Goal: Transaction & Acquisition: Purchase product/service

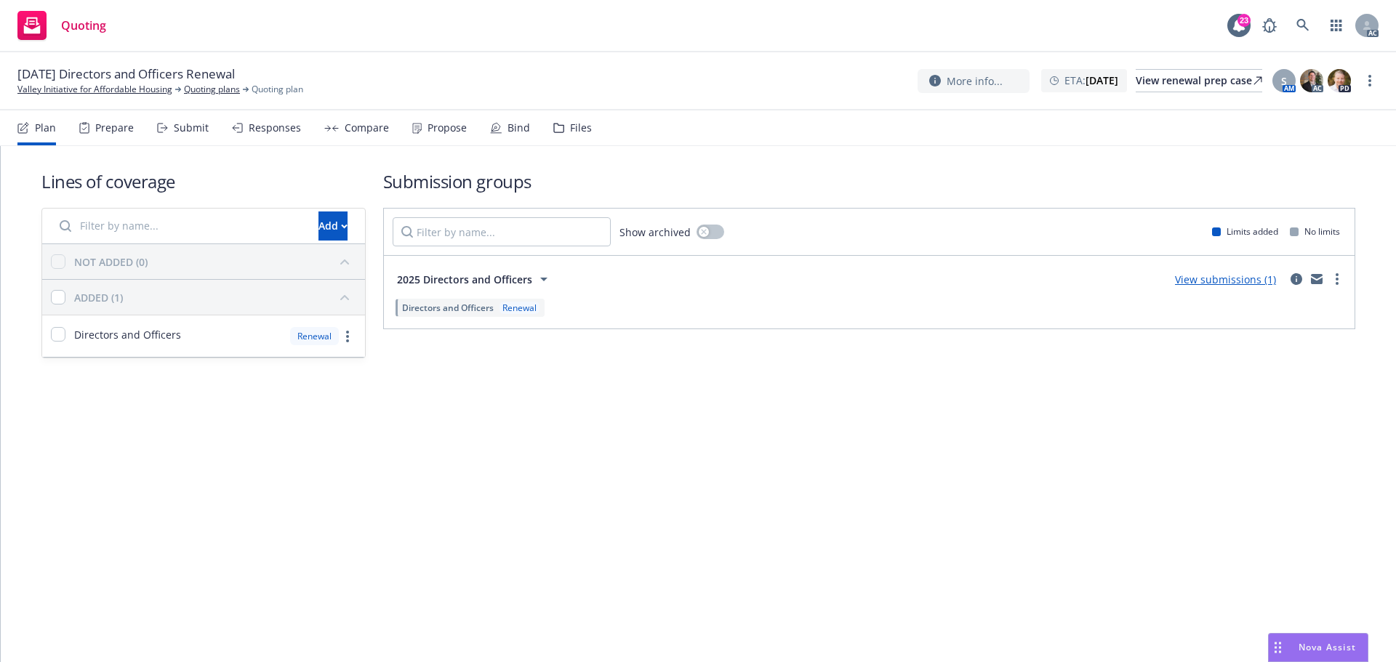
click at [244, 132] on div "Responses" at bounding box center [266, 127] width 69 height 35
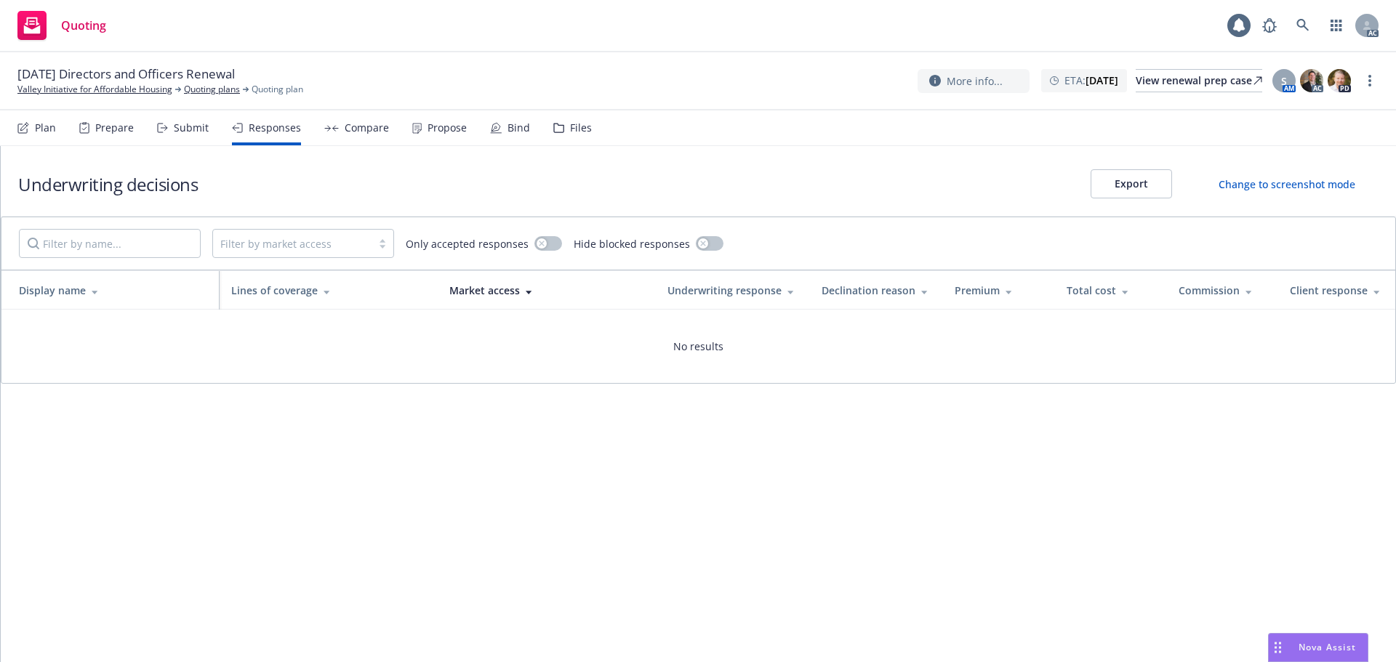
click at [190, 129] on div "Submit" at bounding box center [191, 128] width 35 height 12
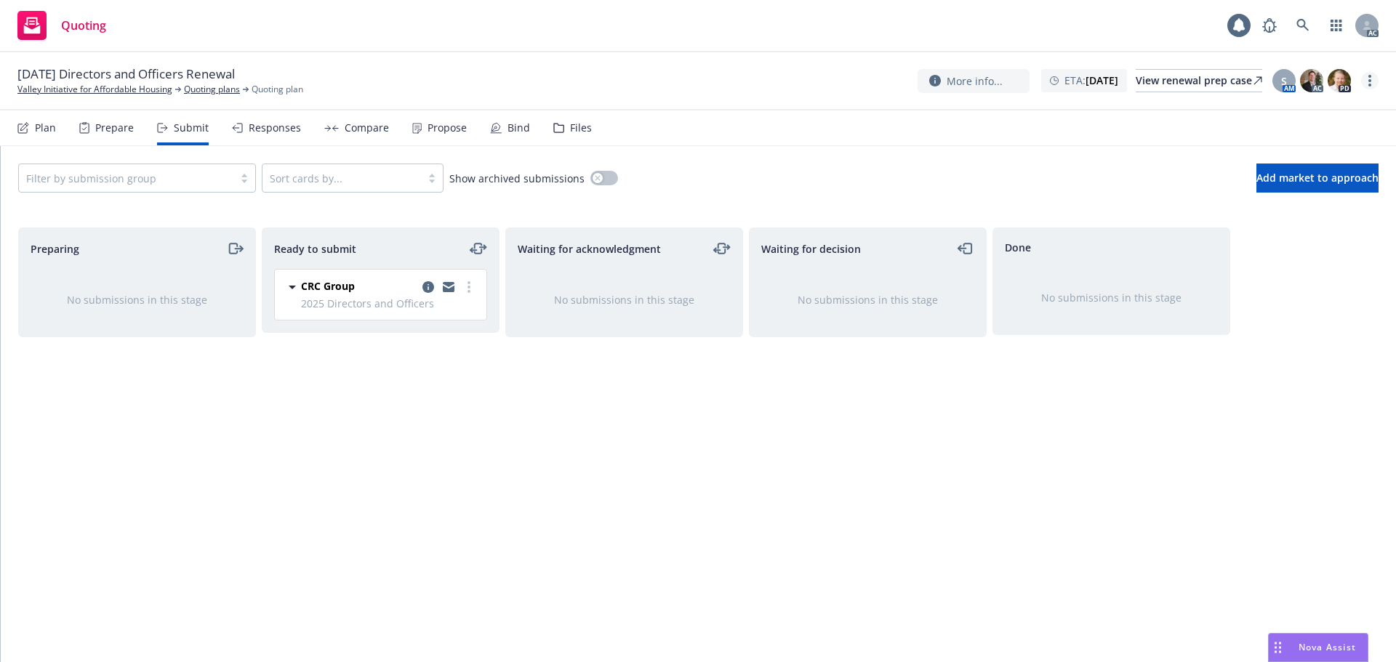
click at [1375, 80] on link "more" at bounding box center [1369, 80] width 17 height 17
click at [1275, 110] on link "Copy logging email" at bounding box center [1296, 110] width 162 height 29
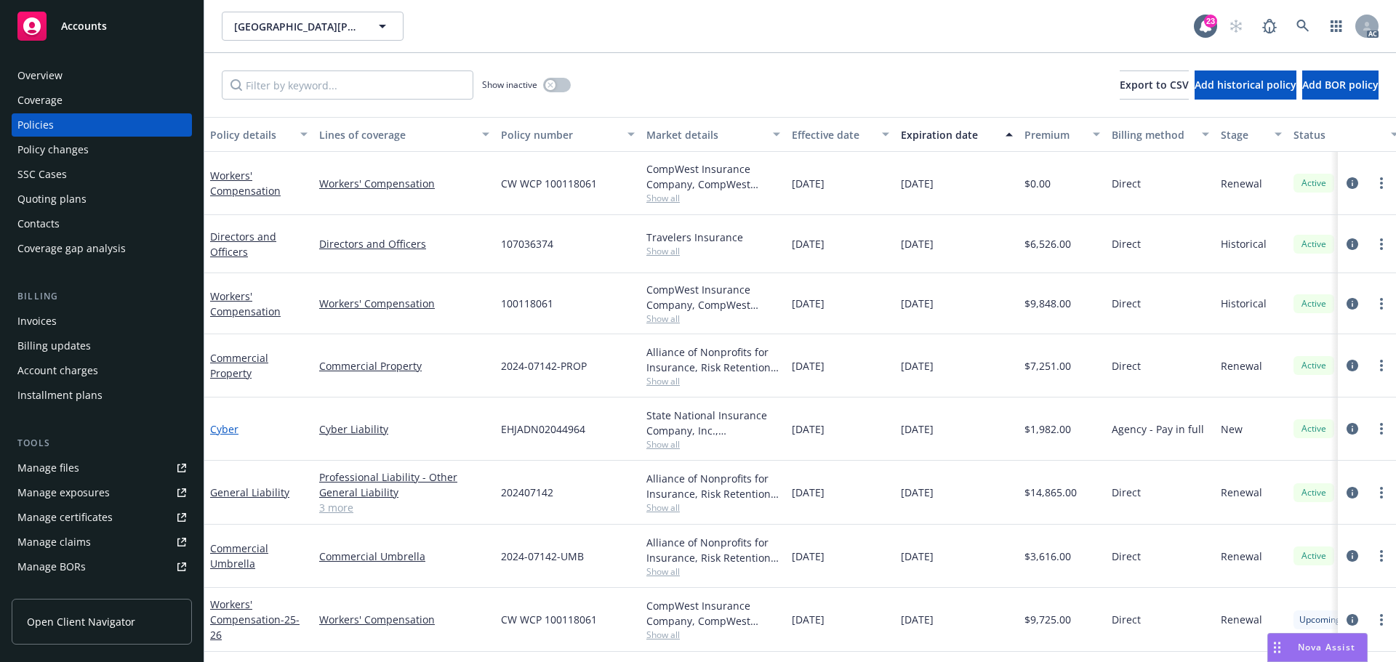
click at [225, 429] on link "Cyber" at bounding box center [224, 429] width 28 height 14
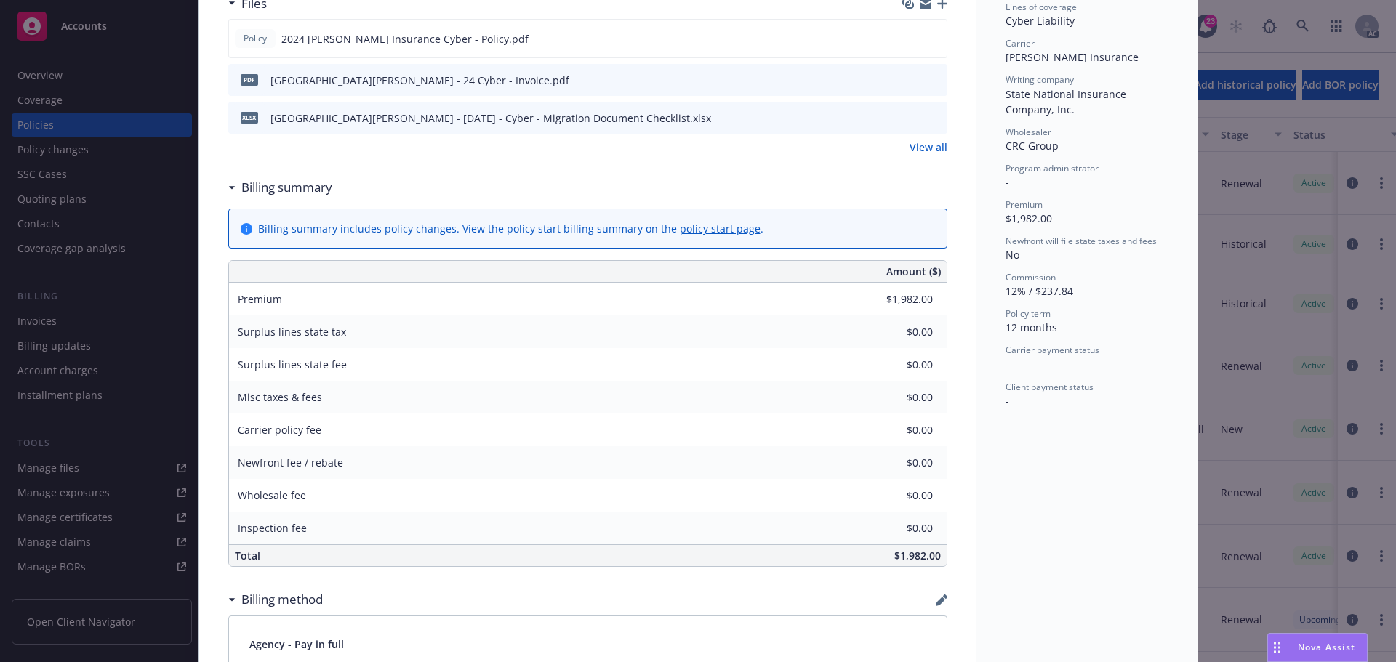
scroll to position [291, 0]
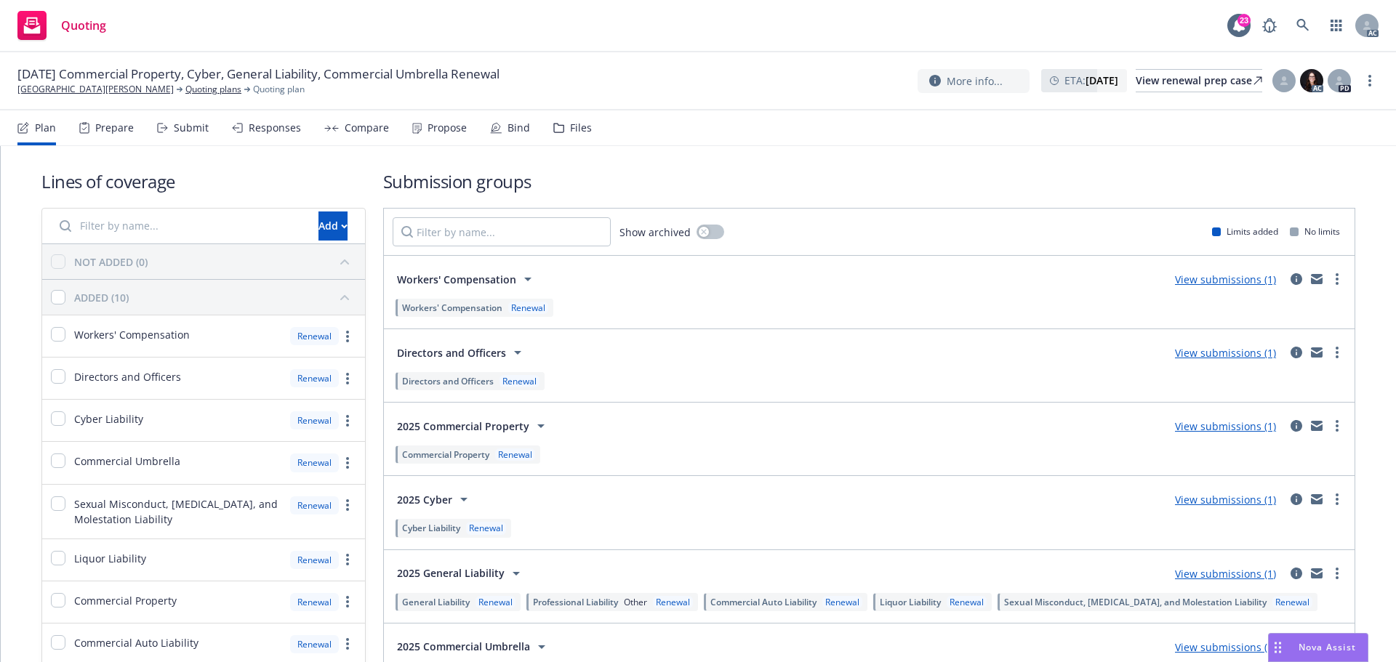
click at [177, 141] on div "Submit" at bounding box center [183, 127] width 52 height 35
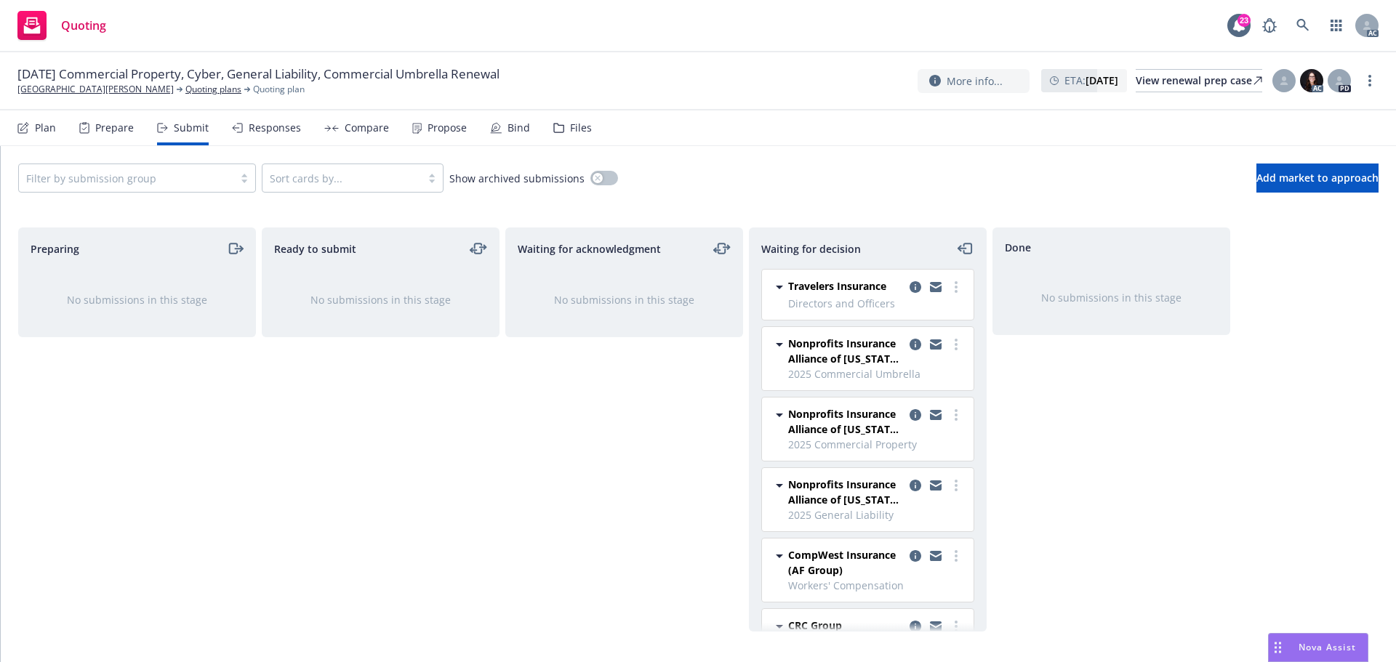
scroll to position [41, 0]
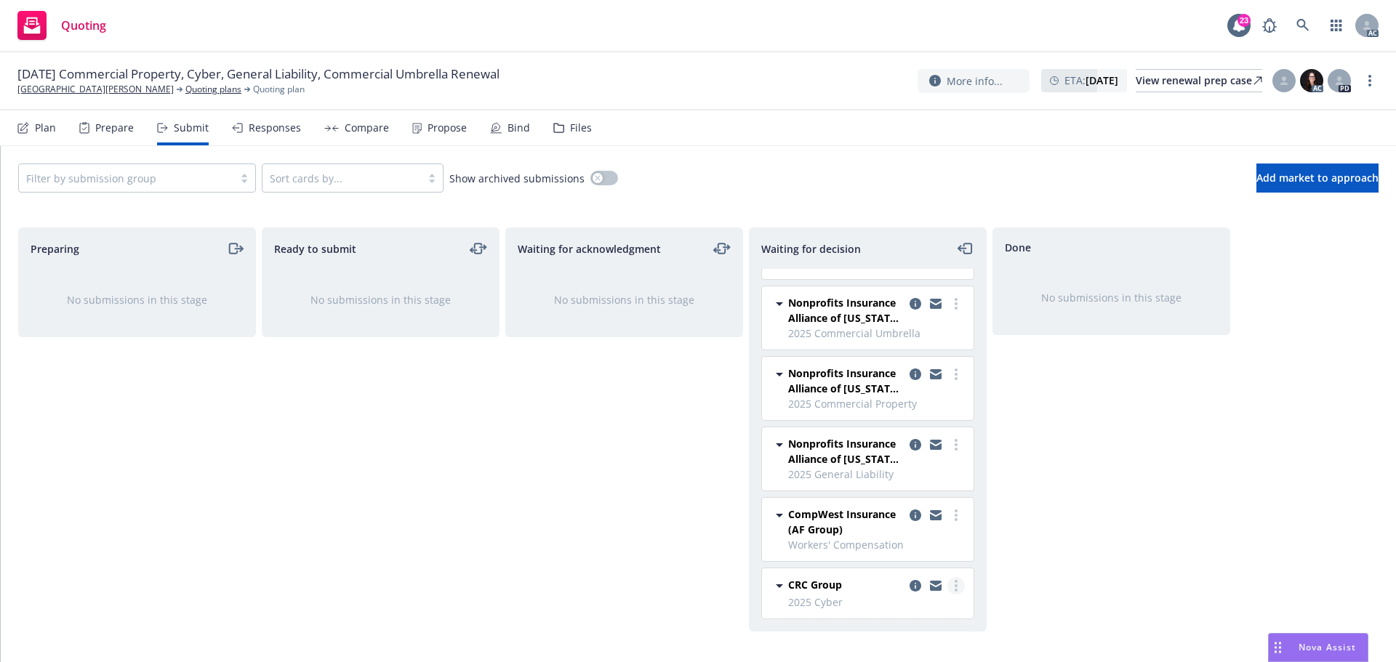
click at [949, 590] on link "more" at bounding box center [955, 585] width 17 height 17
click at [853, 470] on span "Add accepted decision" at bounding box center [880, 469] width 145 height 14
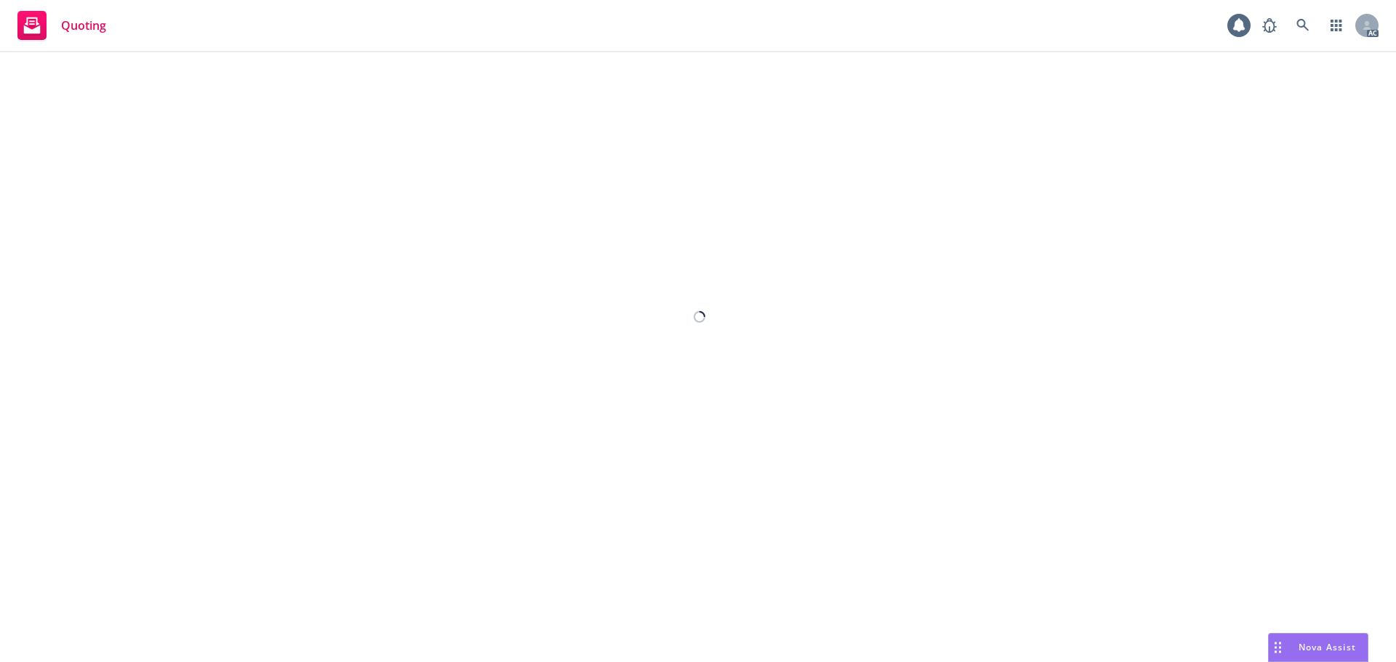
select select "12"
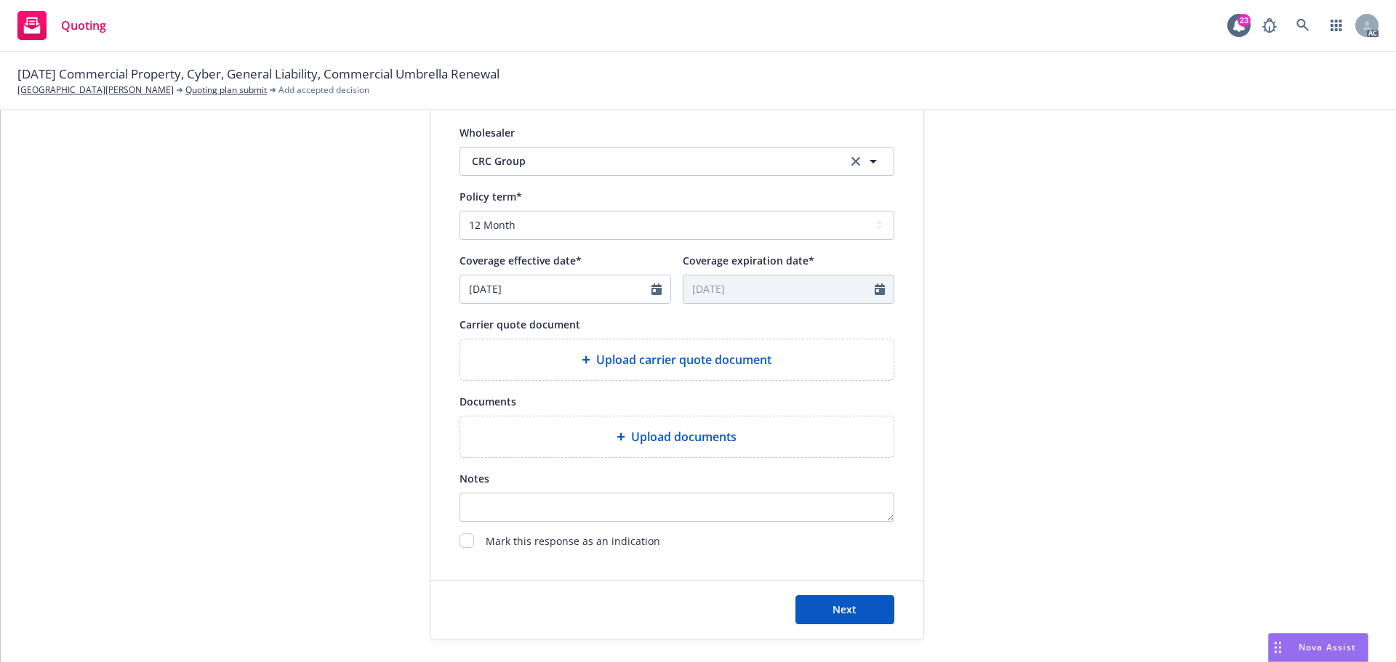
scroll to position [509, 0]
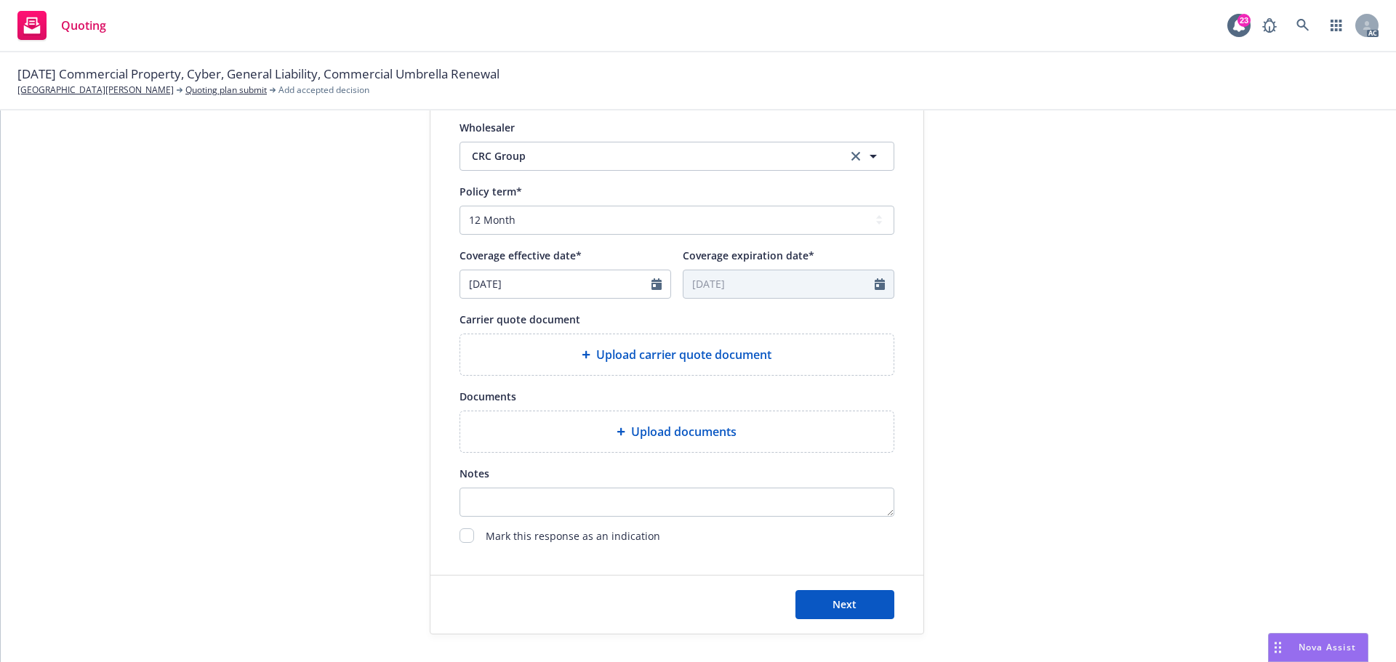
click at [665, 367] on div "Upload carrier quote document" at bounding box center [676, 354] width 433 height 41
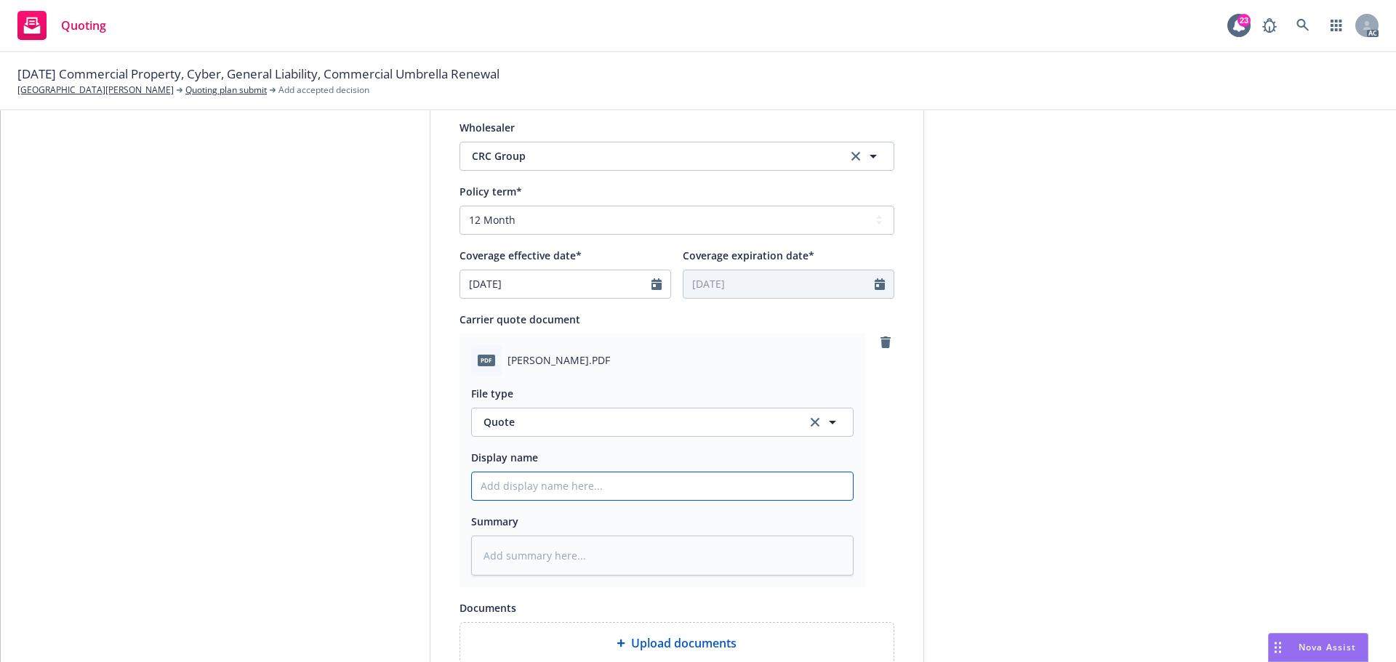
click at [511, 494] on input "Display name" at bounding box center [662, 487] width 381 height 28
type input "25-26 D&O Quote"
drag, startPoint x: 502, startPoint y: 488, endPoint x: 527, endPoint y: 490, distance: 25.5
click at [527, 490] on input "25-26 D&O Quote" at bounding box center [662, 487] width 381 height 28
type textarea "x"
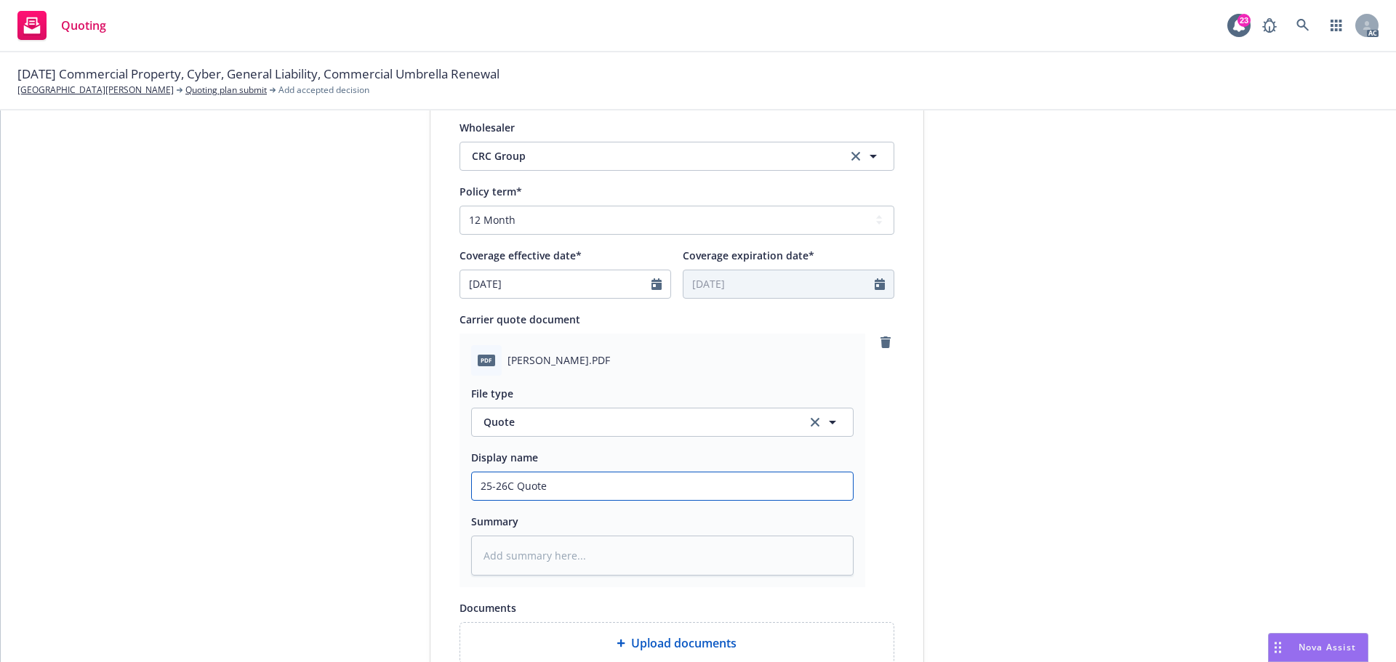
type input "25-26Cy Quote"
type textarea "x"
type input "25-26Cy'b Quote"
type textarea "x"
type input "25-26Cy'be Quote"
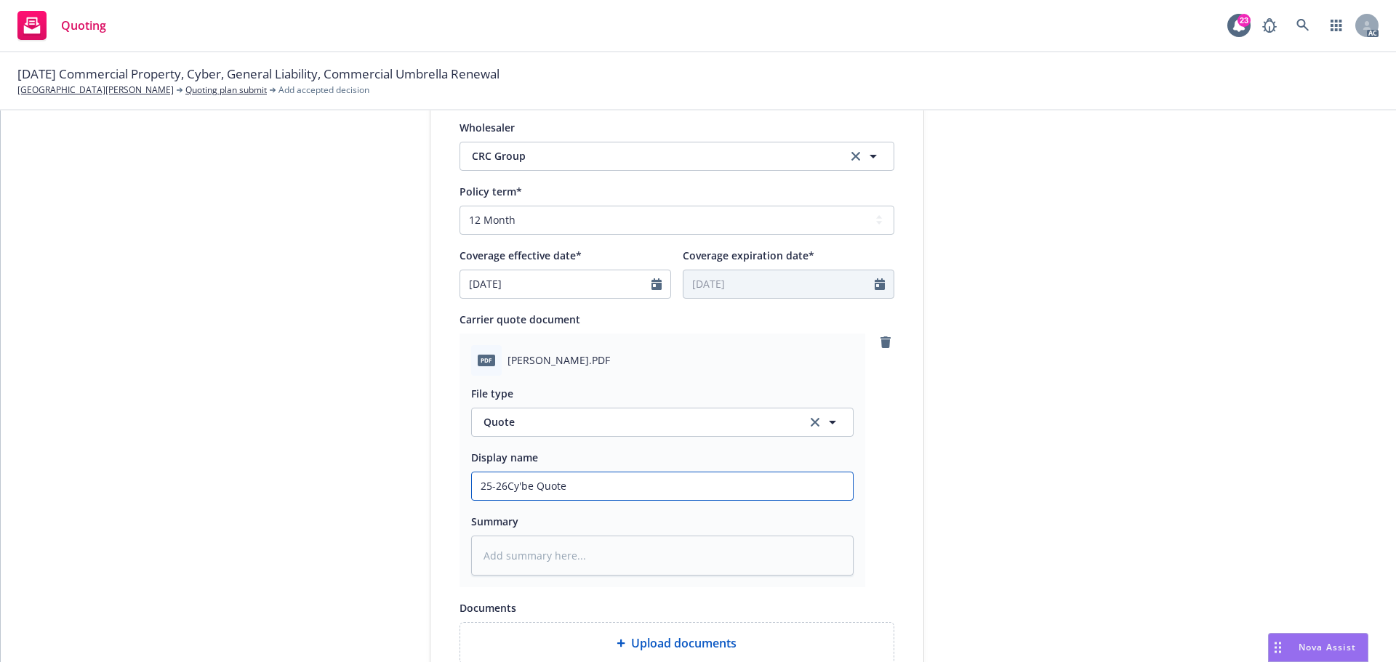
type textarea "x"
type input "25-26Cy'be'r Quote"
type textarea "x"
type input "25-26C与本人 Quote"
type textarea "x"
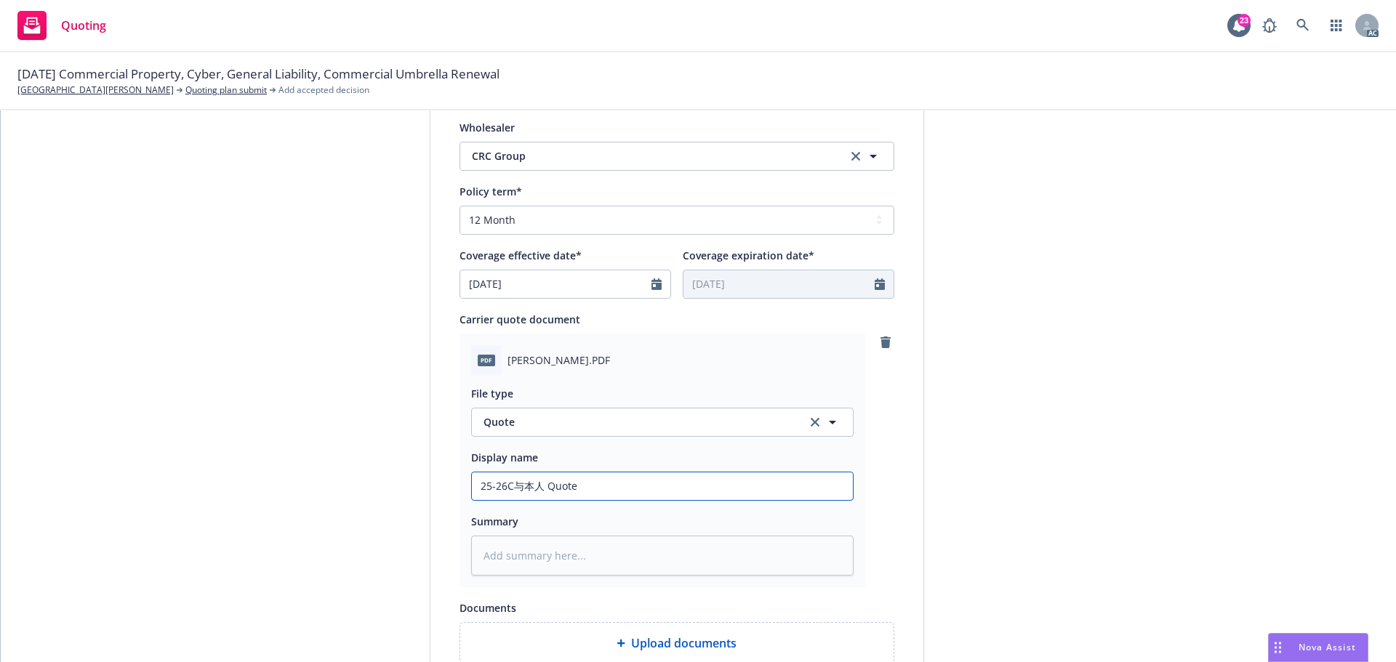
type input "25-26C与本 Quote"
type textarea "x"
type input "25-26C与 Quote"
type textarea "x"
type input "25-26C Quote"
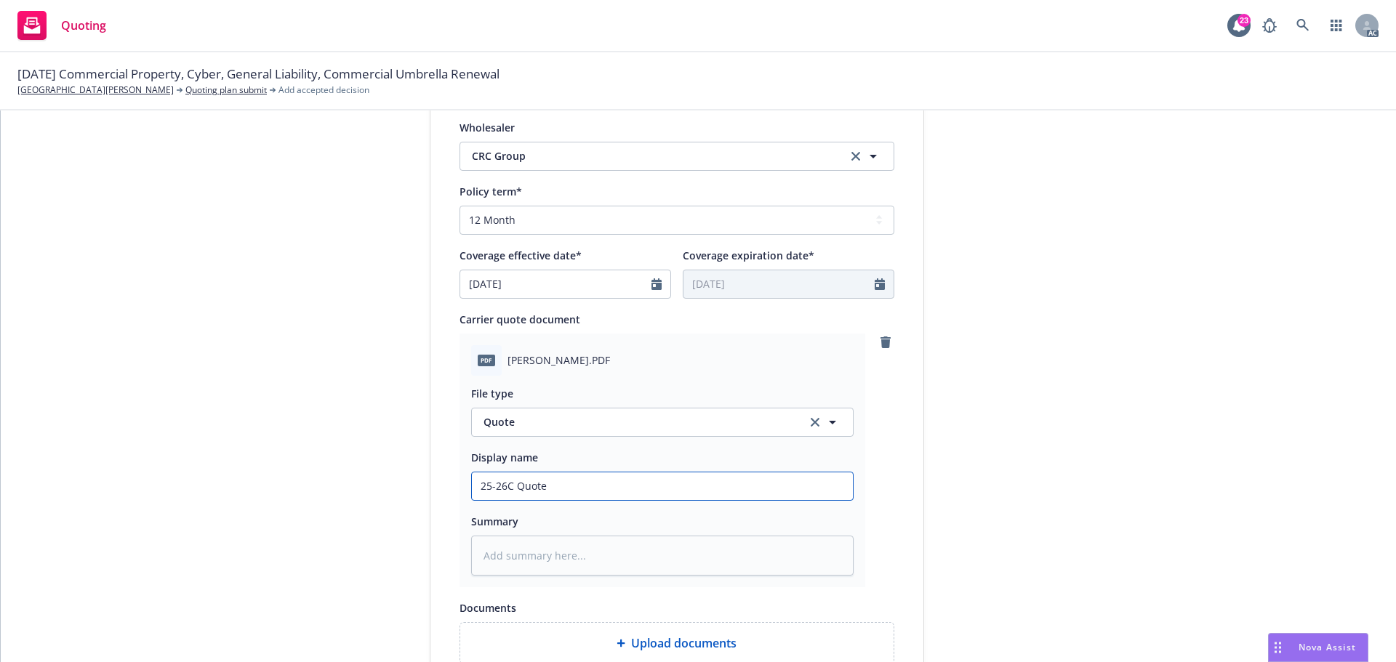
type textarea "x"
type input "25-26 Quote"
type textarea "x"
type input "25-26 Quote"
type textarea "x"
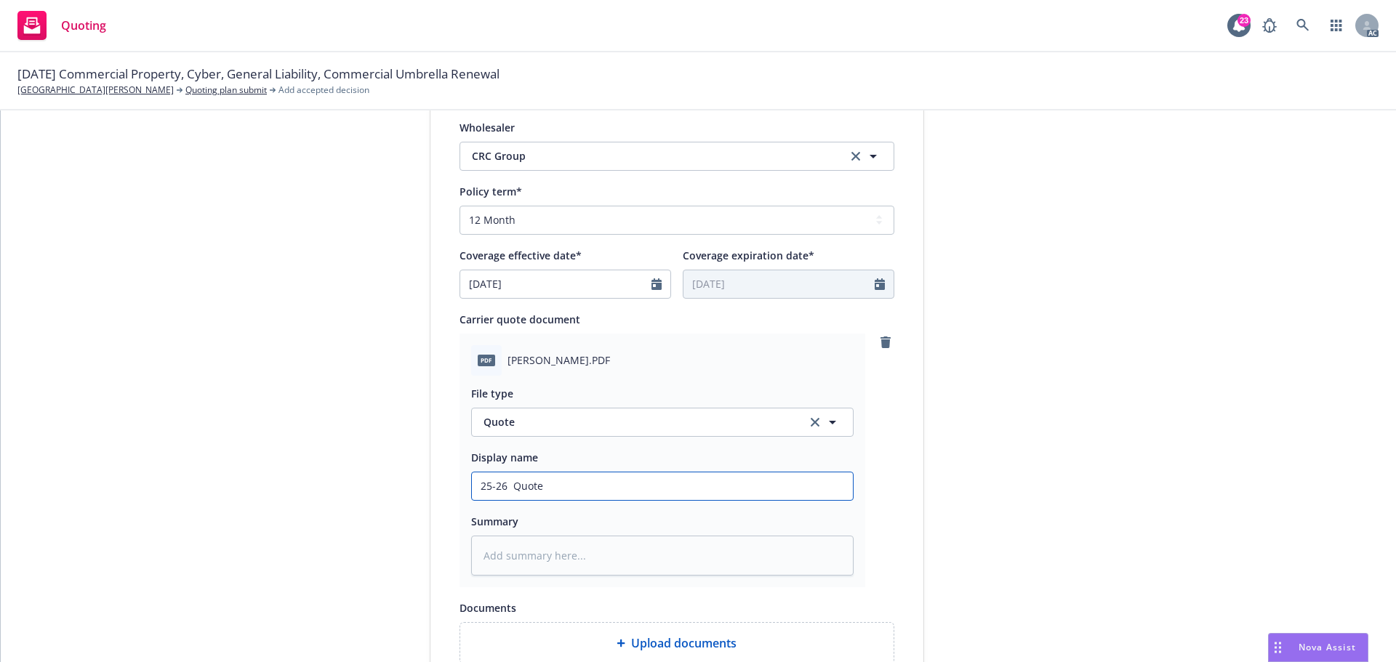
type input "25-26 C Quote"
type textarea "x"
type input "25-26 Cy Quote"
type textarea "x"
type input "25-26 Cy'be Quote"
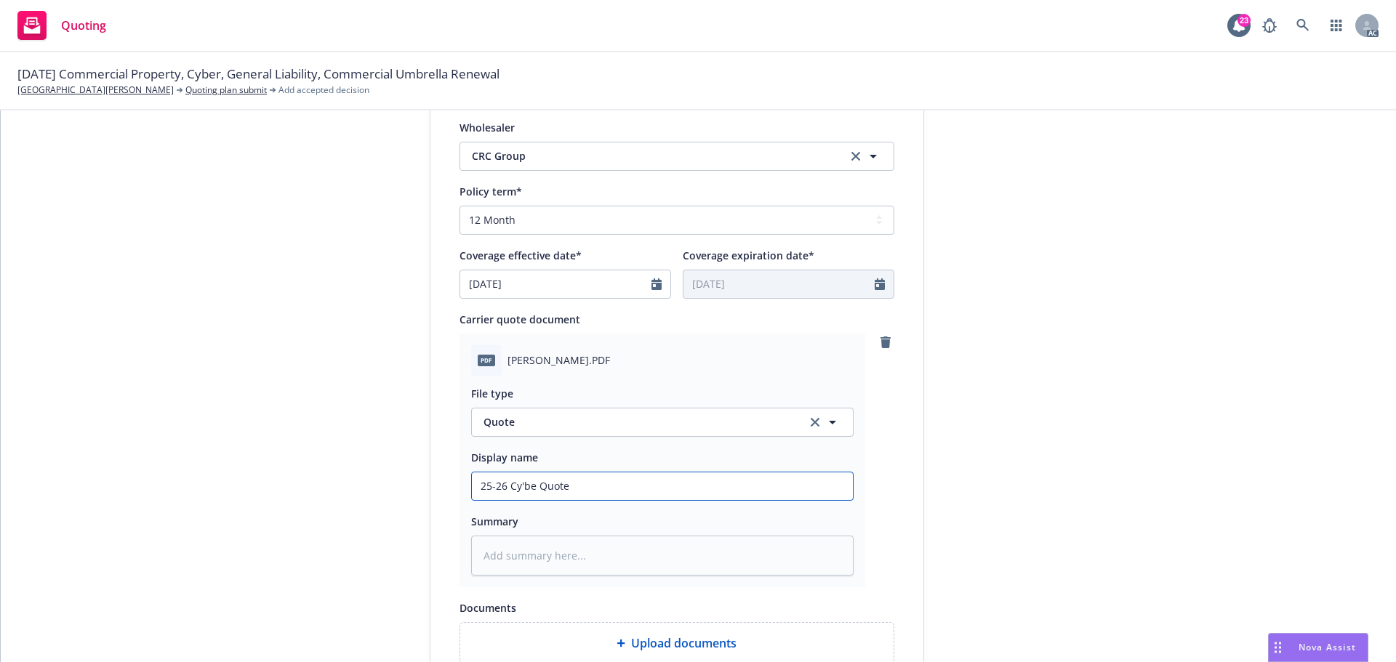
type textarea "x"
type input "25-26 Cyber Quote"
type textarea "x"
type input "25-26 Cyber Quote"
drag, startPoint x: 536, startPoint y: 488, endPoint x: 639, endPoint y: 387, distance: 144.4
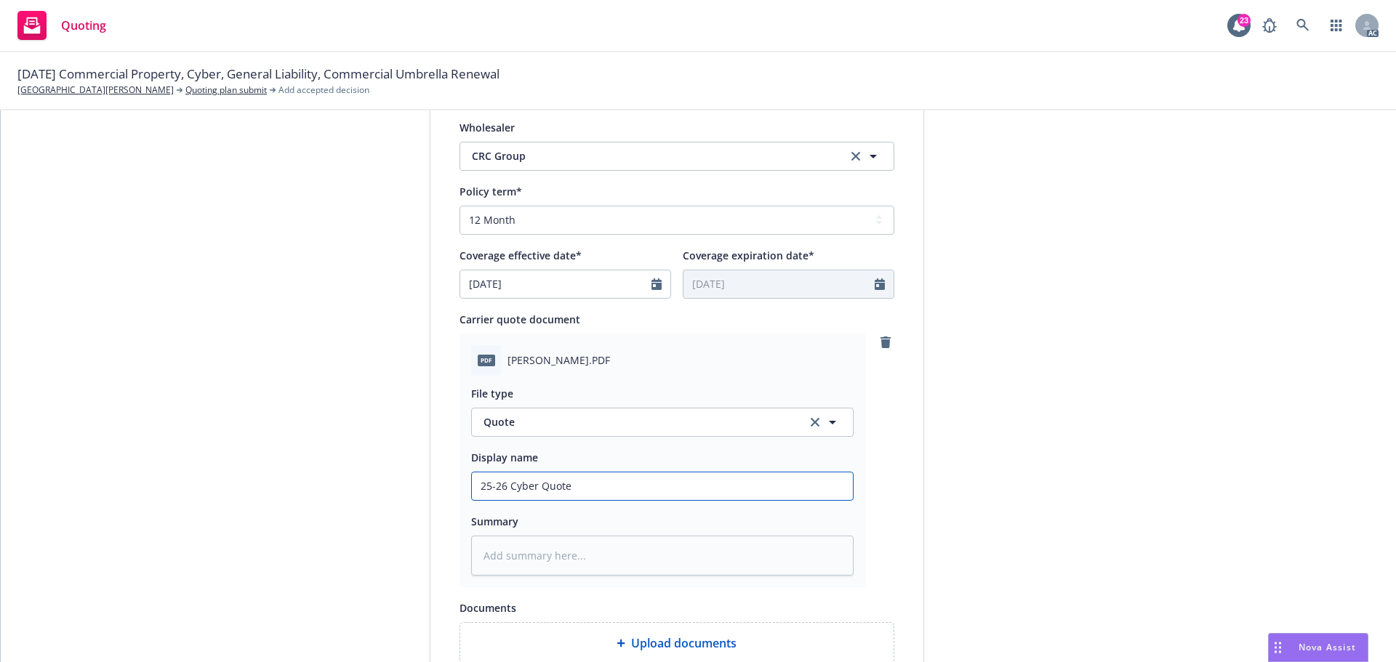
click at [536, 488] on input "25-26 Cyber Quote" at bounding box center [662, 487] width 381 height 28
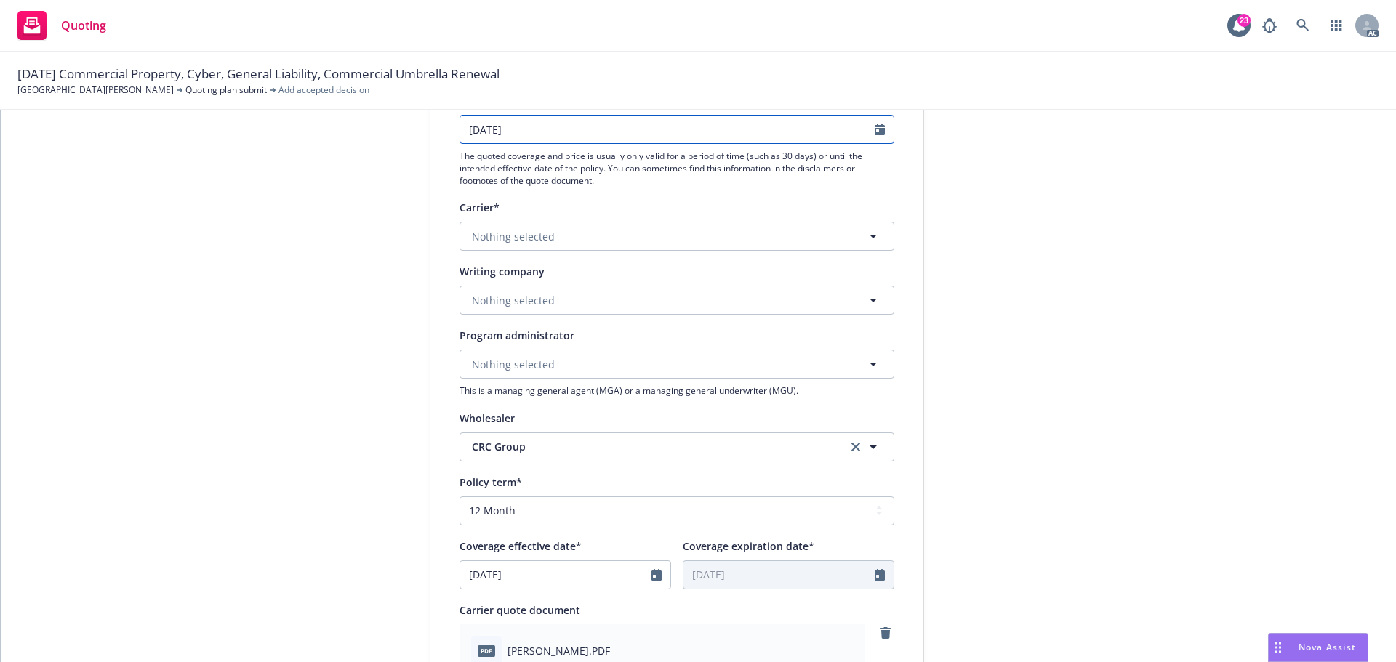
click at [875, 128] on icon "Calendar" at bounding box center [879, 130] width 10 height 12
select select "9"
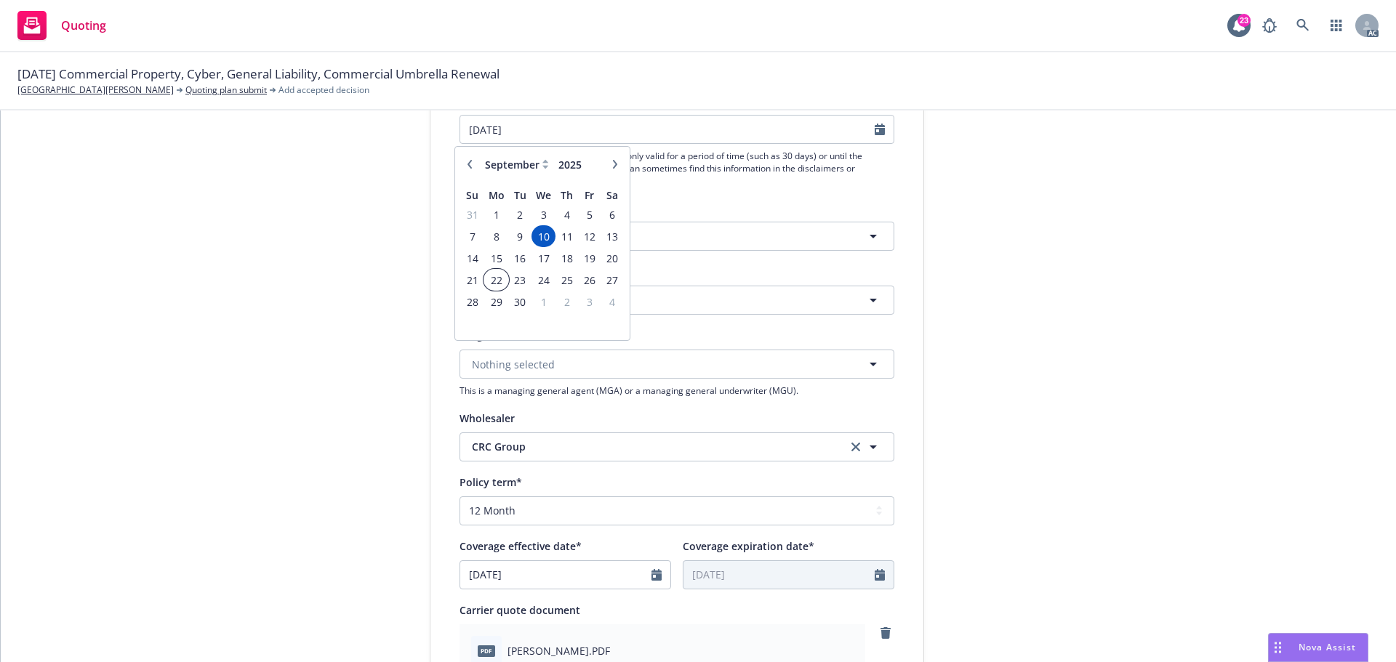
click at [495, 279] on span "22" at bounding box center [496, 280] width 22 height 18
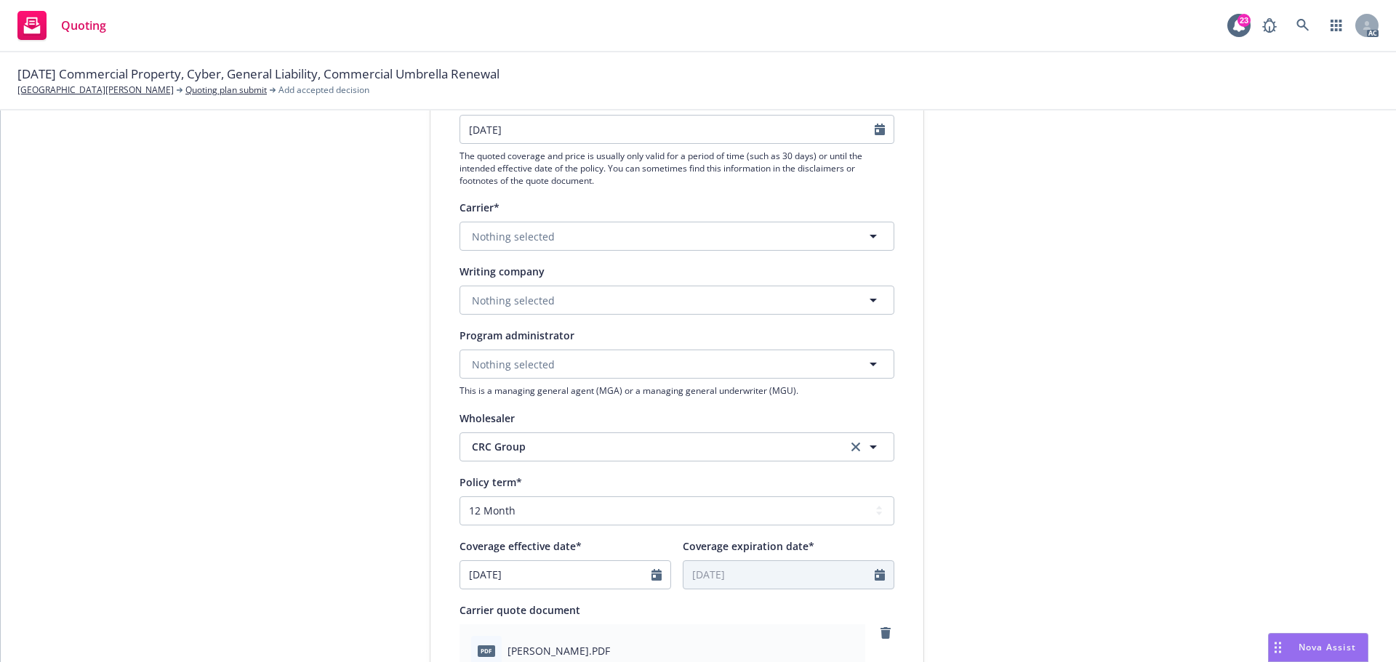
type input "[DATE]"
type textarea "x"
click at [1043, 335] on div "submission Carrier CRC Group Last updated 5/26, 3:13 PM" at bounding box center [1055, 544] width 204 height 1186
click at [1234, 516] on div "1 Quote initiation 2 Coverage selection 3 Billing info Quote initiation Display…" at bounding box center [698, 544] width 1360 height 1186
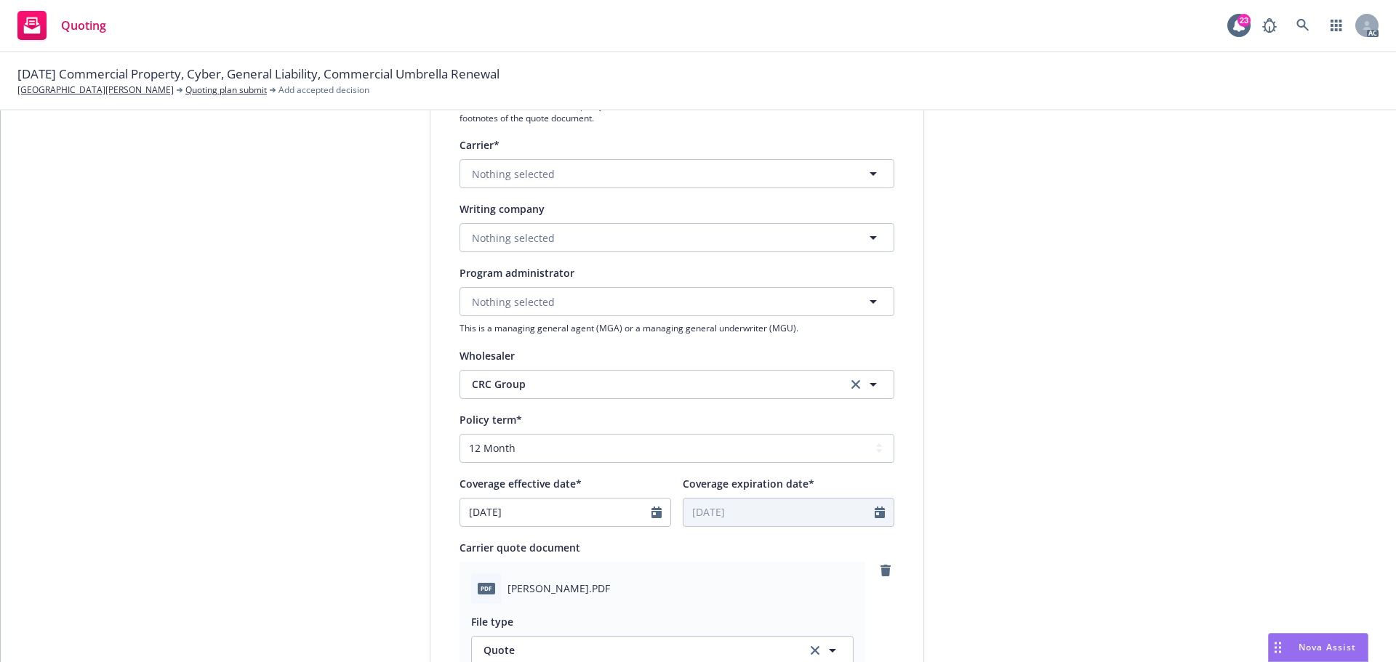
scroll to position [363, 0]
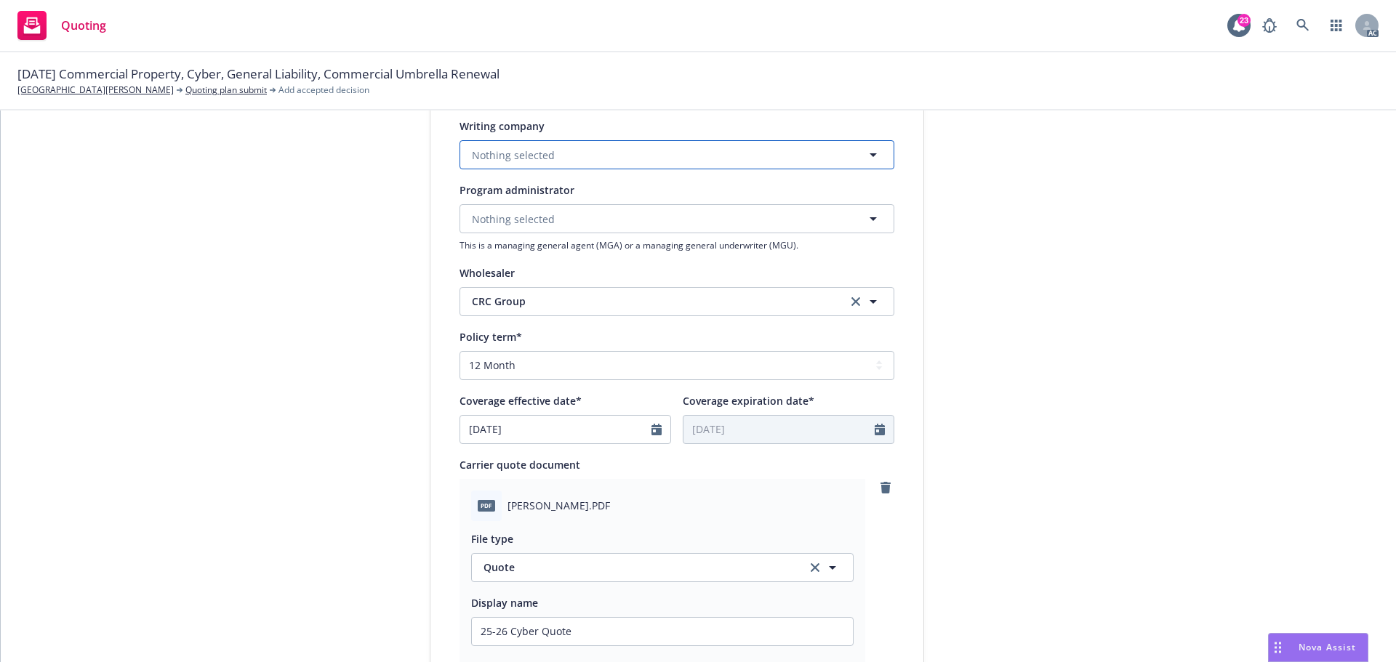
click at [523, 156] on span "Nothing selected" at bounding box center [513, 155] width 83 height 15
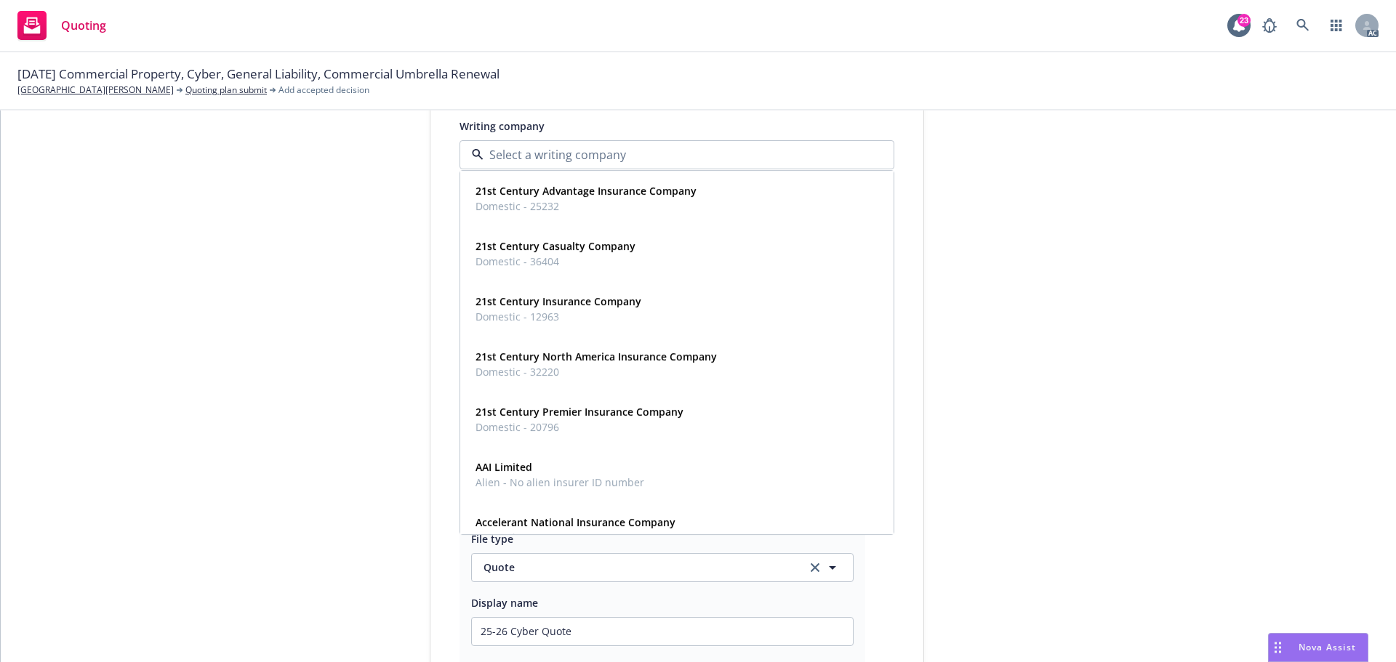
paste input "Barrio Logan College Institute"
type input "Barrio Logan College Institute"
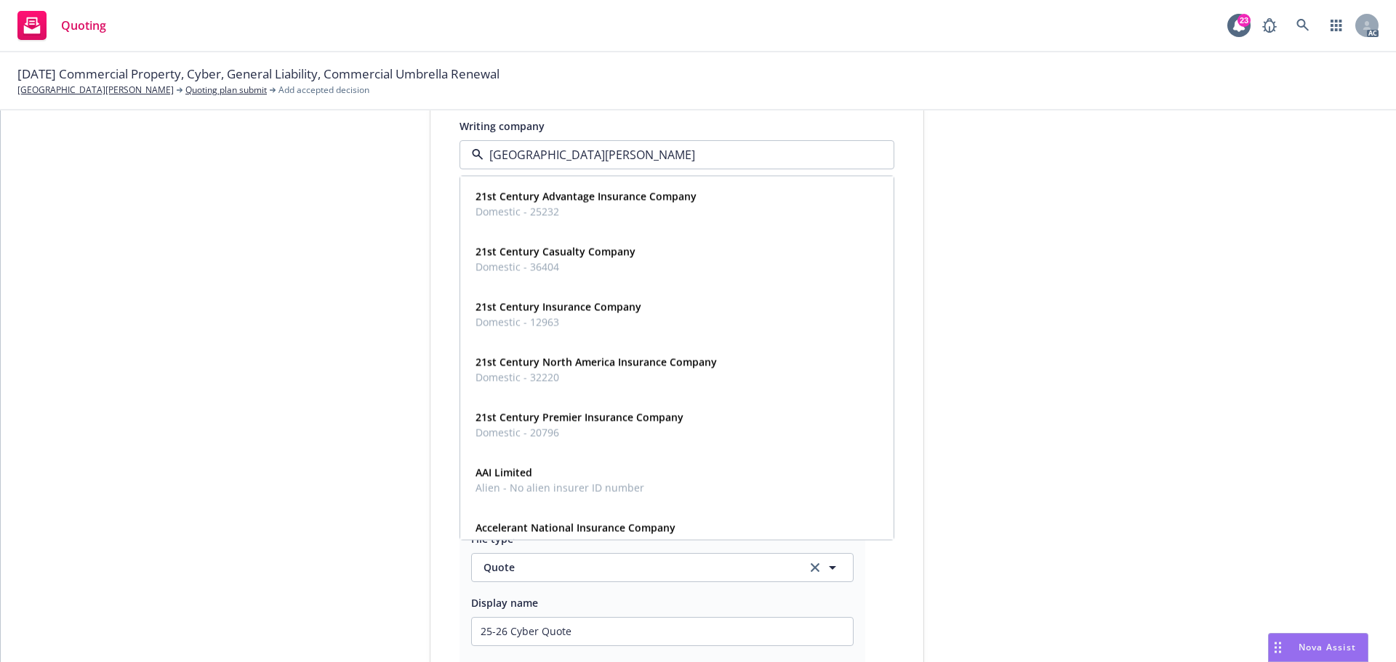
type textarea "x"
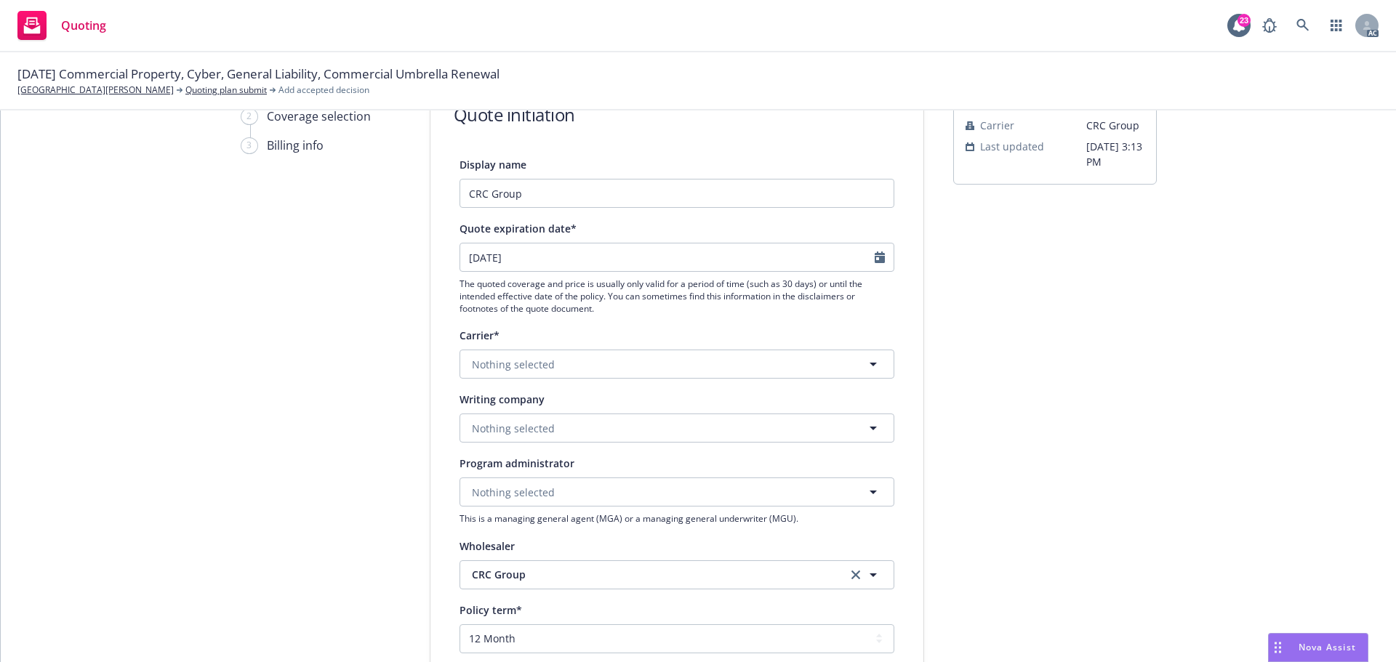
scroll to position [73, 0]
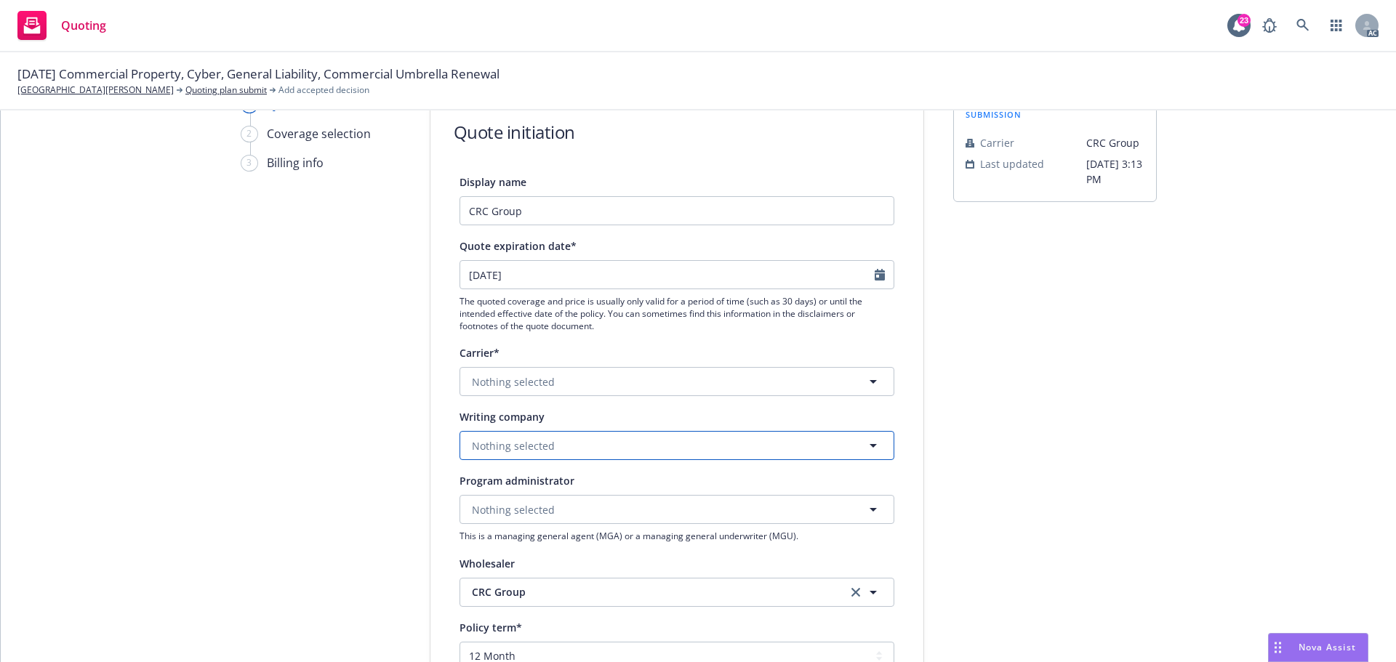
click at [515, 440] on span "Nothing selected" at bounding box center [513, 445] width 83 height 15
paste input "State National Insurance Company Inc."
type input "State National Insurance Company Inc."
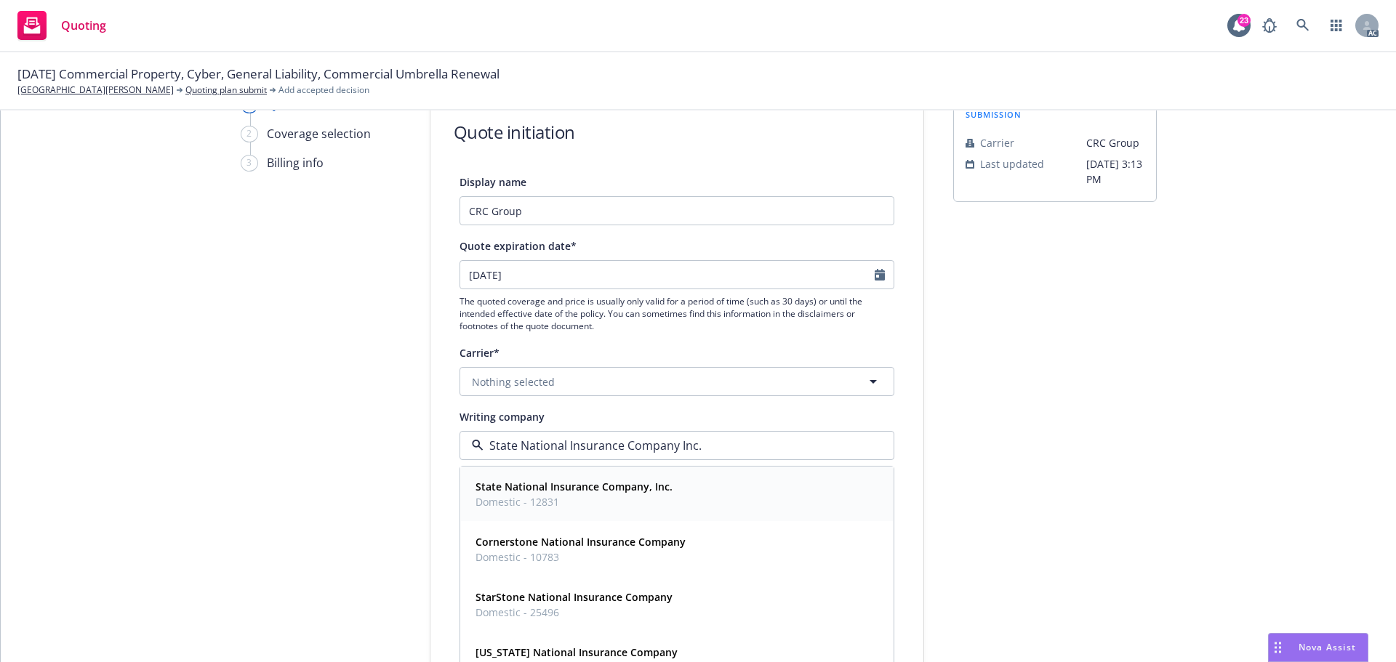
click at [553, 489] on strong "State National Insurance Company, Inc." at bounding box center [573, 487] width 197 height 14
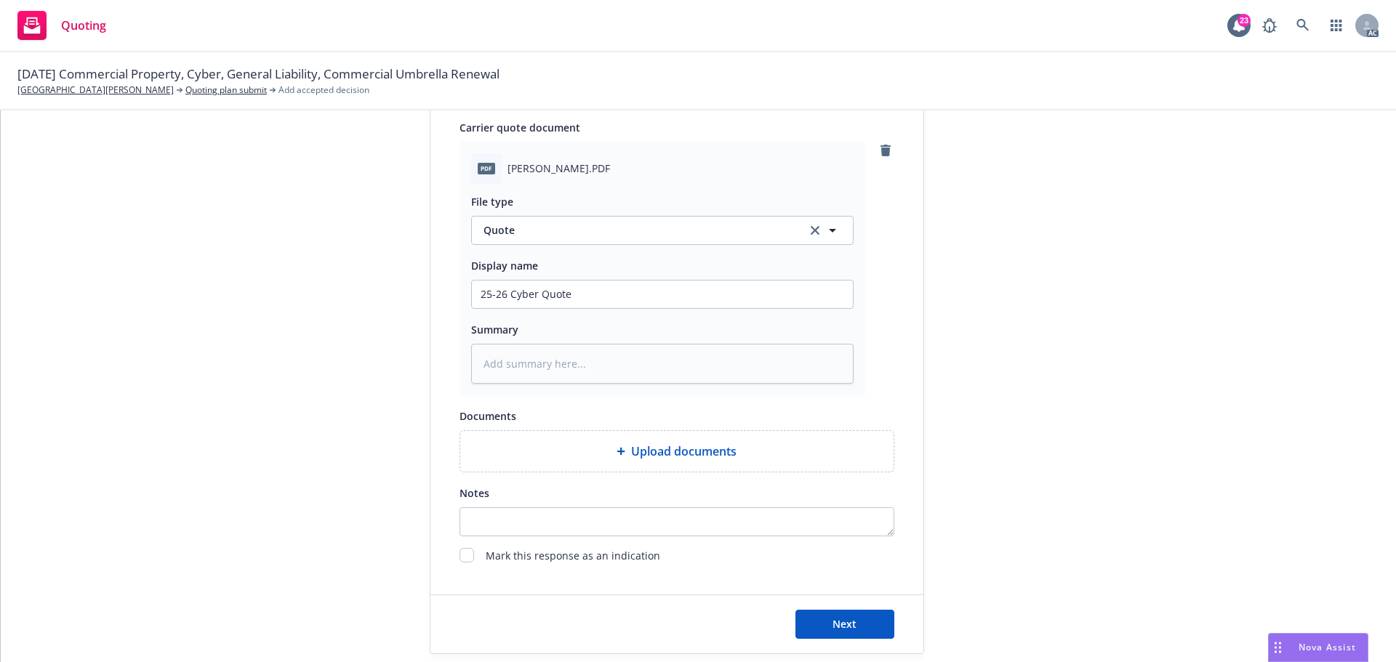
scroll to position [751, 0]
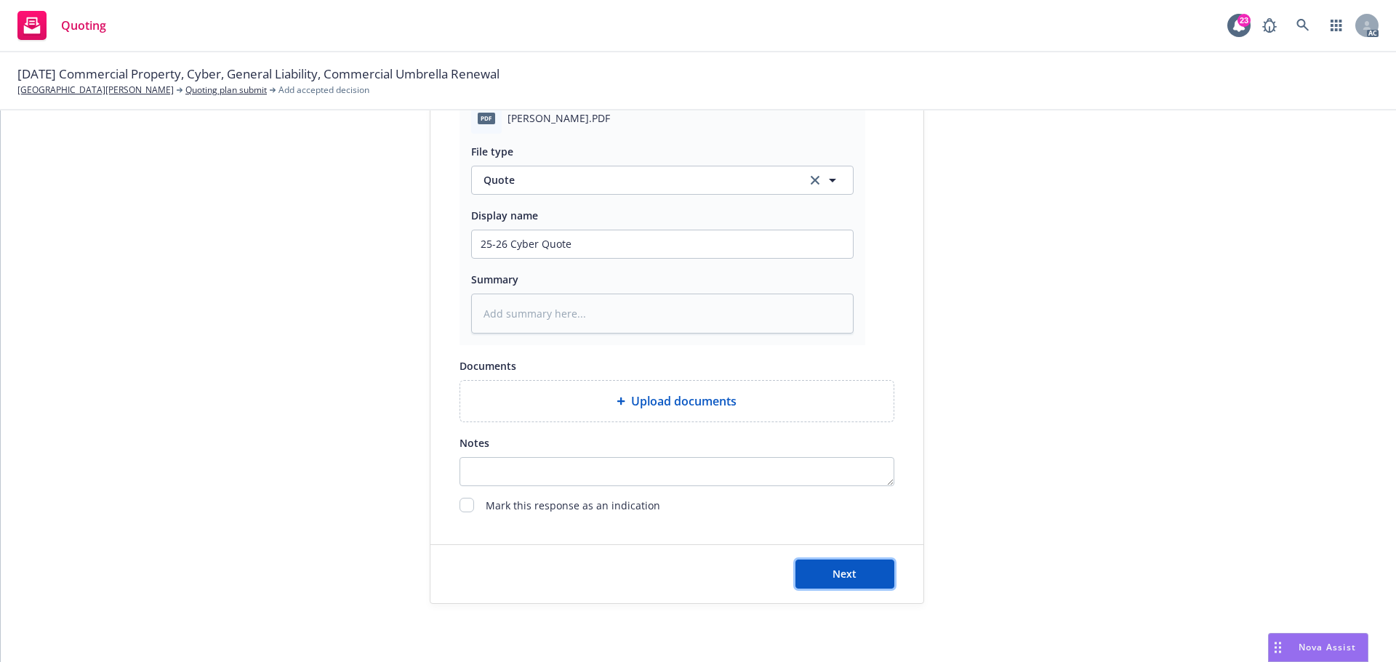
drag, startPoint x: 860, startPoint y: 573, endPoint x: 937, endPoint y: 470, distance: 128.8
click at [860, 573] on button "Next" at bounding box center [844, 574] width 99 height 29
type textarea "x"
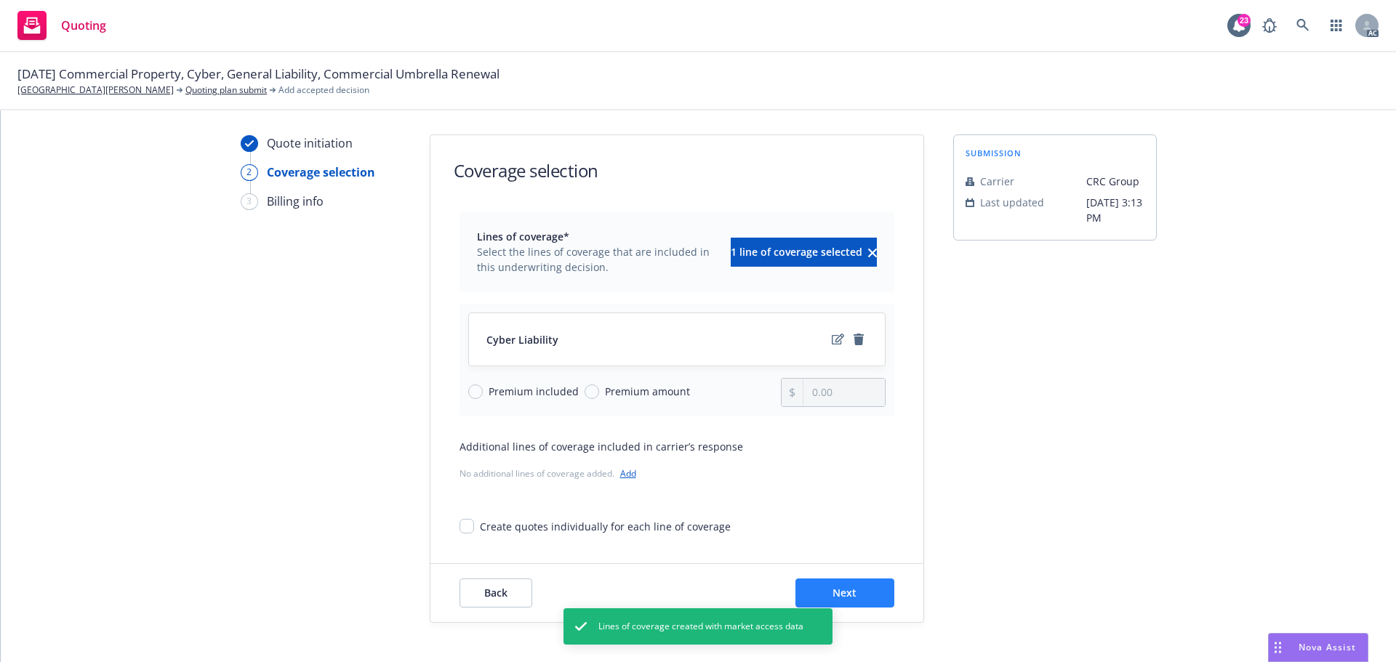
scroll to position [53, 0]
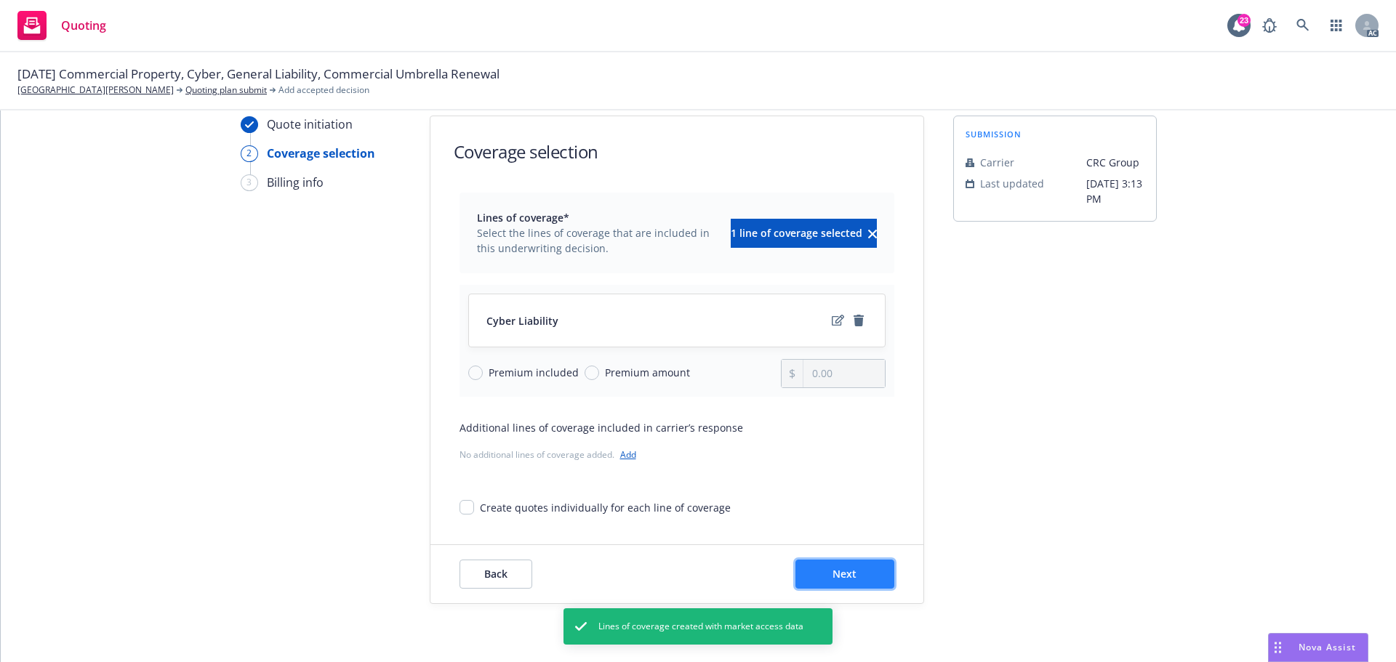
click at [832, 568] on span "Next" at bounding box center [844, 574] width 24 height 14
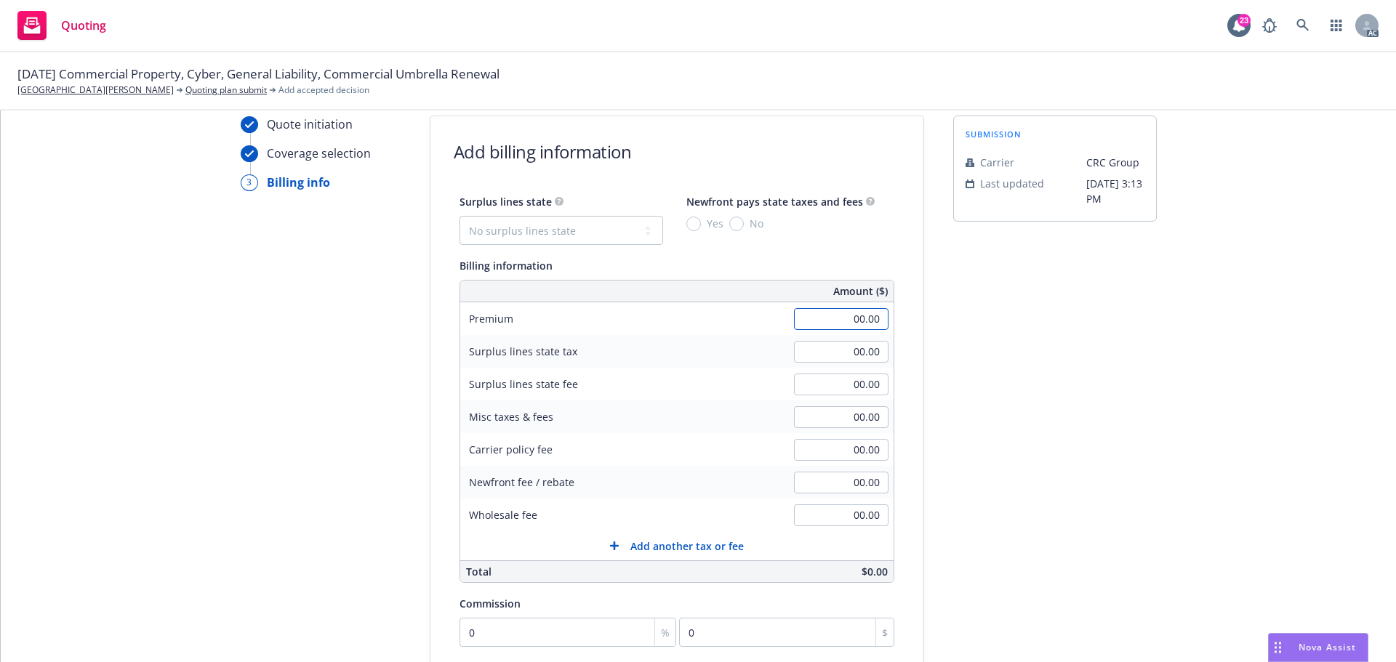
click at [795, 325] on input "00.00" at bounding box center [841, 319] width 95 height 22
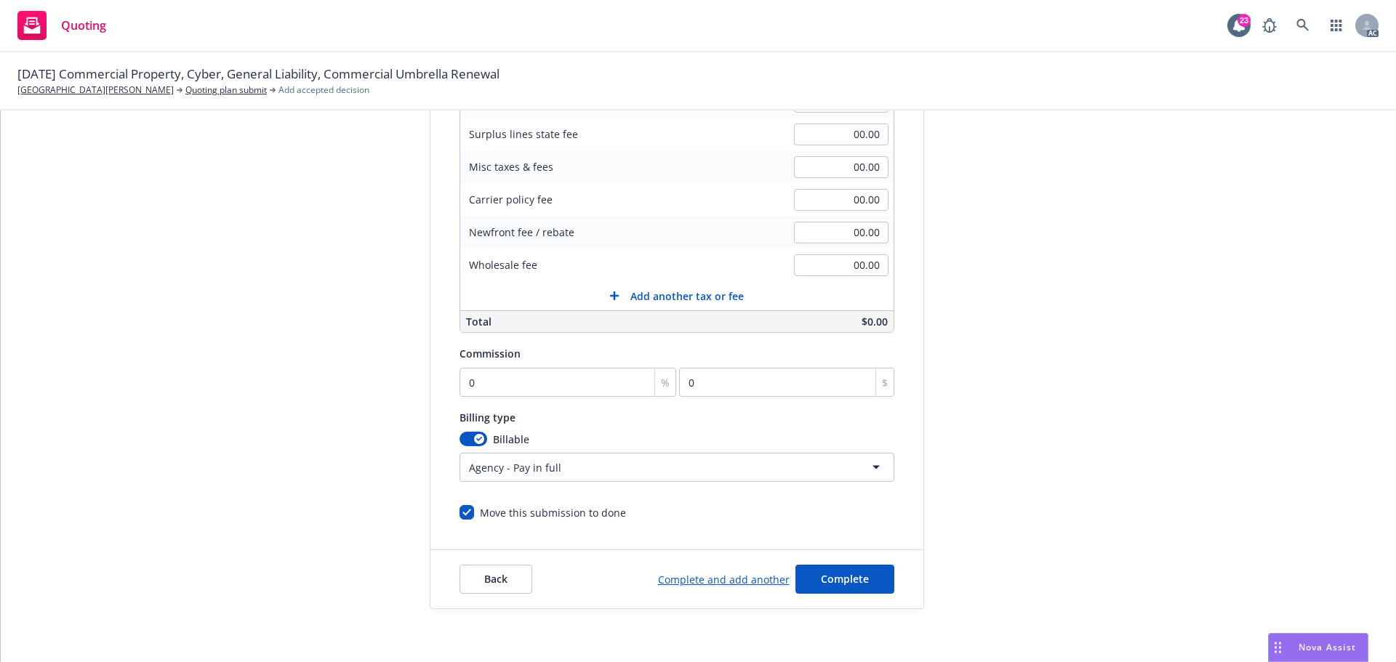
scroll to position [308, 0]
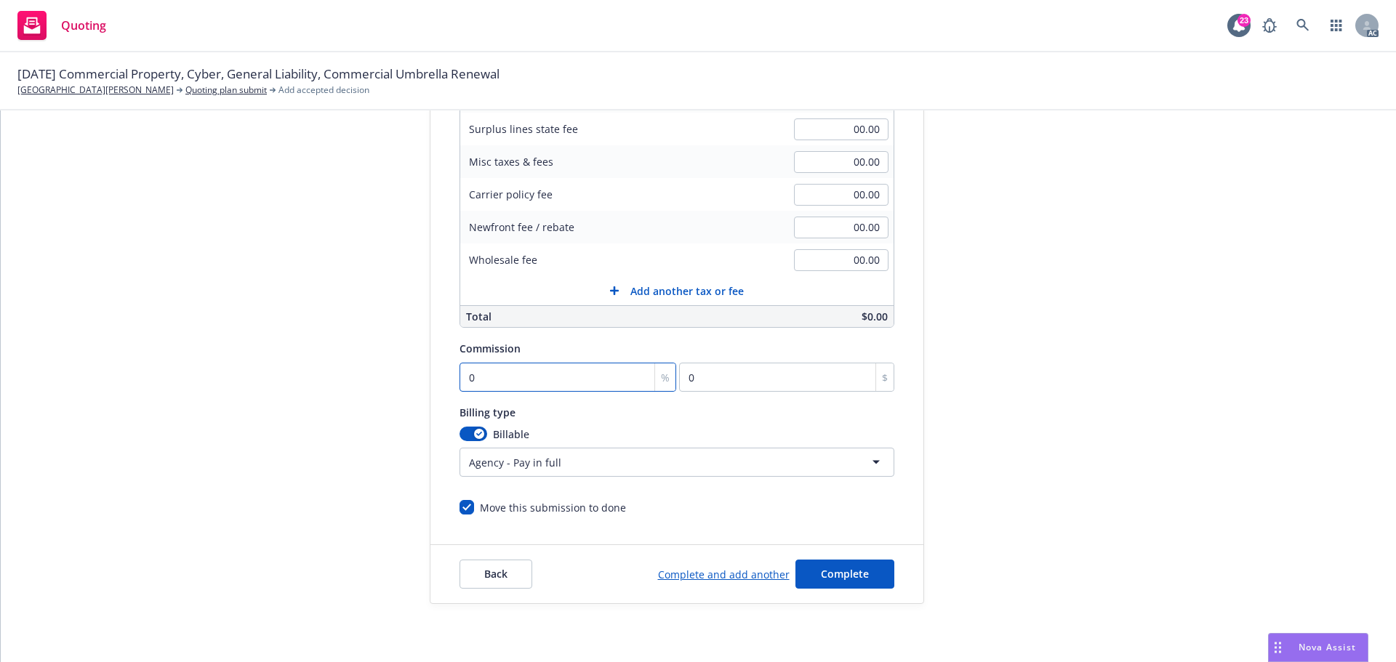
type input "1,982.00"
click at [484, 372] on input "0" at bounding box center [567, 377] width 217 height 29
type input "1"
type input "19.82"
type input "12"
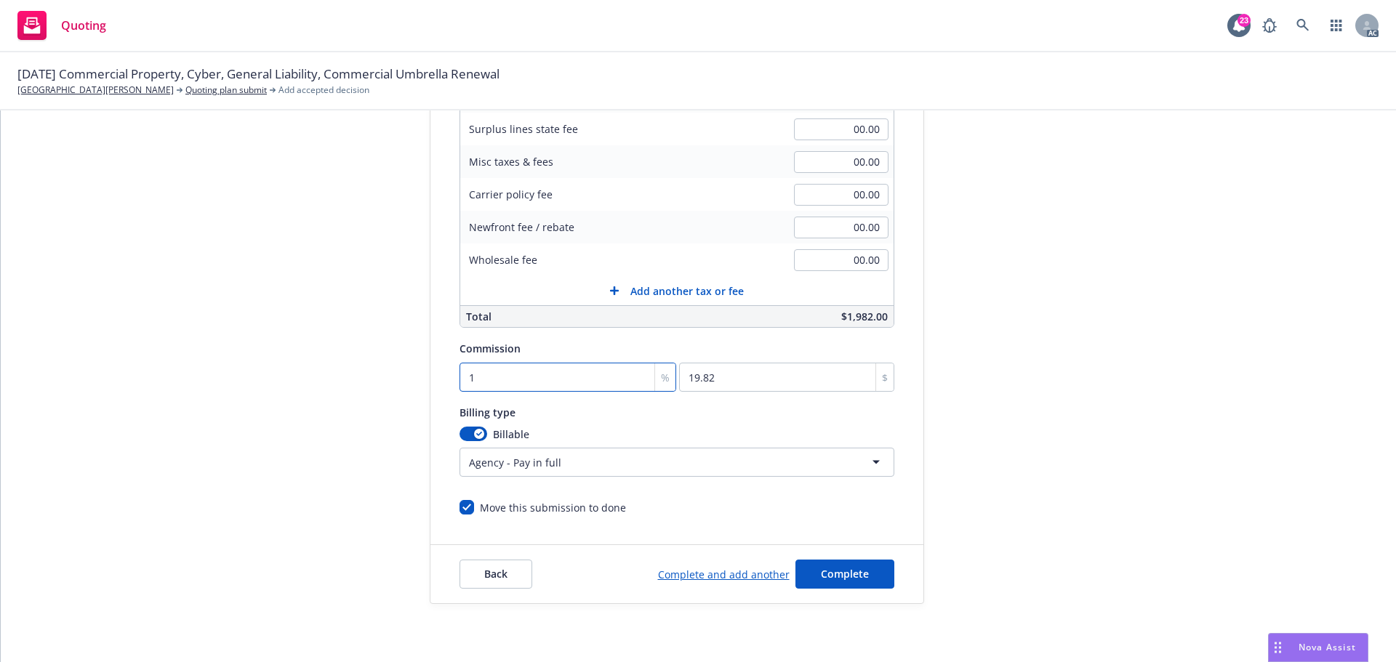
type input "237.84"
type input "12"
click at [1013, 369] on div "submission Carrier CRC Group Last updated 5/26, 3:13 PM" at bounding box center [1055, 232] width 204 height 744
drag, startPoint x: 853, startPoint y: 568, endPoint x: 848, endPoint y: 542, distance: 27.2
click at [850, 568] on span "Complete" at bounding box center [845, 574] width 48 height 14
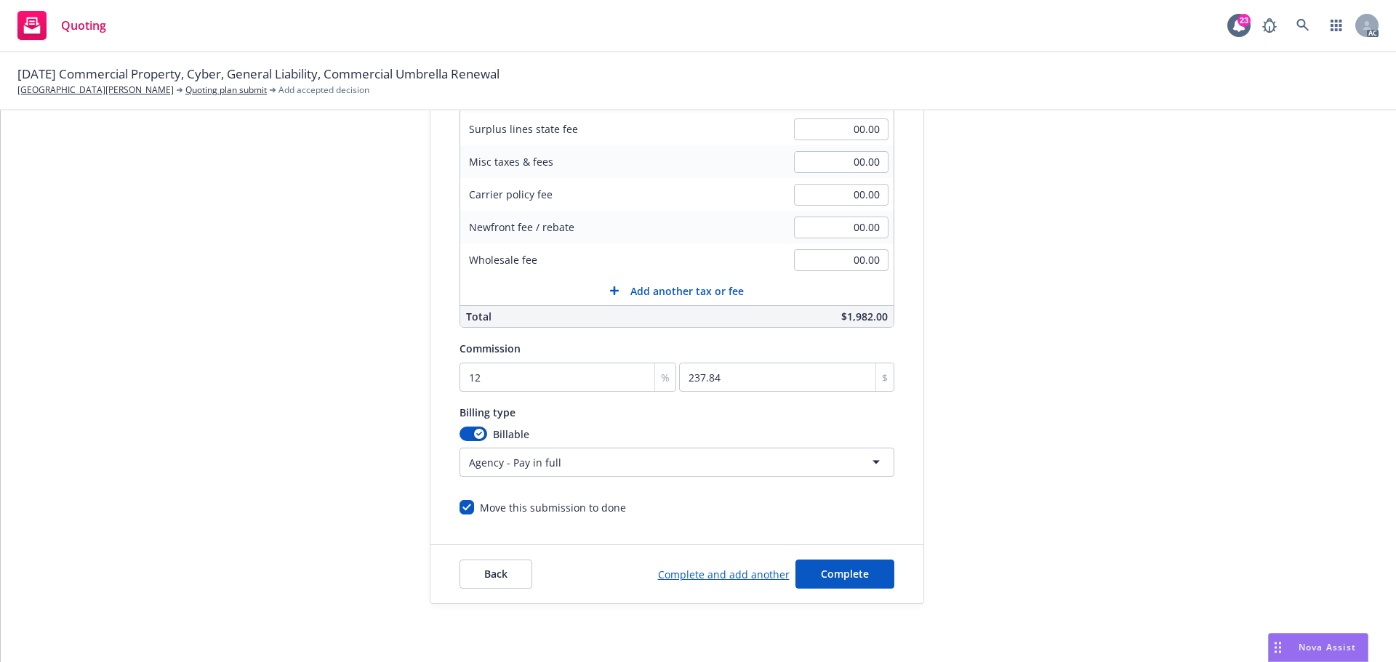
scroll to position [0, 0]
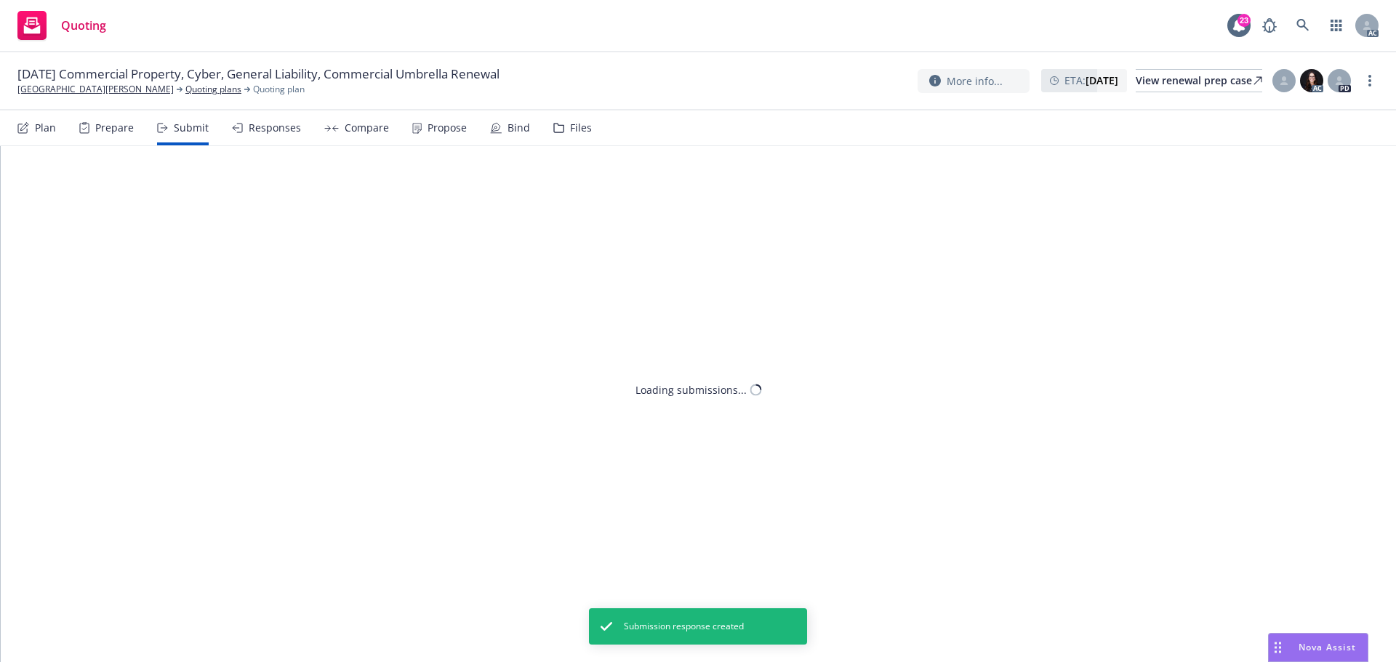
click at [431, 131] on div "Propose" at bounding box center [446, 128] width 39 height 12
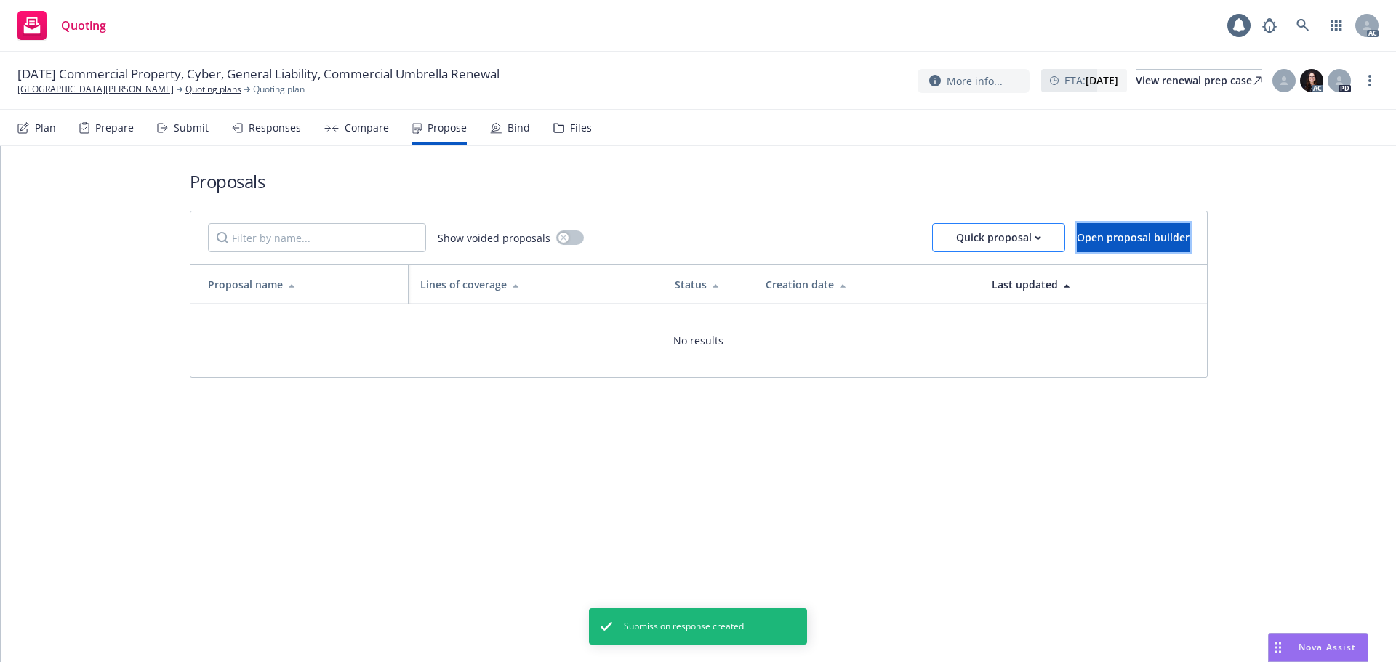
drag, startPoint x: 1108, startPoint y: 242, endPoint x: 960, endPoint y: 231, distance: 148.7
click at [1108, 242] on span "Open proposal builder" at bounding box center [1133, 237] width 113 height 14
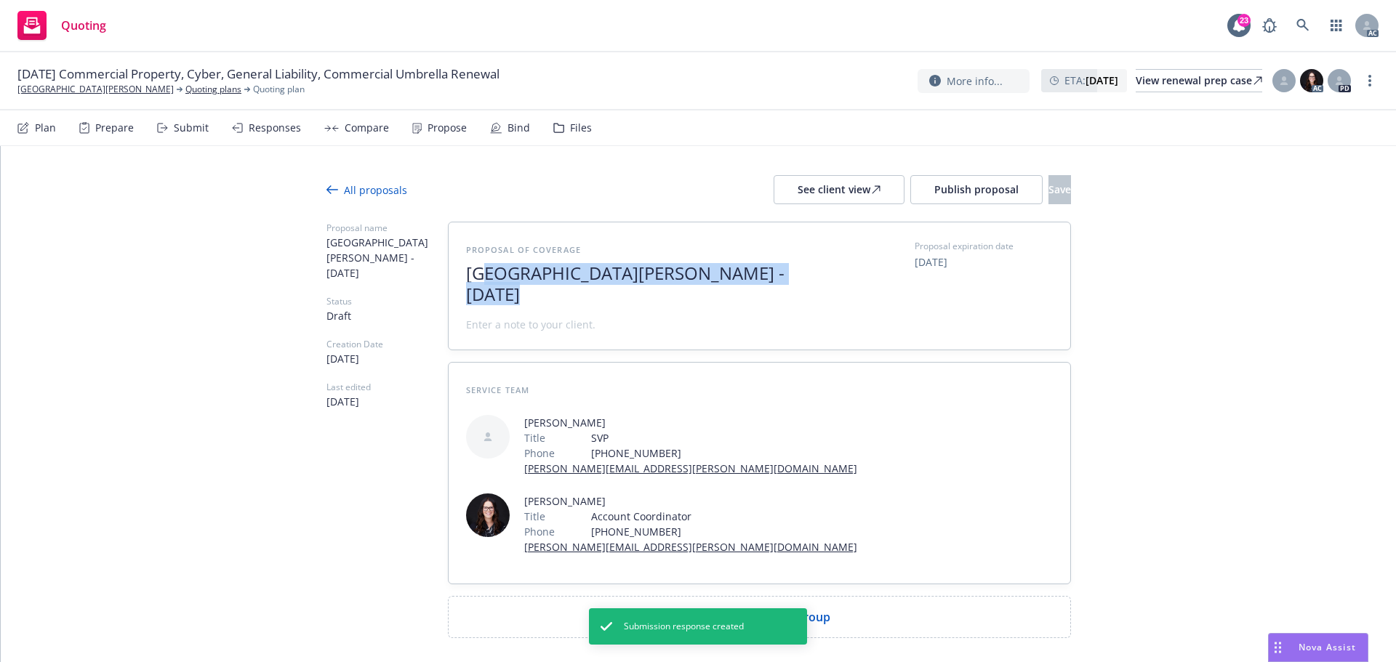
drag, startPoint x: 774, startPoint y: 274, endPoint x: 473, endPoint y: 286, distance: 301.2
click at [474, 287] on div "Proposal of coverage Barrio Logan College Institute - August 2025" at bounding box center [644, 286] width 356 height 92
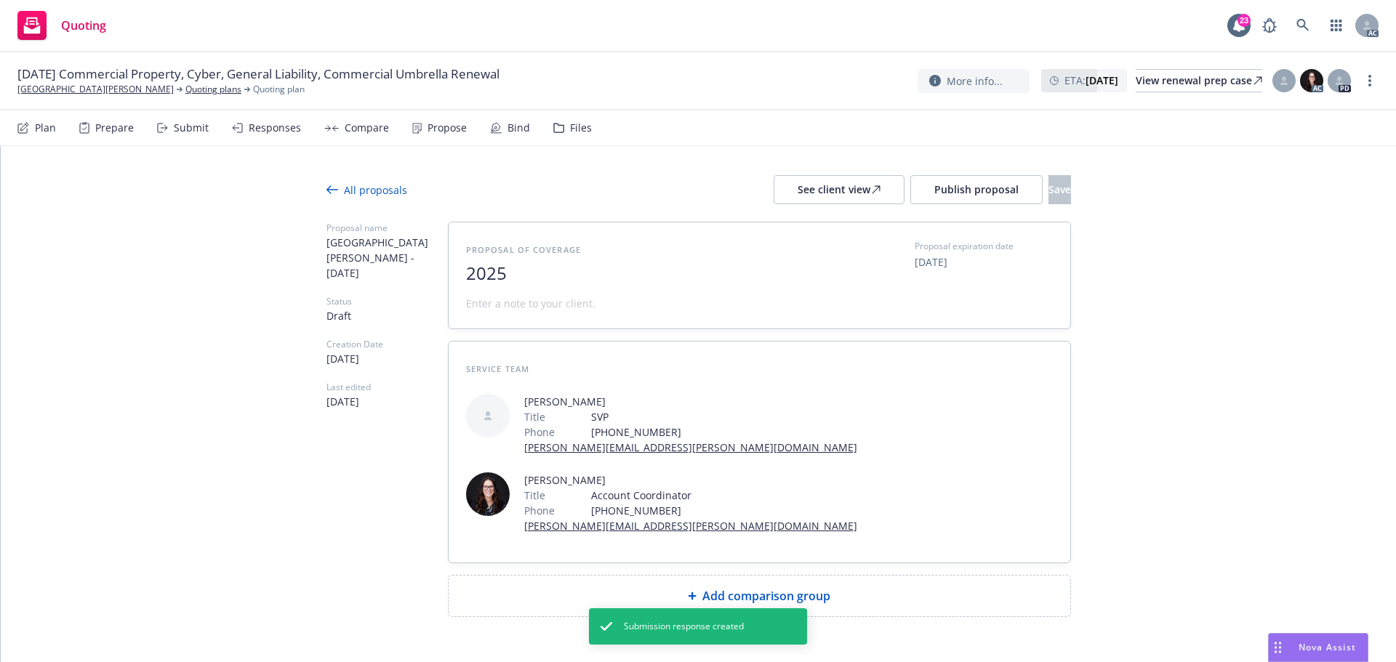
click at [534, 276] on span "2025" at bounding box center [644, 273] width 356 height 21
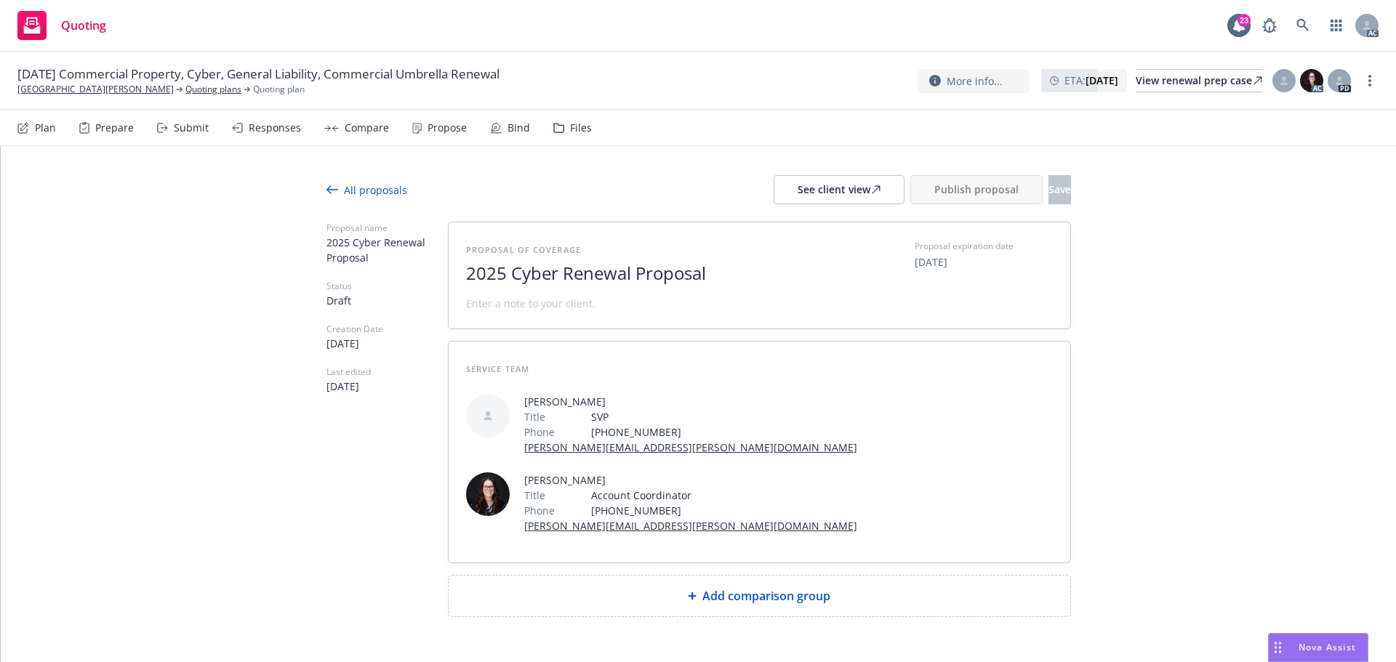
click at [572, 305] on span at bounding box center [530, 303] width 129 height 15
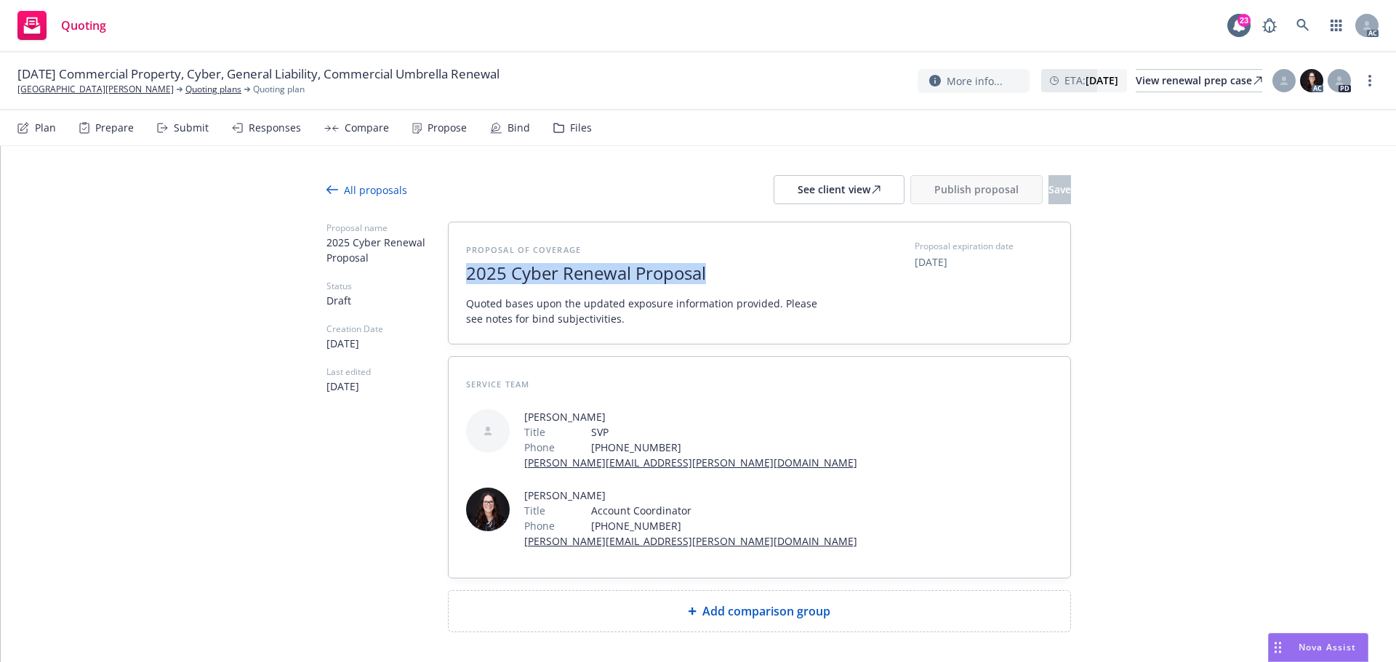
drag, startPoint x: 725, startPoint y: 276, endPoint x: 419, endPoint y: 270, distance: 306.1
click at [419, 270] on div "Proposal name 2025 Cyber Renewal Proposal Status Draft Creation Date 08/11/2025…" at bounding box center [698, 427] width 744 height 411
copy span "2025 Cyber Renewal Proposal"
click at [787, 603] on span "Add comparison group" at bounding box center [766, 611] width 128 height 17
type textarea "x"
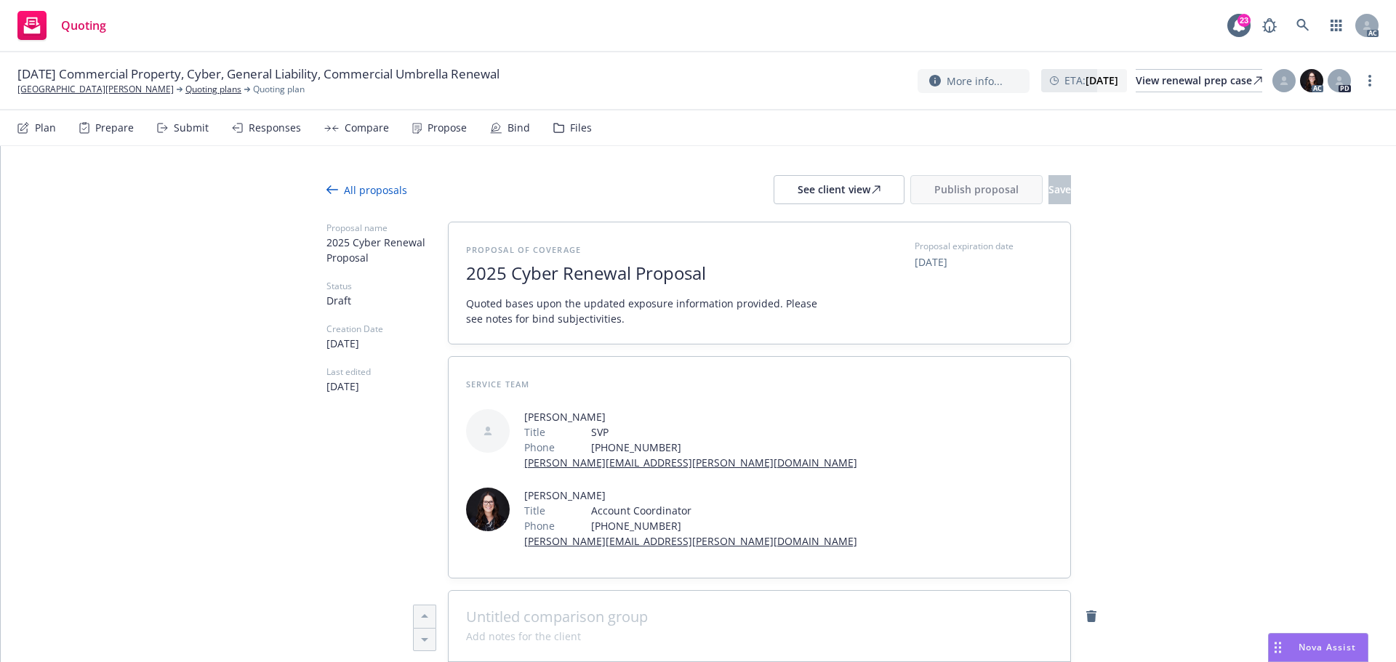
click at [621, 608] on span at bounding box center [759, 616] width 587 height 17
paste span
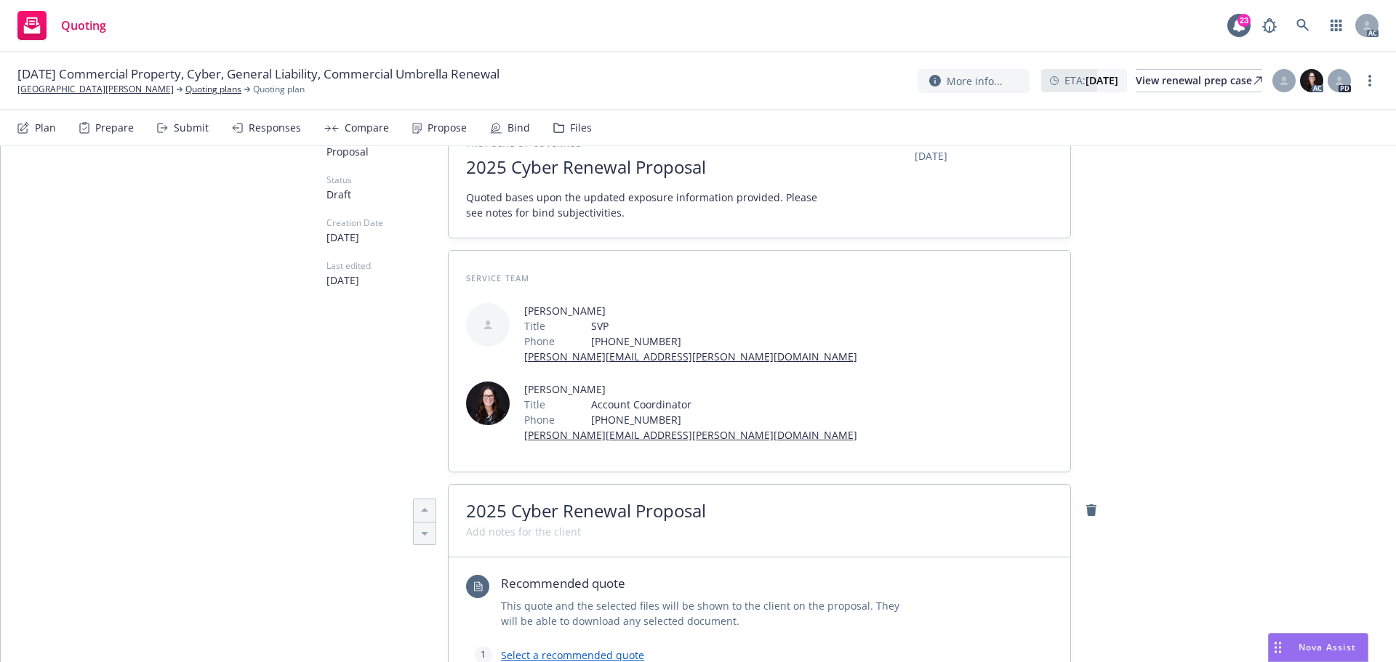
scroll to position [291, 0]
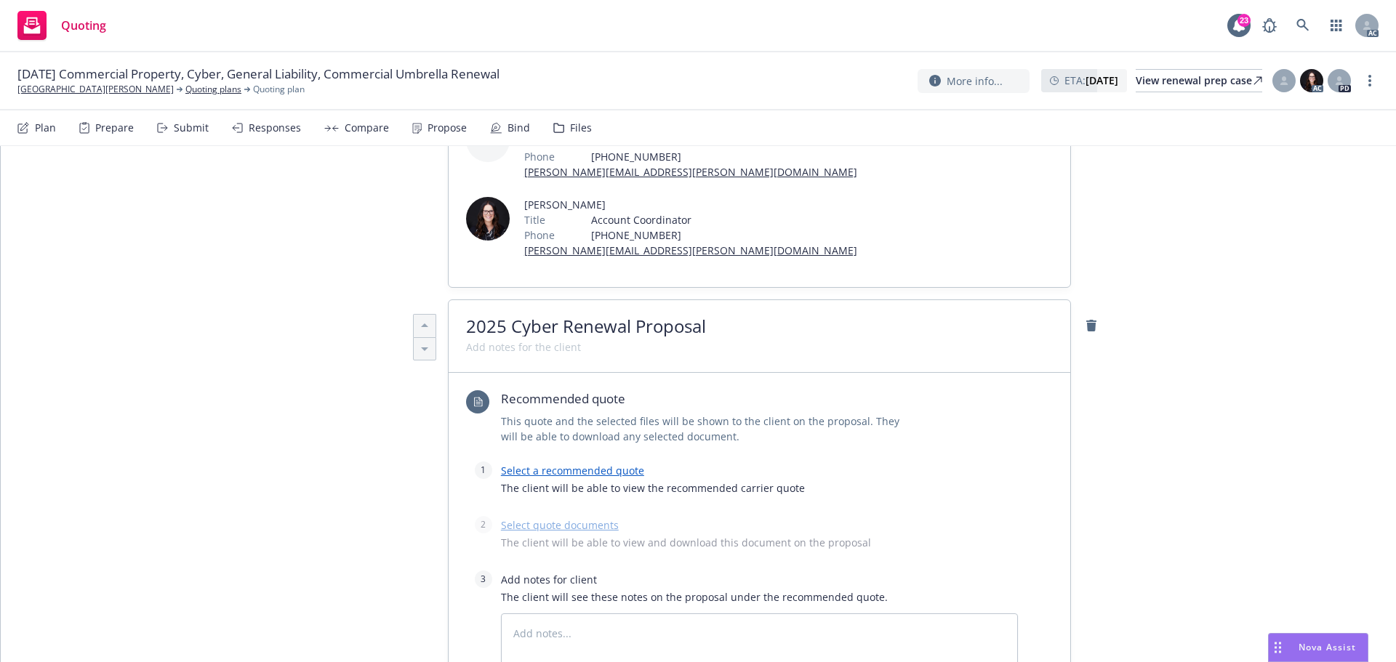
click at [545, 464] on link "Select a recommended quote" at bounding box center [572, 471] width 143 height 14
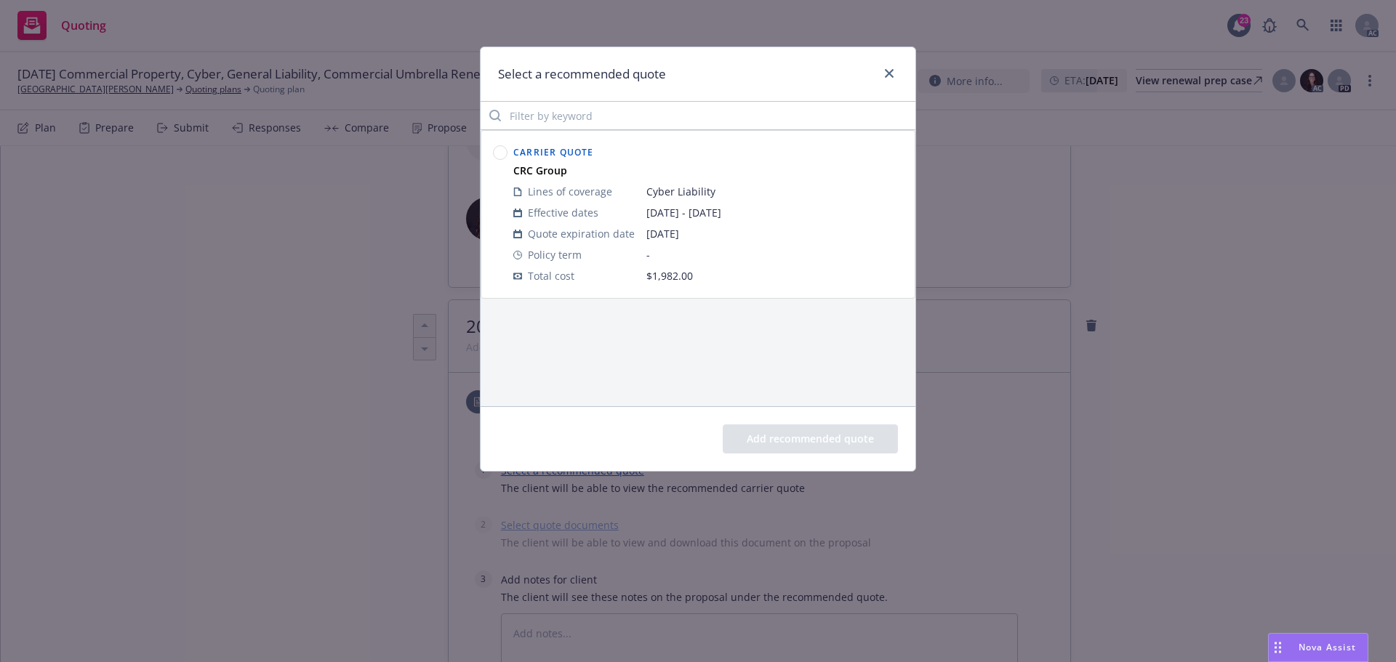
click at [503, 154] on circle at bounding box center [501, 153] width 14 height 14
click at [819, 436] on button "Add recommended quote" at bounding box center [810, 439] width 175 height 29
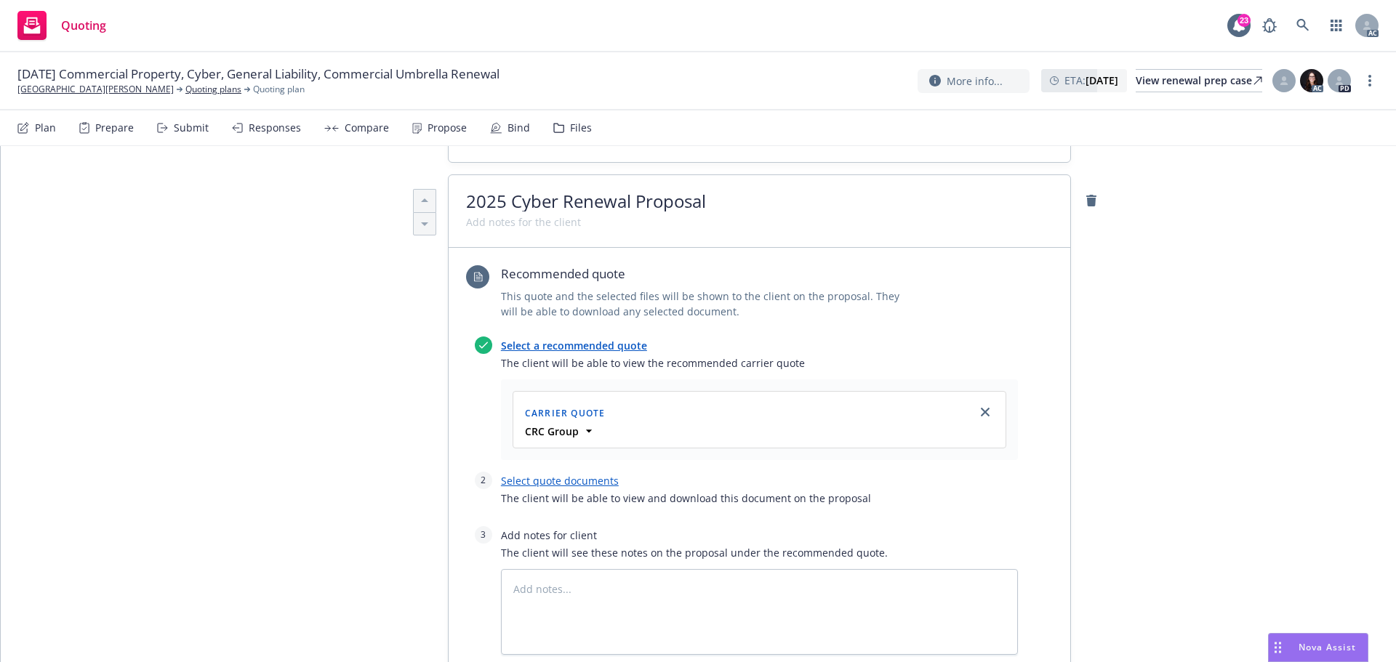
scroll to position [582, 0]
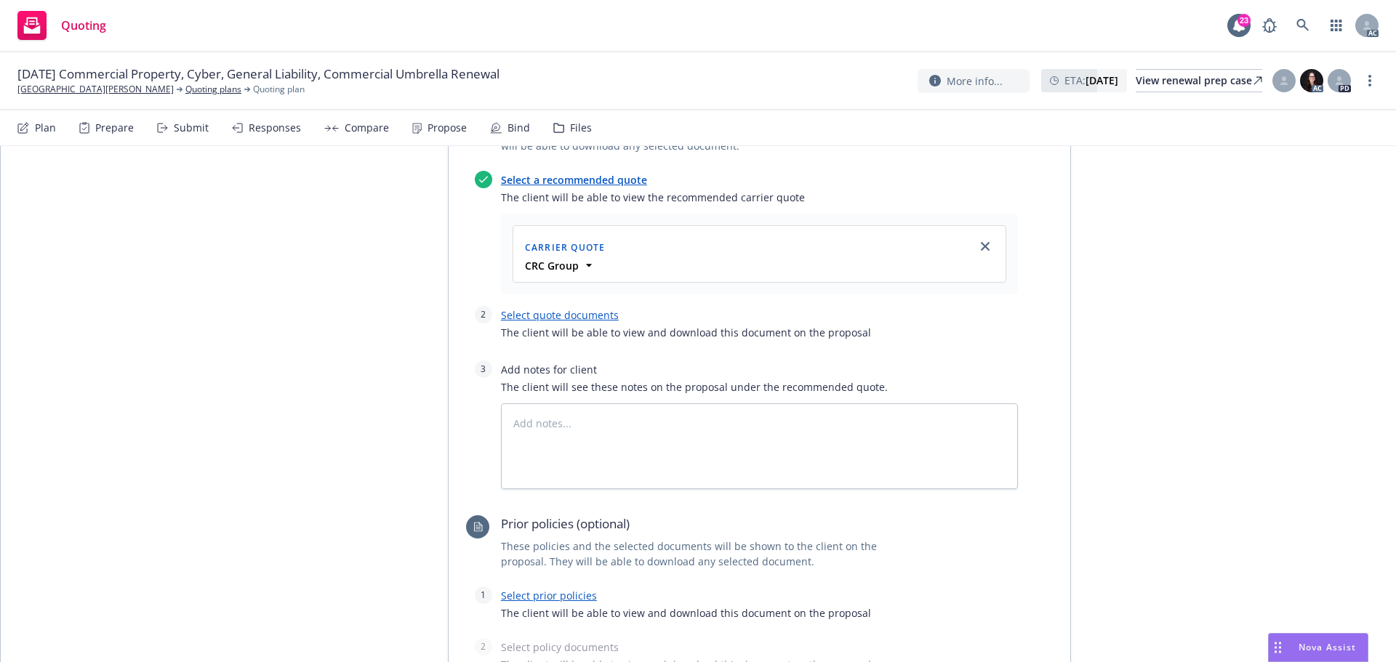
click at [557, 308] on link "Select quote documents" at bounding box center [560, 315] width 118 height 14
type textarea "x"
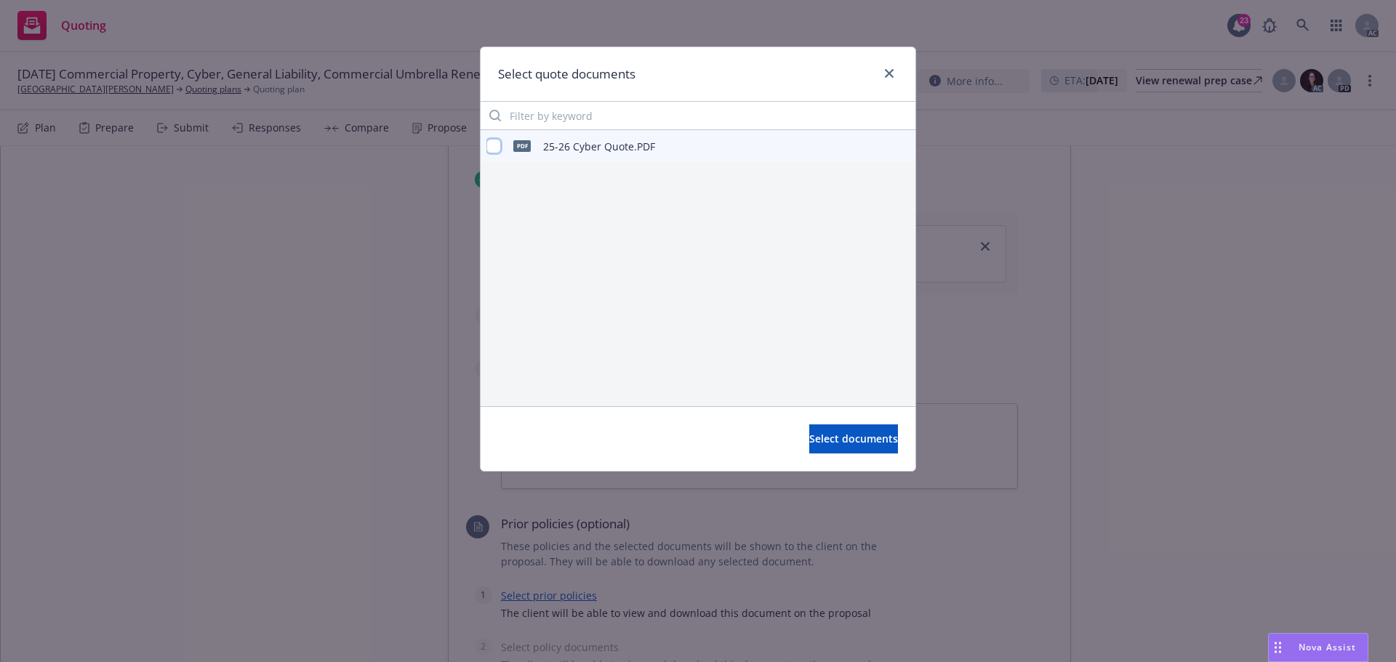
click at [496, 146] on input "checkbox" at bounding box center [493, 146] width 15 height 15
checkbox input "true"
click at [828, 438] on span "Select documents" at bounding box center [853, 439] width 89 height 14
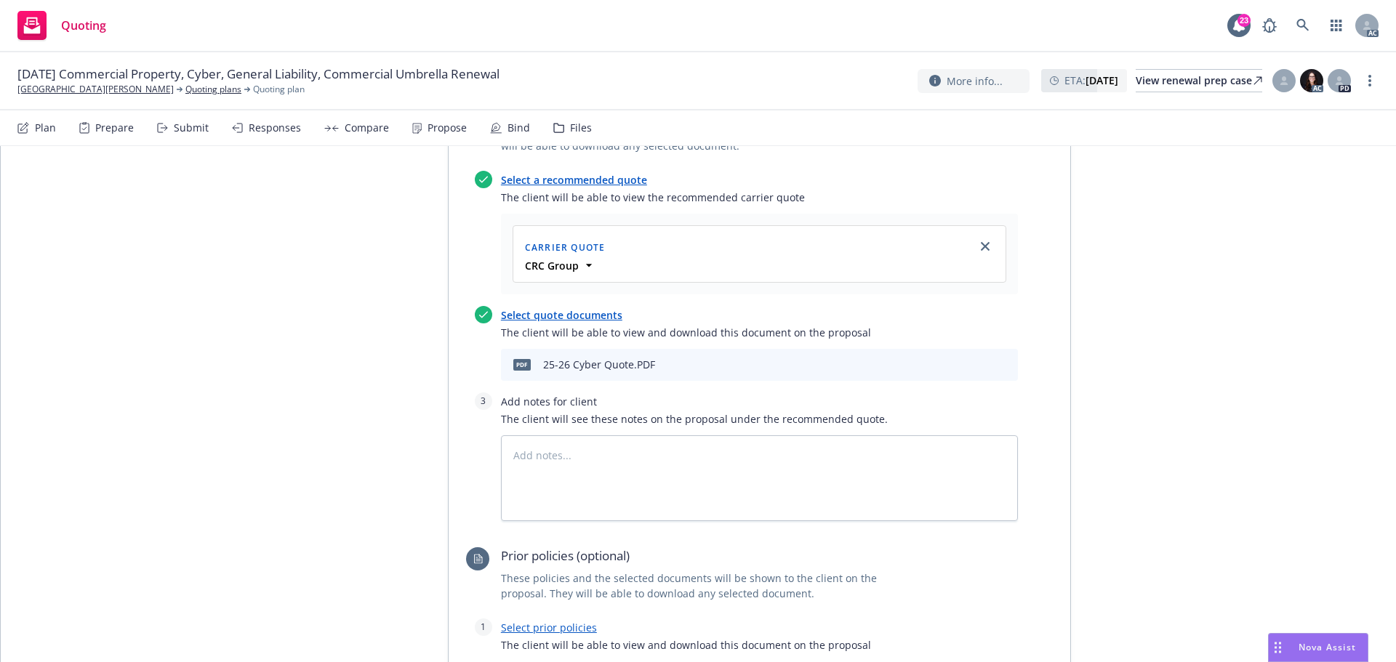
click at [565, 621] on link "Select prior policies" at bounding box center [549, 628] width 96 height 14
type textarea "x"
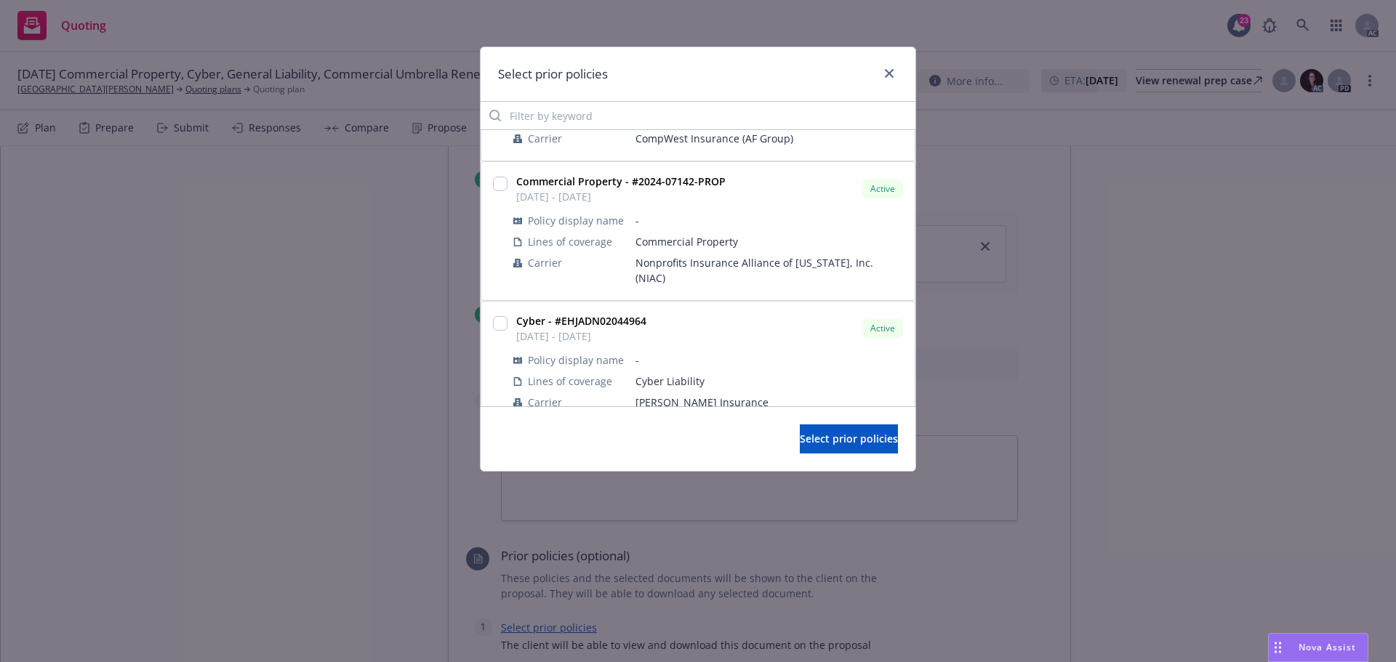
scroll to position [363, 0]
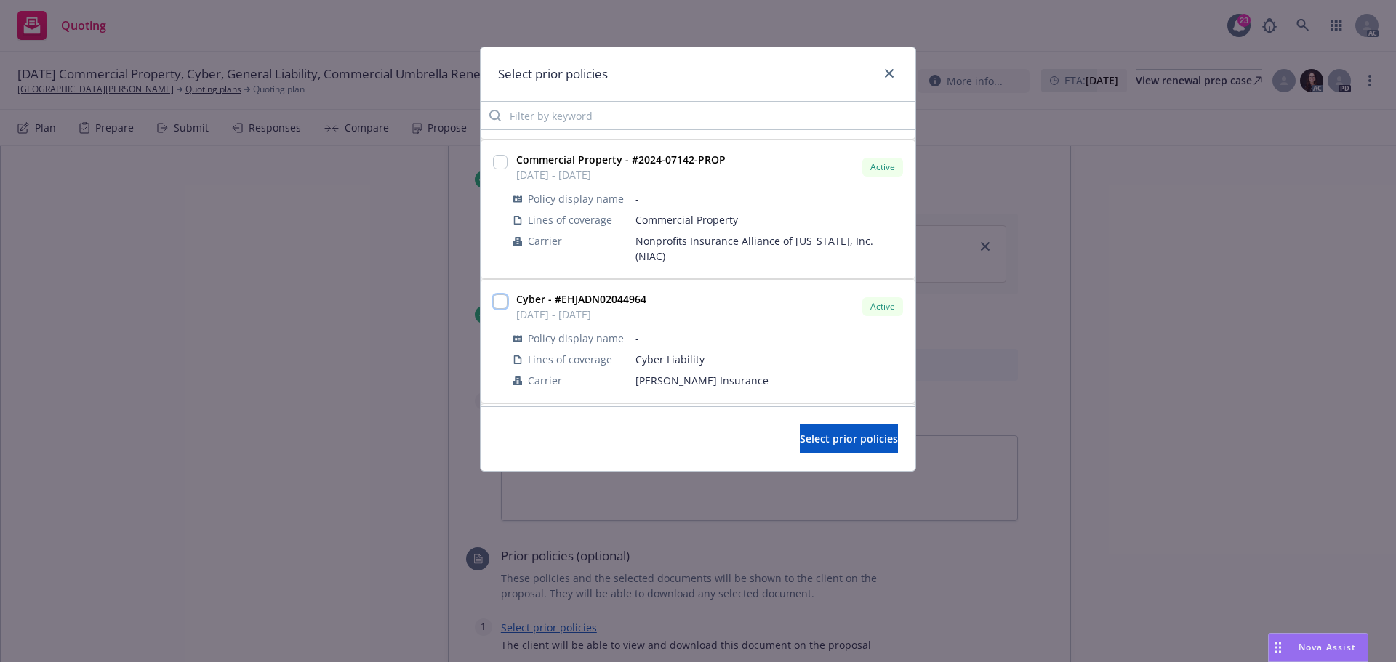
click at [499, 294] on input "checkbox" at bounding box center [500, 301] width 15 height 15
checkbox input "true"
click at [800, 436] on span "Select prior policies" at bounding box center [849, 439] width 98 height 14
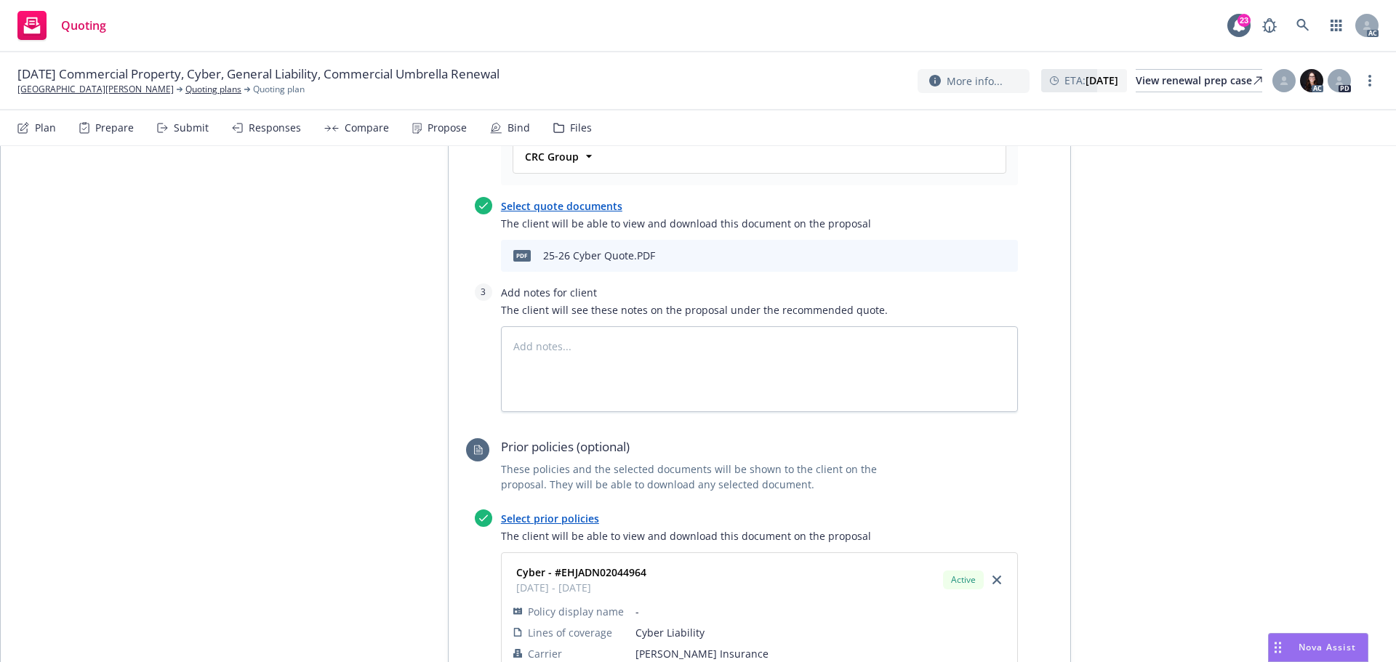
scroll to position [872, 0]
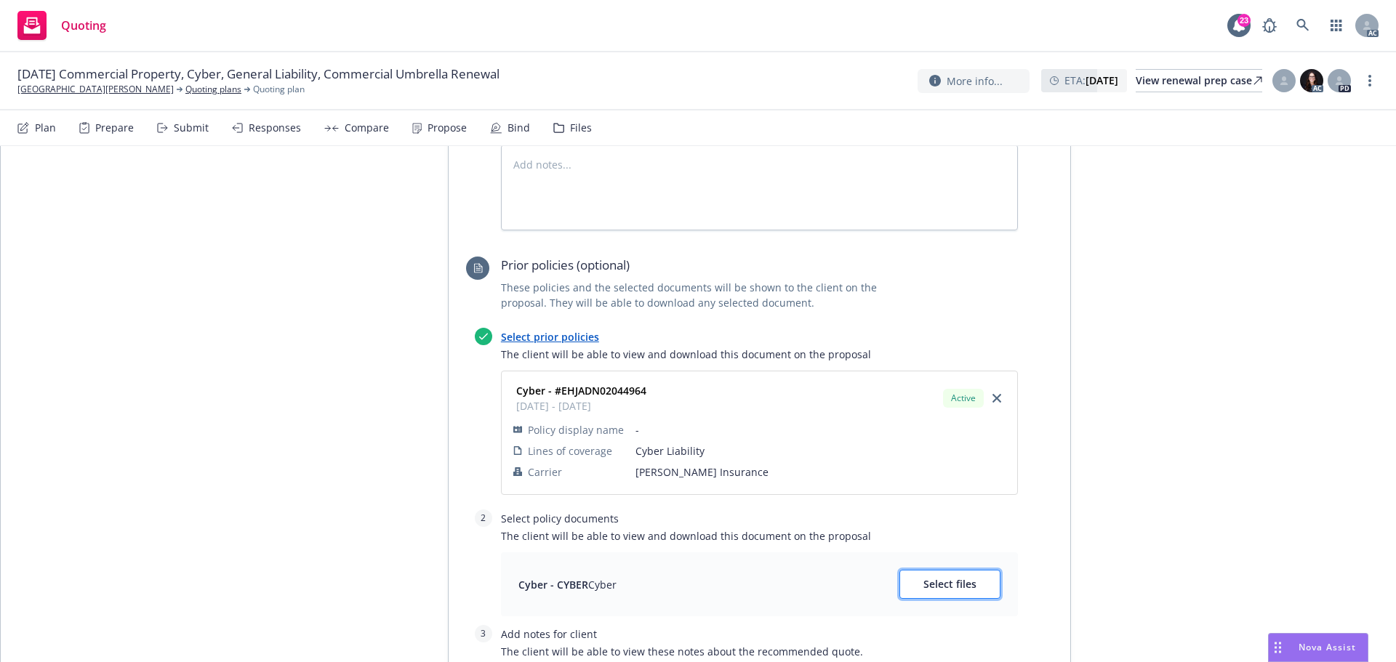
click at [936, 577] on span "Select files" at bounding box center [949, 584] width 53 height 14
type textarea "x"
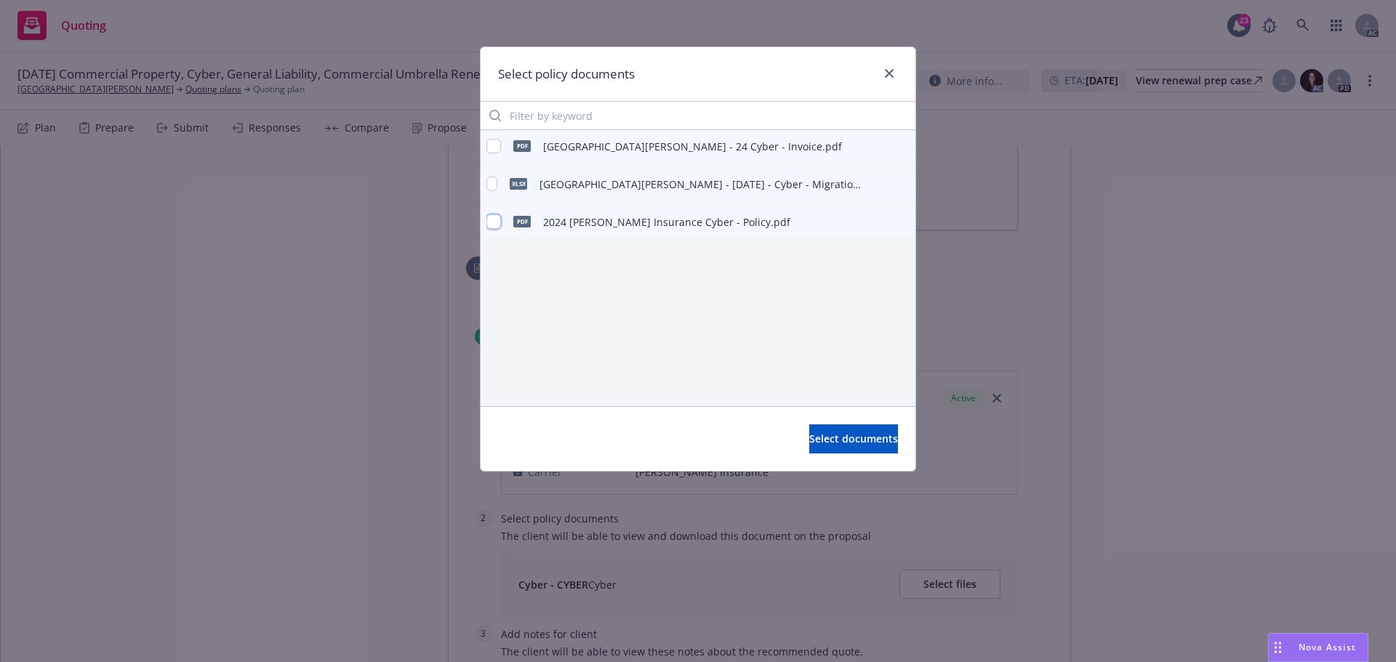
click at [493, 222] on input "checkbox" at bounding box center [493, 221] width 15 height 15
checkbox input "true"
click at [837, 435] on span "Select documents" at bounding box center [853, 439] width 89 height 14
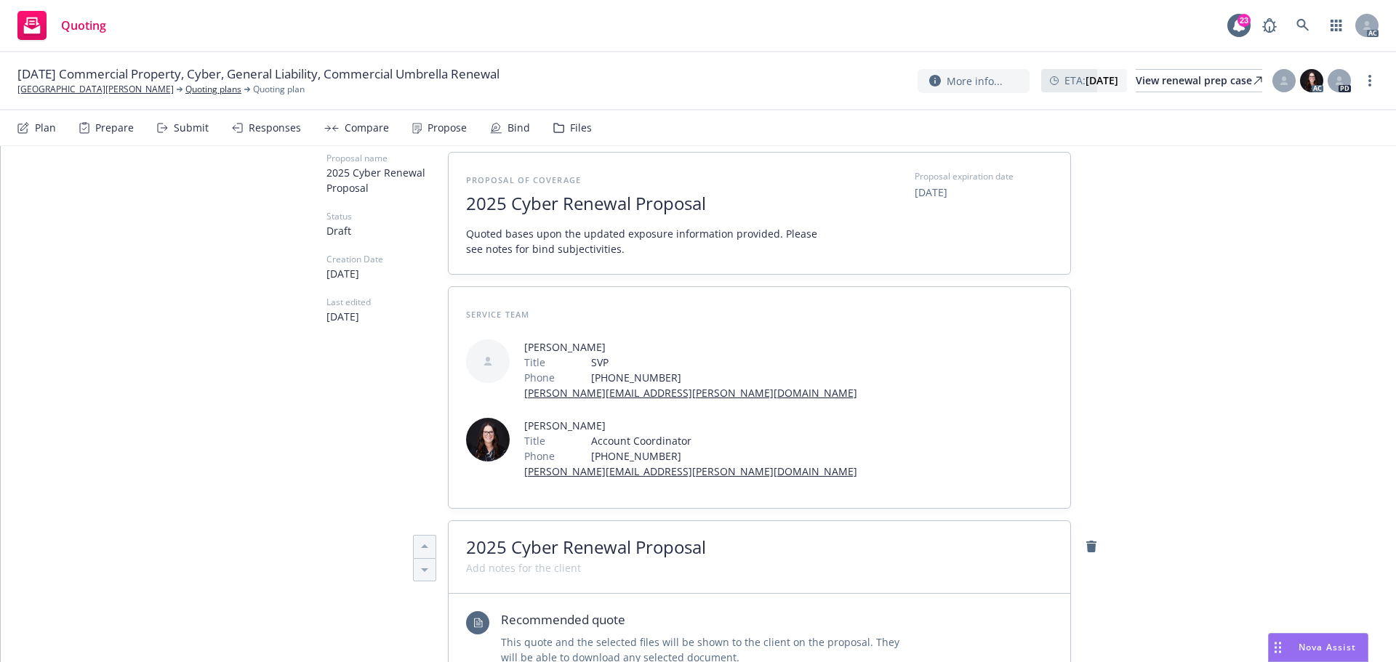
scroll to position [0, 0]
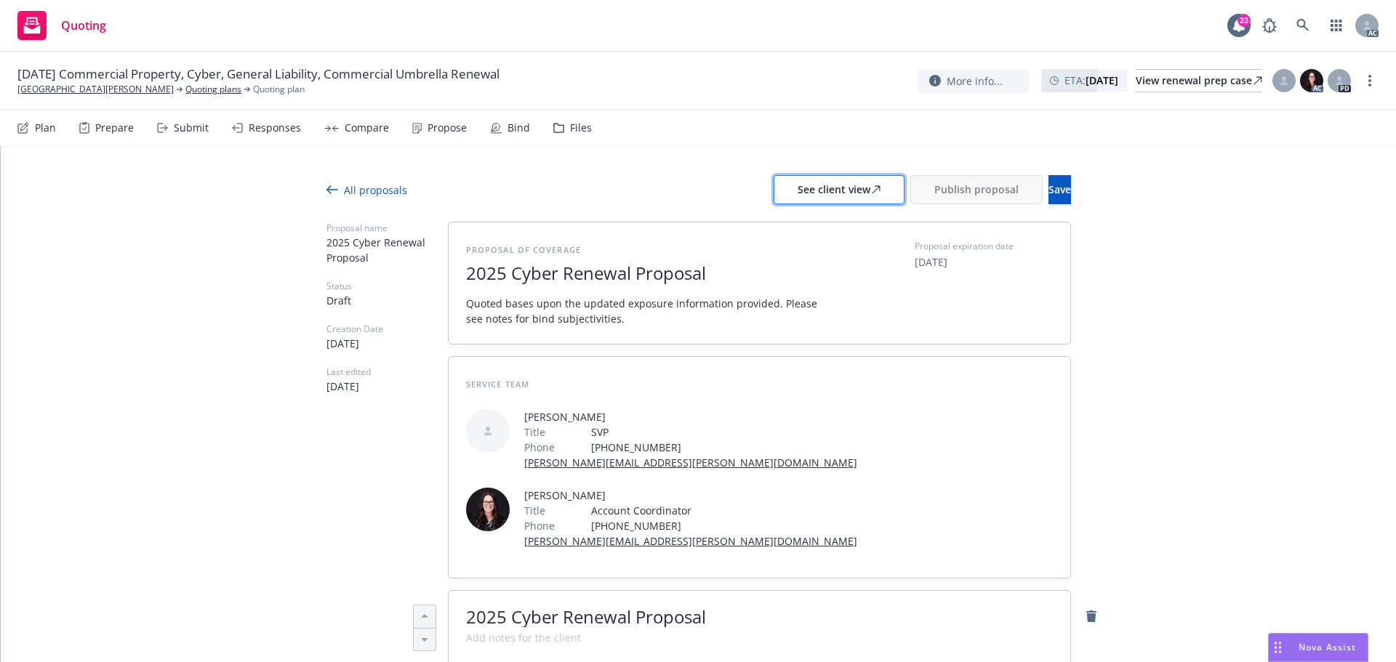
click at [797, 193] on div "See client view" at bounding box center [838, 190] width 83 height 28
click at [270, 126] on div "Responses" at bounding box center [275, 128] width 52 height 12
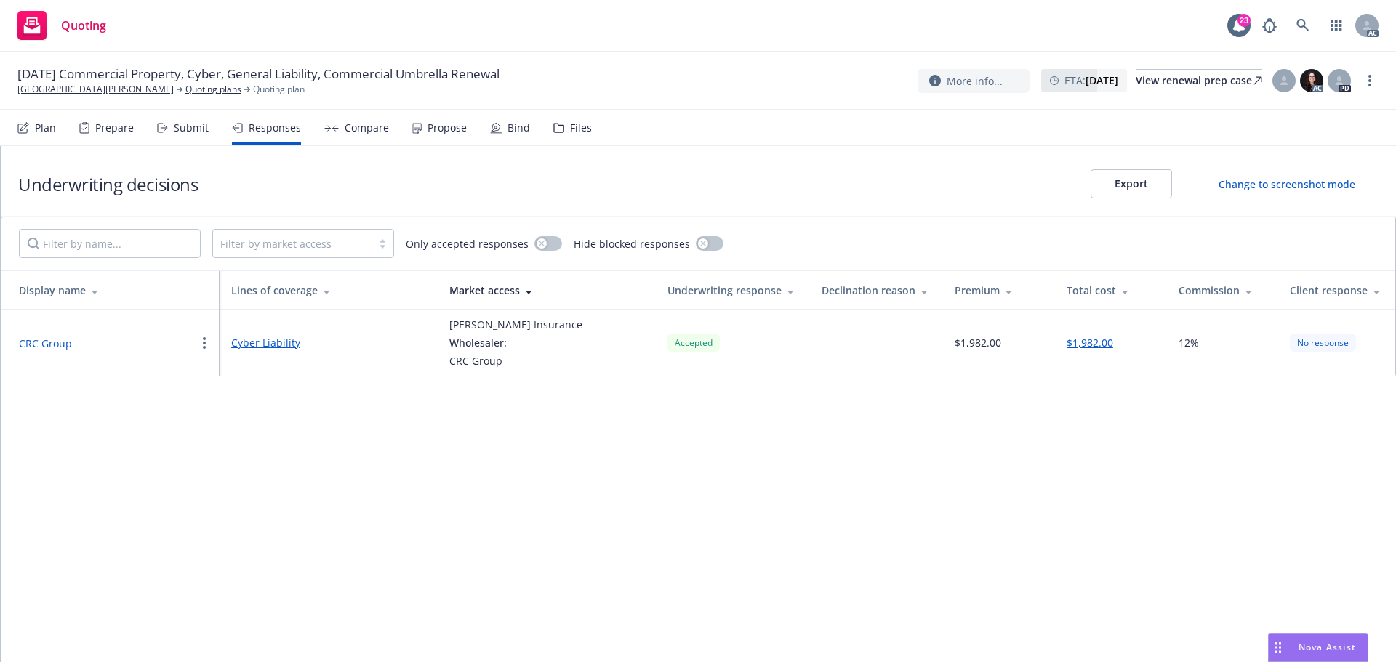
click at [60, 343] on button "CRC Group" at bounding box center [45, 343] width 53 height 15
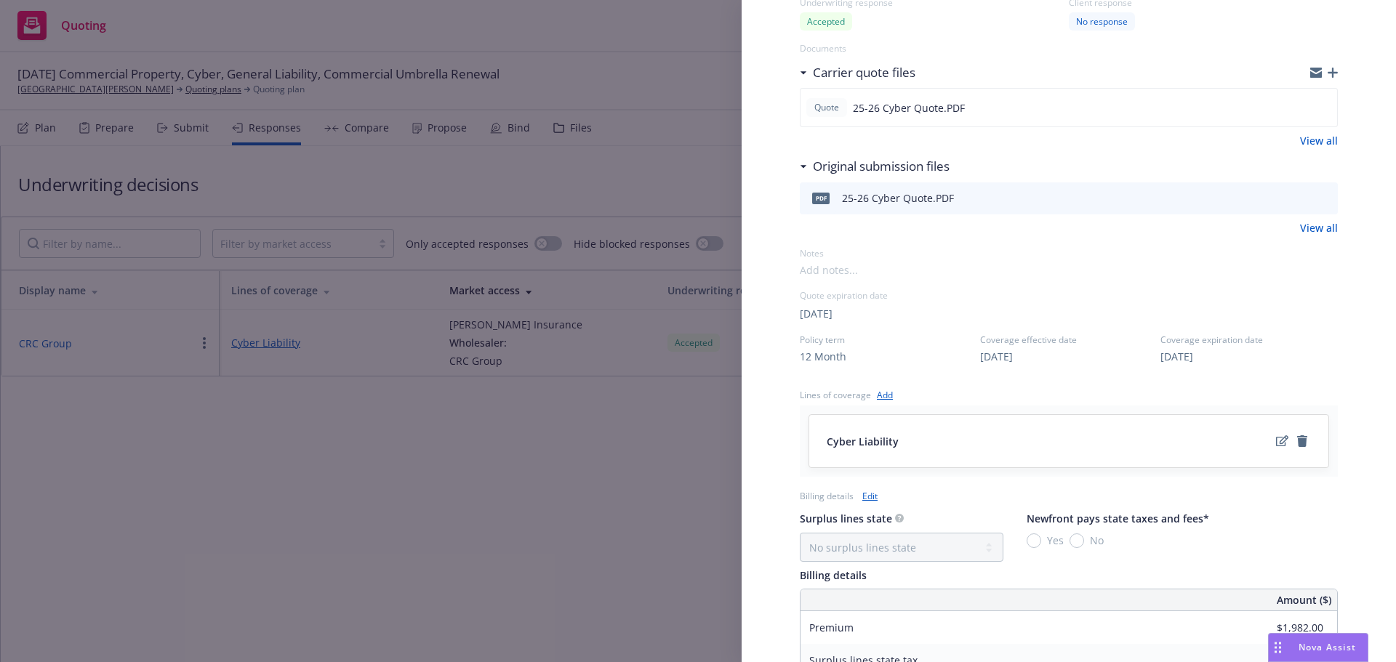
scroll to position [291, 0]
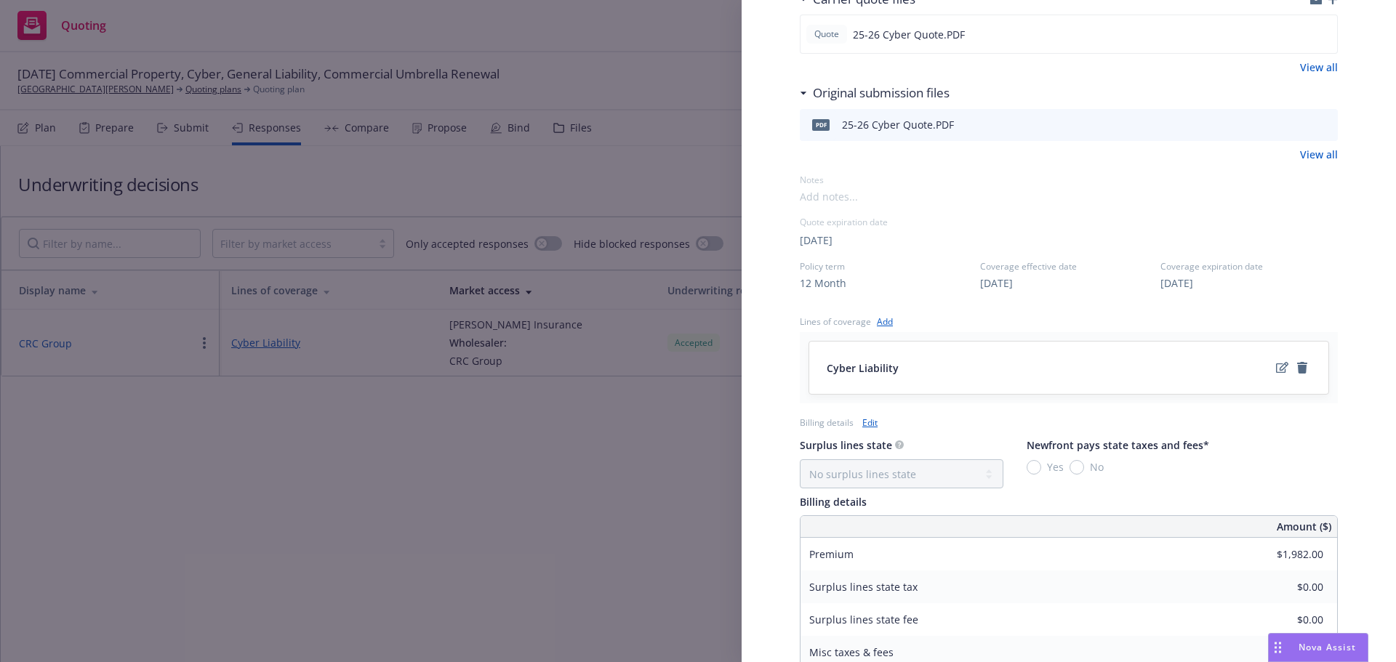
drag, startPoint x: 1233, startPoint y: 452, endPoint x: 1224, endPoint y: 451, distance: 8.8
click at [1233, 452] on div "Surplus lines state No surplus lines state Alaska Alabama Arkansas Arizona Cali…" at bounding box center [1069, 462] width 538 height 52
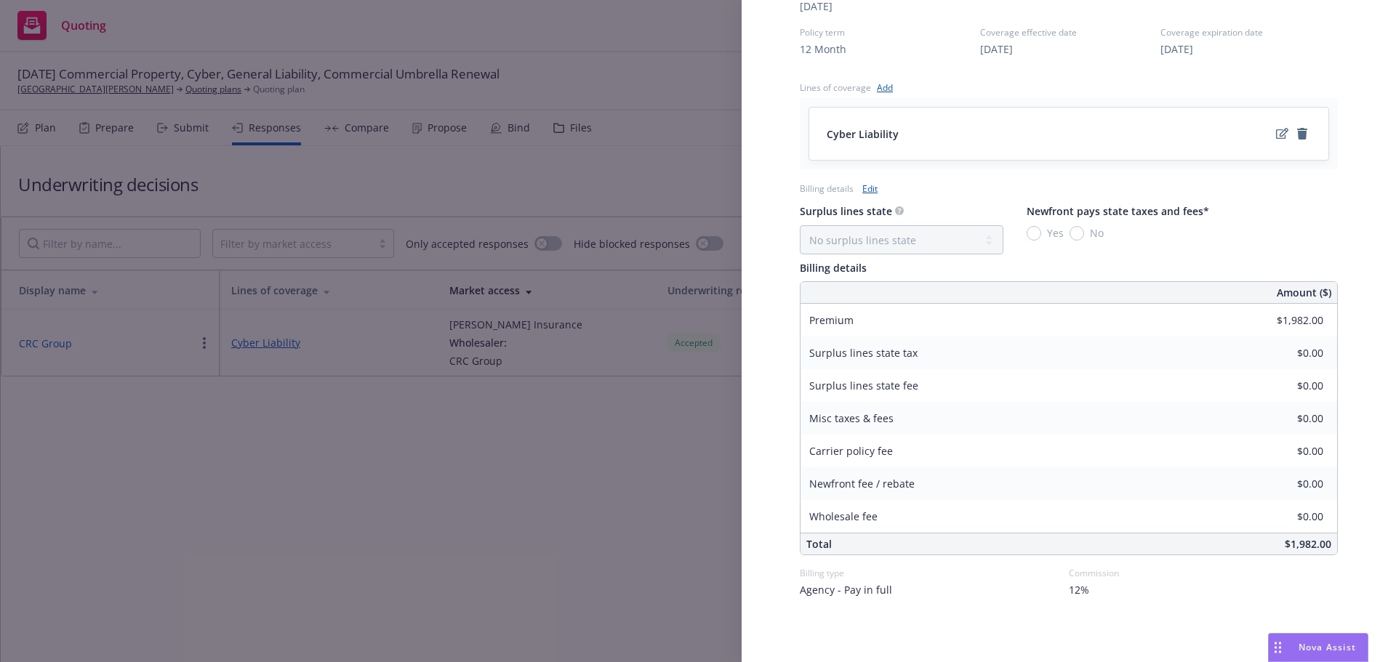
scroll to position [530, 0]
click at [513, 544] on div "Display Name CRC Group Carrier Markel Insurance Writing company State National …" at bounding box center [698, 331] width 1396 height 662
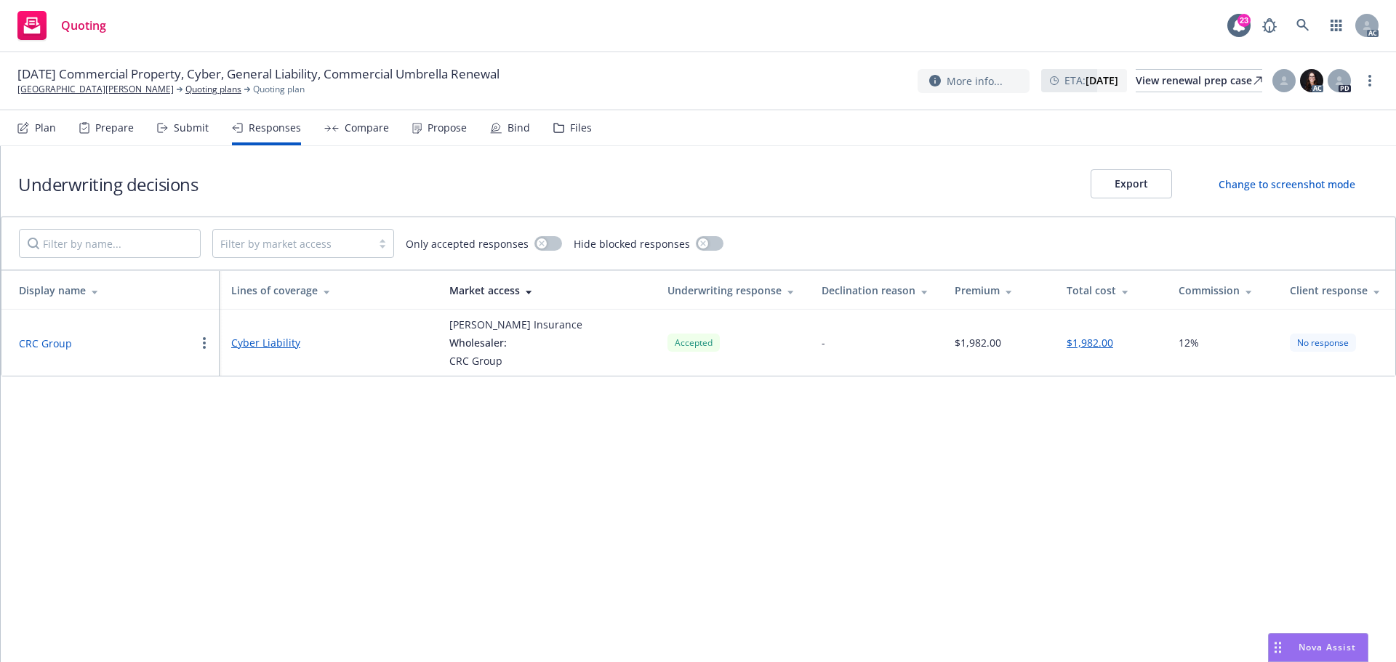
click at [449, 138] on div "Propose" at bounding box center [439, 127] width 55 height 35
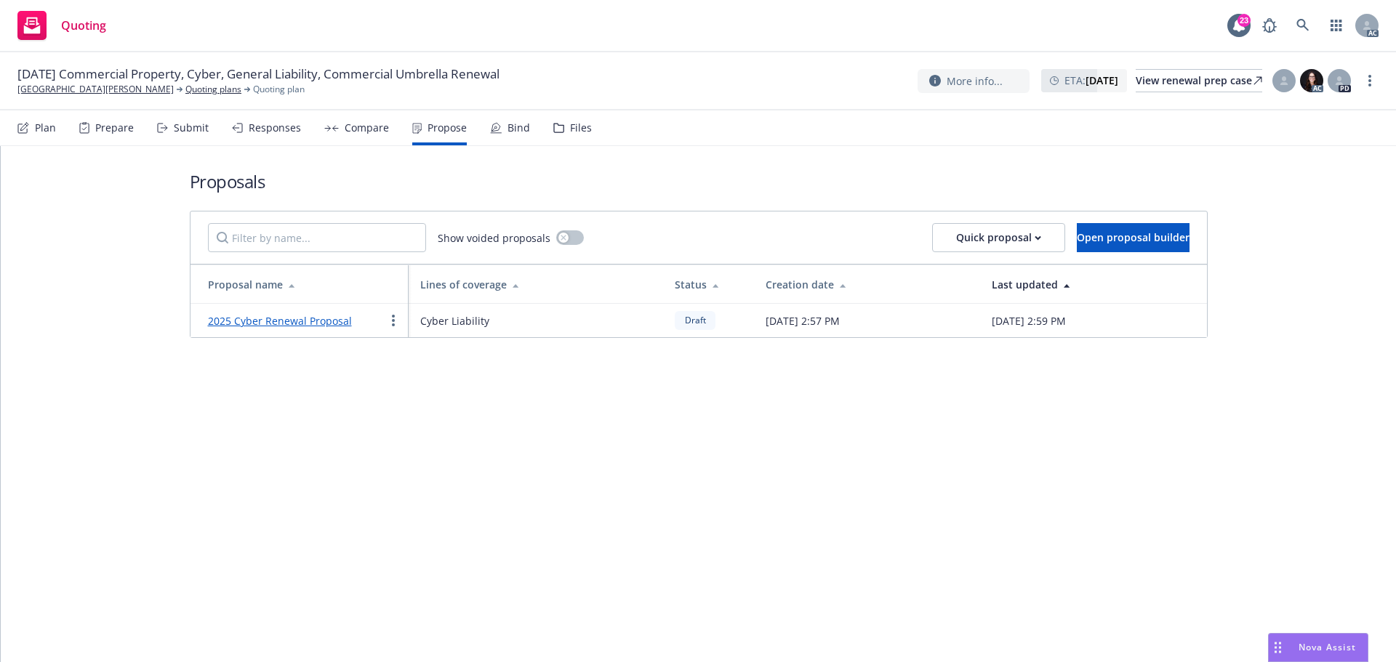
click at [275, 325] on link "2025 Cyber Renewal Proposal" at bounding box center [280, 321] width 144 height 14
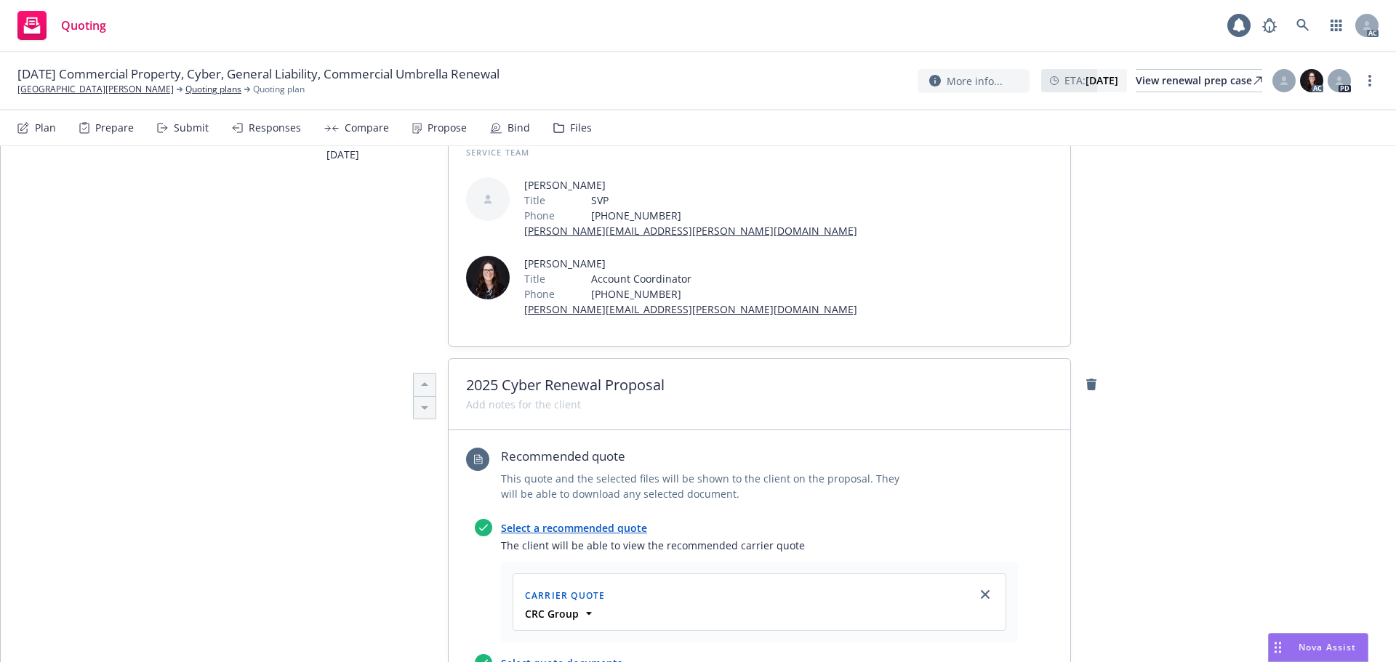
scroll to position [291, 0]
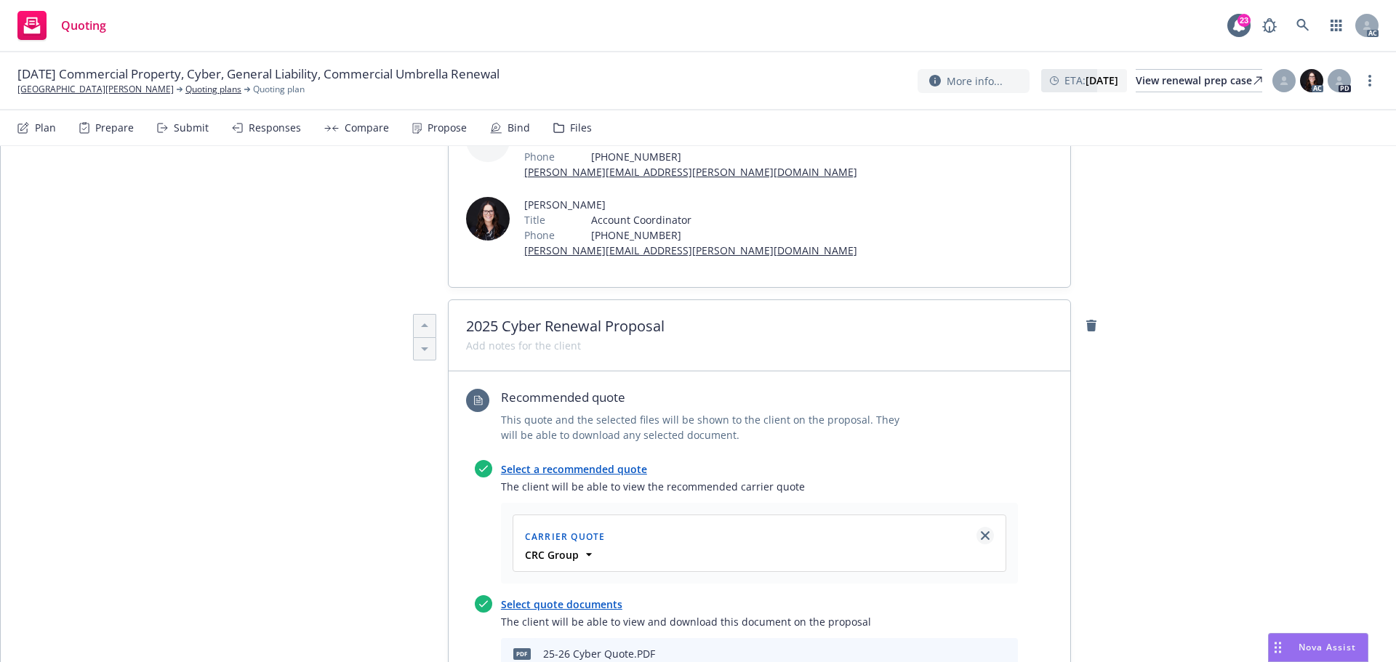
click at [981, 531] on icon "close" at bounding box center [985, 535] width 9 height 9
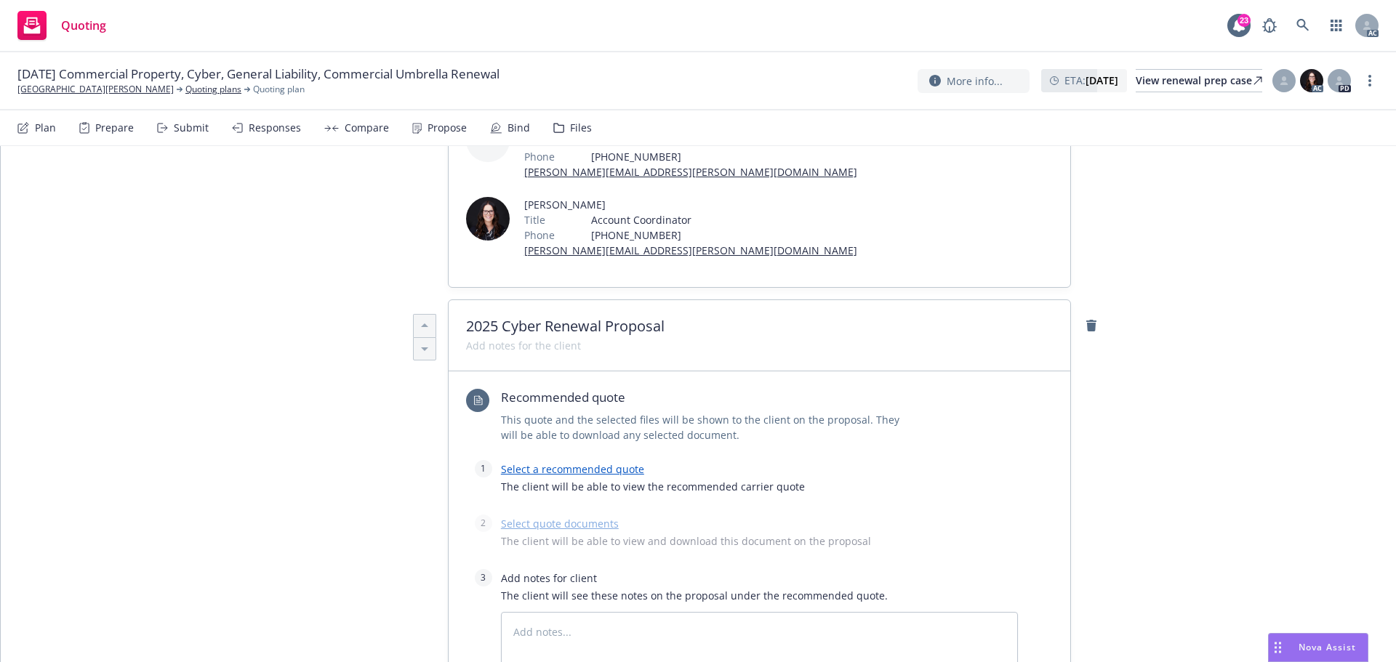
click at [595, 462] on link "Select a recommended quote" at bounding box center [572, 469] width 143 height 14
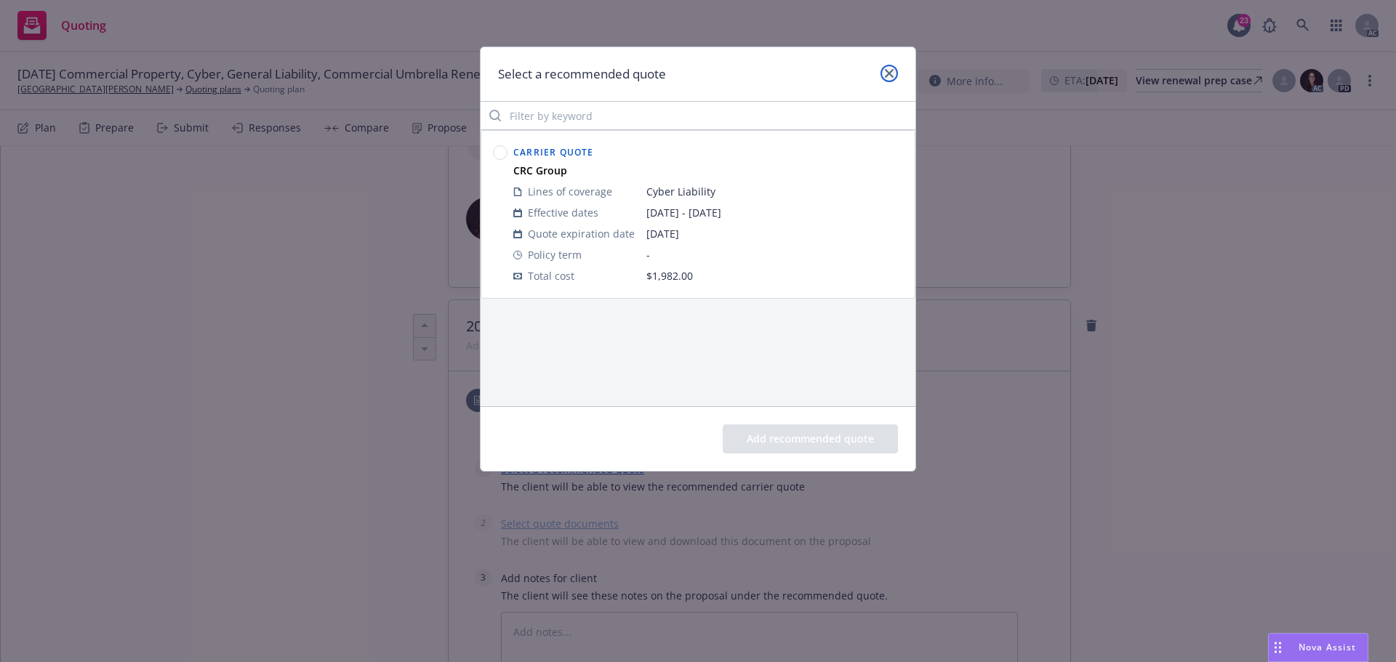
click at [891, 74] on icon "close" at bounding box center [889, 73] width 9 height 9
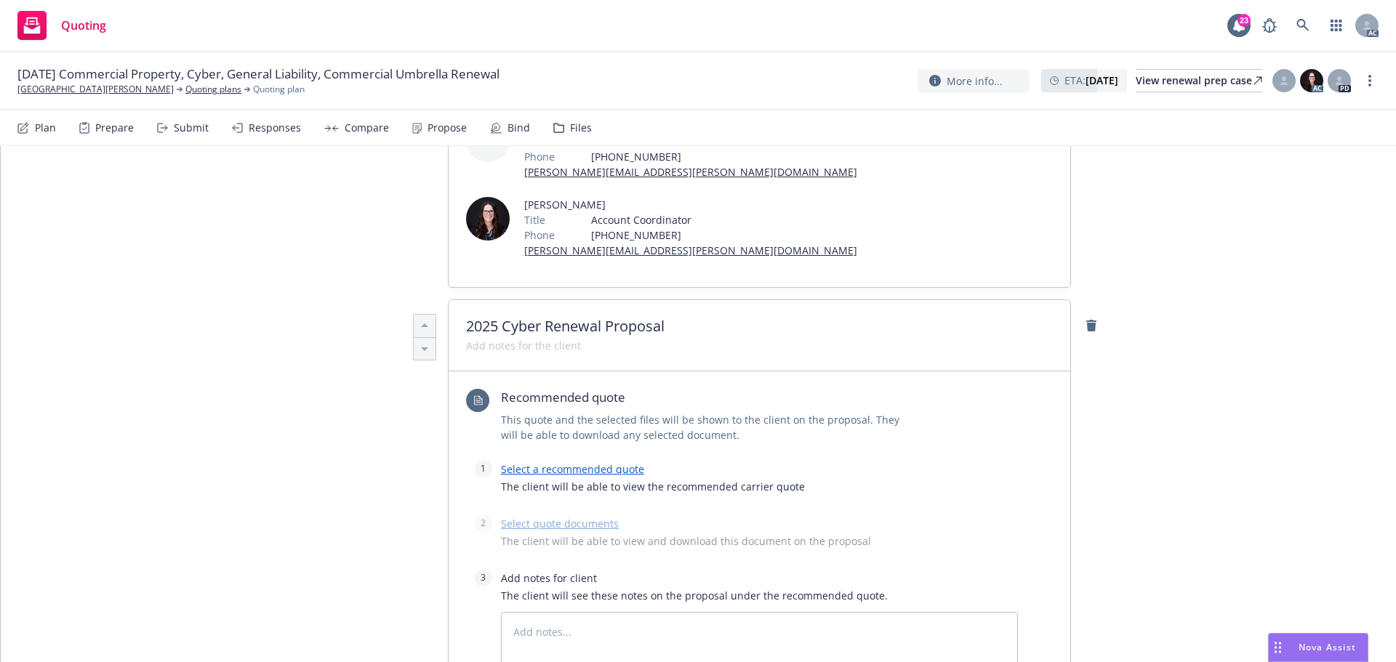
scroll to position [0, 0]
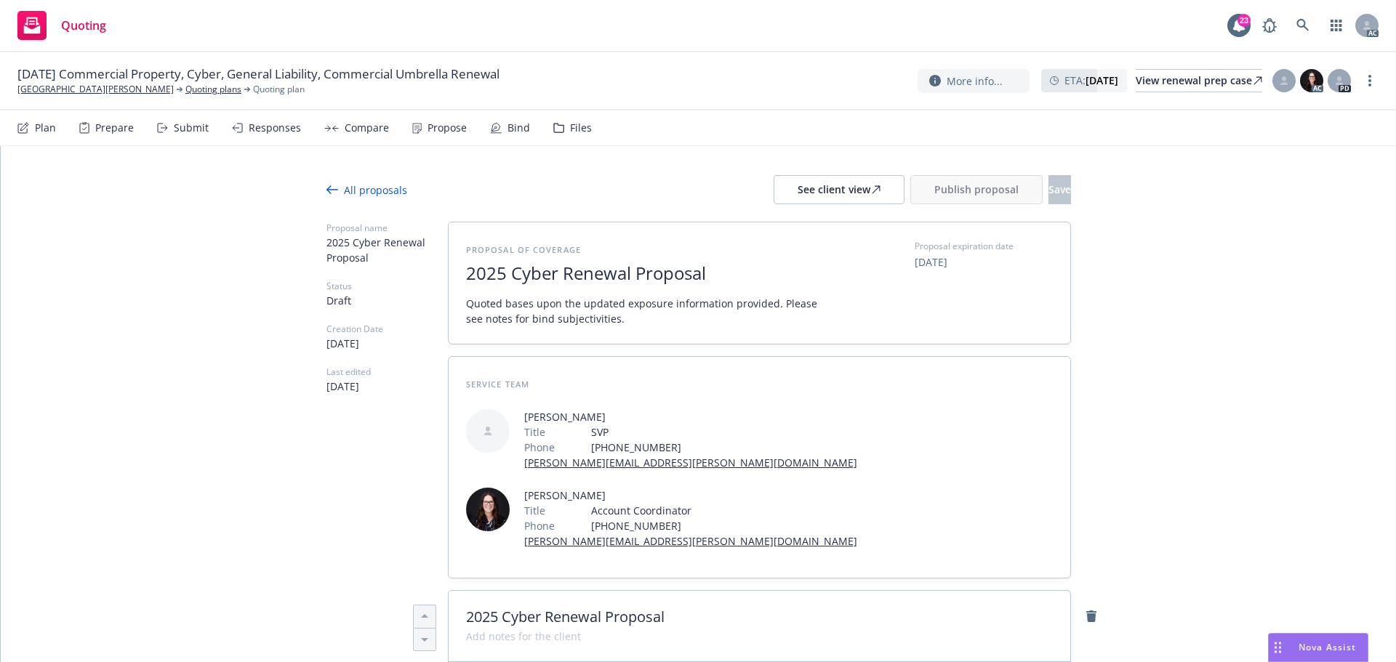
click at [354, 134] on div "Compare" at bounding box center [356, 127] width 65 height 35
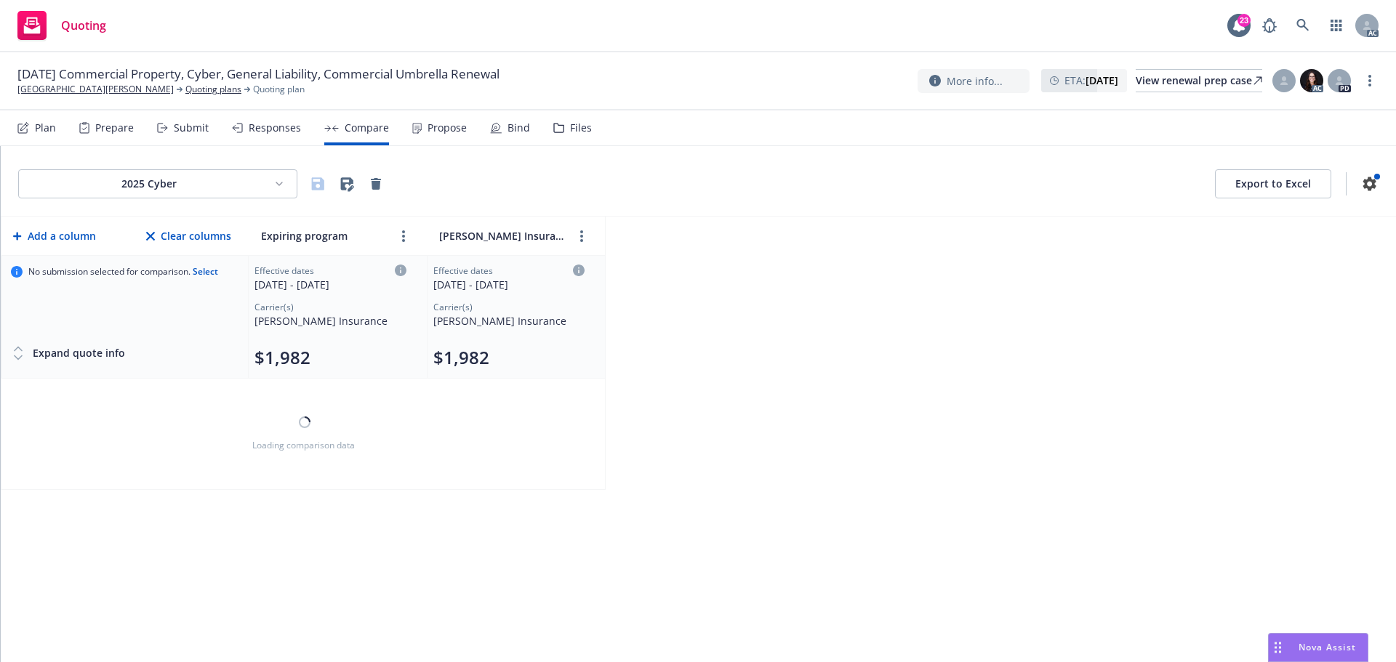
click at [571, 134] on div "Files" at bounding box center [581, 128] width 22 height 12
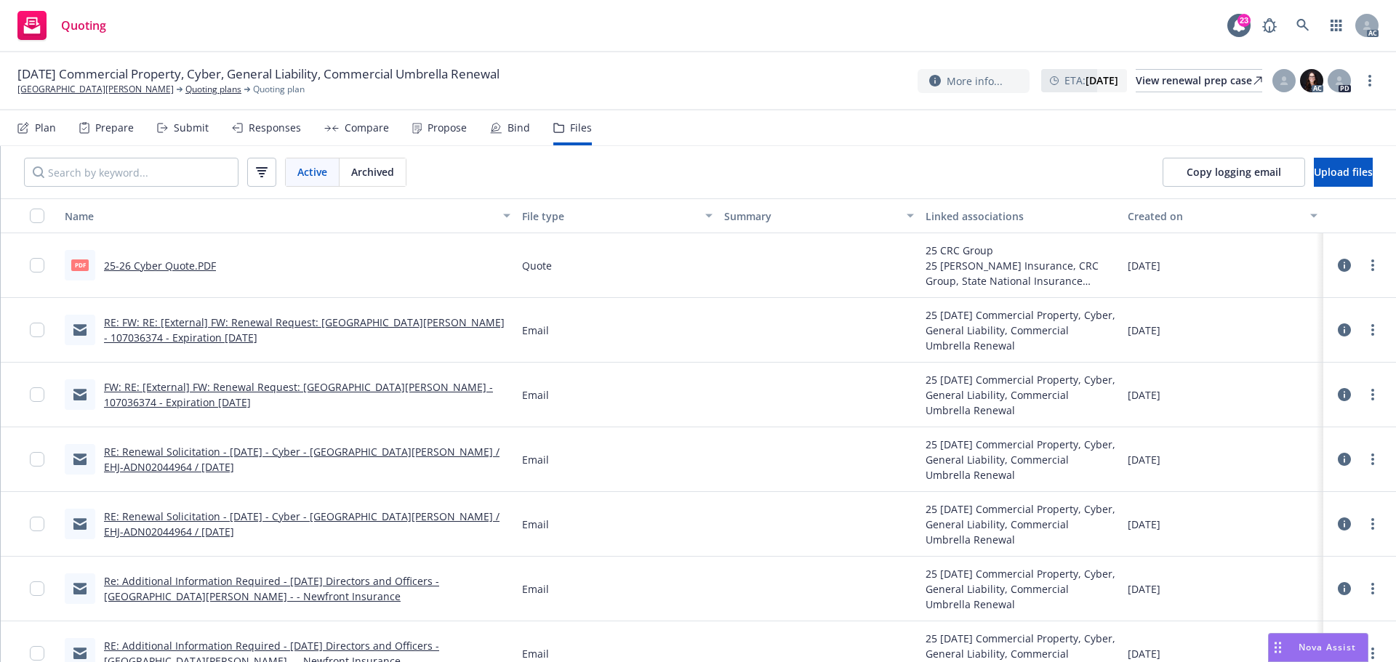
click at [249, 131] on div "Responses" at bounding box center [275, 128] width 52 height 12
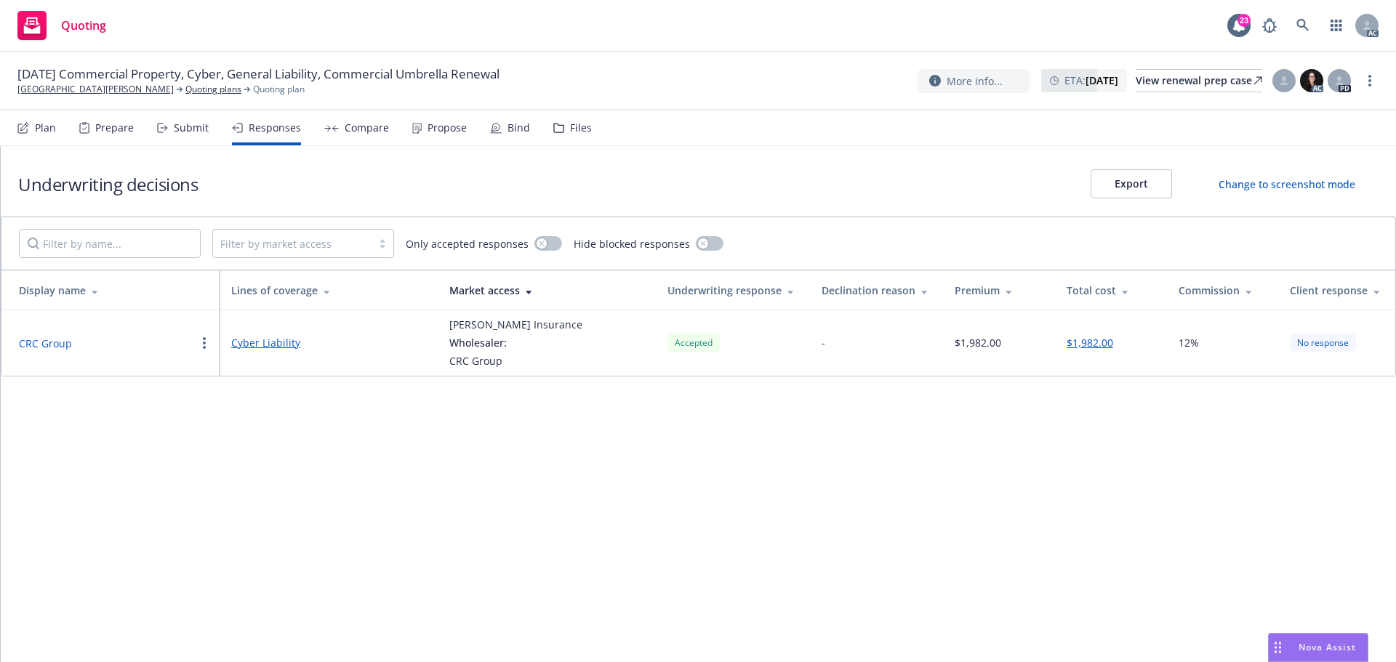
click at [49, 345] on button "CRC Group" at bounding box center [45, 343] width 53 height 15
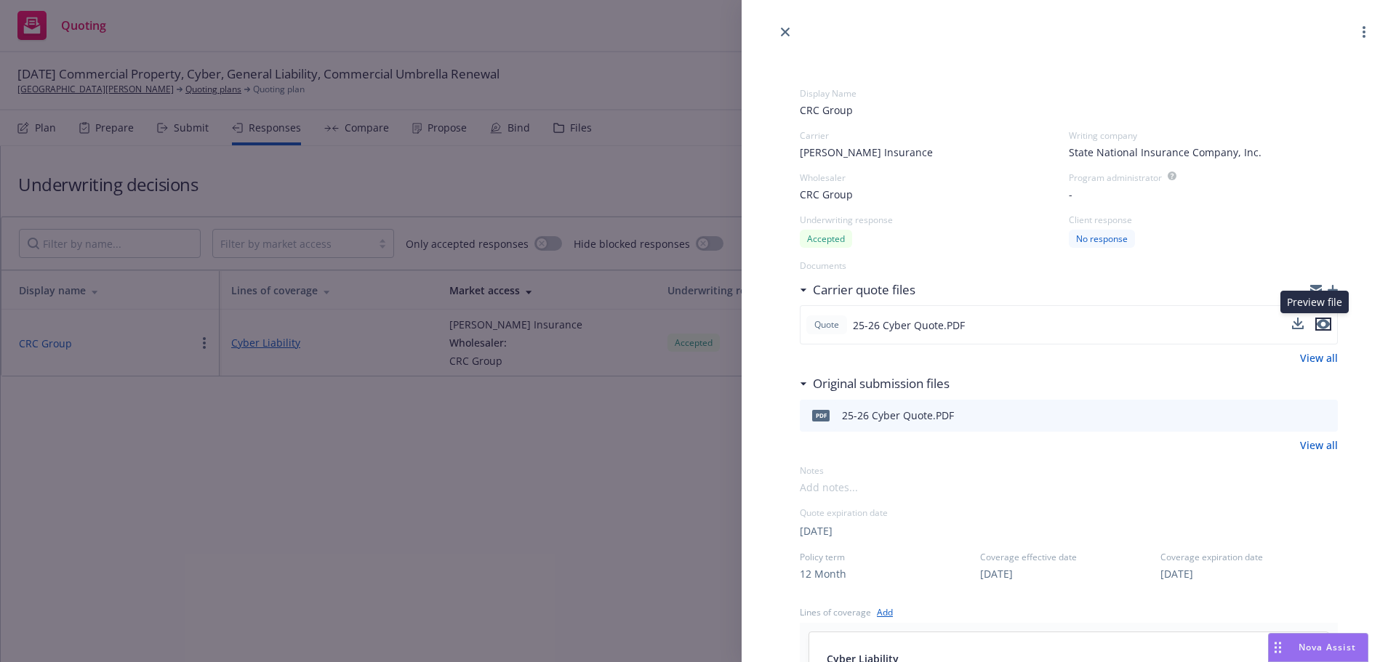
click at [1316, 322] on icon "preview file" at bounding box center [1322, 325] width 13 height 10
click at [784, 33] on icon "close" at bounding box center [785, 32] width 9 height 9
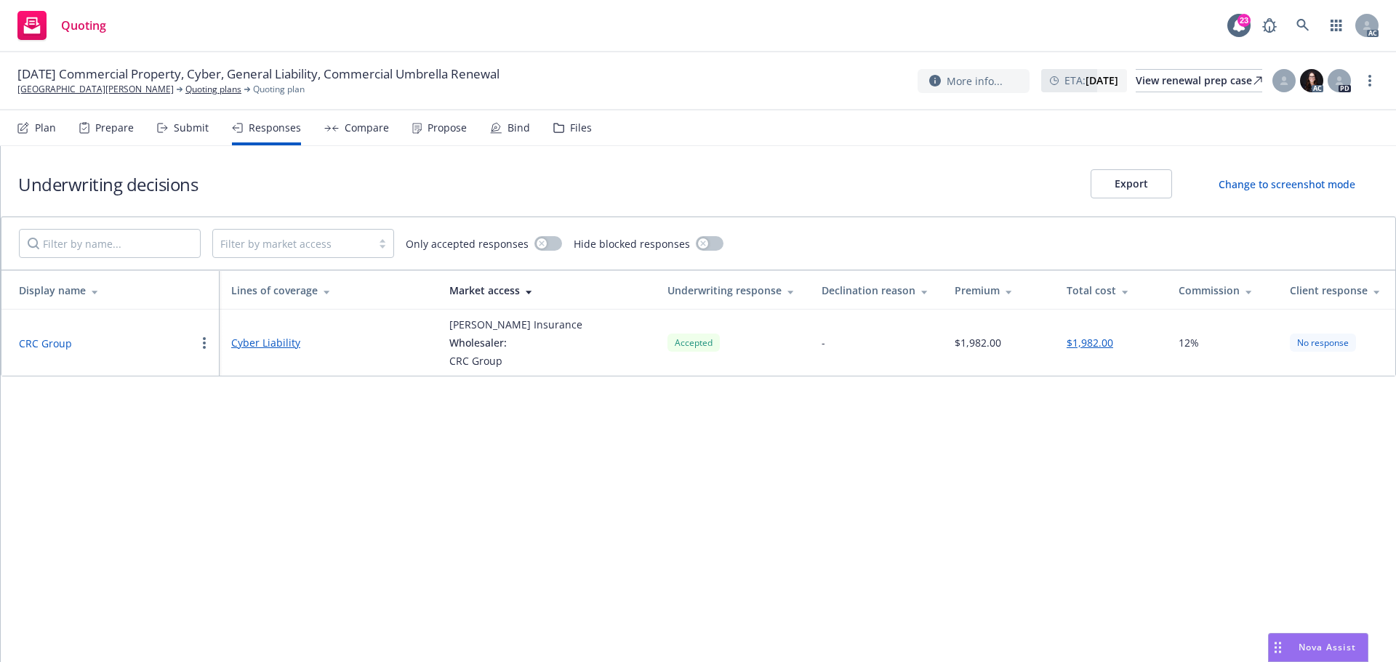
click at [570, 132] on div "Files" at bounding box center [581, 128] width 22 height 12
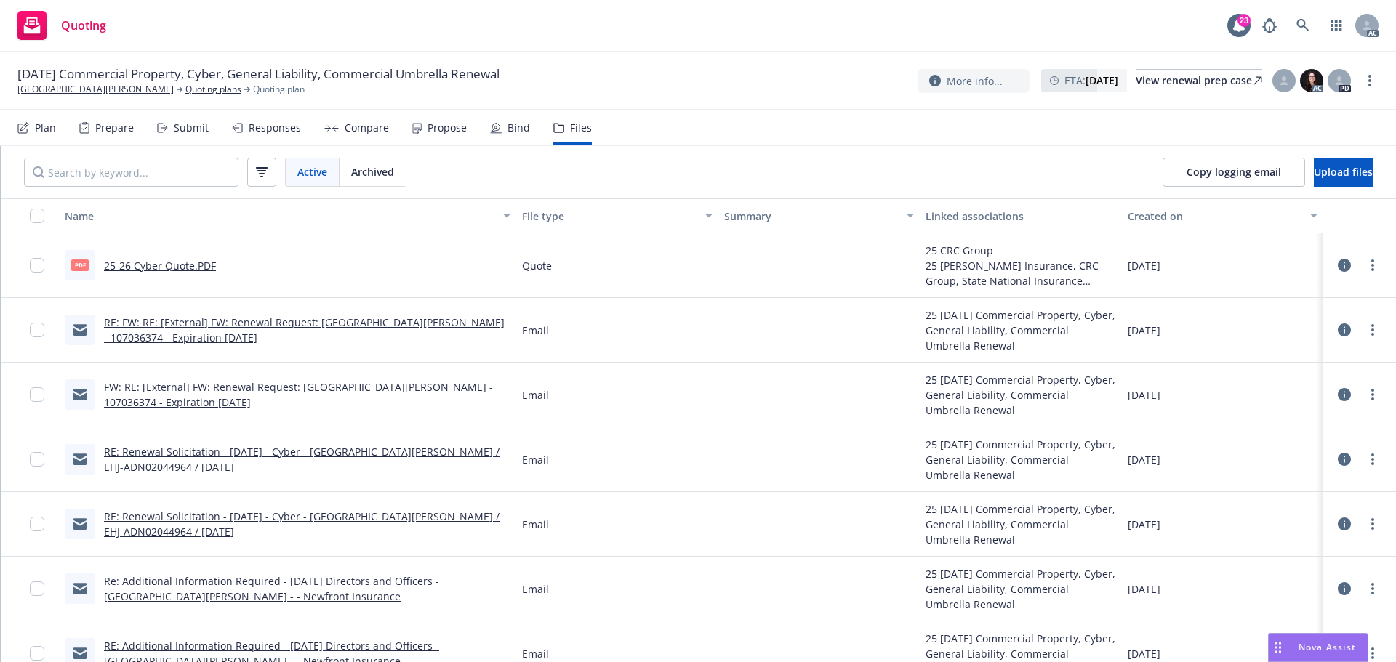
click at [1338, 264] on icon at bounding box center [1344, 265] width 13 height 13
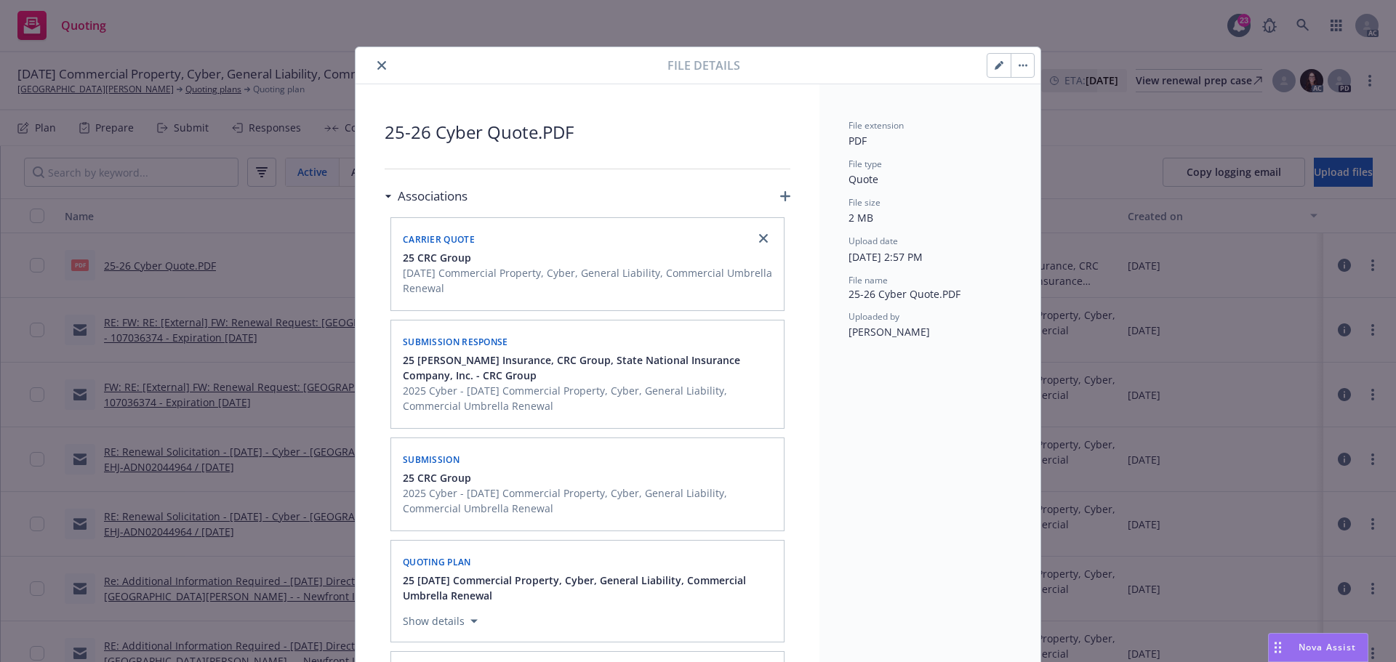
click at [373, 66] on button "close" at bounding box center [381, 65] width 17 height 17
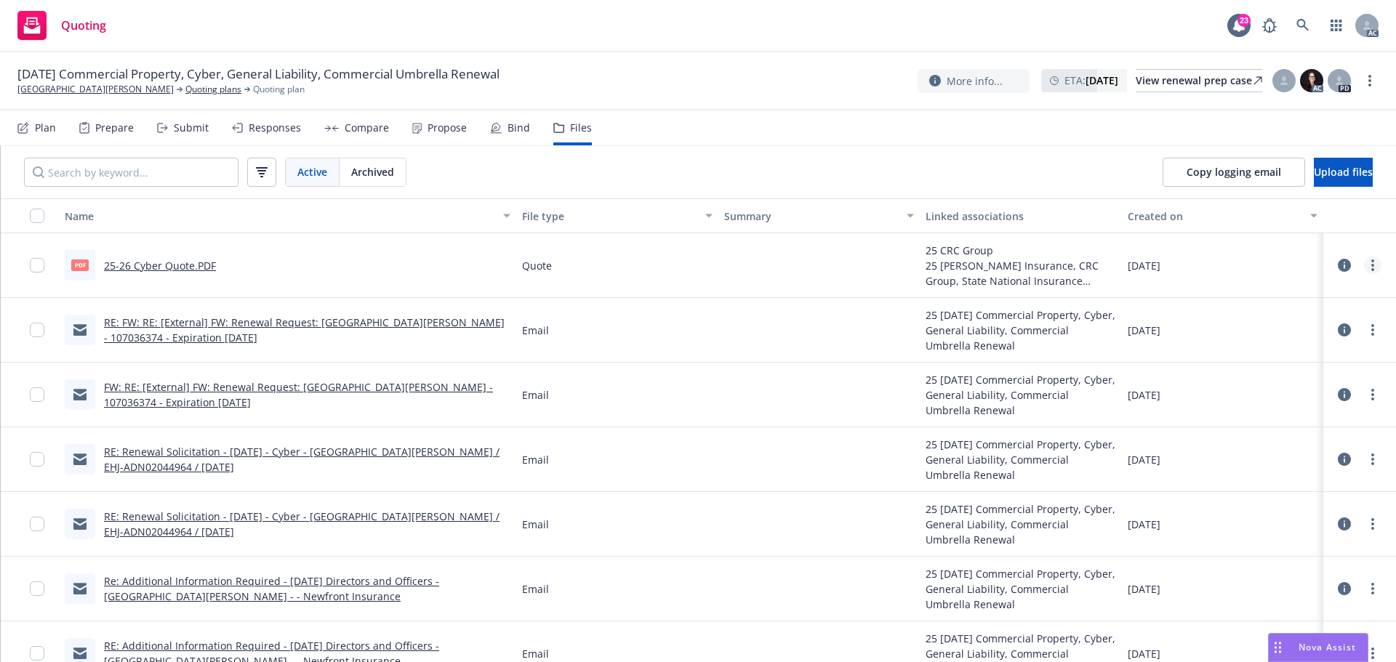
click at [1371, 268] on icon "more" at bounding box center [1372, 266] width 3 height 12
click at [1288, 292] on link "Archive" at bounding box center [1297, 295] width 145 height 29
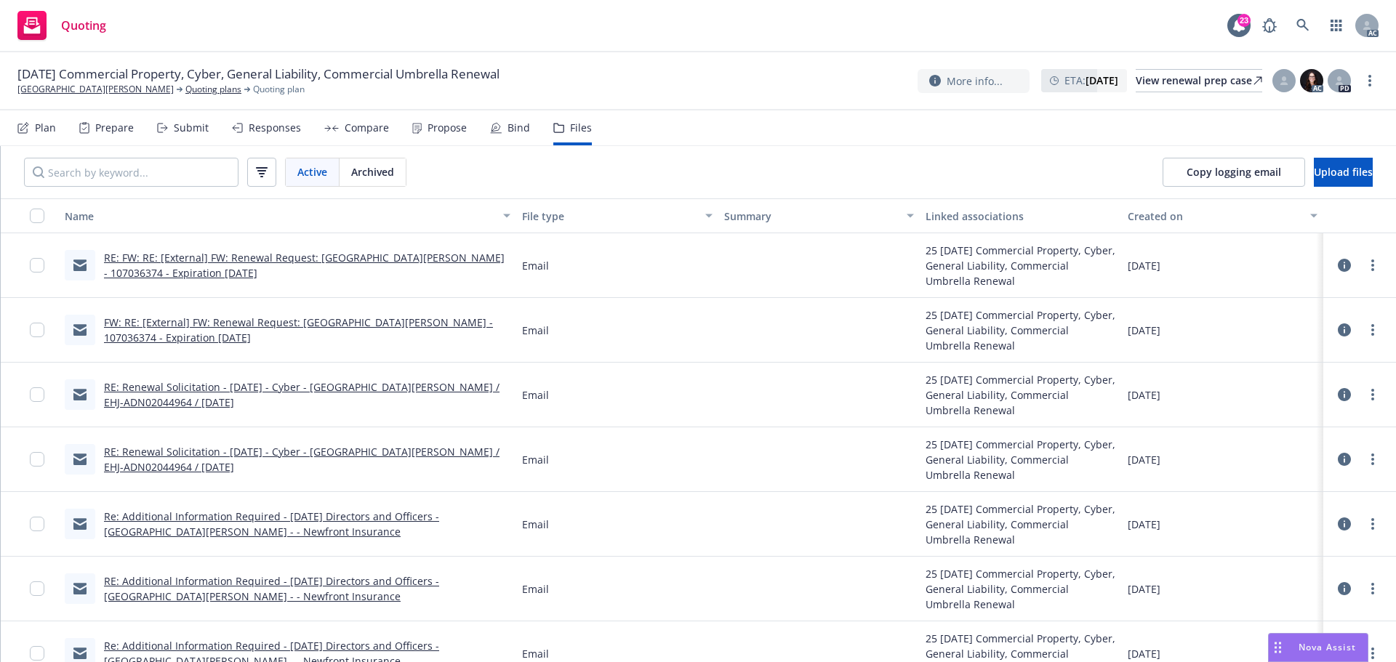
click at [198, 129] on div "Submit" at bounding box center [191, 128] width 35 height 12
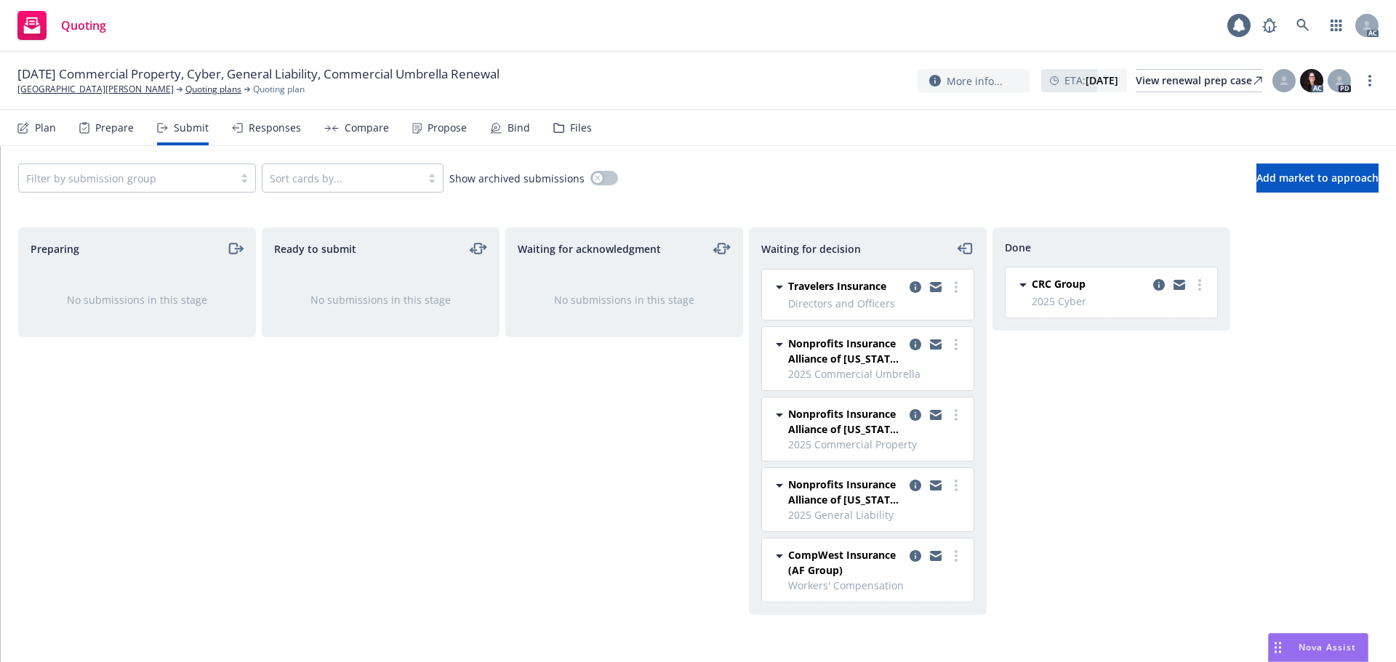
click at [291, 132] on div "Responses" at bounding box center [275, 128] width 52 height 12
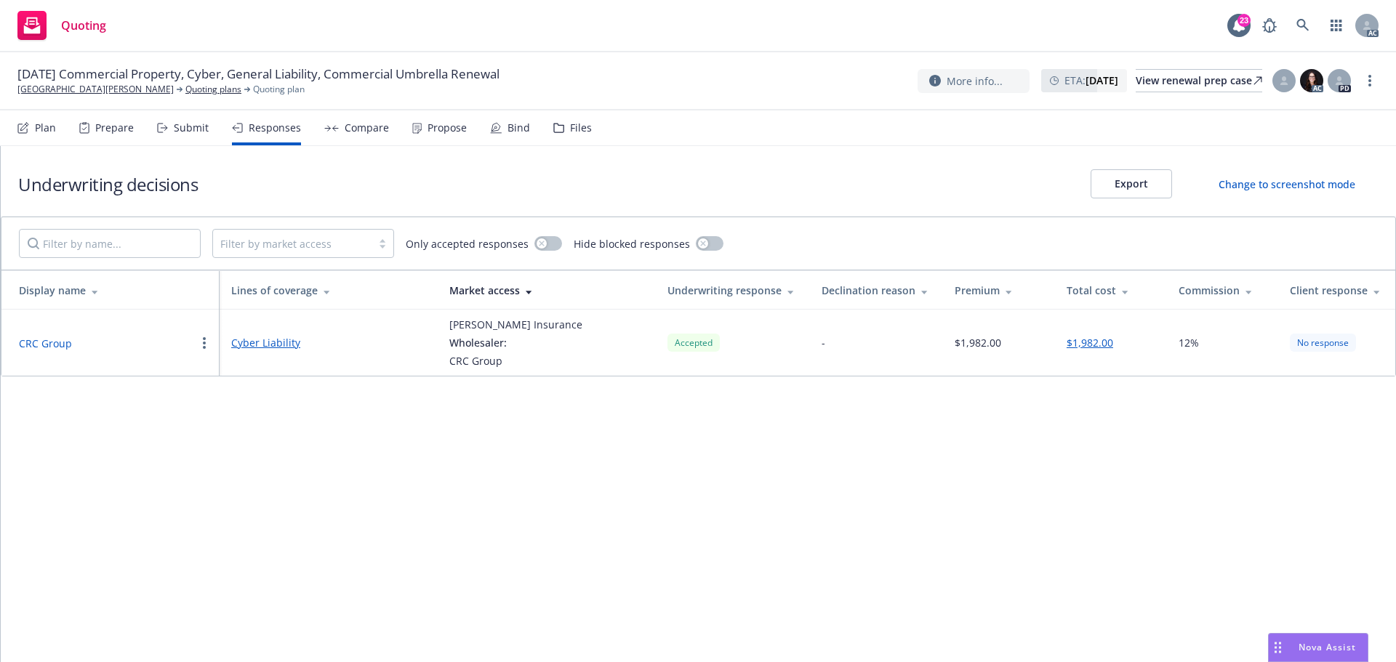
drag, startPoint x: 41, startPoint y: 344, endPoint x: 49, endPoint y: 307, distance: 38.1
click at [39, 342] on button "CRC Group" at bounding box center [45, 343] width 53 height 15
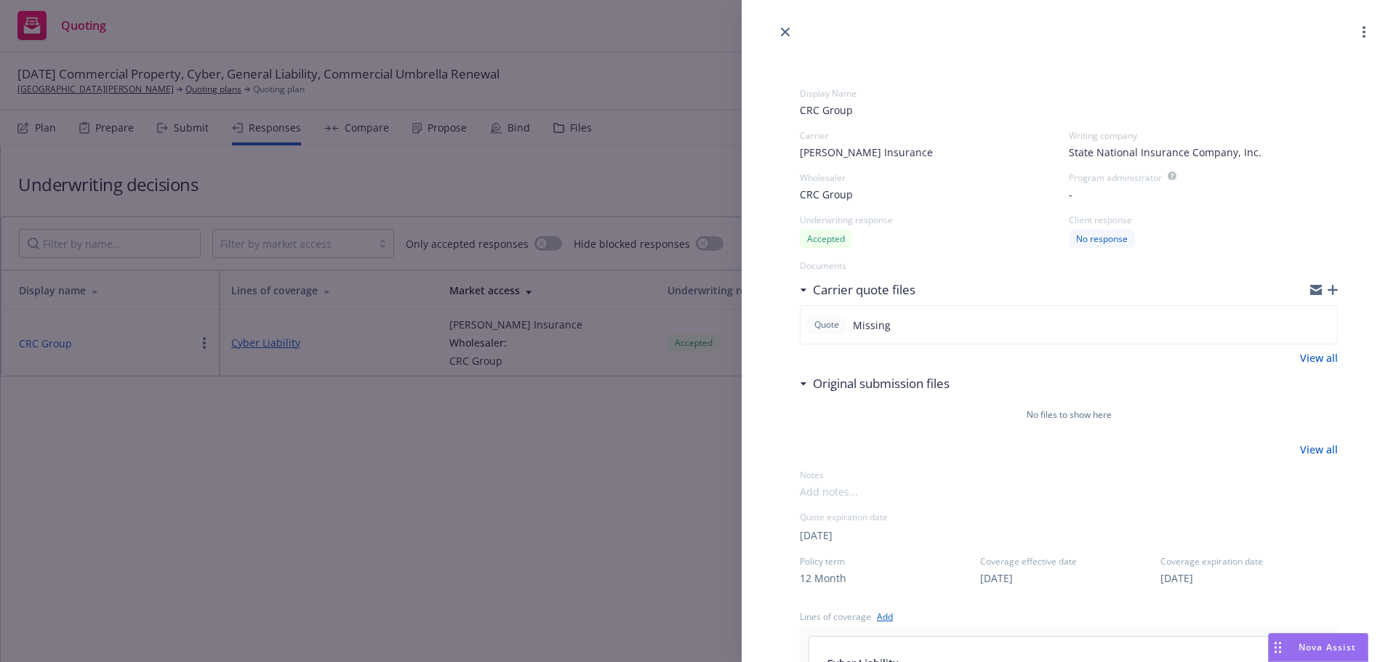
click at [1327, 290] on icon "button" at bounding box center [1332, 290] width 10 height 10
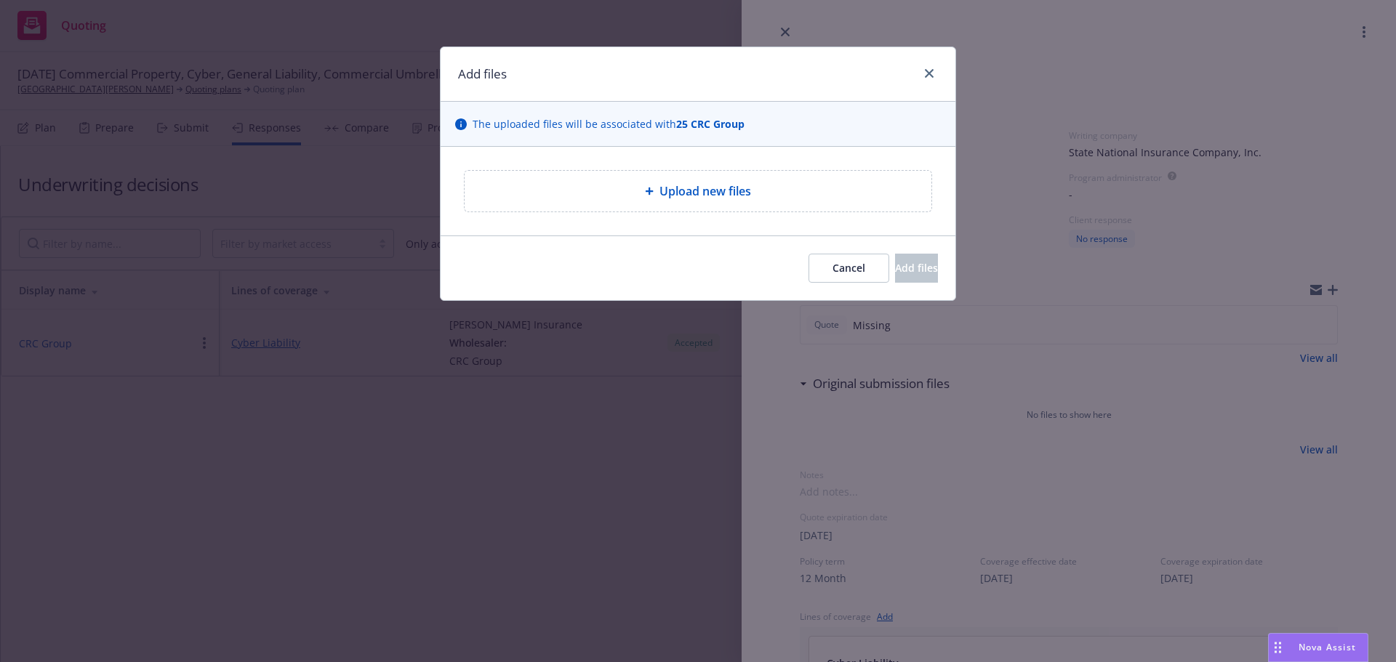
click at [692, 192] on span "Upload new files" at bounding box center [705, 190] width 92 height 17
type textarea "x"
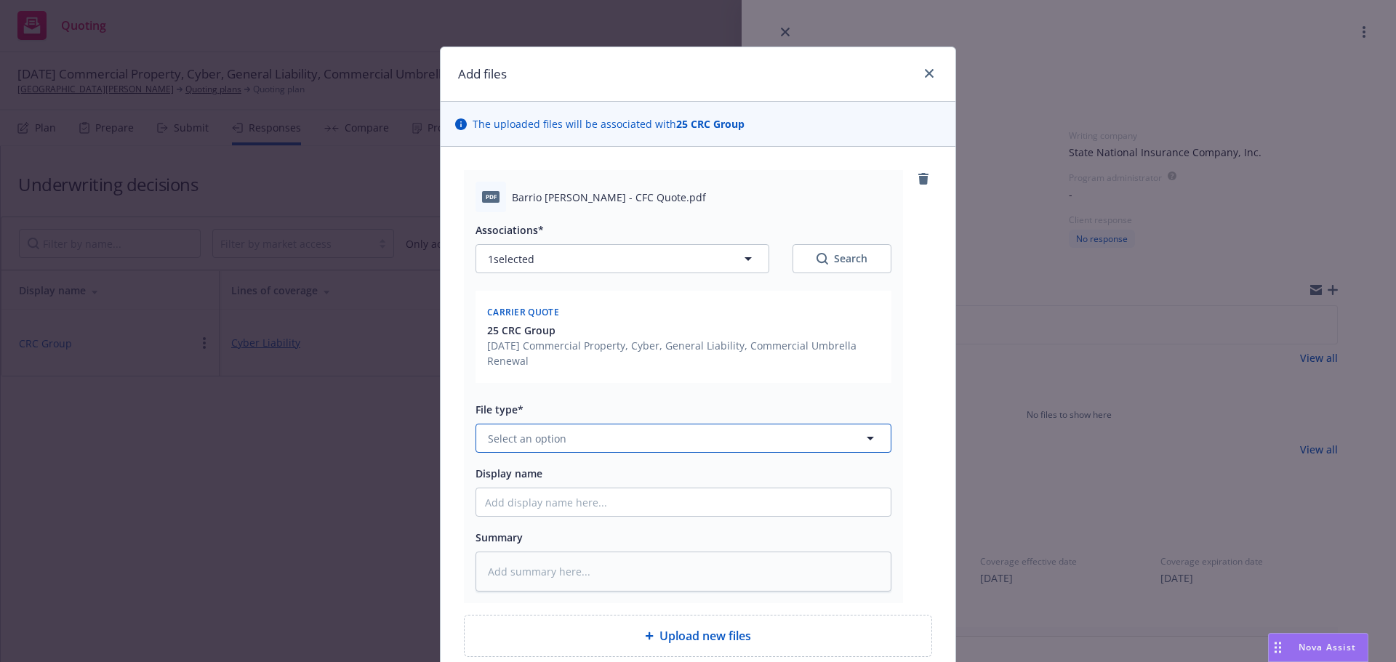
click at [536, 436] on span "Select an option" at bounding box center [527, 438] width 79 height 15
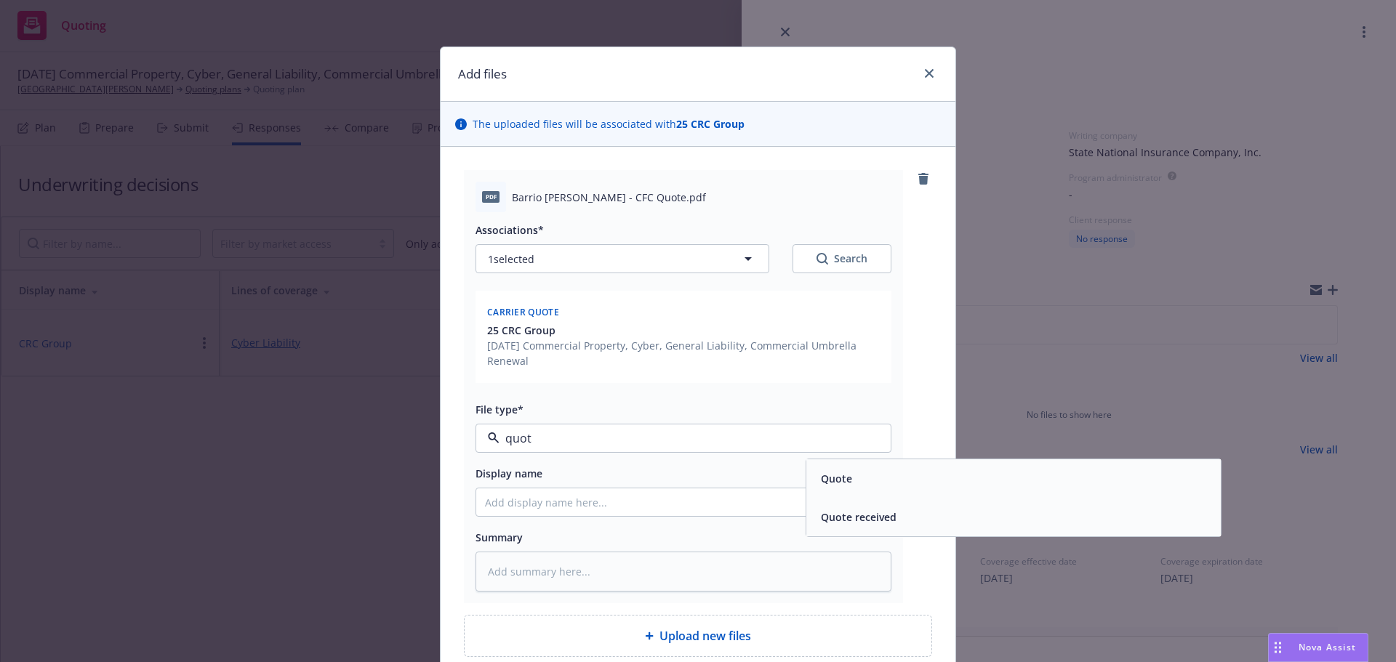
type input "quote"
click at [873, 473] on div "Quote" at bounding box center [1013, 478] width 397 height 21
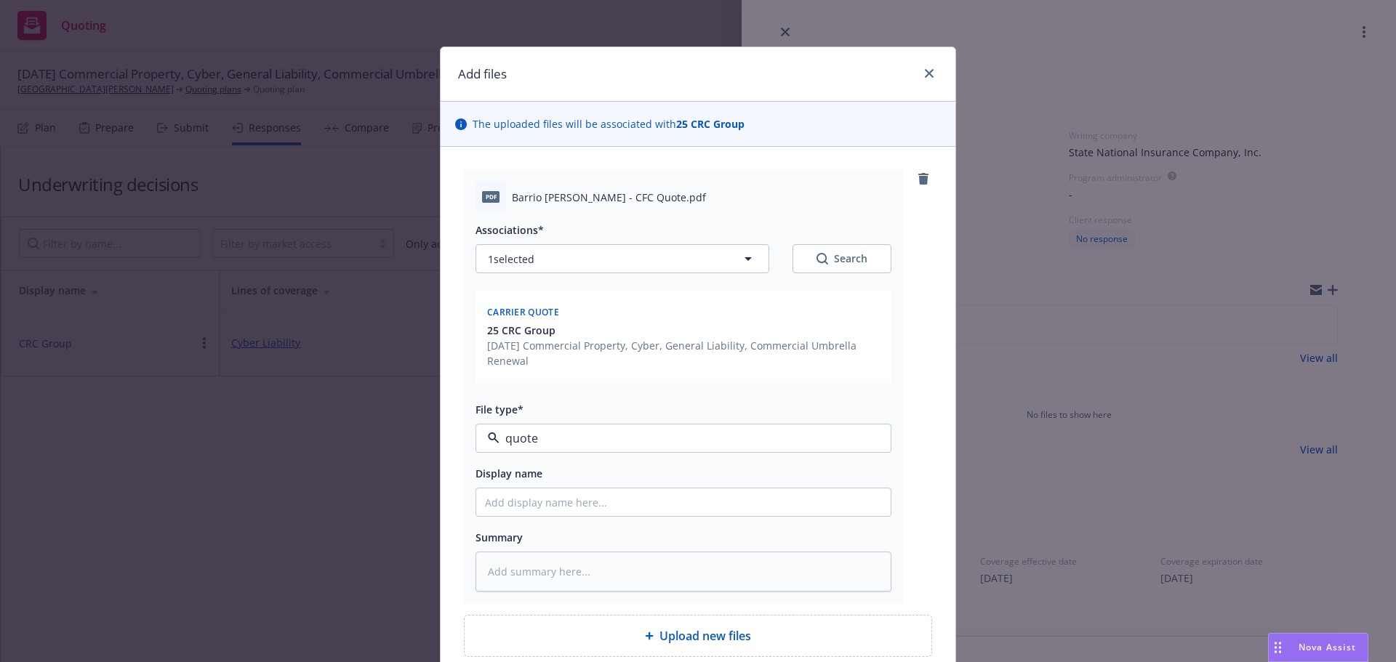
type textarea "x"
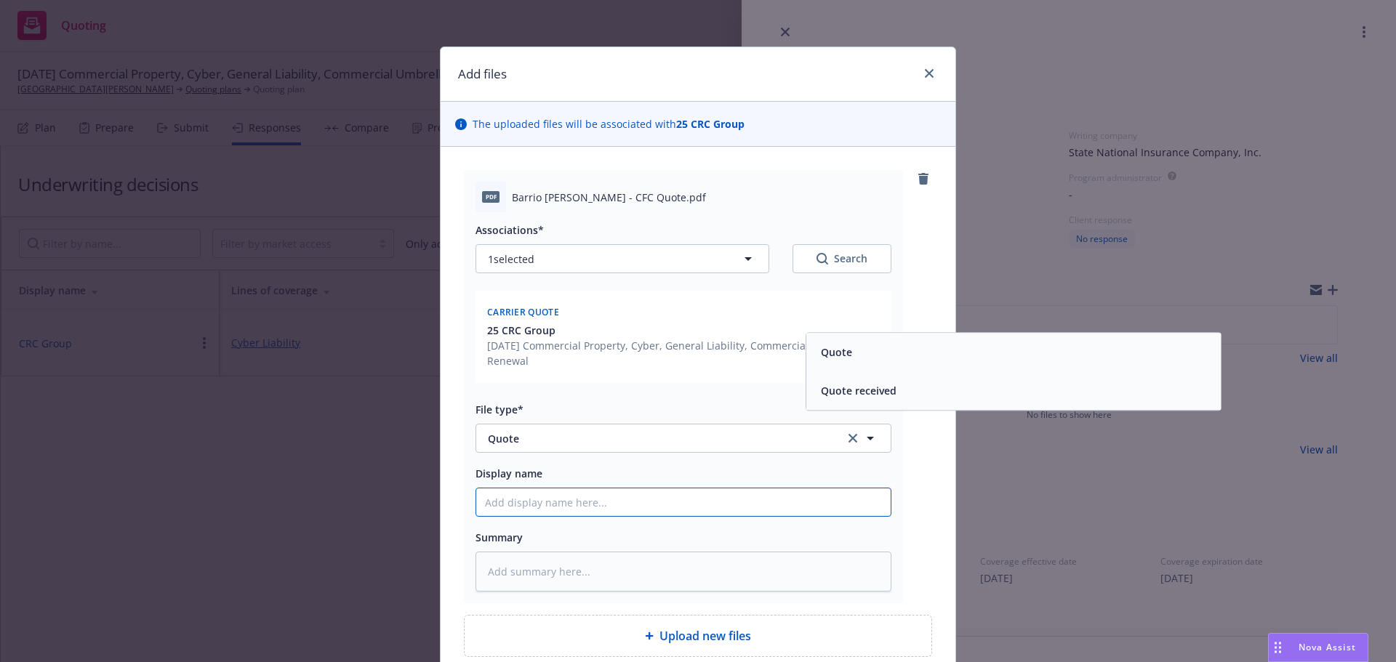
click at [558, 504] on input "Display name" at bounding box center [683, 502] width 414 height 28
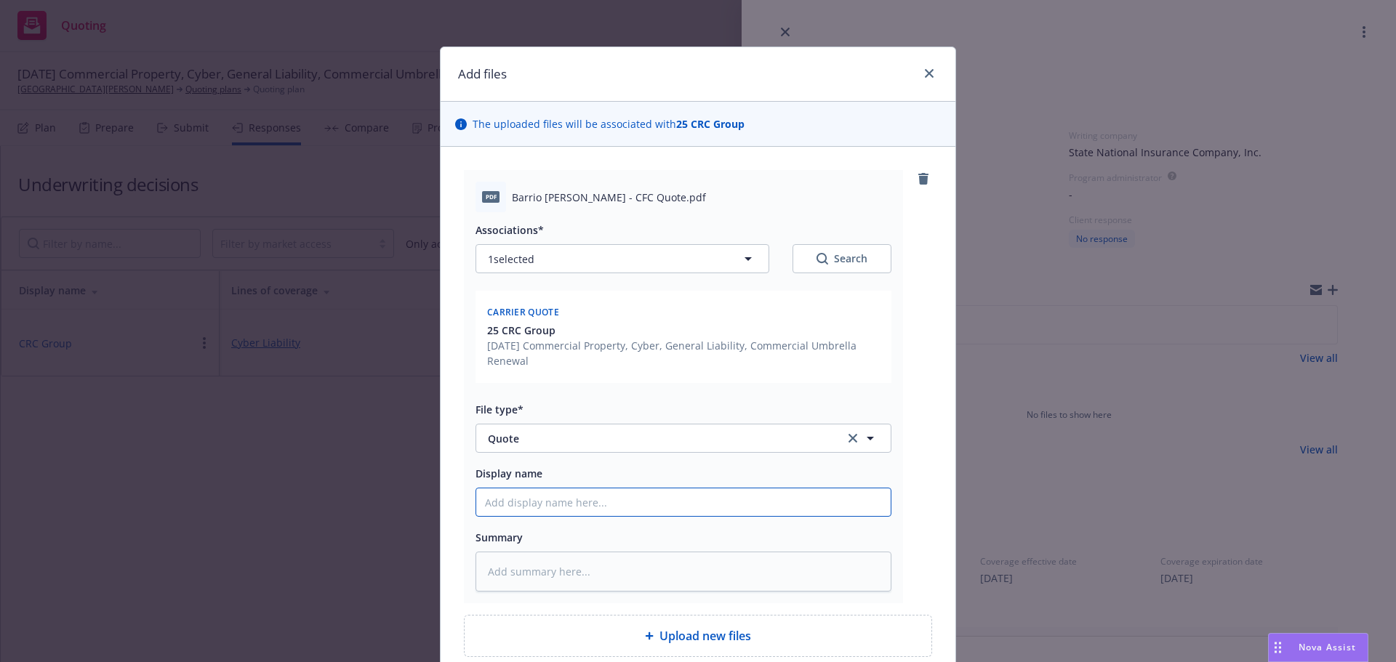
type input "25-26 Cyber Quote"
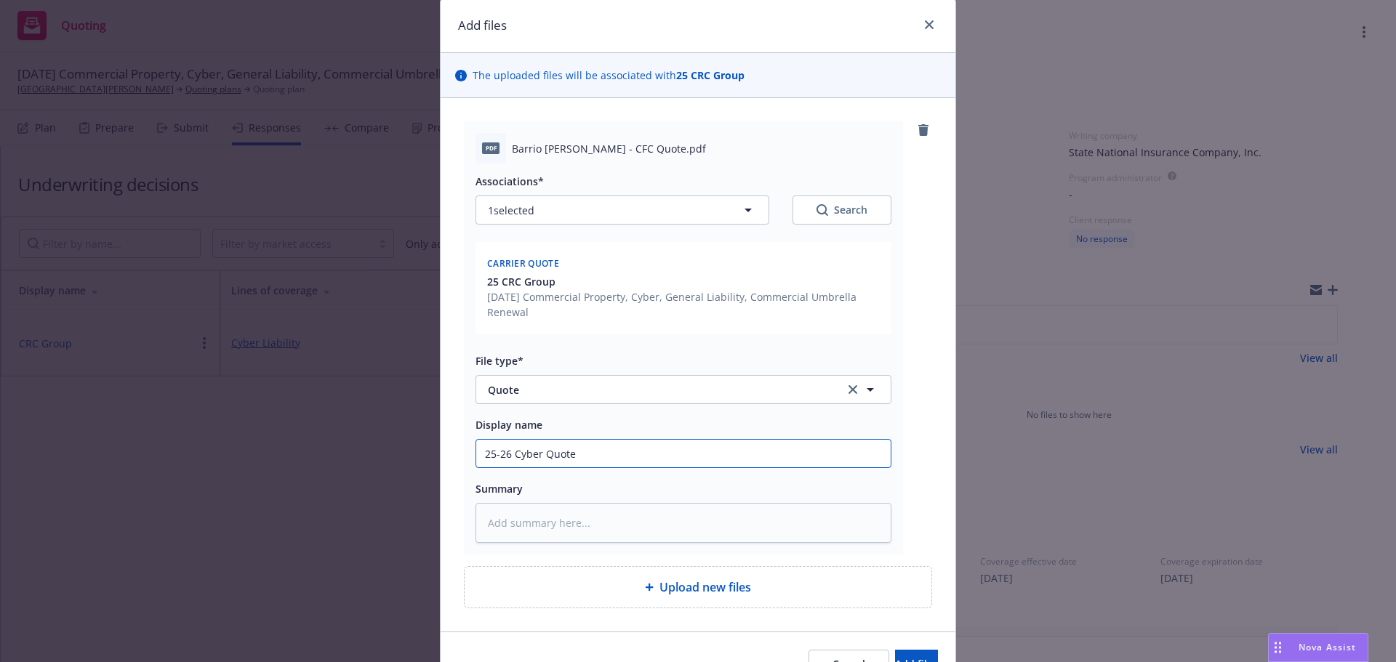
scroll to position [130, 0]
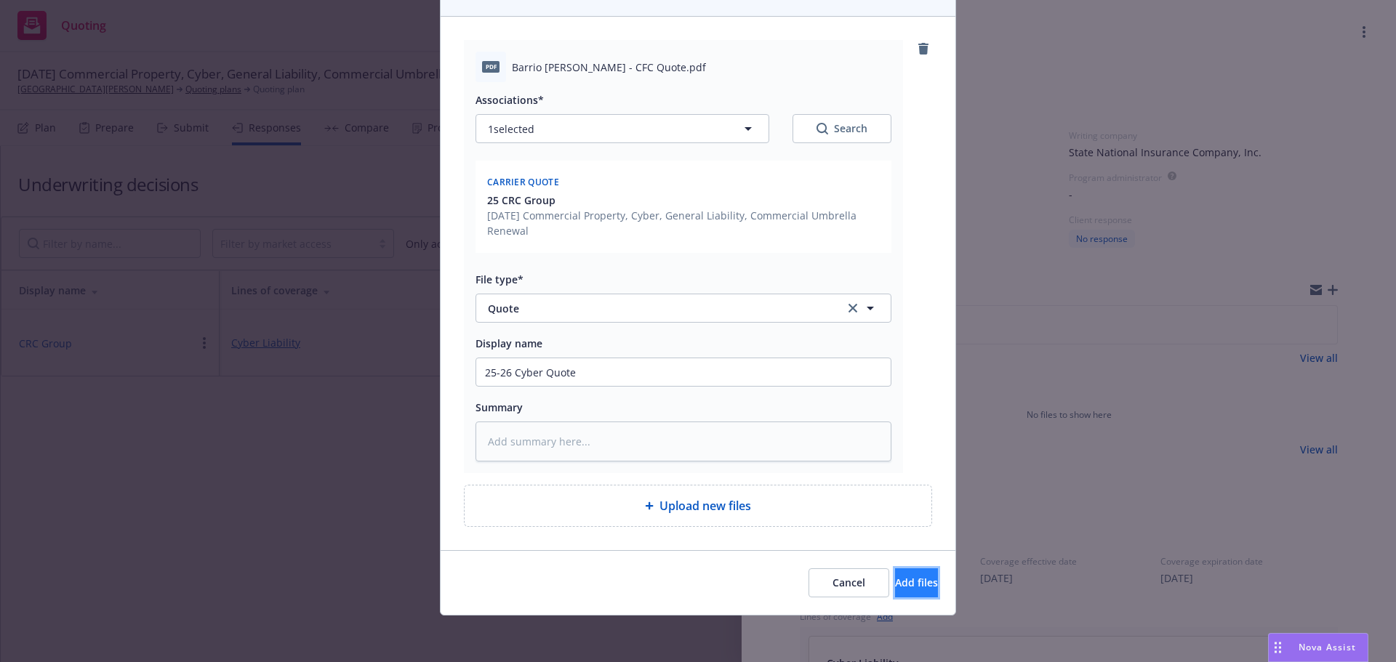
click at [895, 586] on span "Add files" at bounding box center [916, 583] width 43 height 14
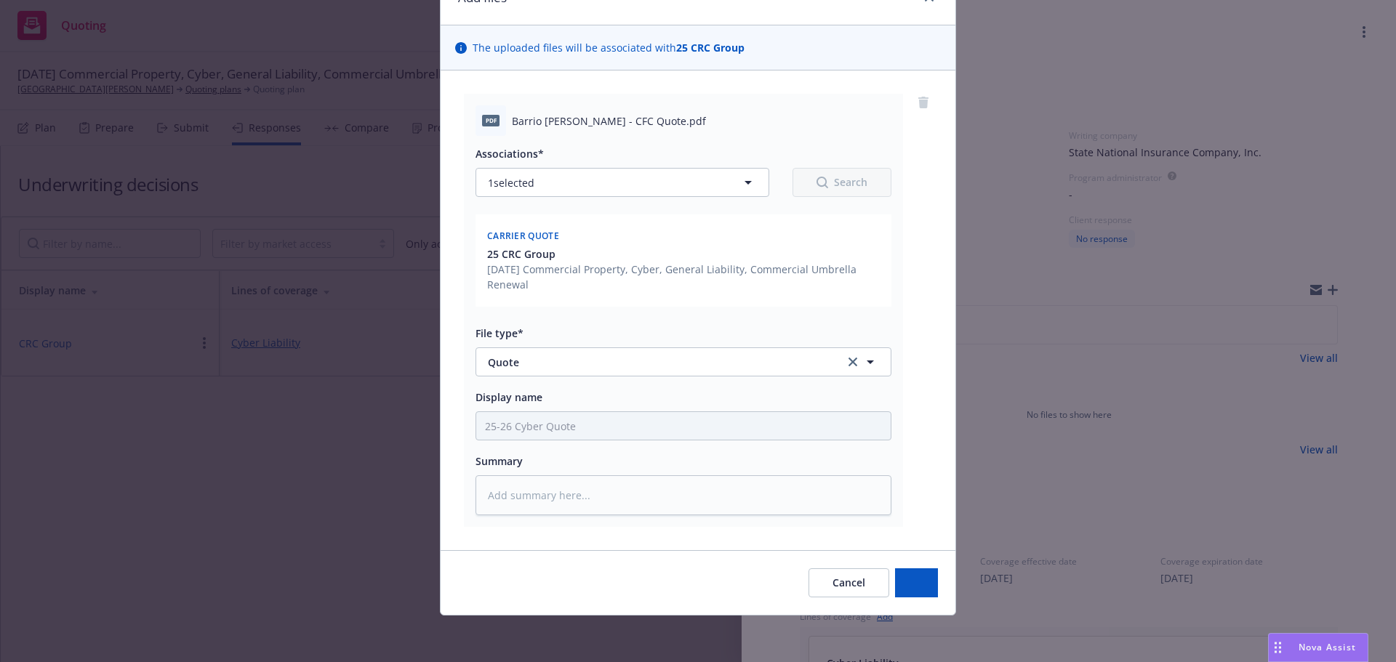
scroll to position [76, 0]
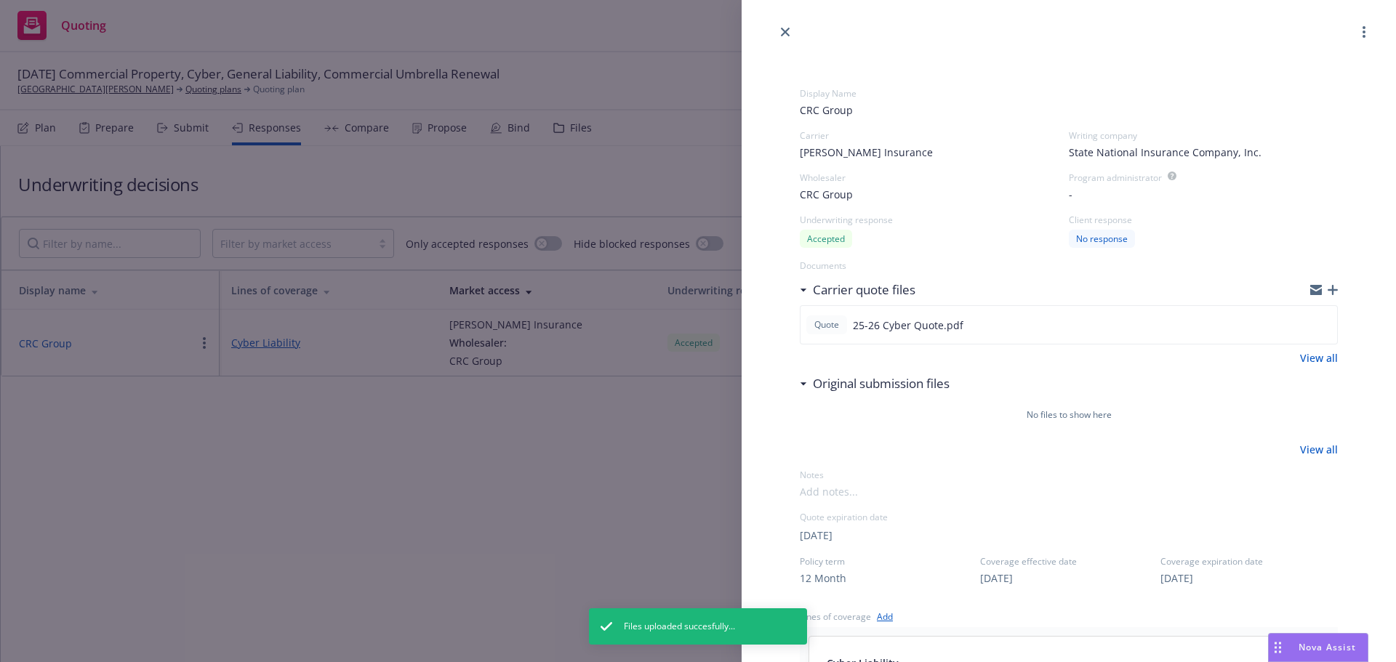
click at [406, 499] on div "Display Name CRC Group Carrier Markel Insurance Writing company State National …" at bounding box center [698, 331] width 1396 height 662
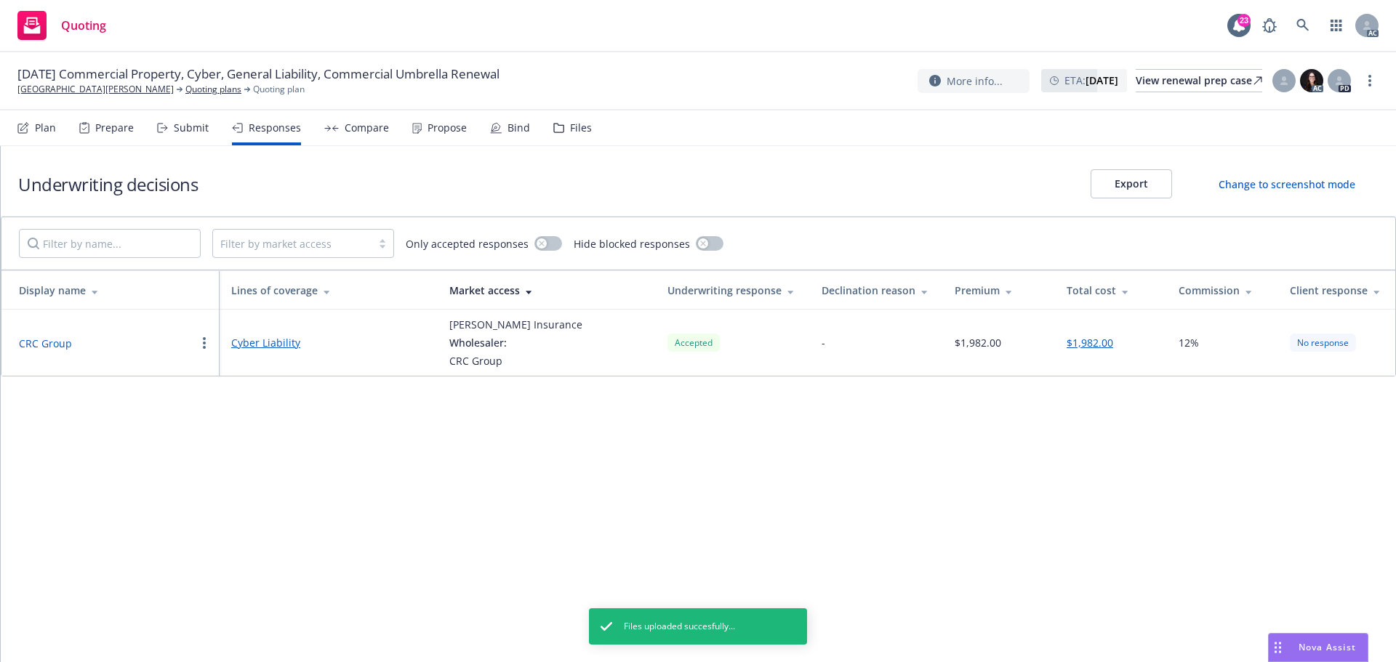
click at [430, 127] on div "Propose" at bounding box center [446, 128] width 39 height 12
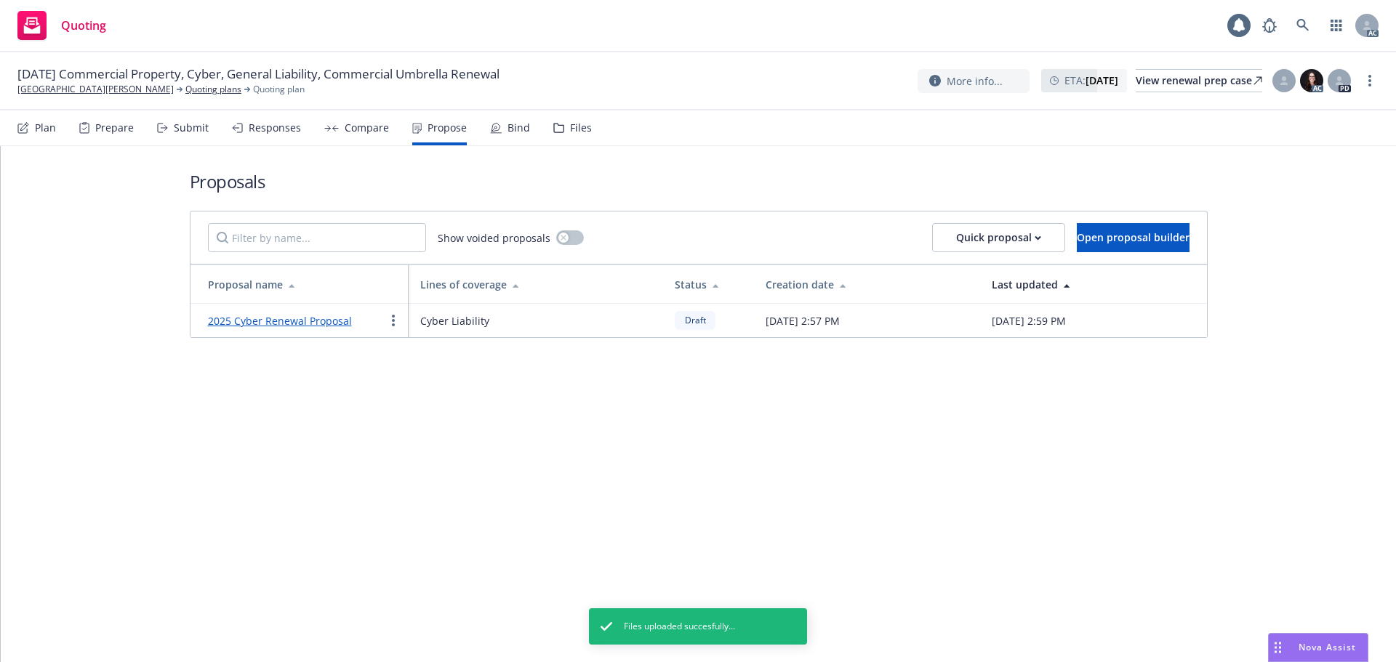
click at [278, 323] on link "2025 Cyber Renewal Proposal" at bounding box center [280, 321] width 144 height 14
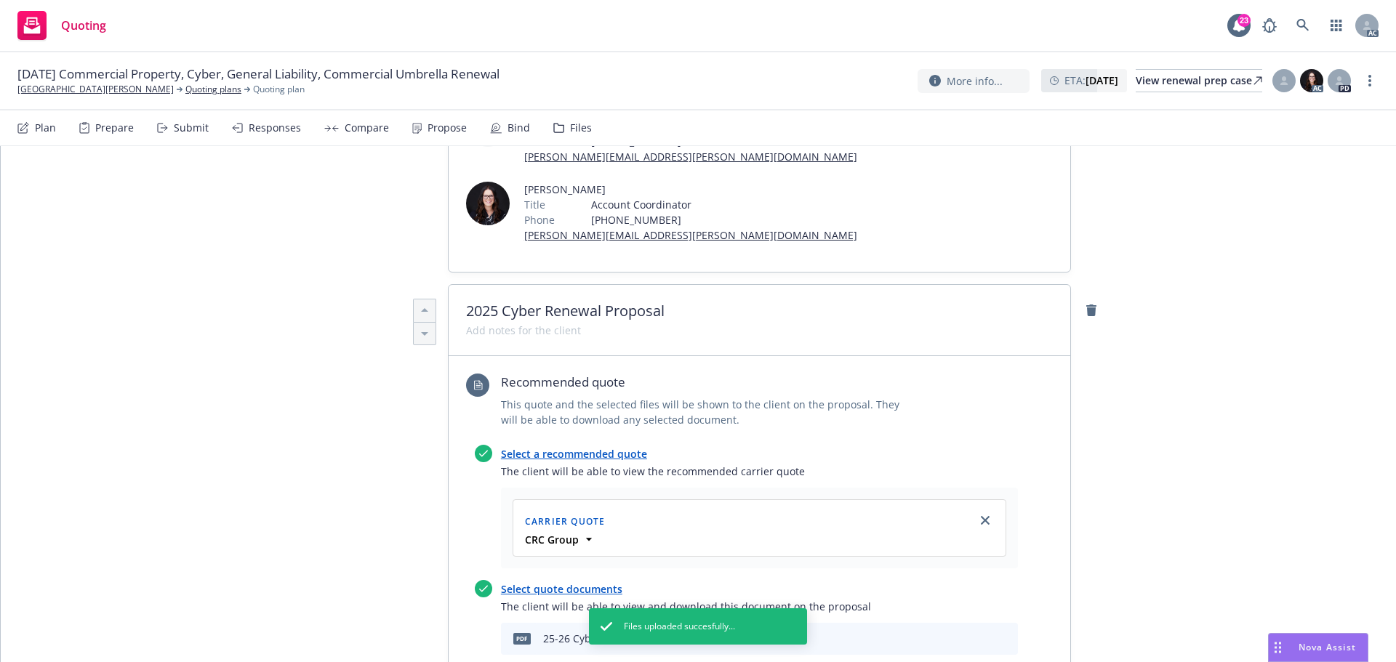
scroll to position [363, 0]
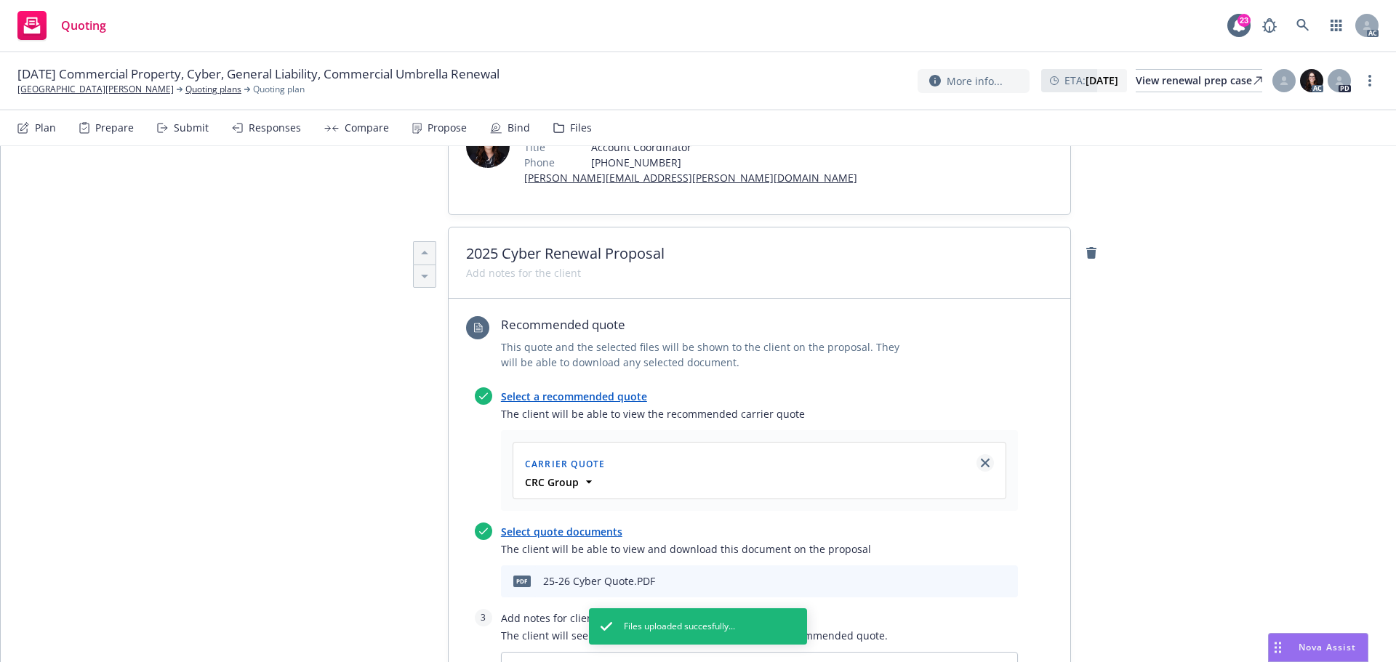
click at [981, 459] on icon "close" at bounding box center [985, 463] width 9 height 9
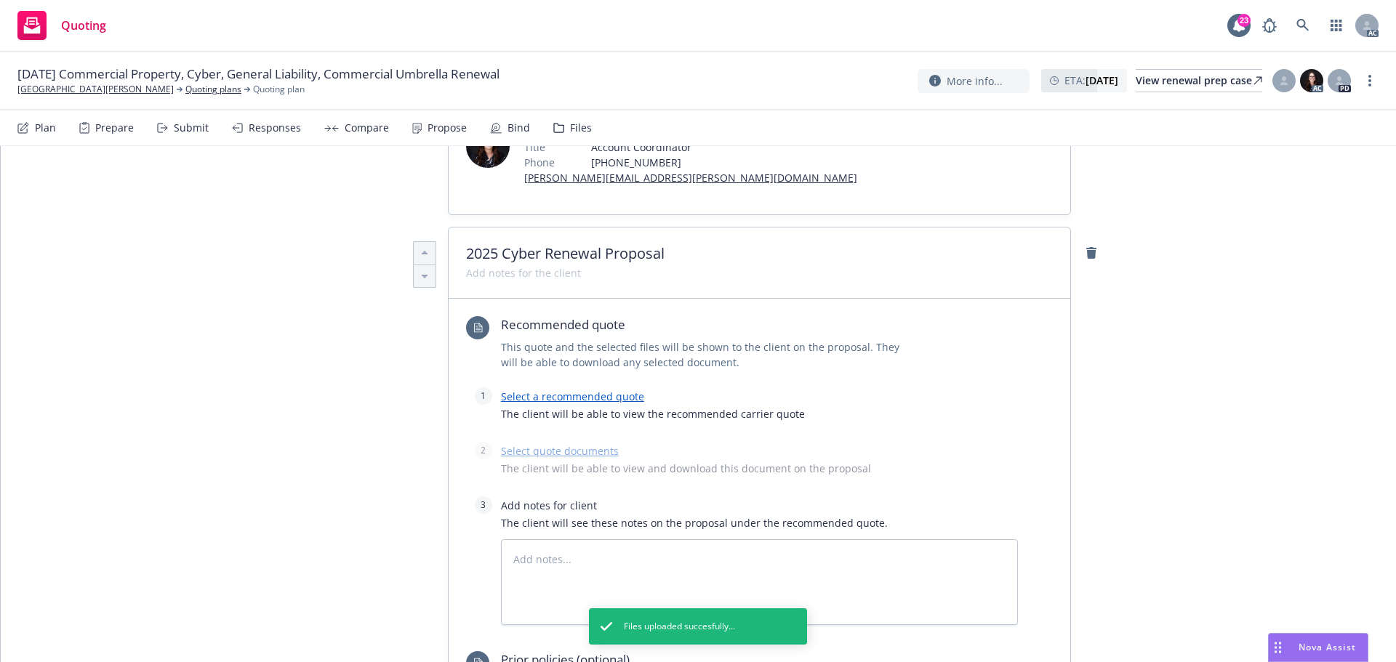
click at [596, 390] on link "Select a recommended quote" at bounding box center [572, 397] width 143 height 14
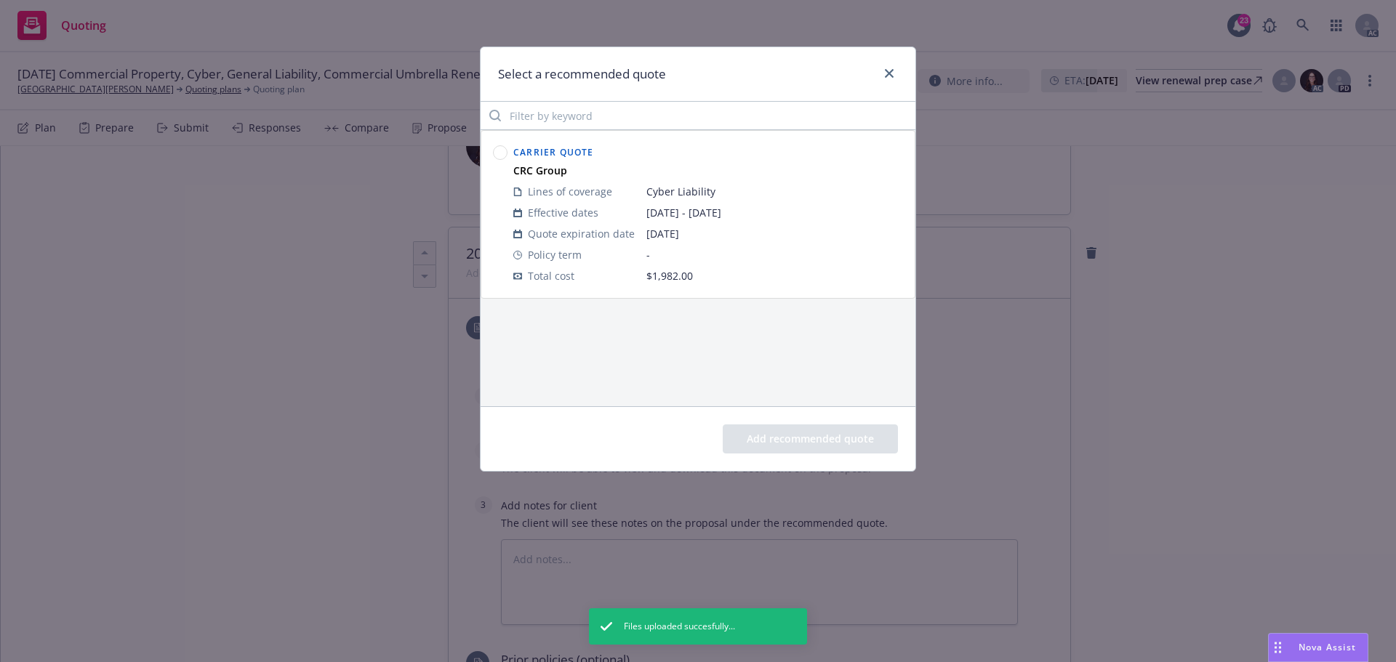
click at [497, 151] on circle at bounding box center [501, 153] width 14 height 14
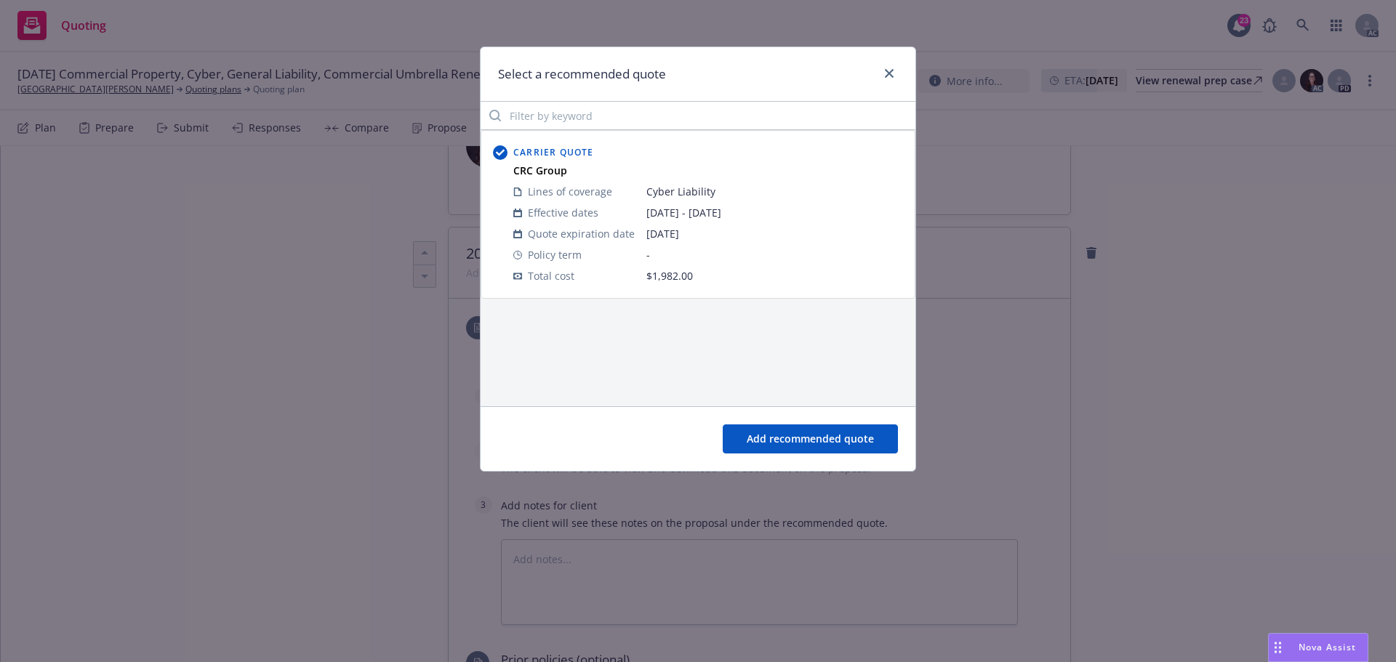
click at [795, 427] on button "Add recommended quote" at bounding box center [810, 439] width 175 height 29
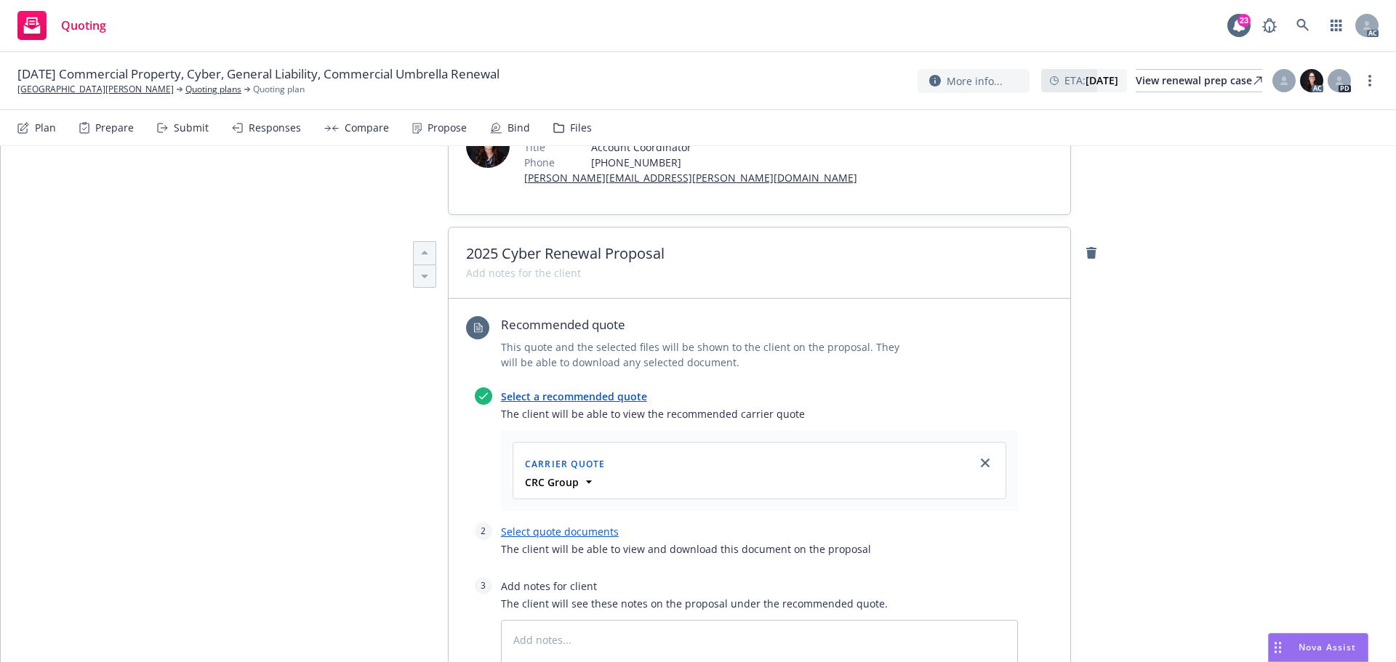
click at [553, 525] on link "Select quote documents" at bounding box center [560, 532] width 118 height 14
type textarea "x"
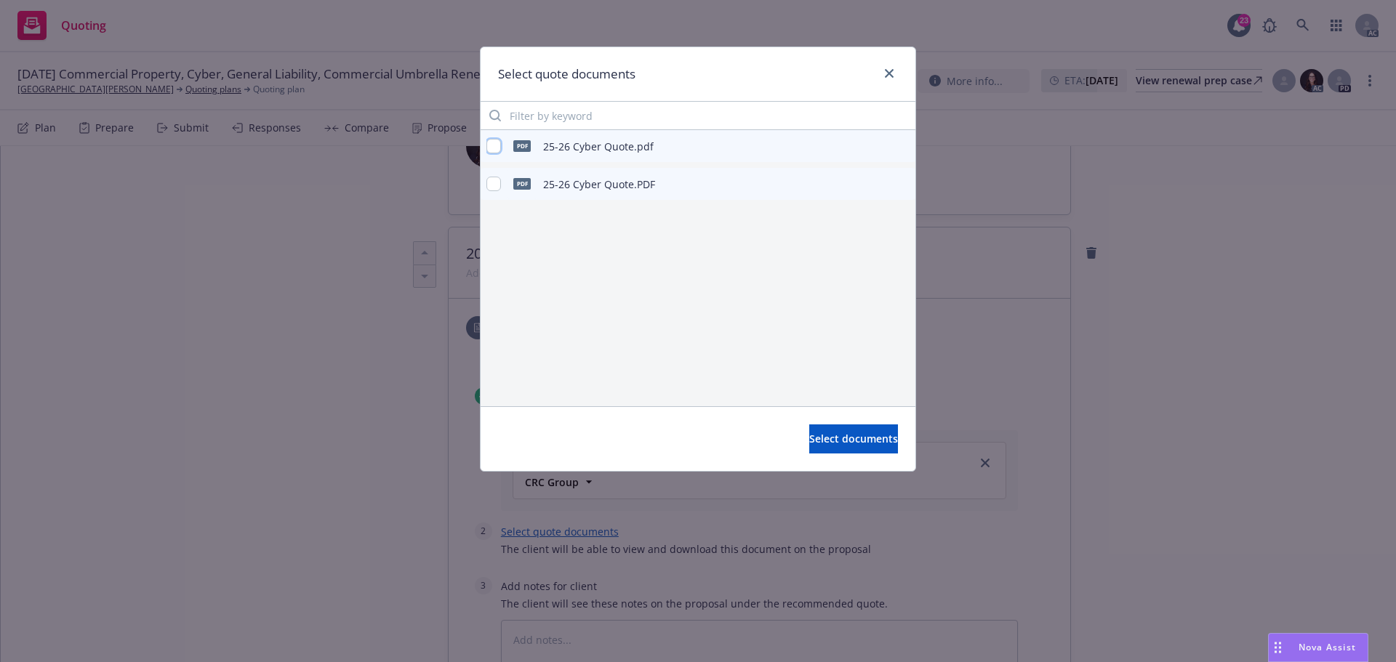
click at [492, 145] on input "checkbox" at bounding box center [493, 146] width 15 height 15
checkbox input "true"
click at [829, 452] on button "Select documents" at bounding box center [853, 439] width 89 height 29
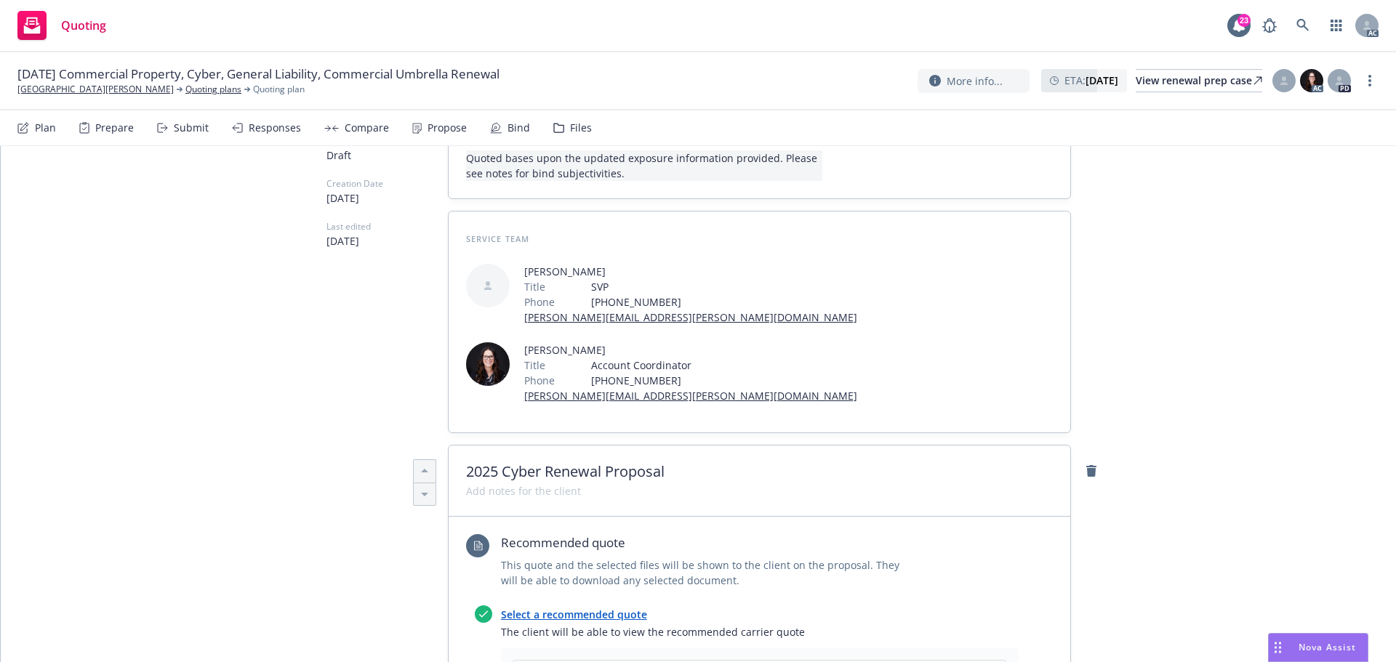
scroll to position [0, 0]
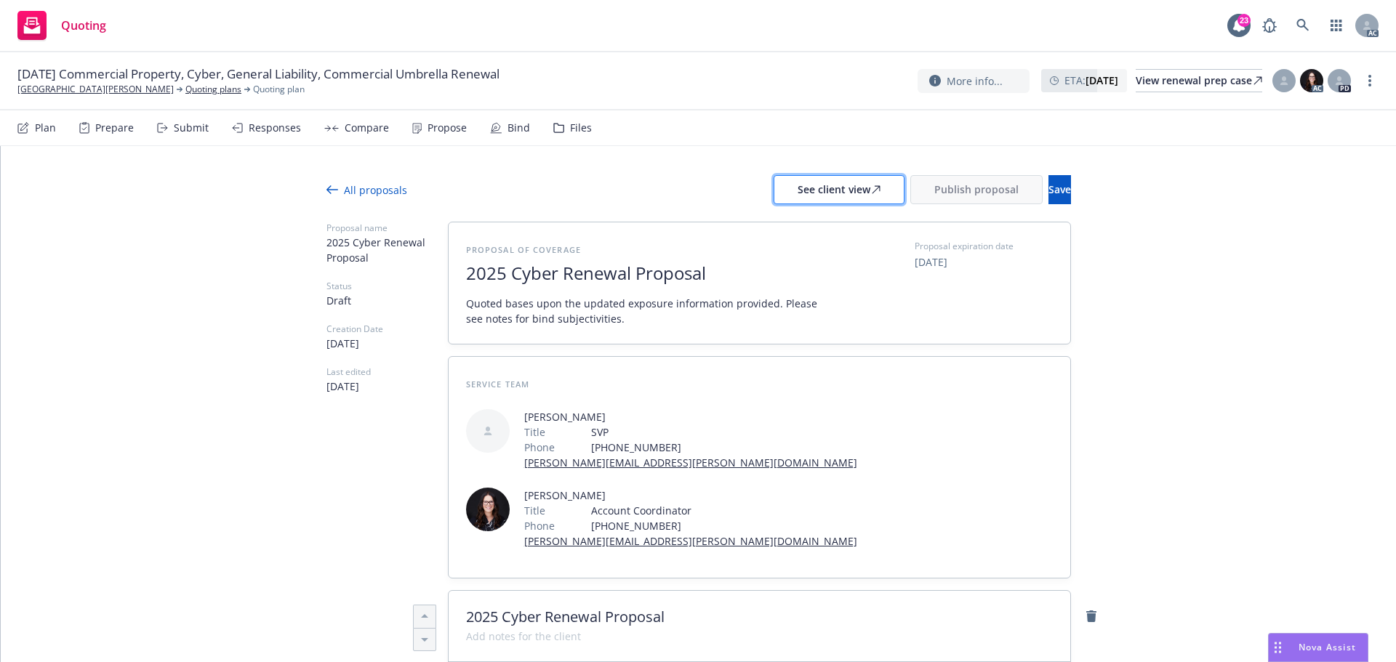
click at [797, 191] on div "See client view" at bounding box center [838, 190] width 83 height 28
click at [276, 136] on div "Responses" at bounding box center [266, 127] width 69 height 35
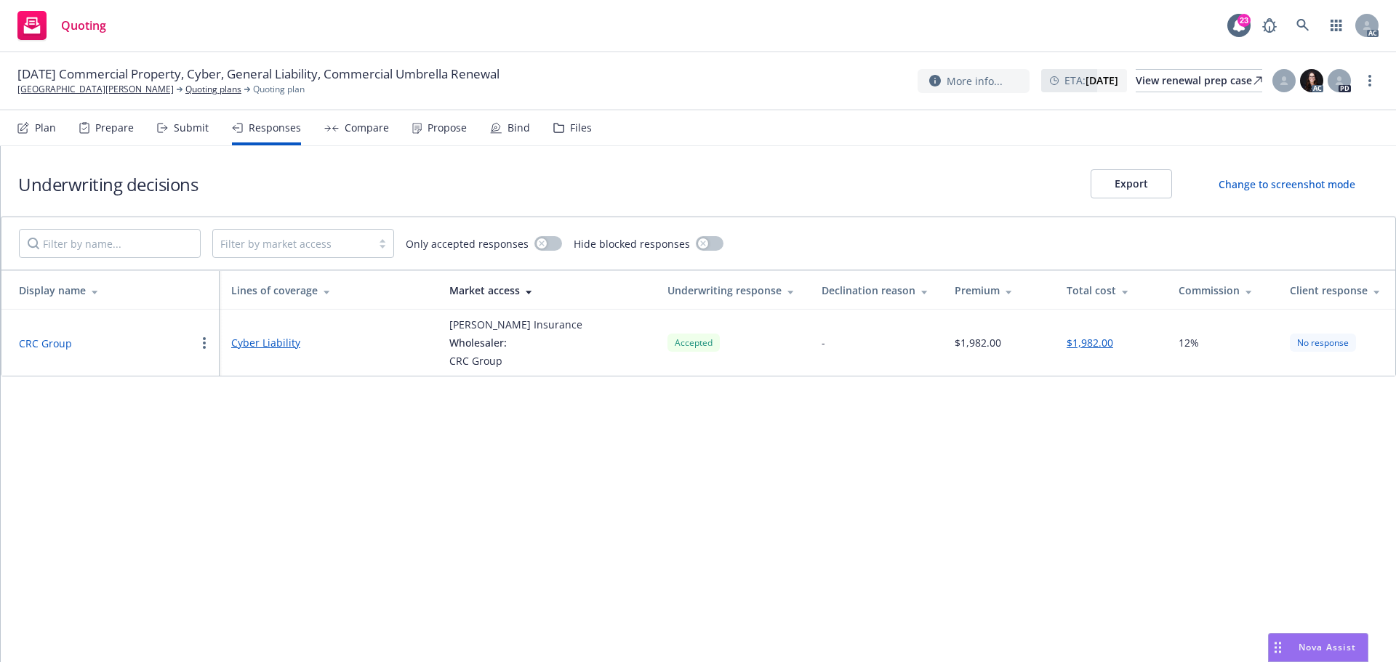
click at [56, 347] on button "CRC Group" at bounding box center [45, 343] width 53 height 15
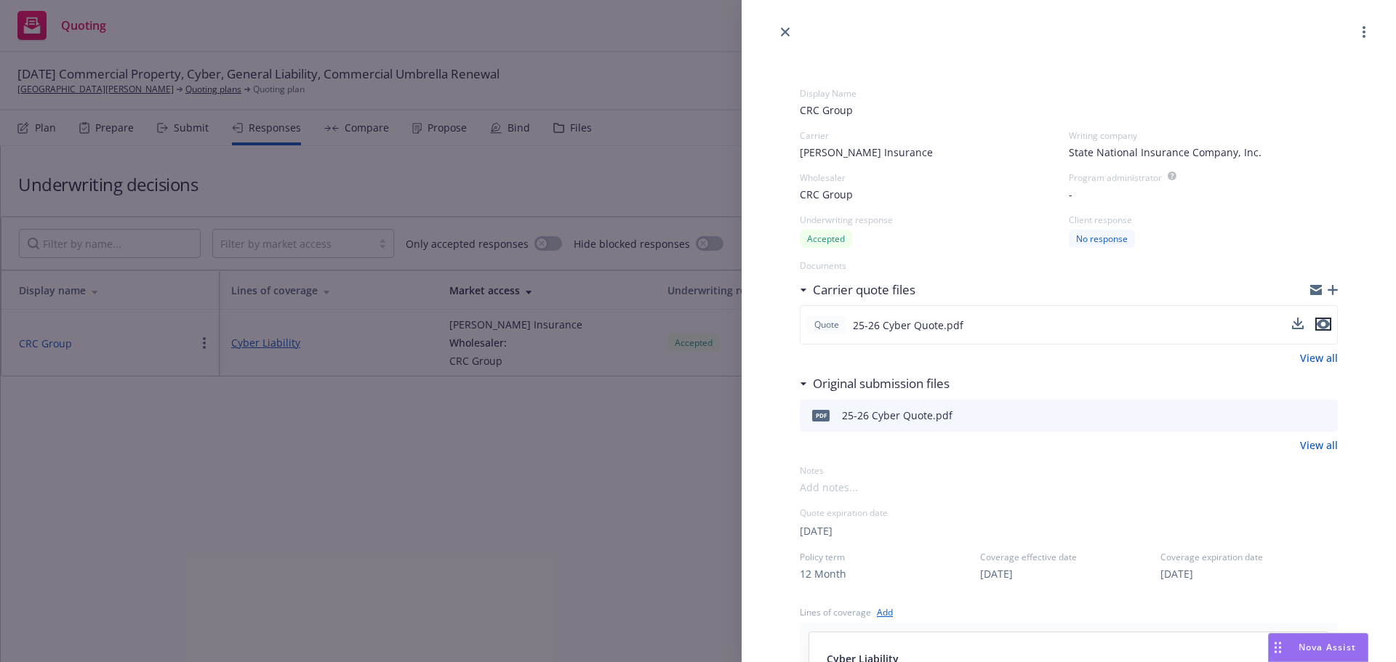
click at [1316, 325] on icon "preview file" at bounding box center [1322, 324] width 13 height 10
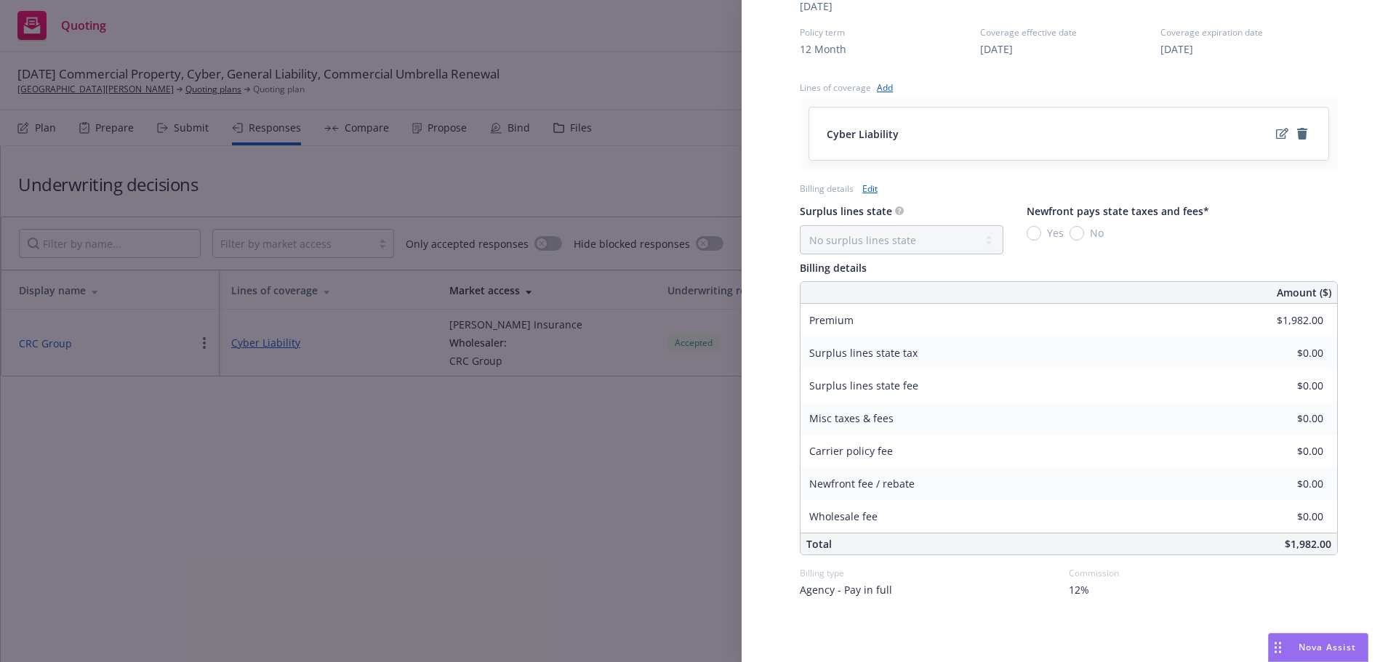
scroll to position [530, 0]
drag, startPoint x: 356, startPoint y: 178, endPoint x: 382, endPoint y: 142, distance: 44.8
click at [356, 177] on div "Display Name CRC Group Carrier Markel Insurance Writing company State National …" at bounding box center [698, 331] width 1396 height 662
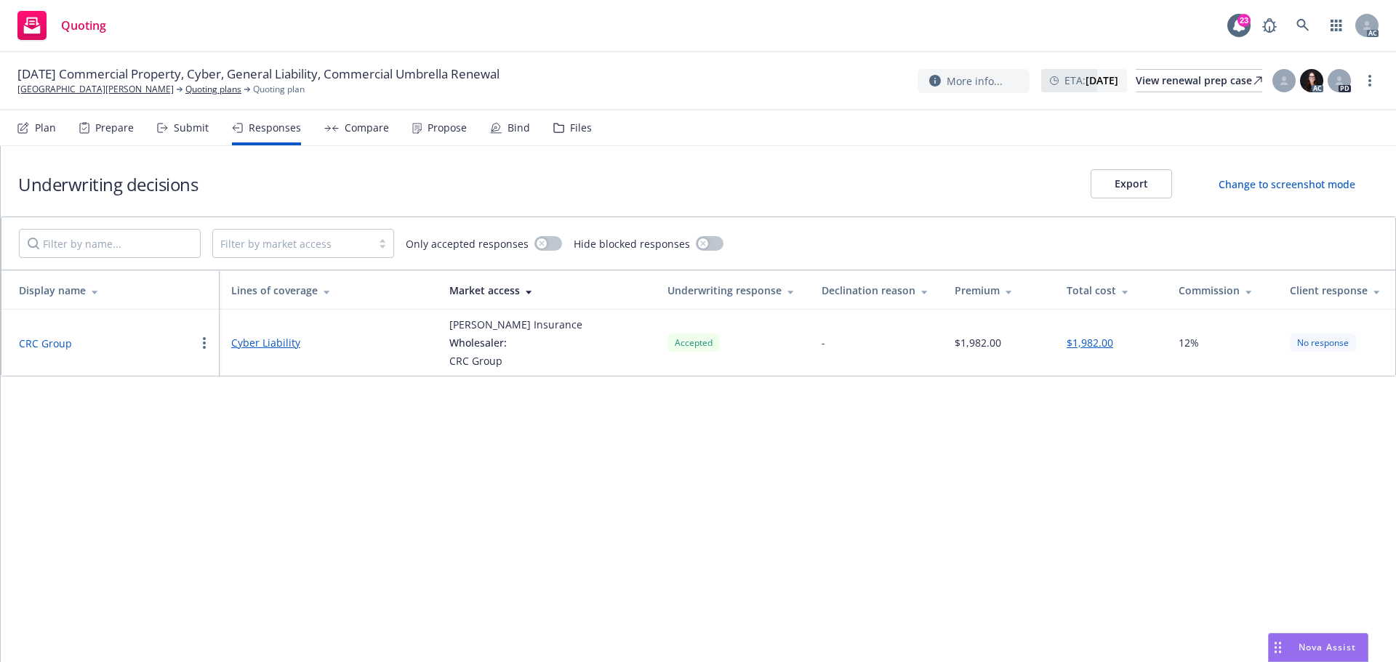
click at [436, 129] on div "Propose" at bounding box center [446, 128] width 39 height 12
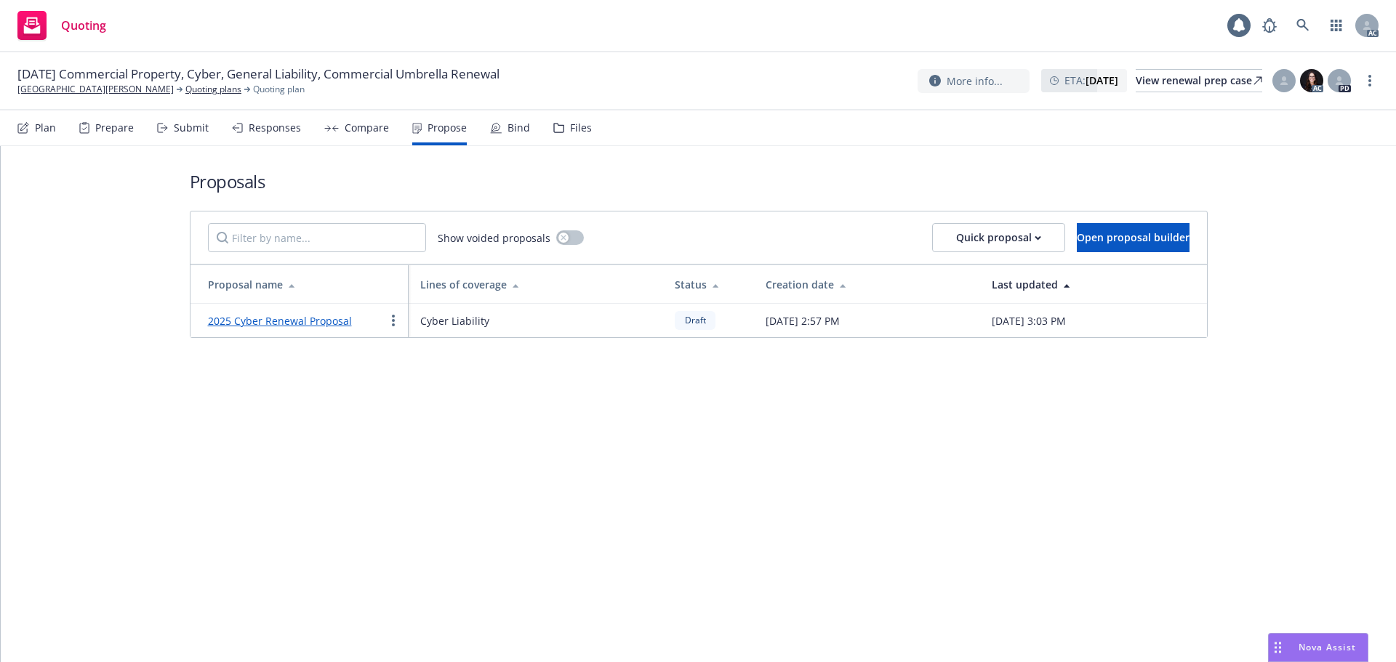
click at [302, 322] on link "2025 Cyber Renewal Proposal" at bounding box center [280, 321] width 144 height 14
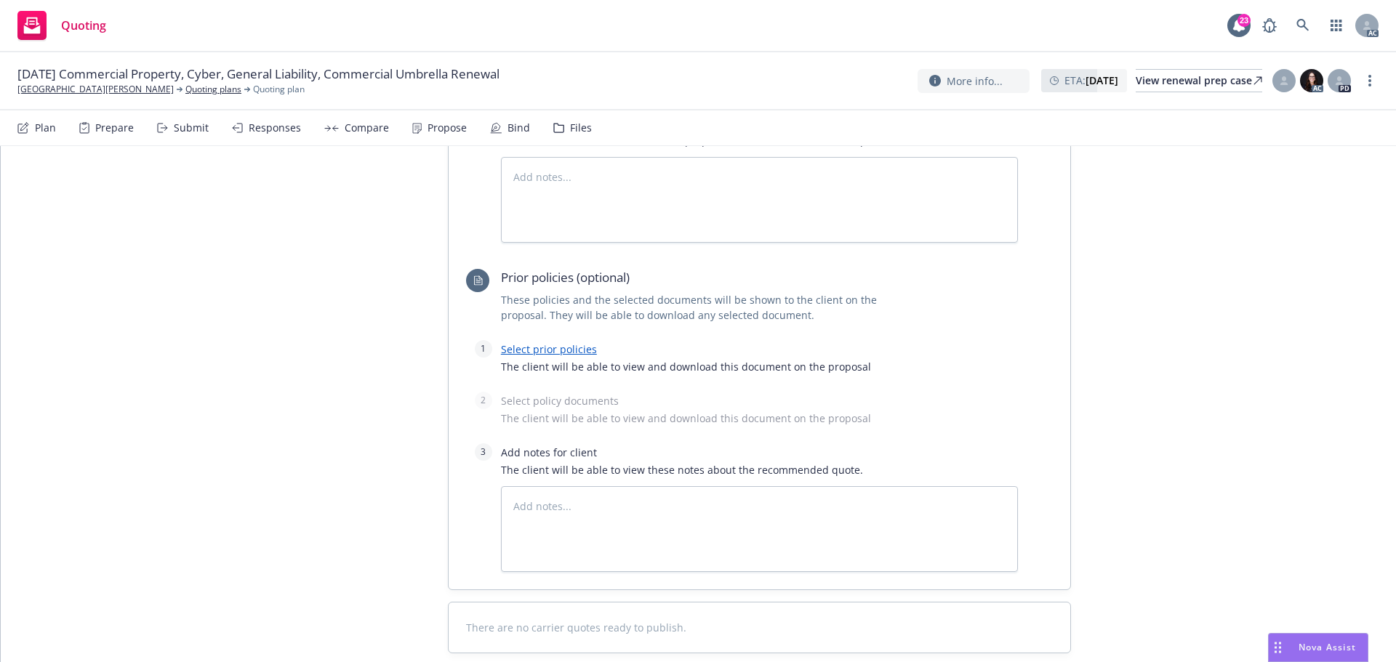
scroll to position [495, 0]
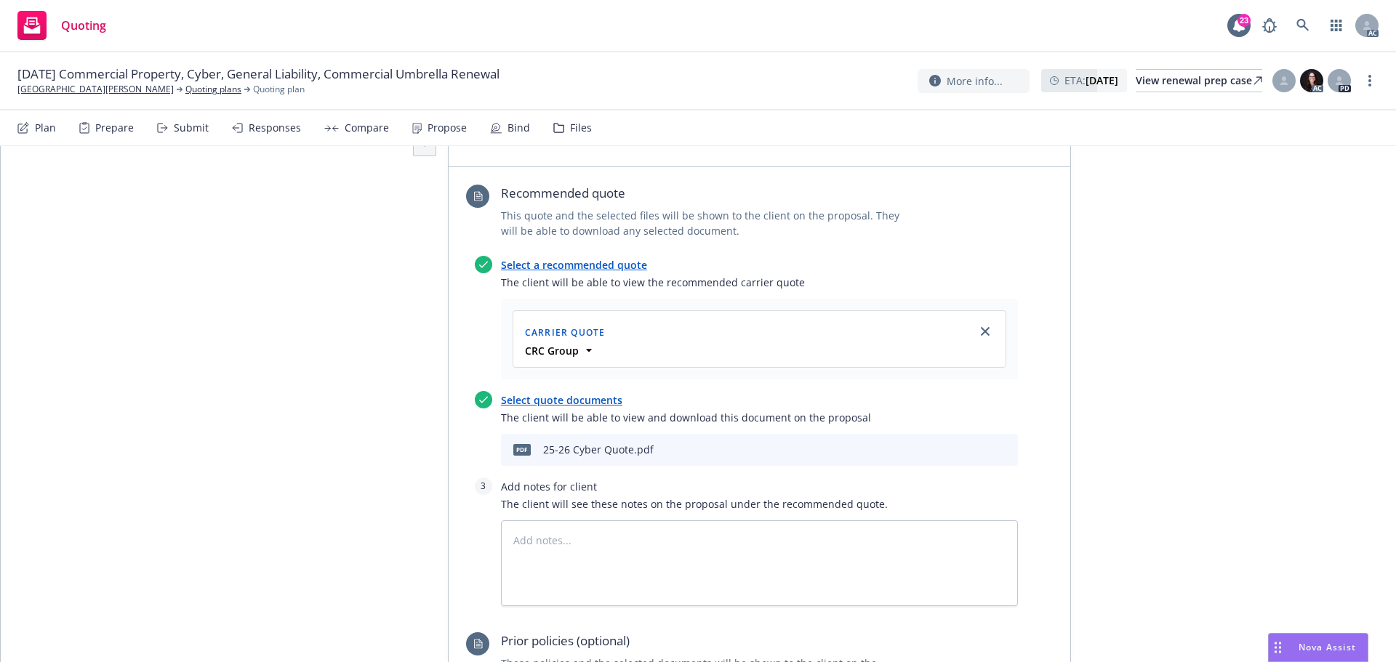
type textarea "x"
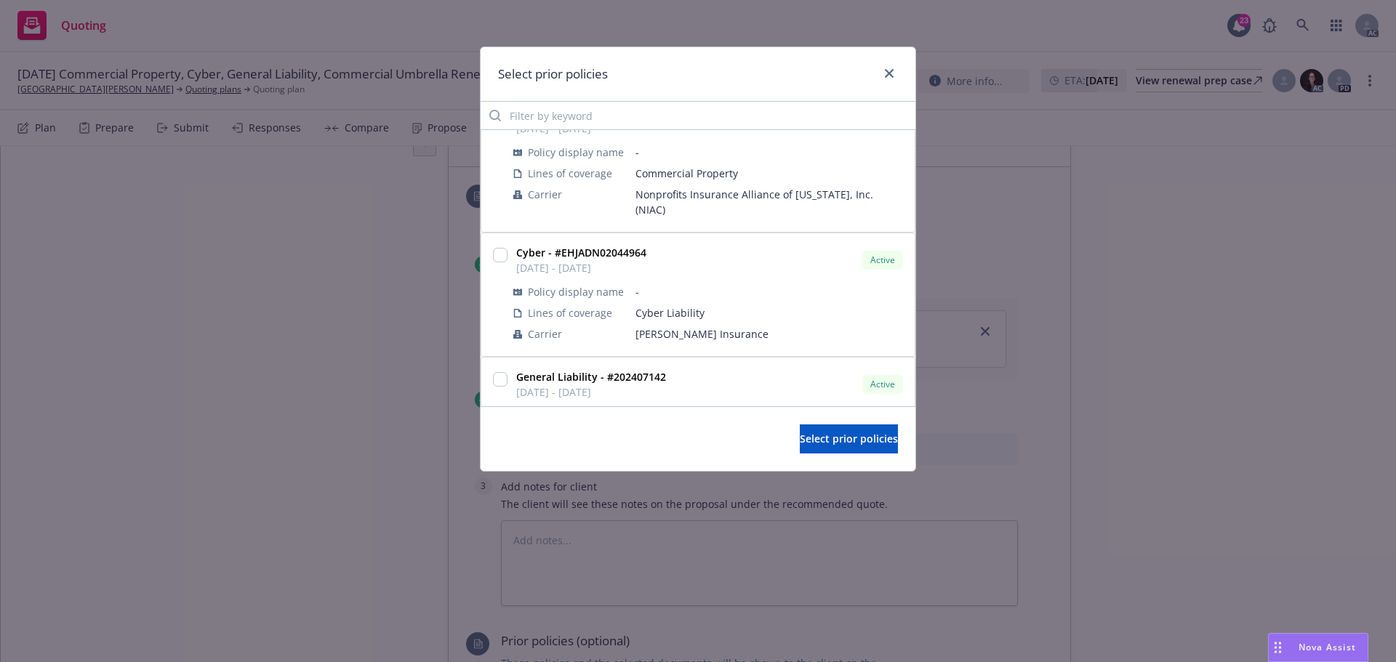
scroll to position [436, 0]
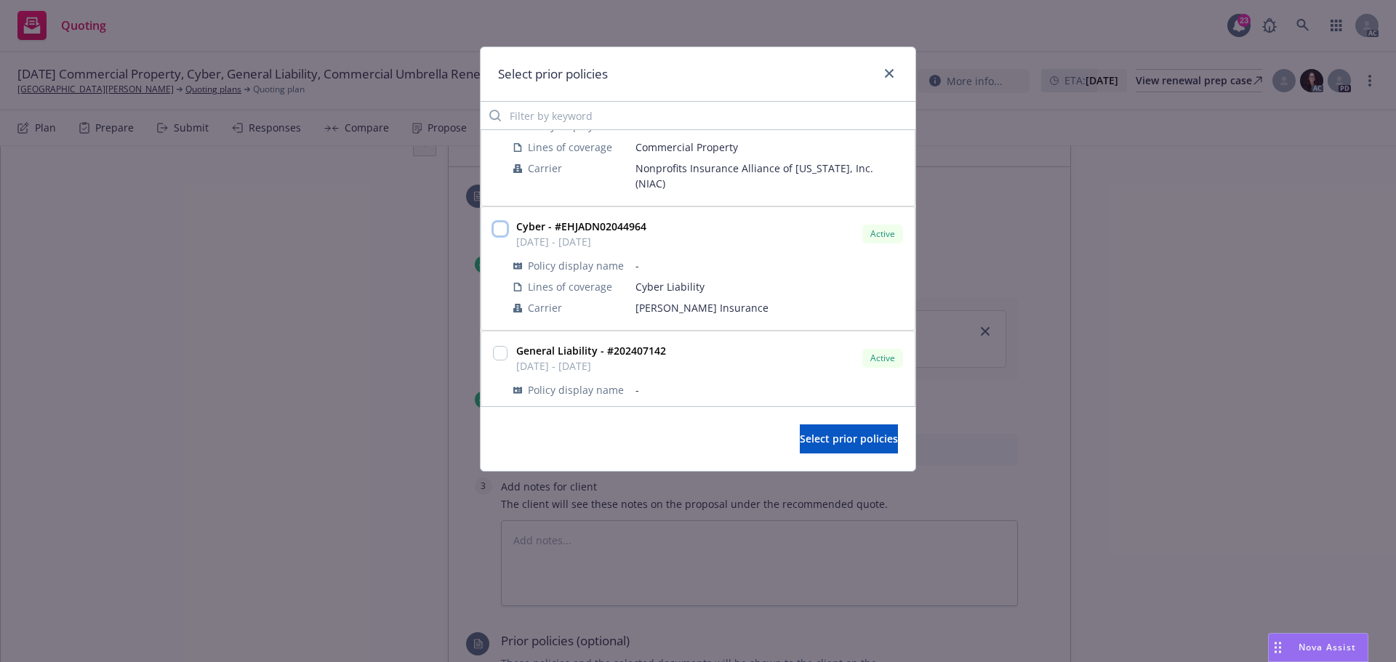
click at [500, 222] on input "checkbox" at bounding box center [500, 229] width 15 height 15
checkbox input "true"
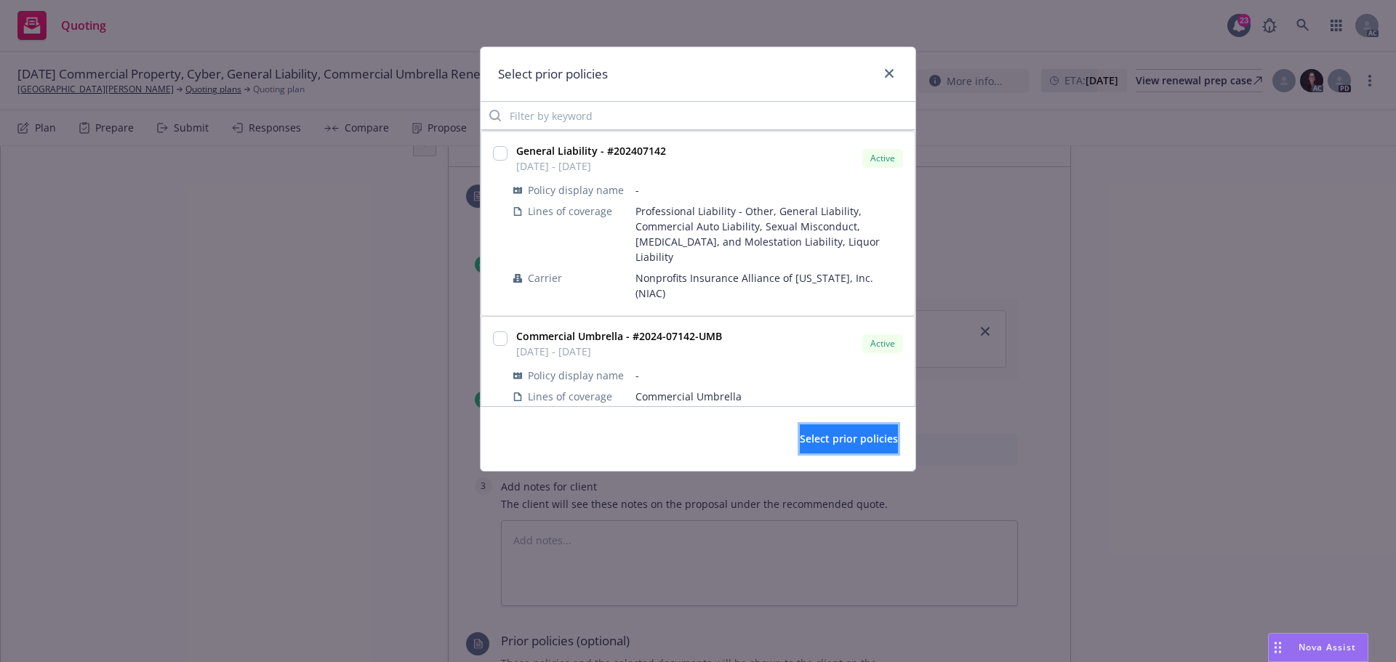
click at [805, 435] on span "Select prior policies" at bounding box center [849, 439] width 98 height 14
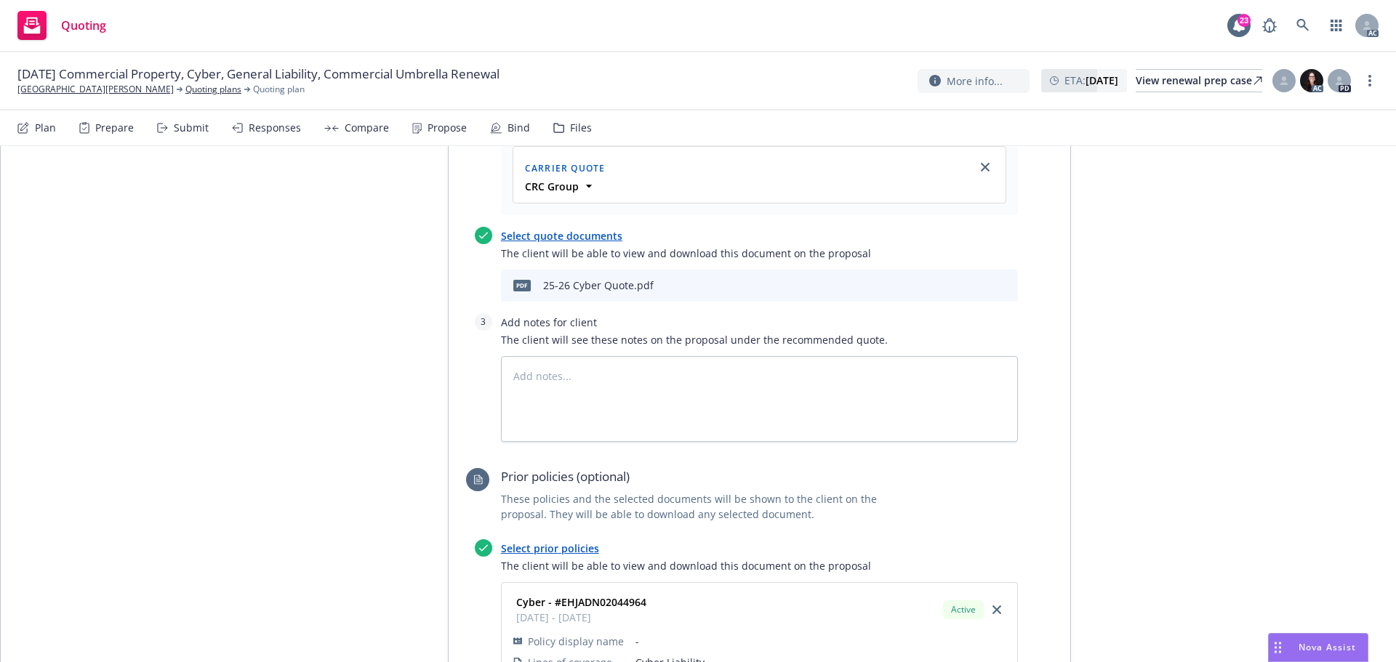
scroll to position [858, 0]
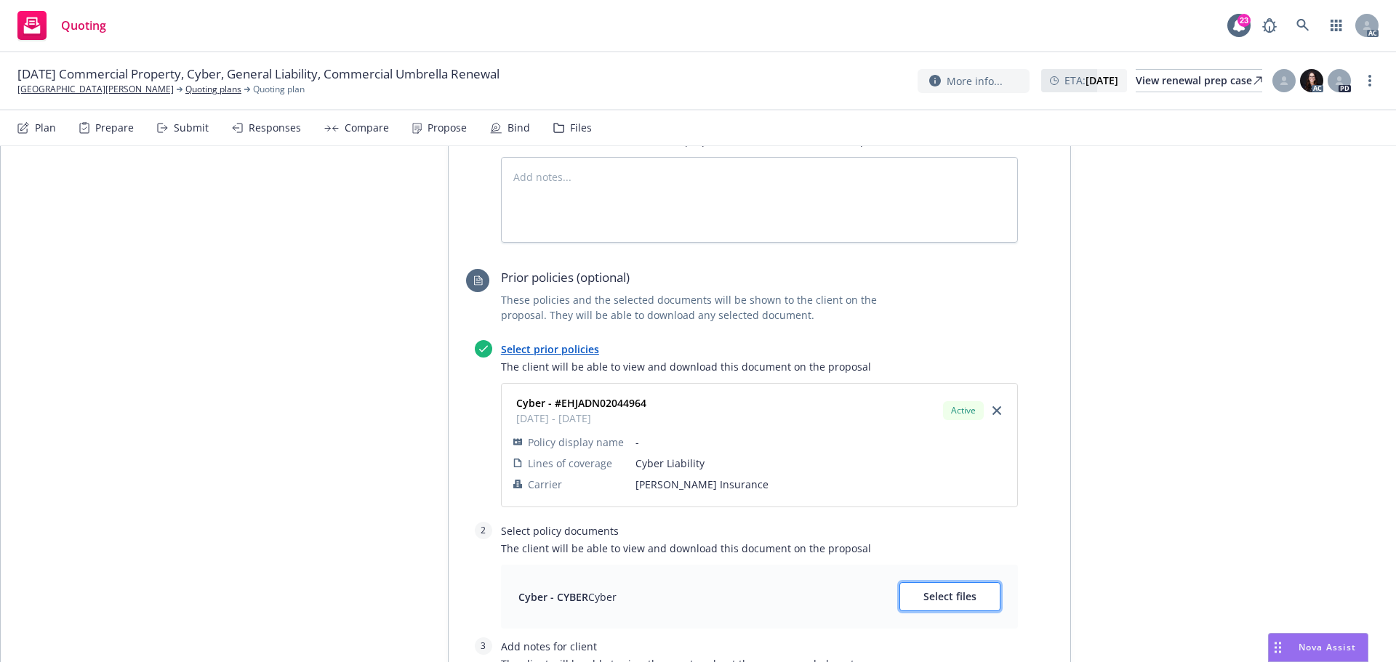
click at [936, 590] on span "Select files" at bounding box center [949, 597] width 53 height 14
type textarea "x"
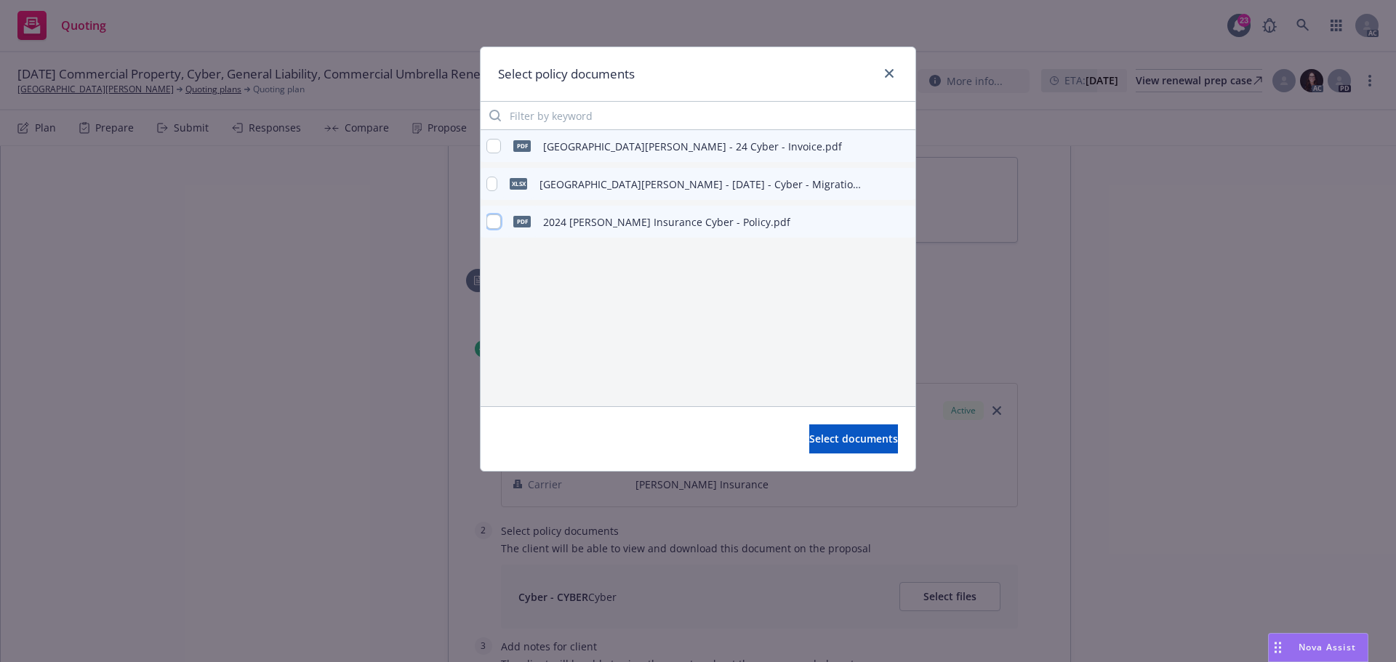
click at [494, 221] on input "checkbox" at bounding box center [493, 221] width 15 height 15
checkbox input "true"
click at [822, 441] on span "Select documents" at bounding box center [853, 439] width 89 height 14
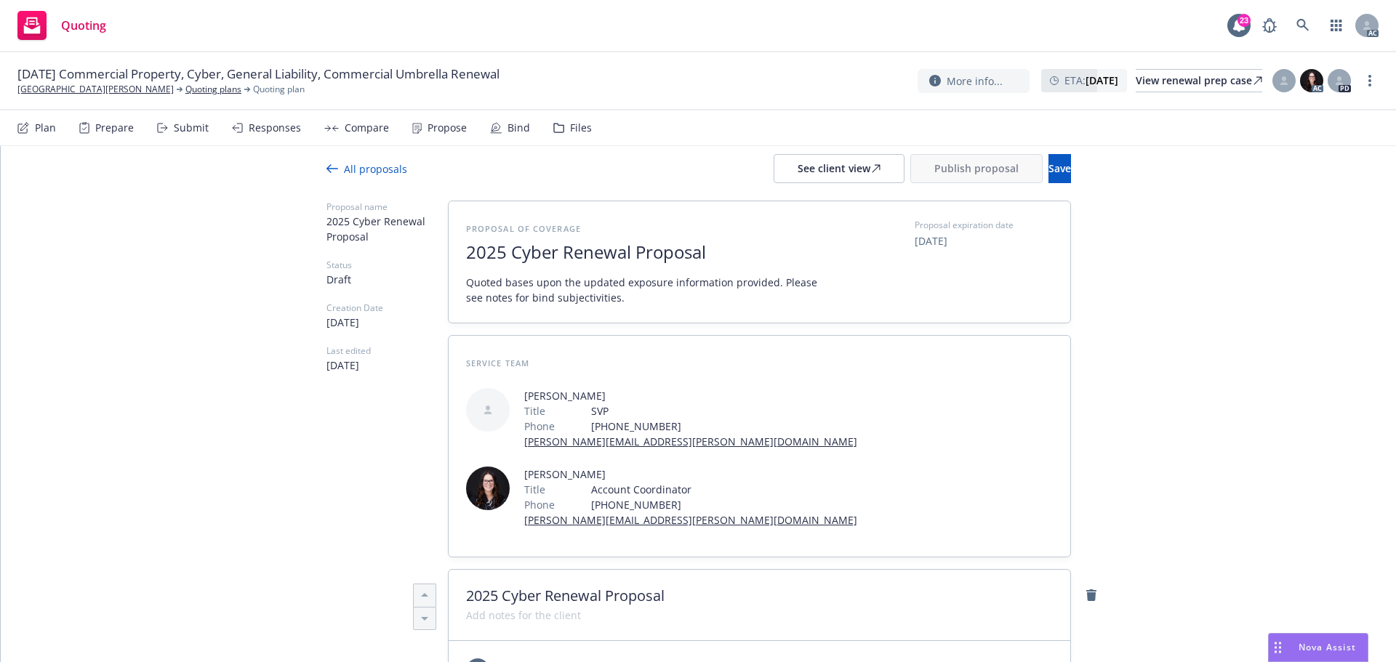
scroll to position [0, 0]
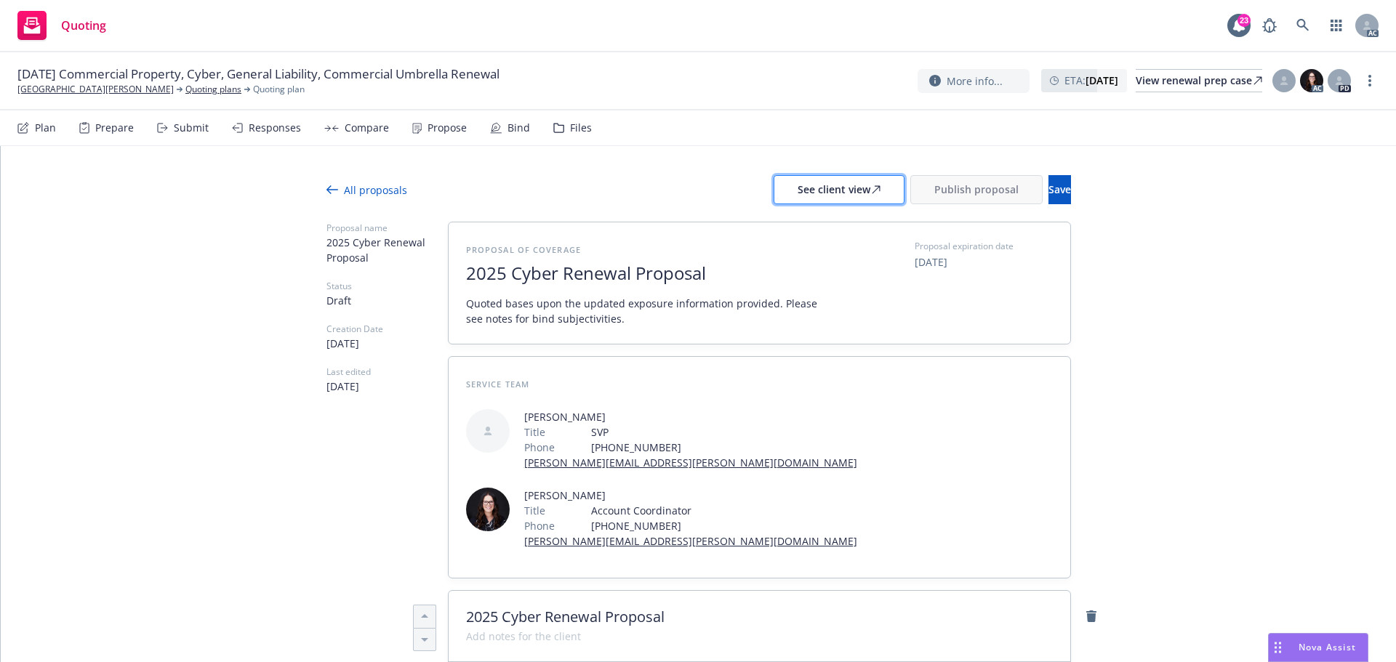
click at [797, 195] on div "See client view" at bounding box center [838, 190] width 83 height 28
type textarea "x"
click at [281, 132] on div "Responses" at bounding box center [275, 128] width 52 height 12
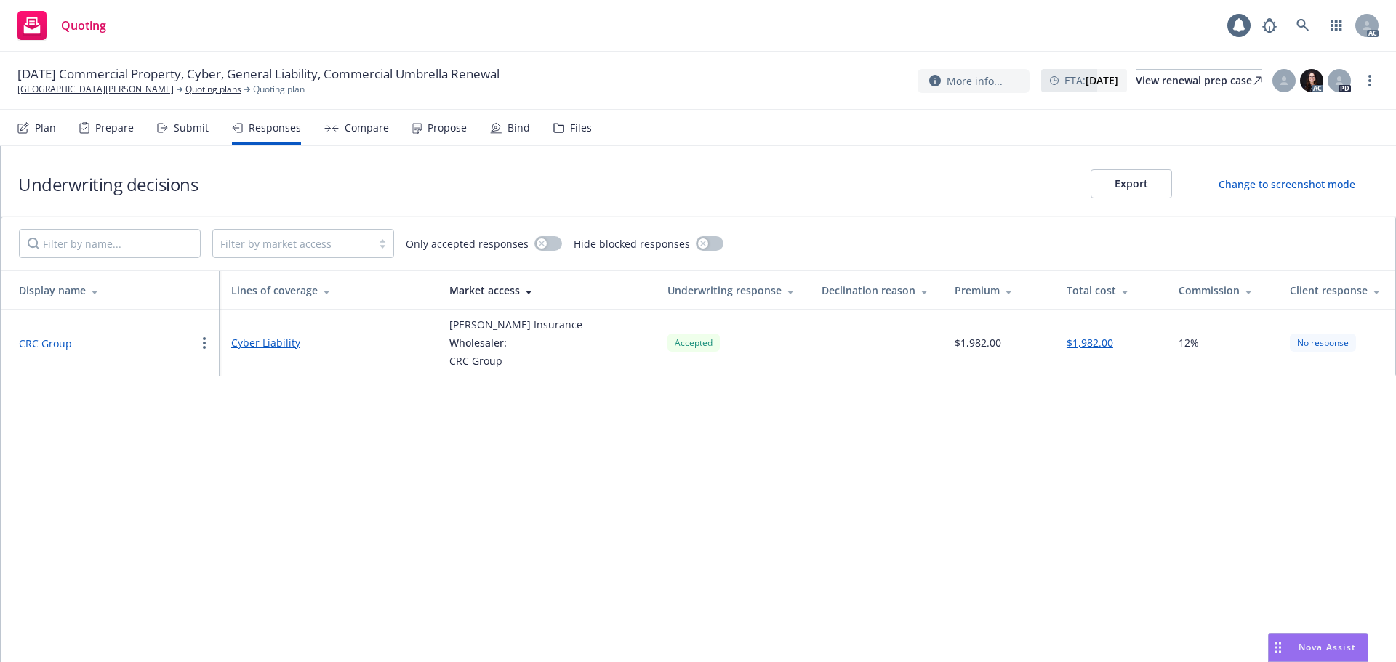
click at [58, 340] on button "CRC Group" at bounding box center [45, 343] width 53 height 15
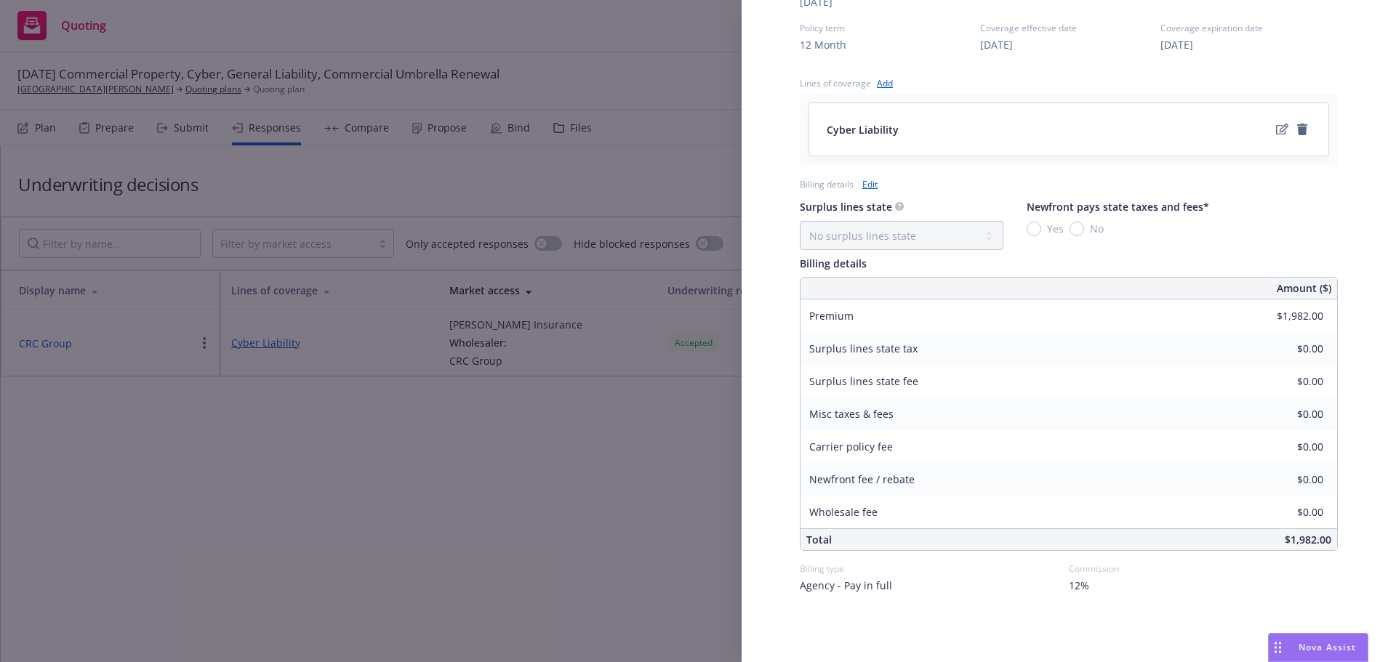
scroll to position [530, 0]
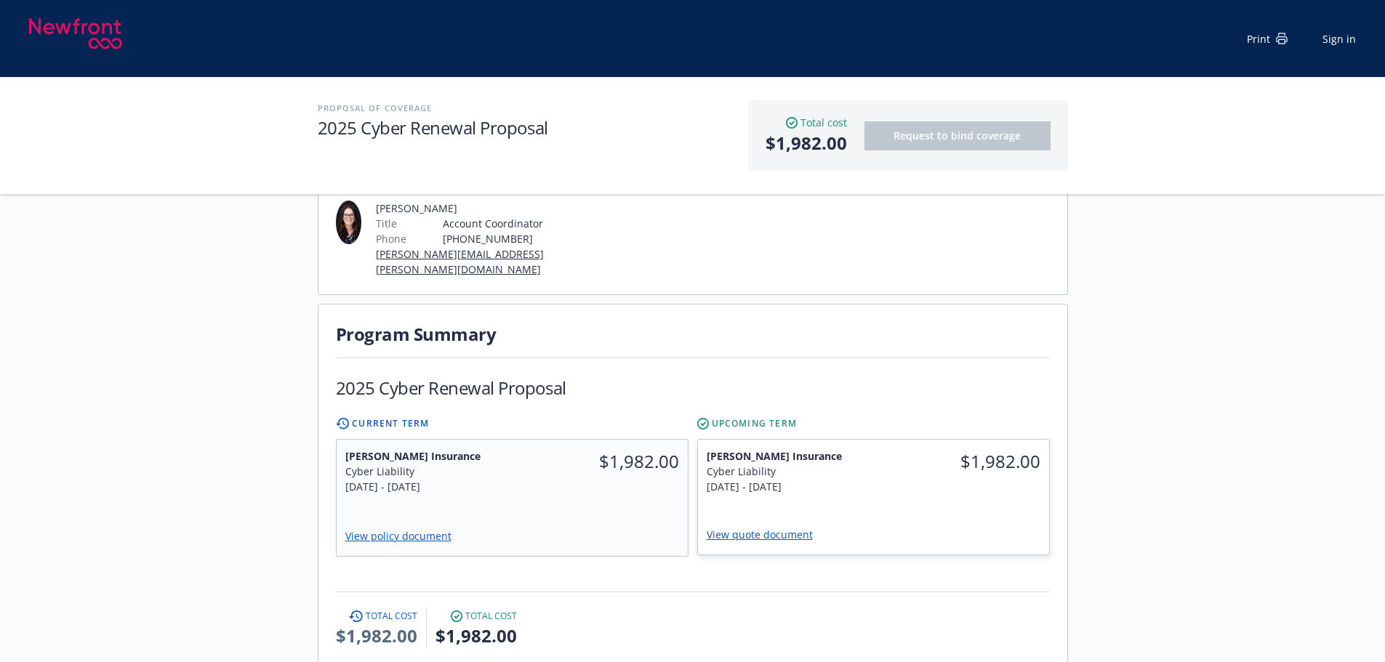
scroll to position [363, 0]
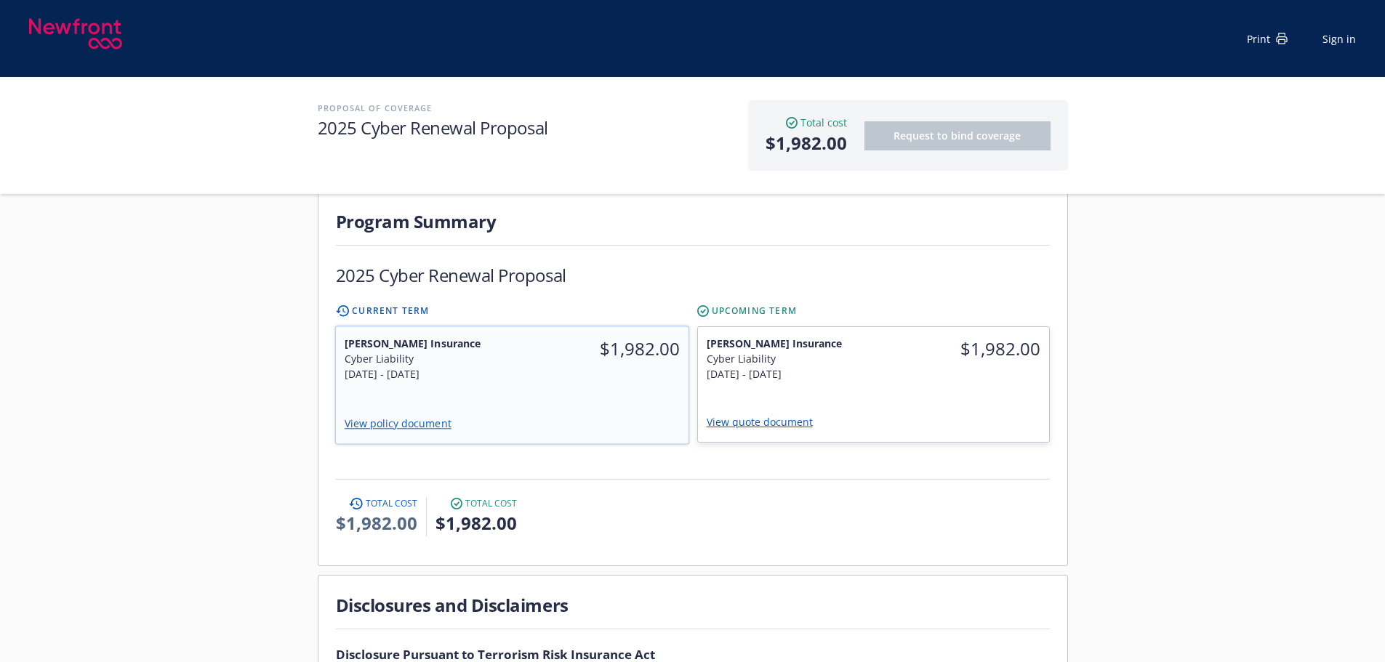
click at [619, 360] on div "$1,982.00" at bounding box center [600, 358] width 177 height 63
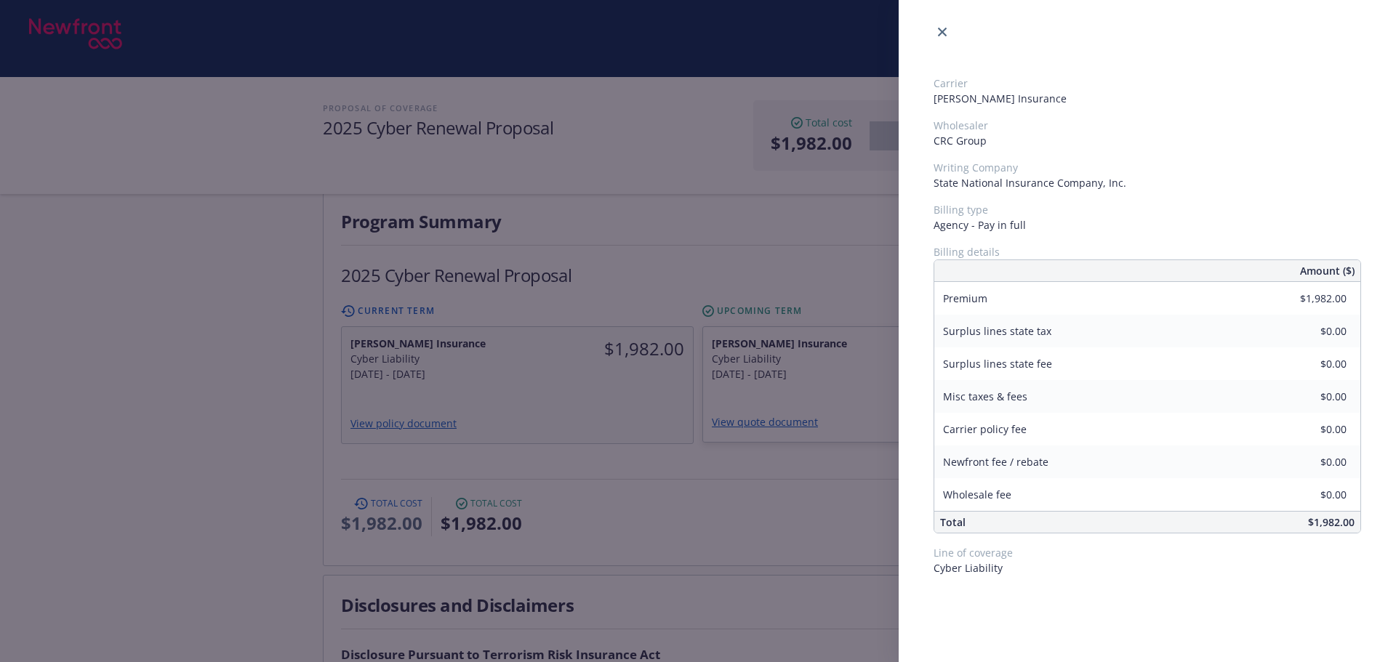
click at [843, 353] on div "Carrier Markel Insurance Wholesaler CRC Group Writing Company State National In…" at bounding box center [698, 331] width 1396 height 662
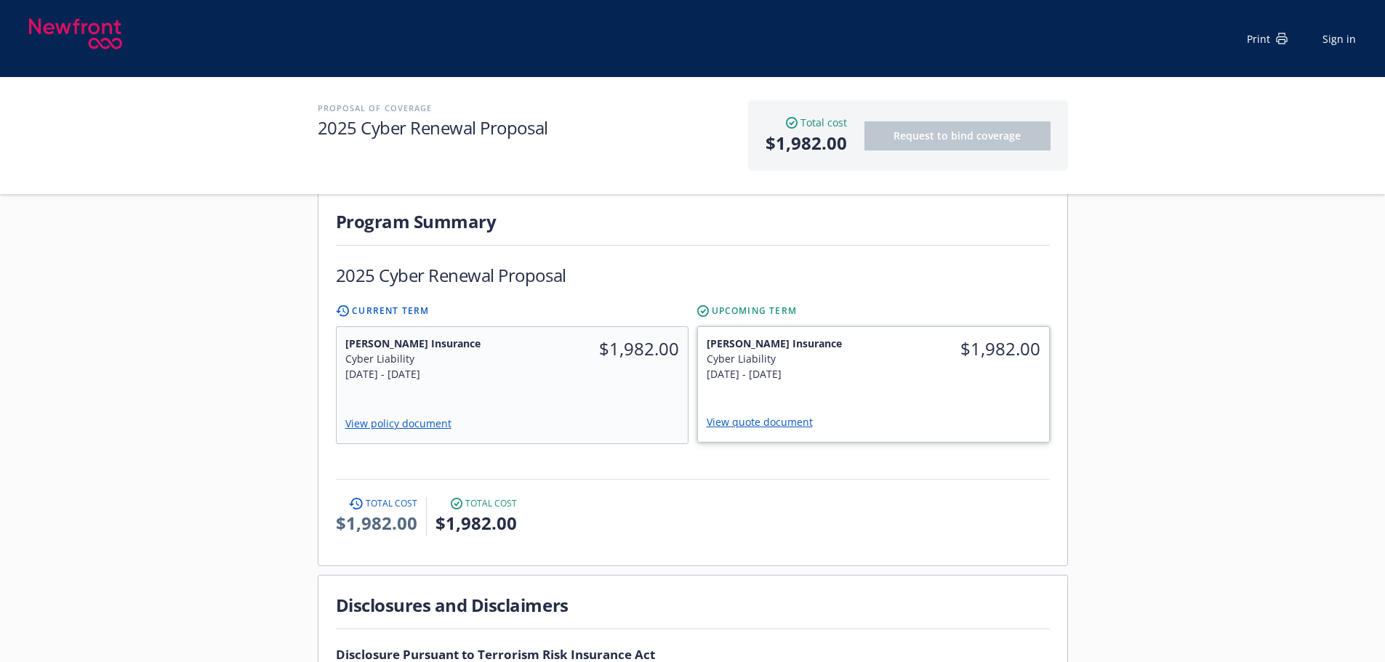
click at [843, 353] on div "Markel Insurance Cyber Liability 9/1/2025 - 9/1/2026" at bounding box center [786, 358] width 176 height 63
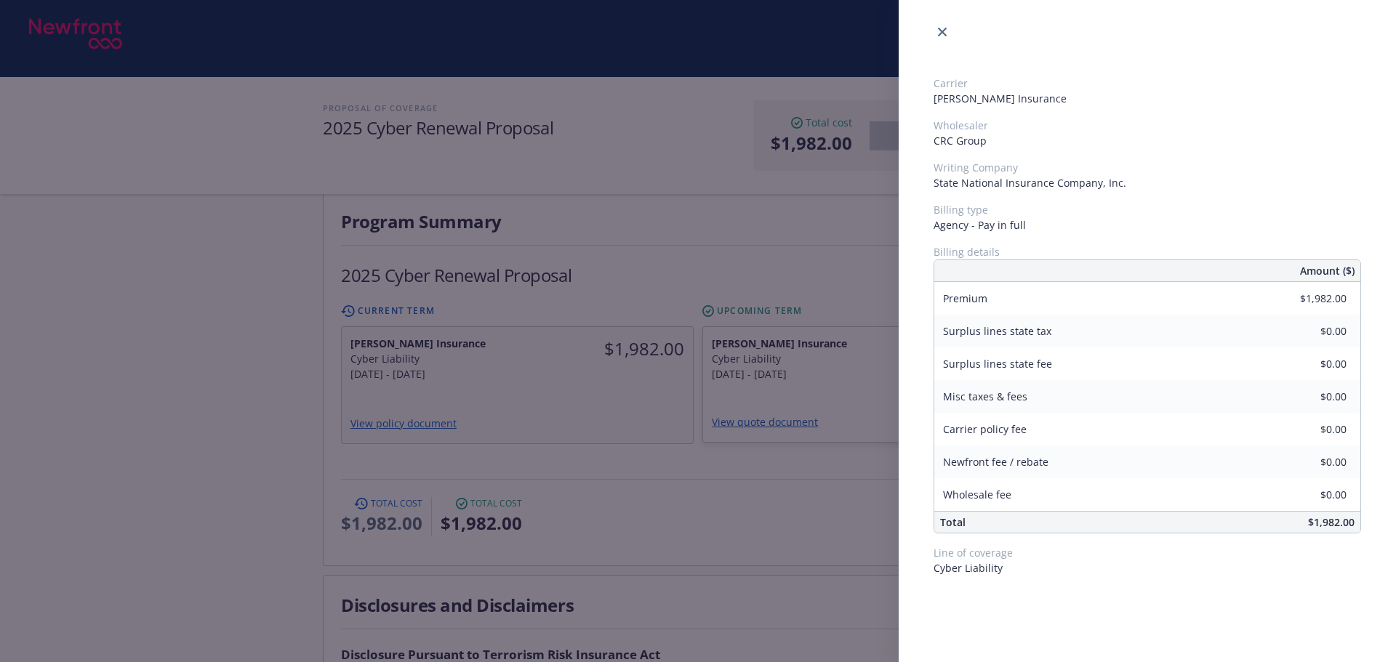
click at [734, 355] on div "Carrier Markel Insurance Wholesaler CRC Group Writing Company State National In…" at bounding box center [698, 331] width 1396 height 662
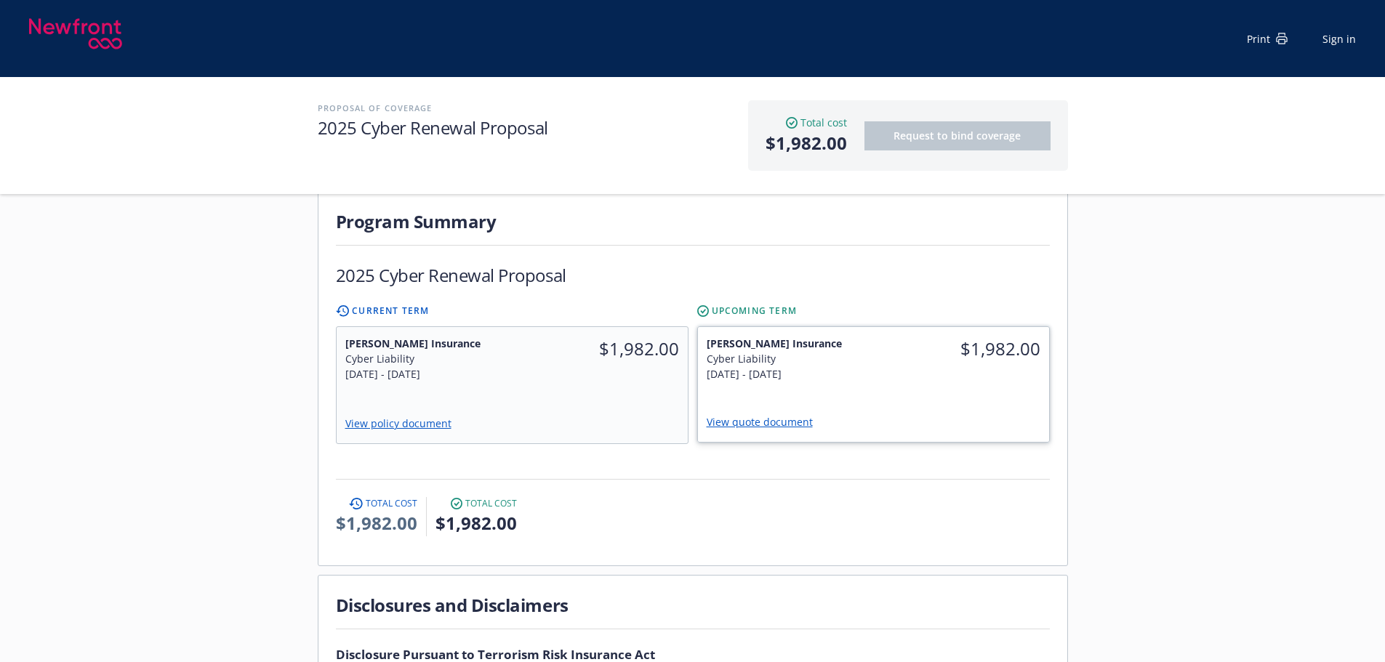
click at [757, 415] on link "View quote document" at bounding box center [766, 422] width 118 height 14
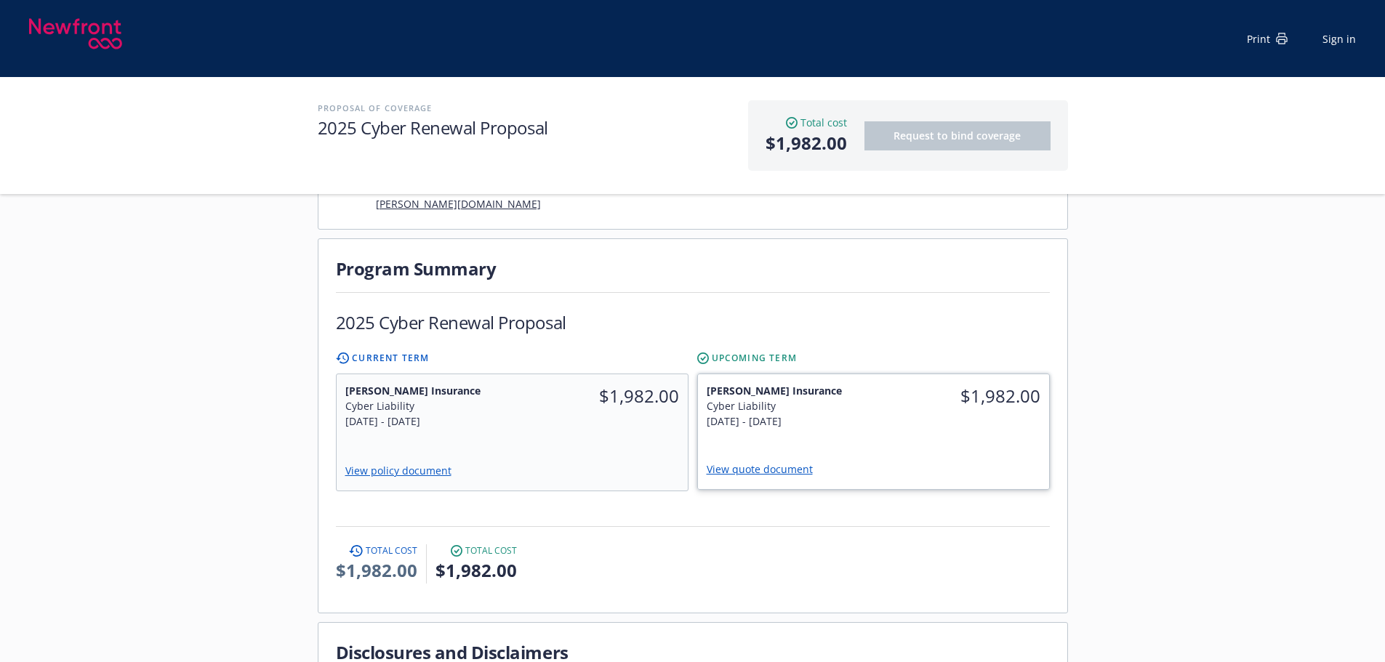
scroll to position [291, 0]
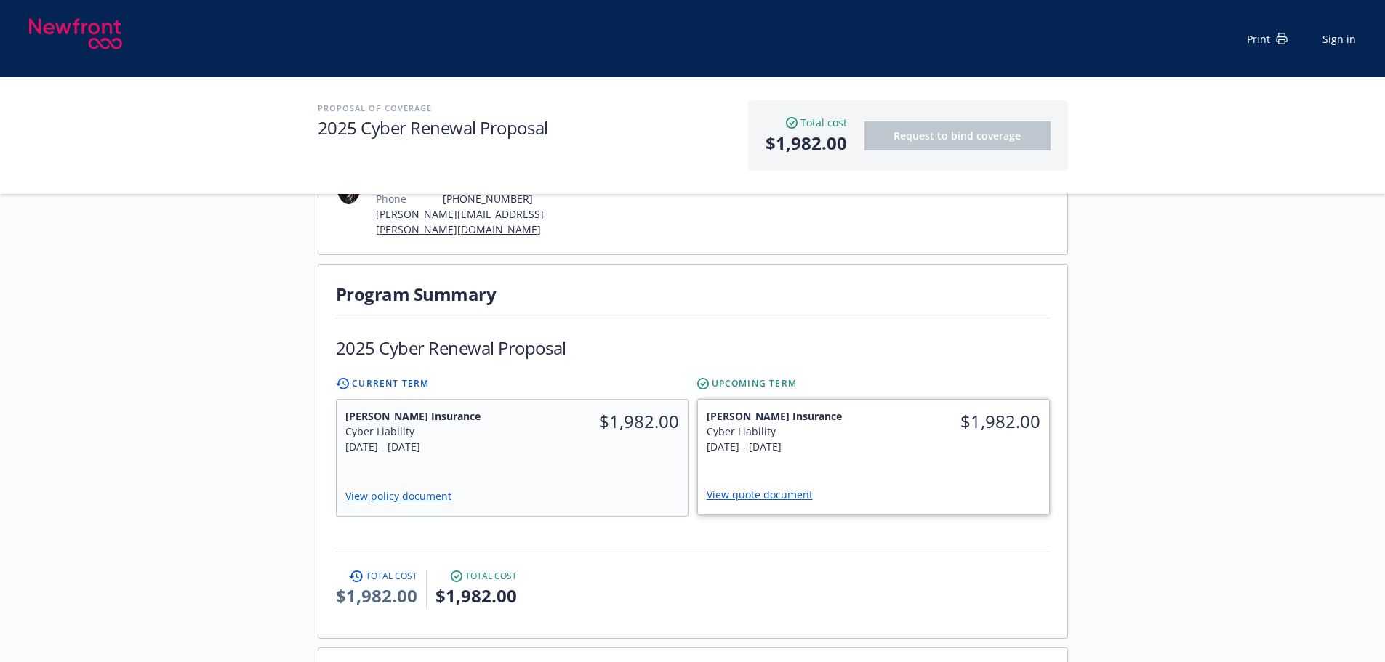
click at [759, 488] on link "View quote document" at bounding box center [766, 495] width 118 height 14
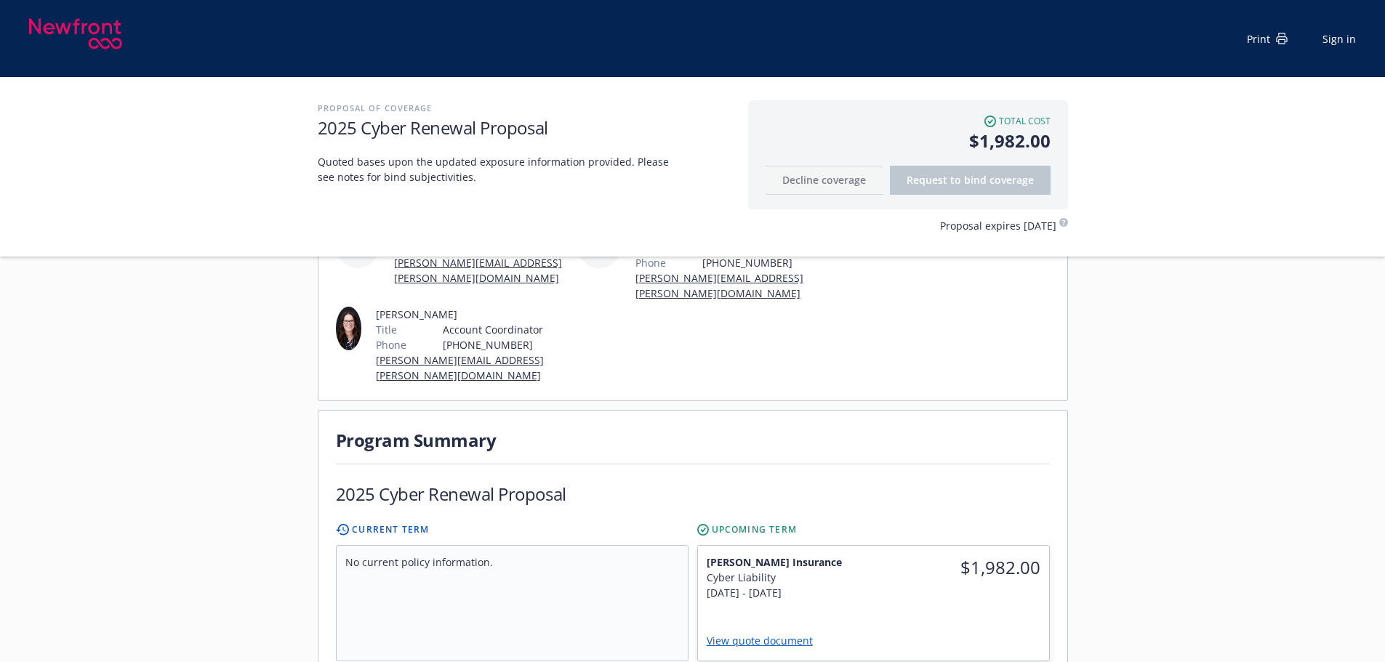
scroll to position [363, 0]
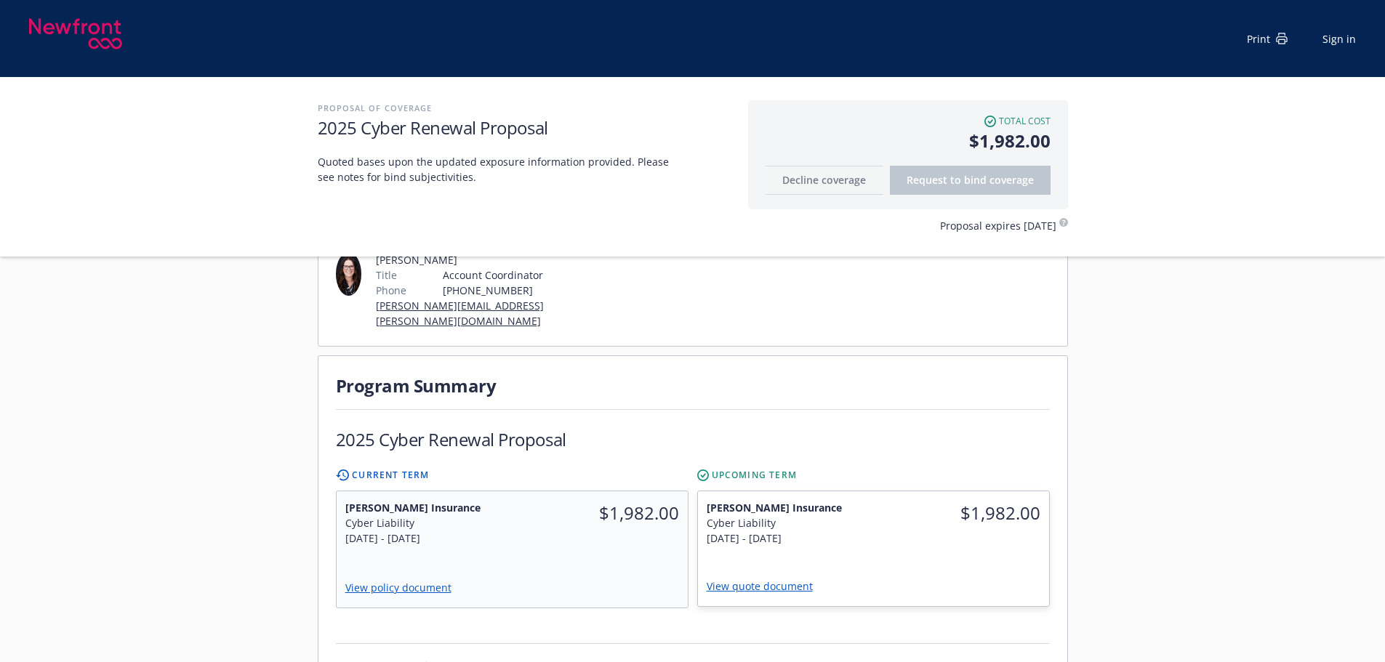
scroll to position [218, 0]
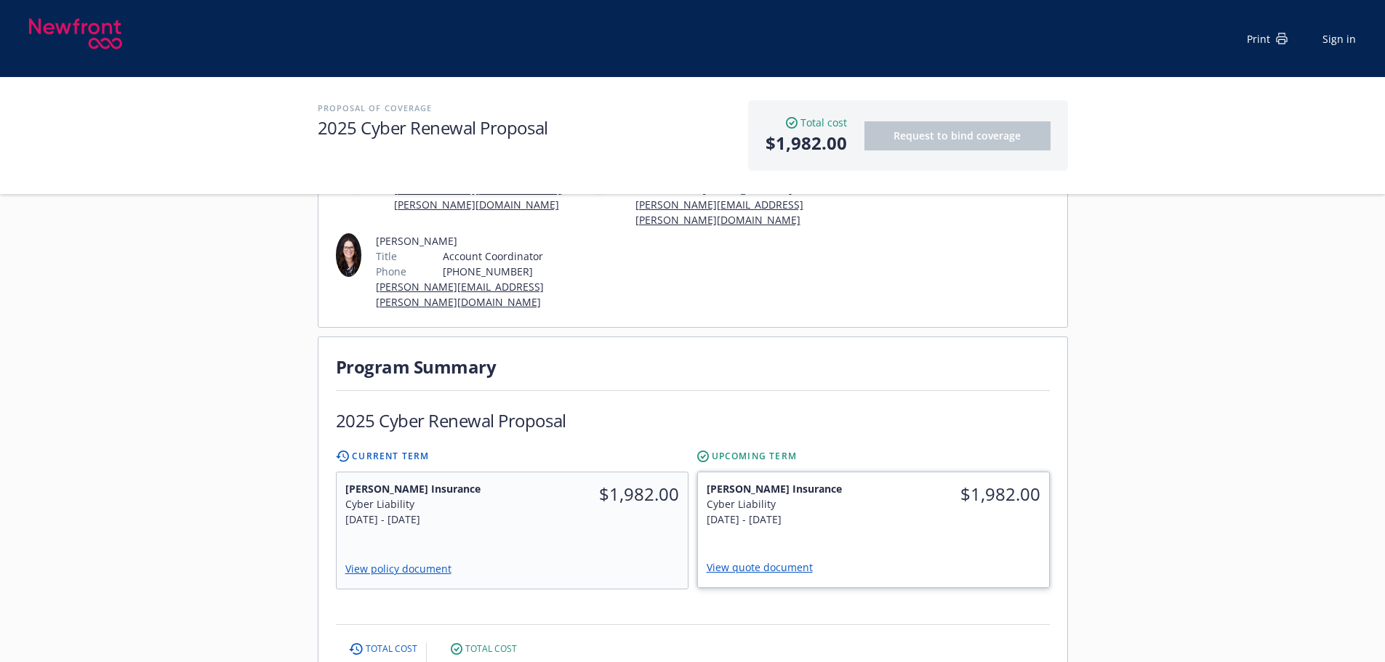
click at [782, 560] on link "View quote document" at bounding box center [766, 567] width 118 height 14
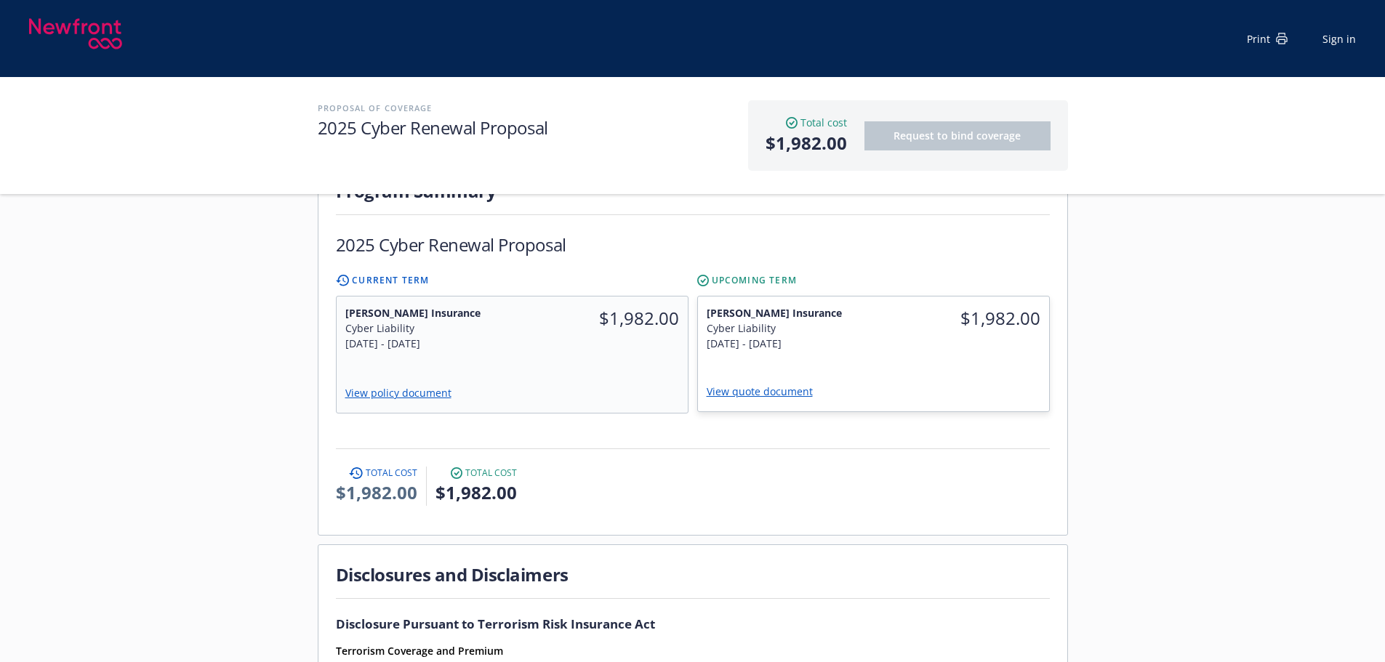
scroll to position [436, 0]
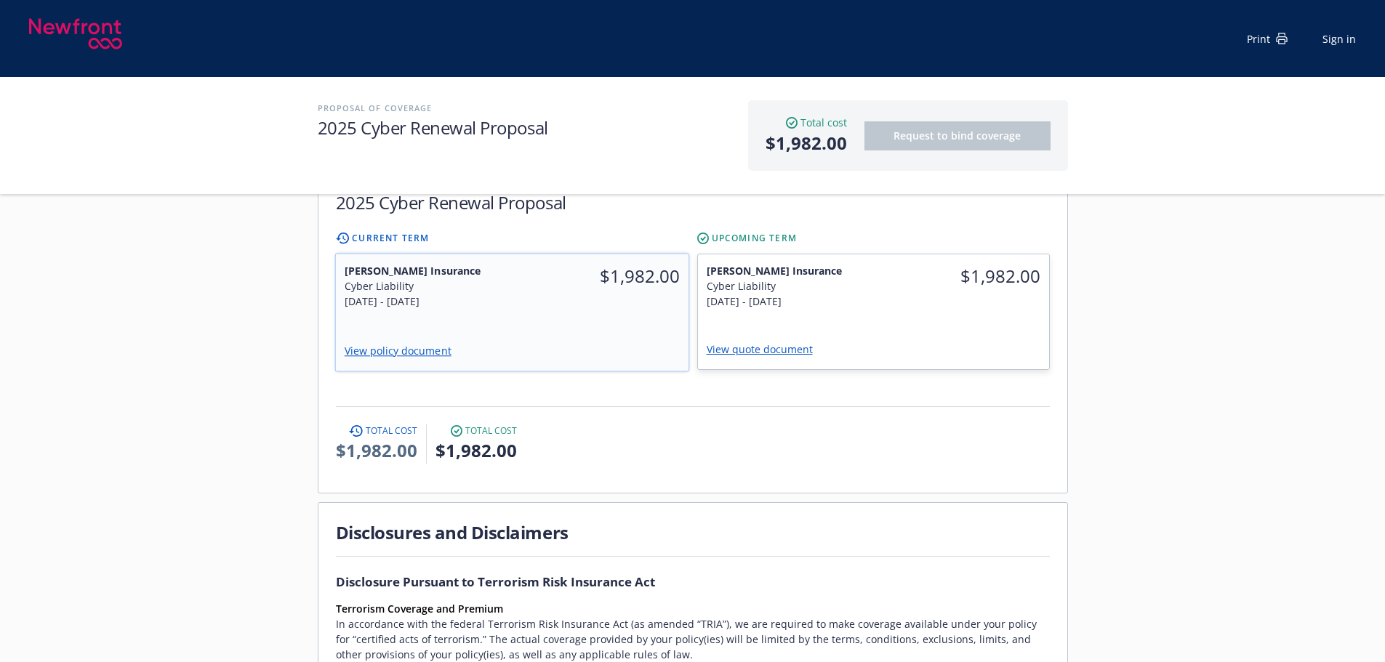
click at [575, 272] on div "$1,982.00" at bounding box center [600, 285] width 177 height 63
click at [662, 280] on div "$1,982.00" at bounding box center [600, 285] width 177 height 63
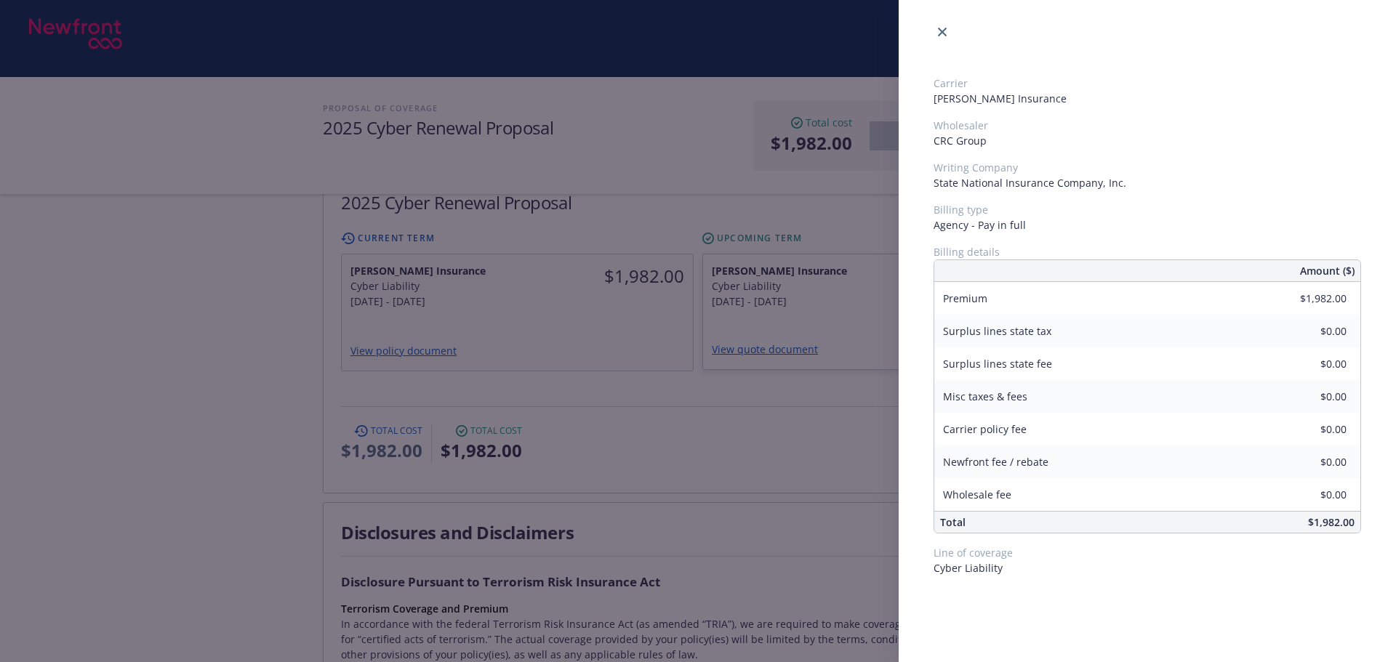
click at [677, 387] on div "Carrier Markel Insurance Wholesaler CRC Group Writing Company State National In…" at bounding box center [698, 331] width 1396 height 662
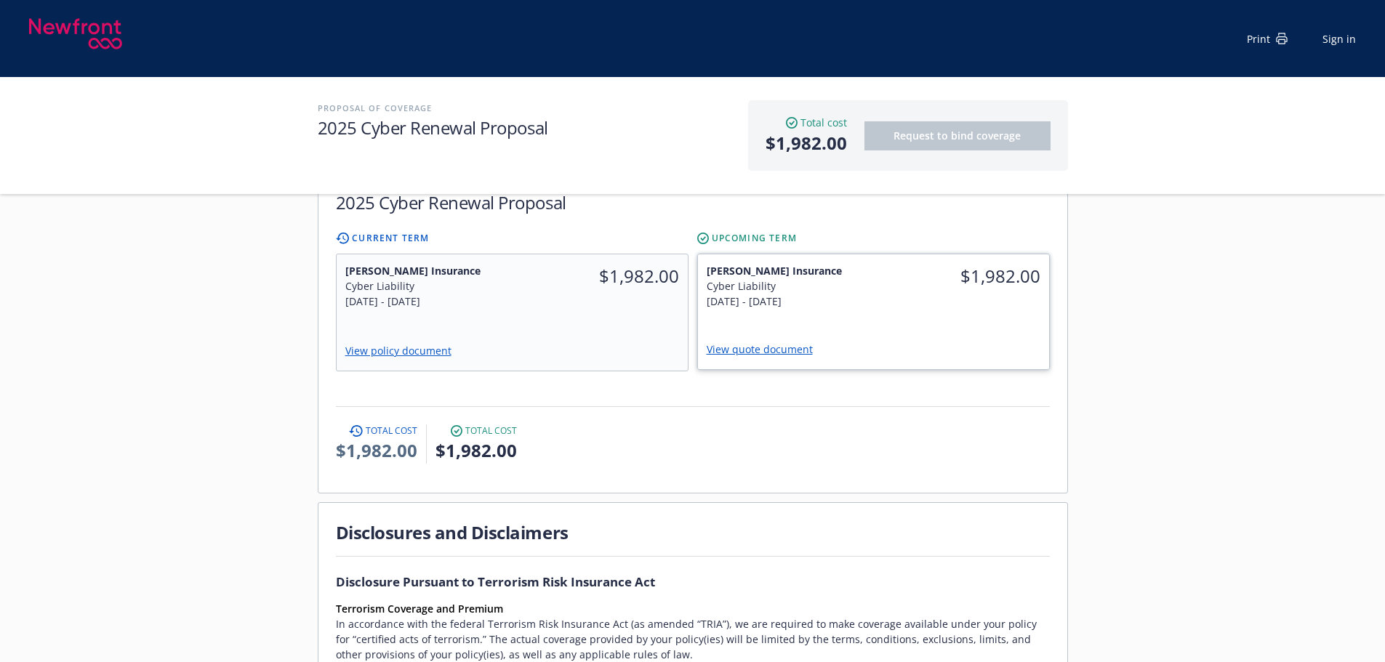
click at [830, 286] on div "Markel Insurance Cyber Liability 9/1/2025 - 9/1/2026" at bounding box center [786, 285] width 176 height 63
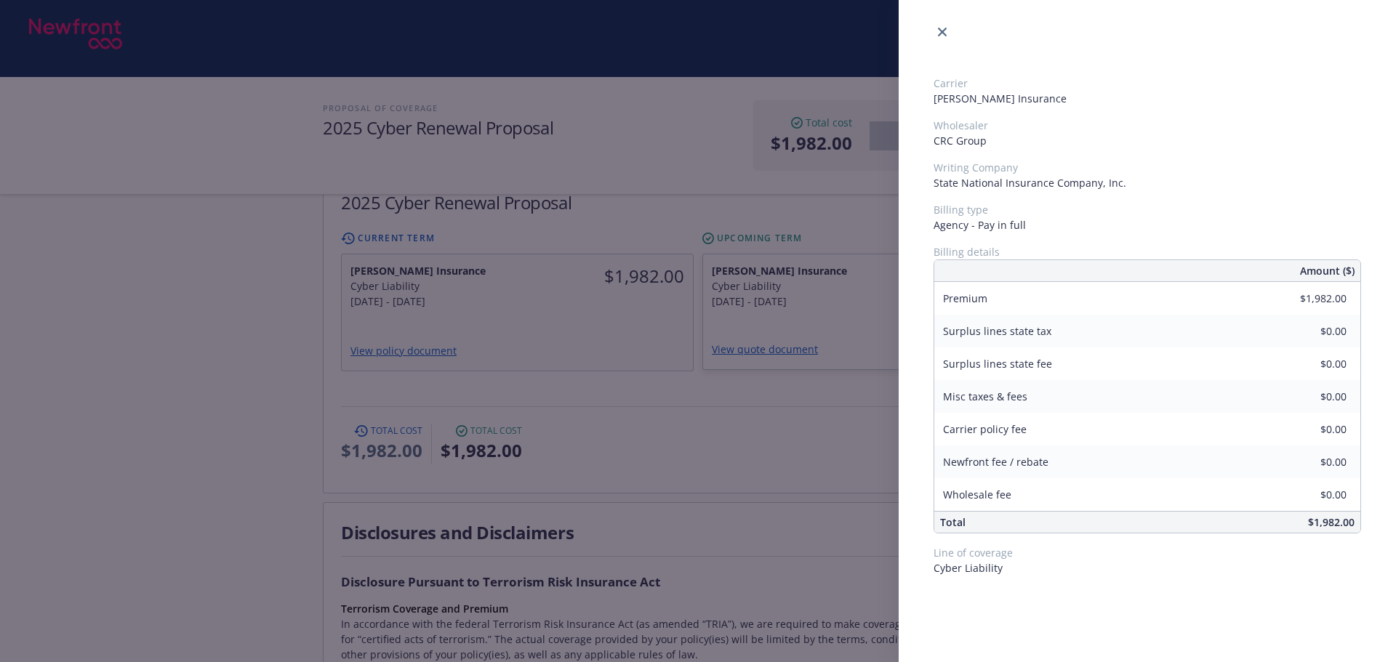
click at [740, 411] on div "Carrier Markel Insurance Wholesaler CRC Group Writing Company State National In…" at bounding box center [698, 331] width 1396 height 662
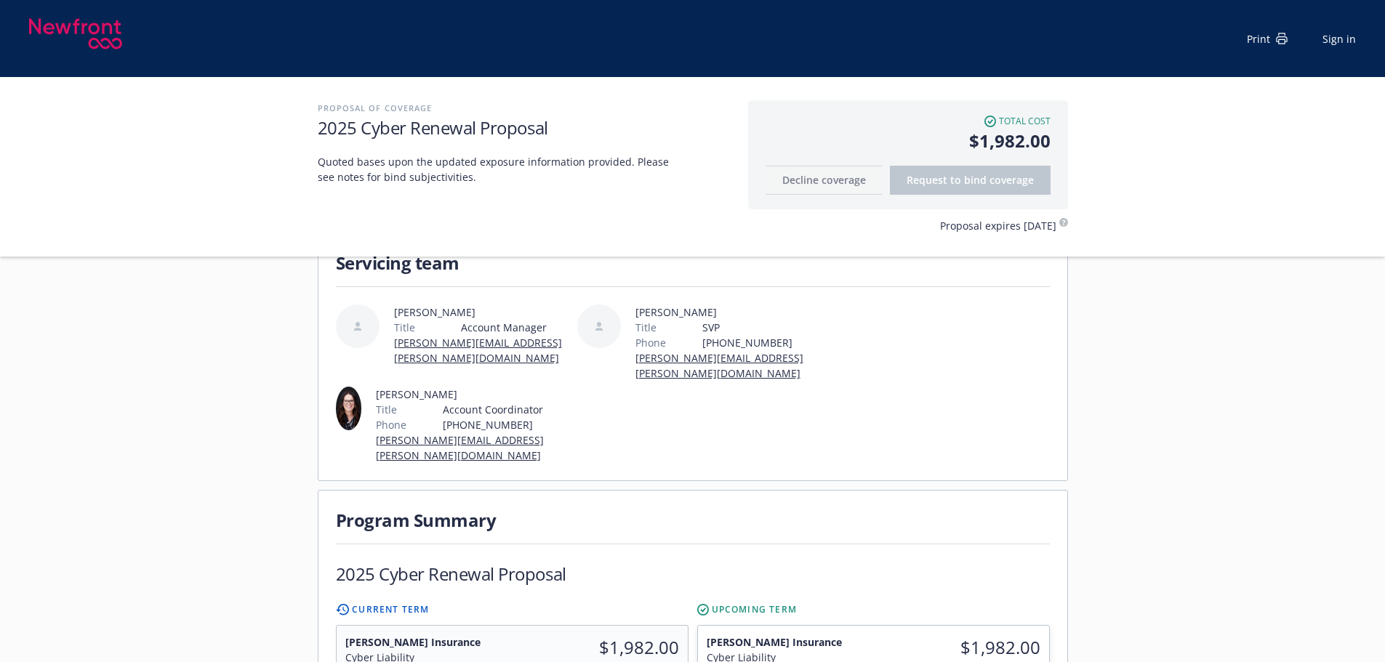
scroll to position [218, 0]
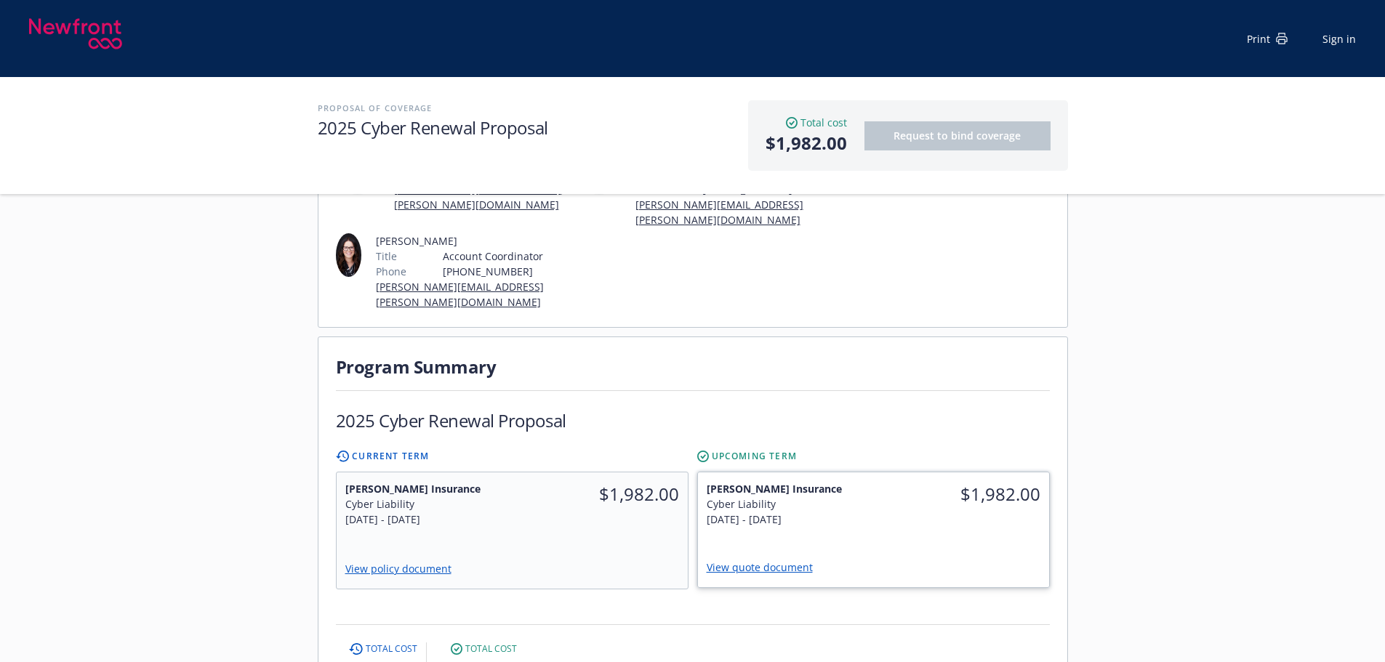
click at [928, 481] on span "$1,982.00" at bounding box center [961, 494] width 158 height 26
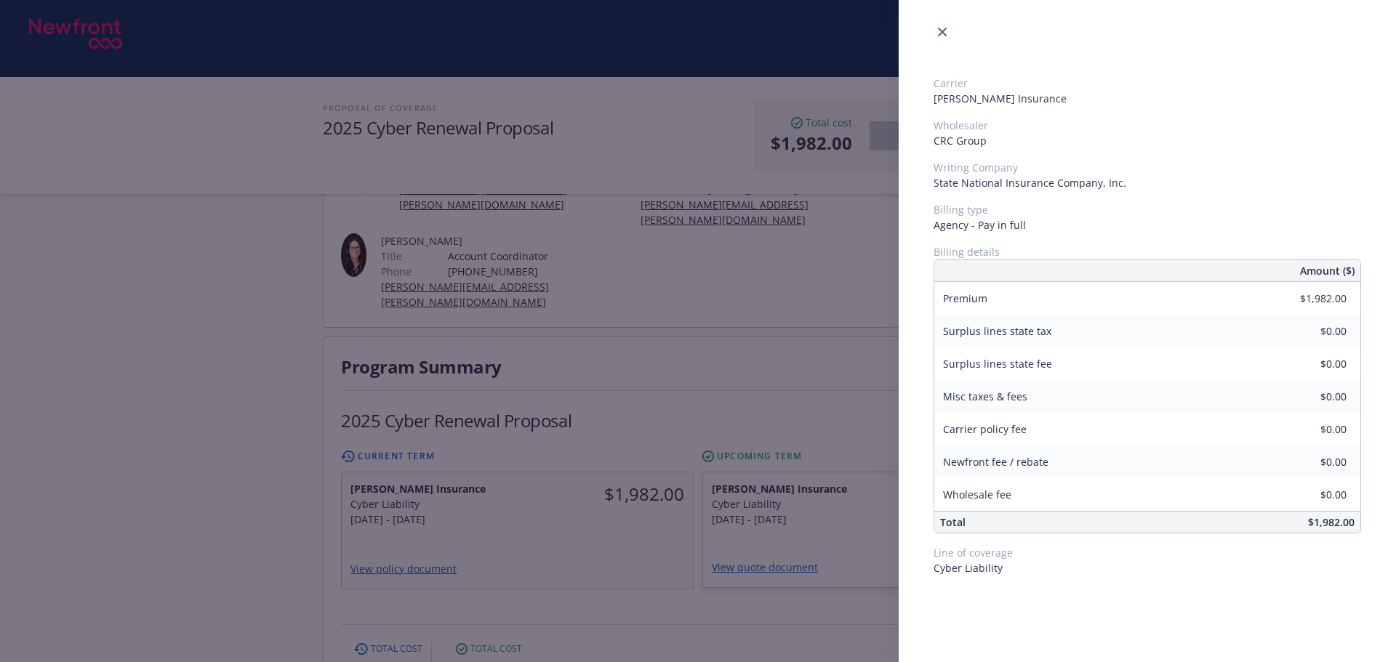
click at [837, 361] on div "Carrier Markel Insurance Wholesaler CRC Group Writing Company State National In…" at bounding box center [698, 331] width 1396 height 662
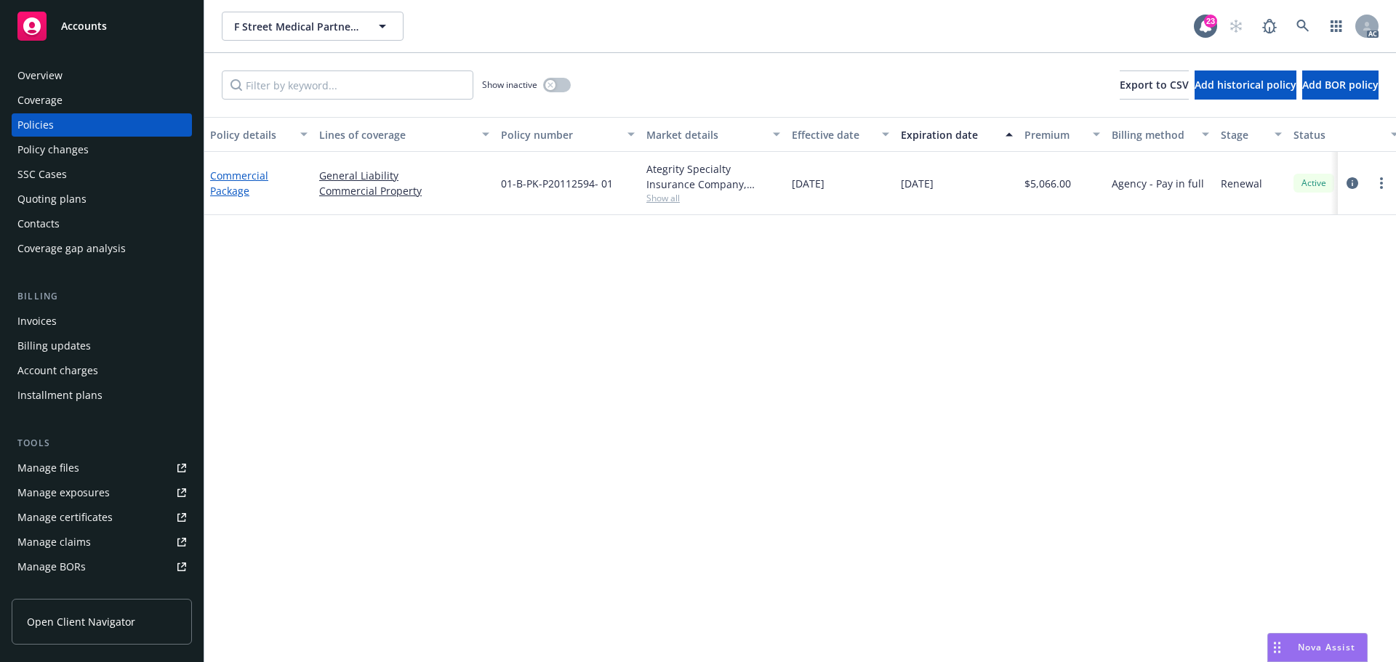
click at [244, 177] on link "Commercial Package" at bounding box center [239, 183] width 58 height 29
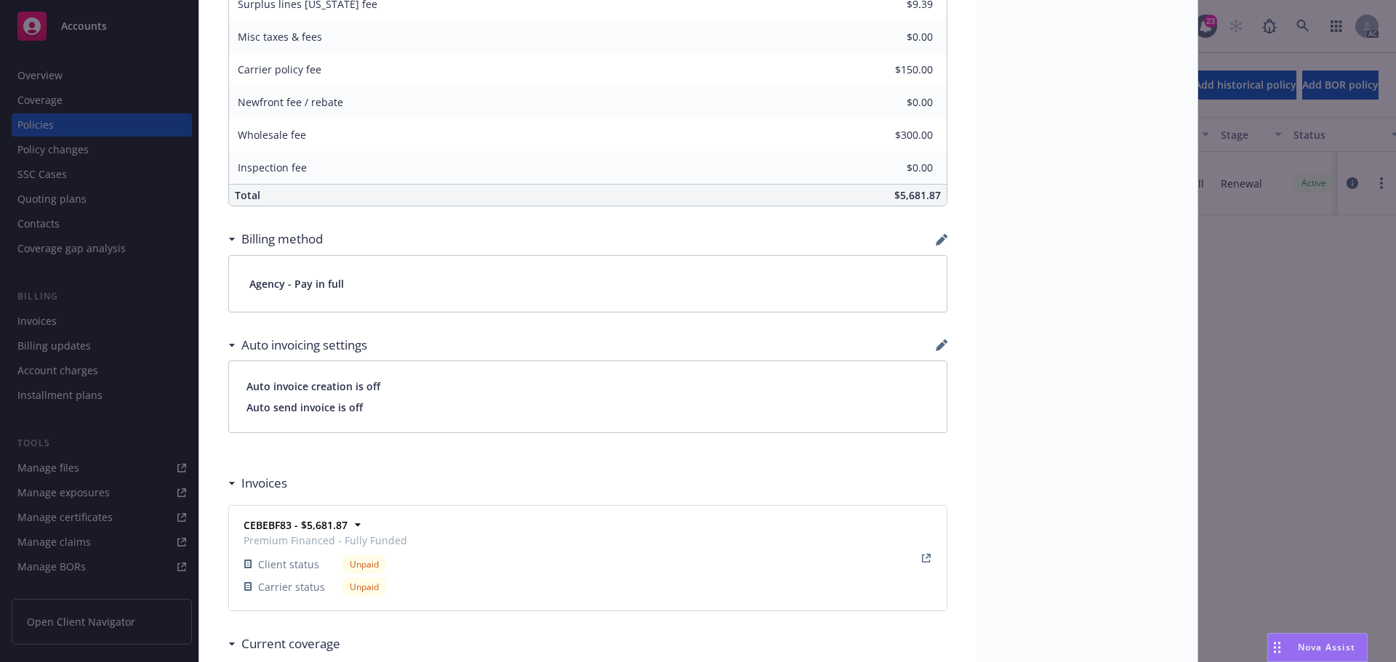
scroll to position [945, 0]
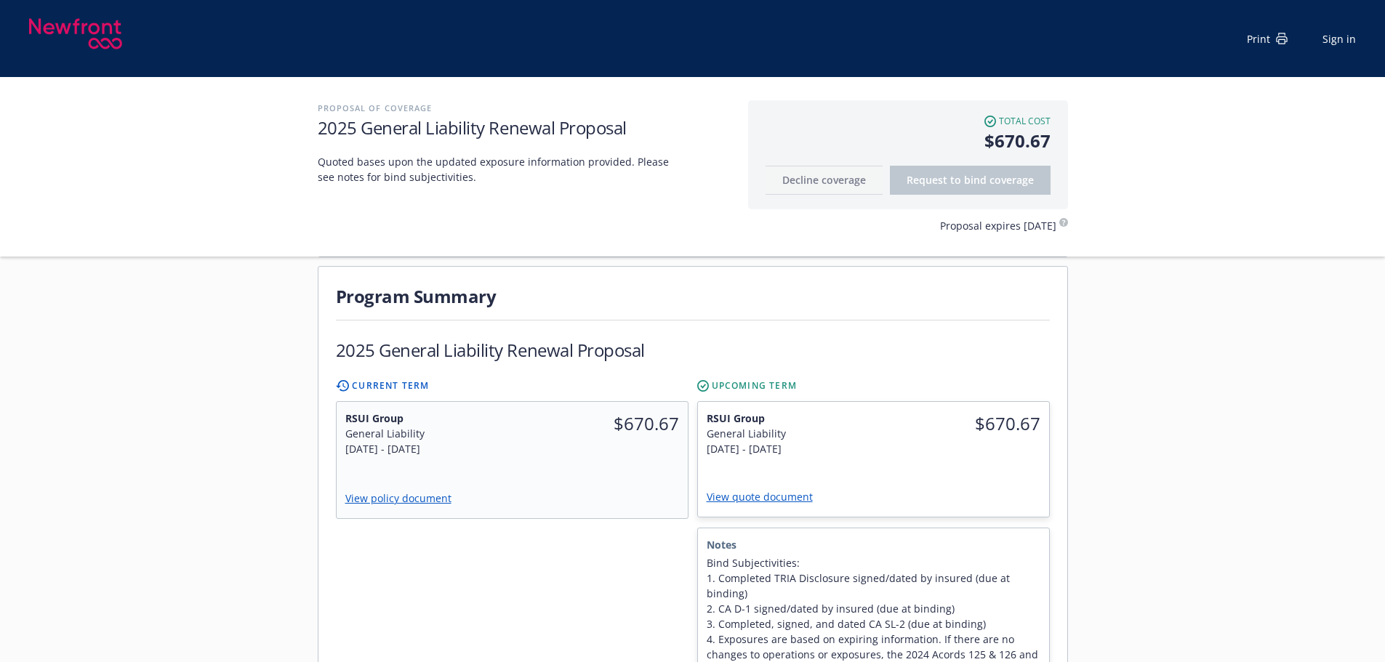
scroll to position [291, 0]
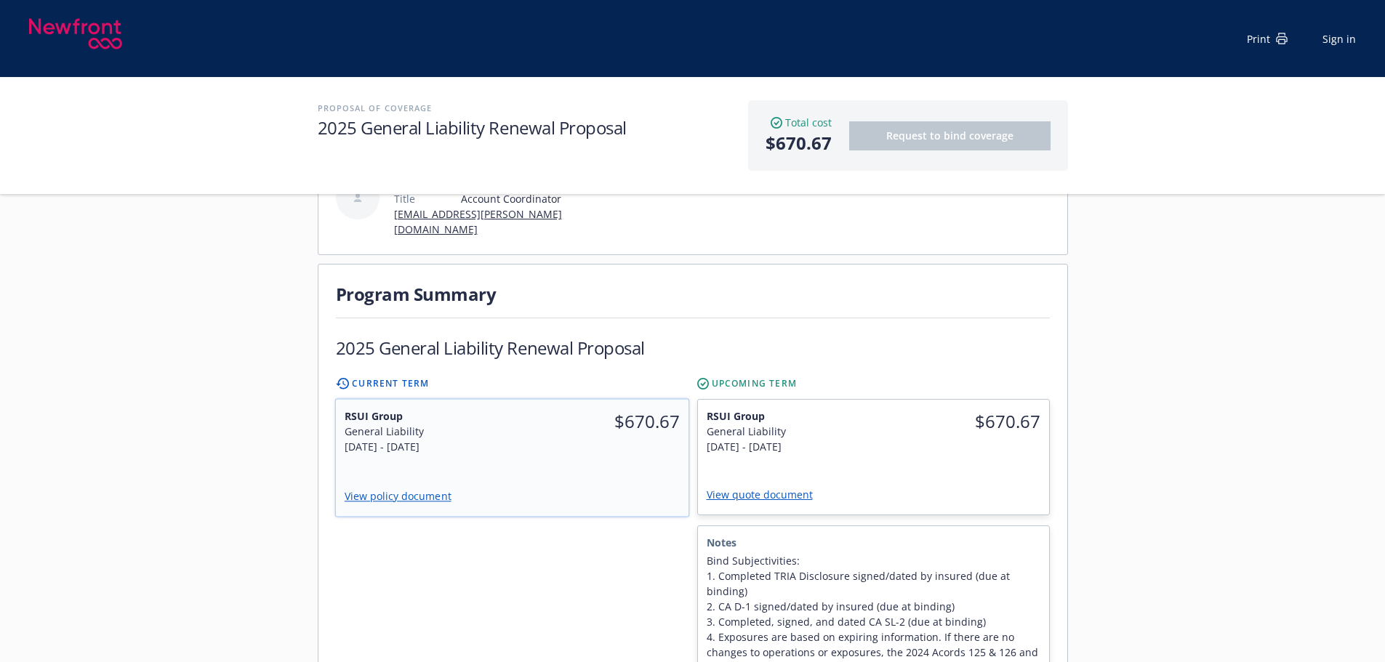
click at [632, 409] on span "$670.67" at bounding box center [599, 422] width 159 height 26
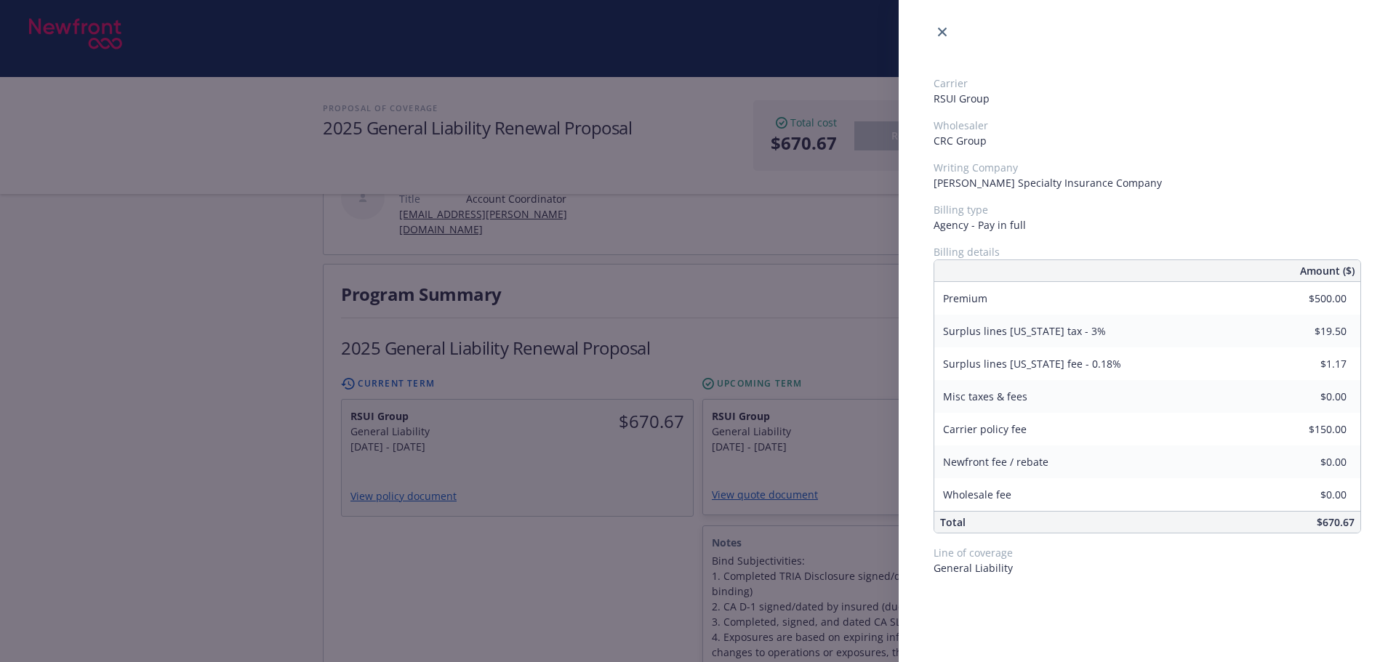
drag, startPoint x: 651, startPoint y: 512, endPoint x: 656, endPoint y: 502, distance: 12.4
click at [651, 511] on div "Carrier RSUI Group Wholesaler CRC Group Writing Company [PERSON_NAME] Specialty…" at bounding box center [698, 331] width 1396 height 662
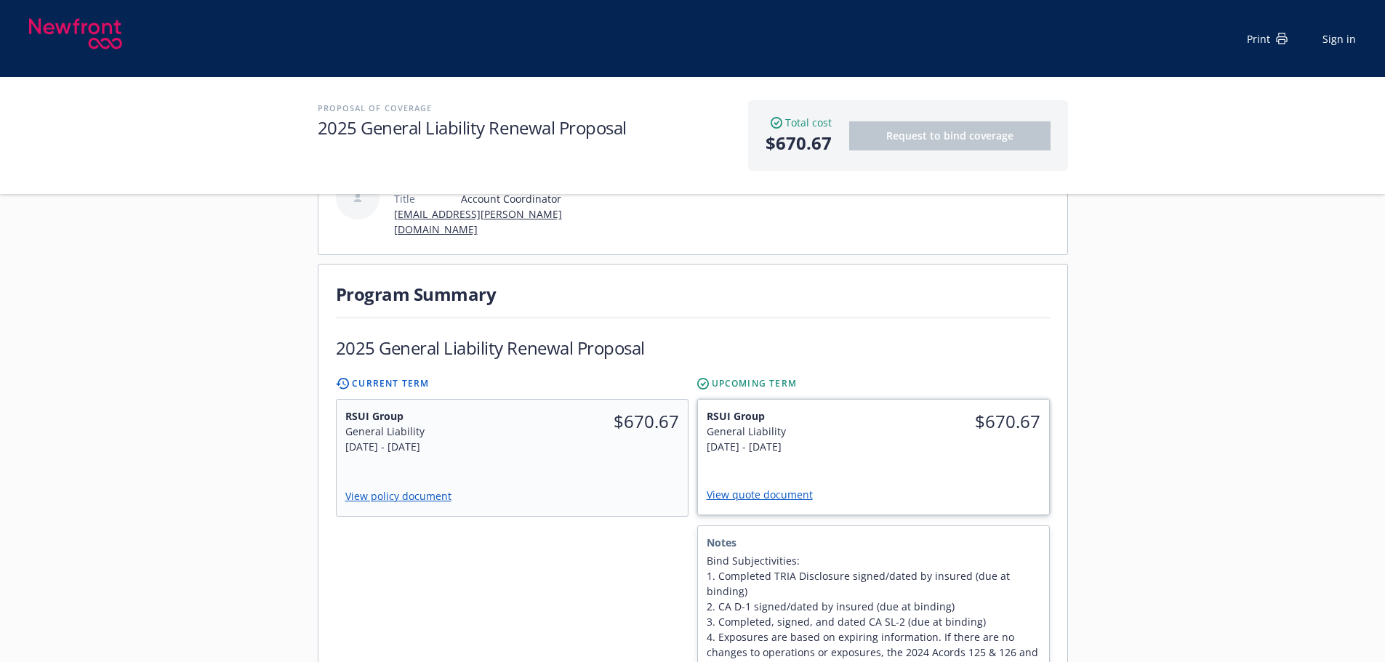
click at [896, 440] on div "RSUI Group General Liability [DATE] - [DATE] $670.67 View quote document" at bounding box center [873, 457] width 351 height 115
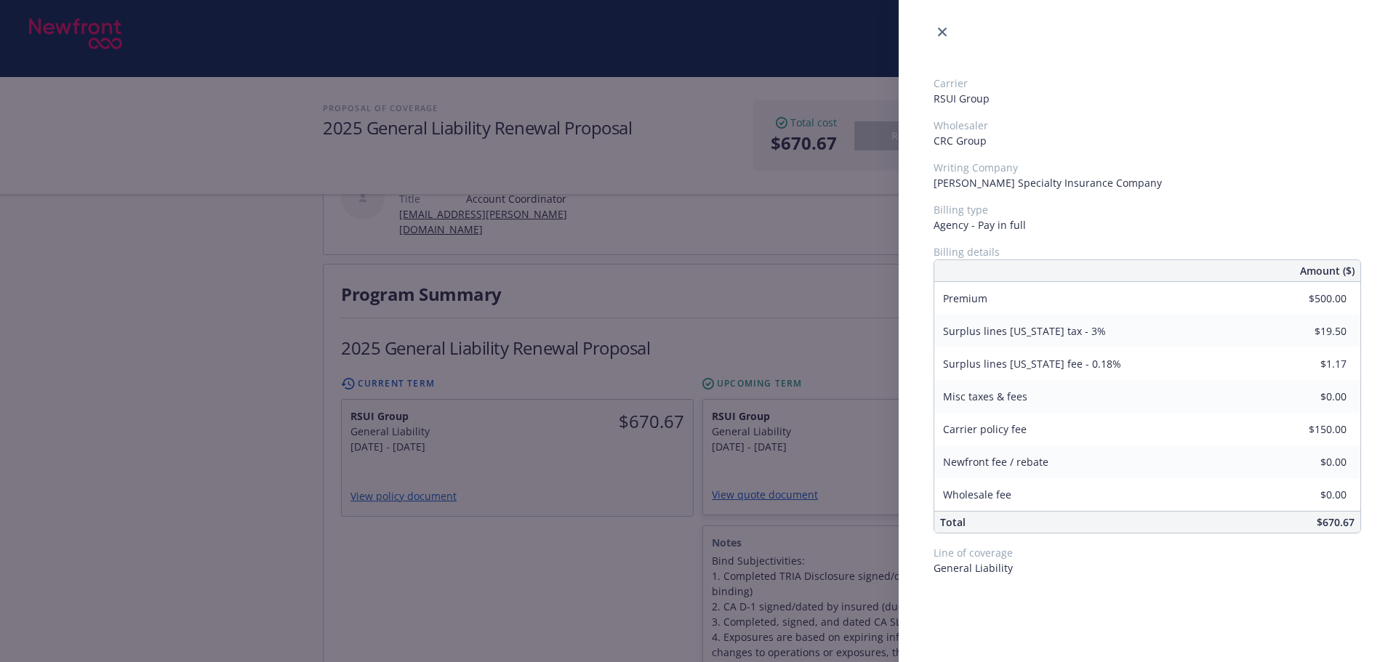
click at [678, 517] on div "Carrier RSUI Group Wholesaler CRC Group Writing Company [PERSON_NAME] Specialty…" at bounding box center [698, 331] width 1396 height 662
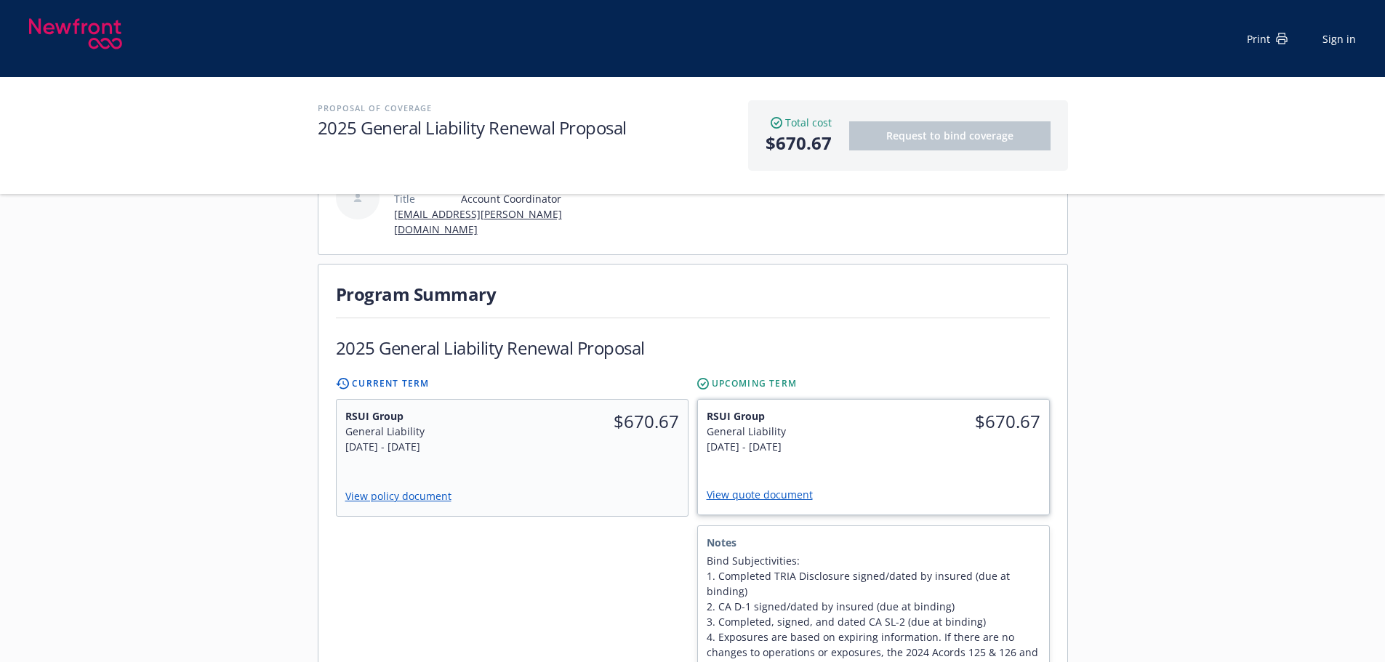
click at [995, 486] on div "View quote document" at bounding box center [874, 496] width 334 height 20
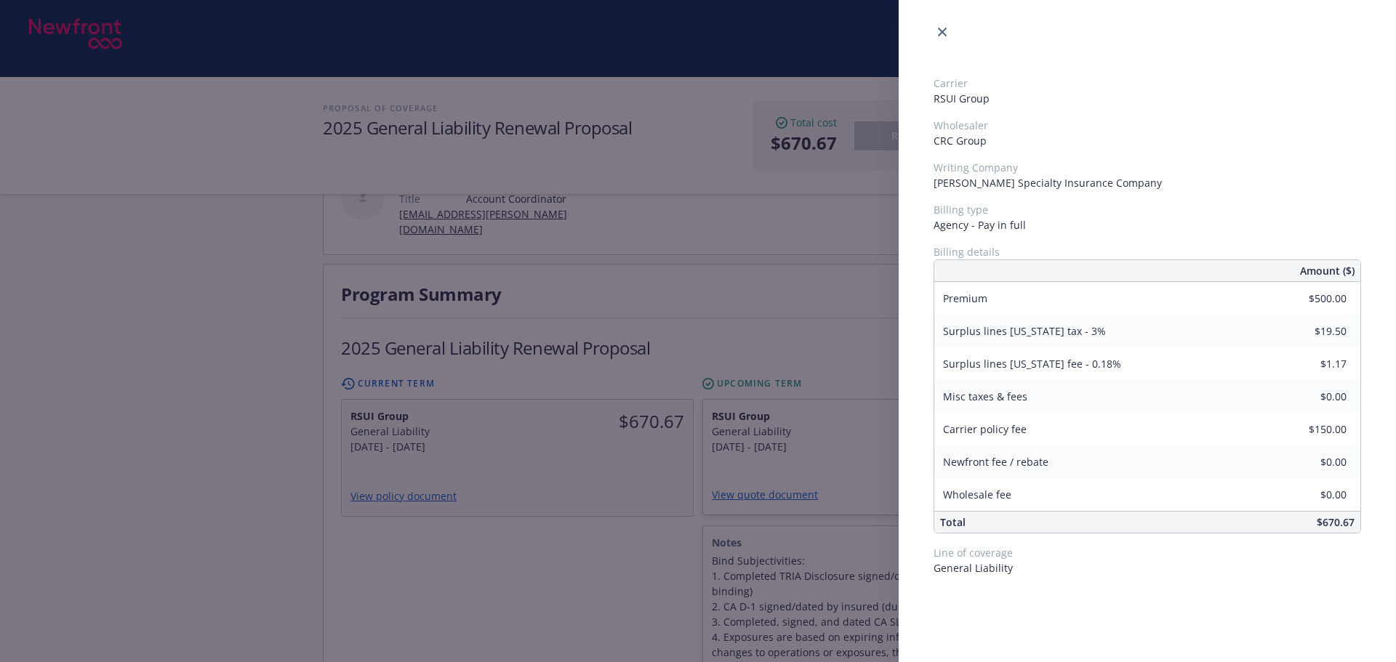
click at [651, 527] on div "Carrier RSUI Group Wholesaler CRC Group Writing Company Covington Specialty Ins…" at bounding box center [698, 331] width 1396 height 662
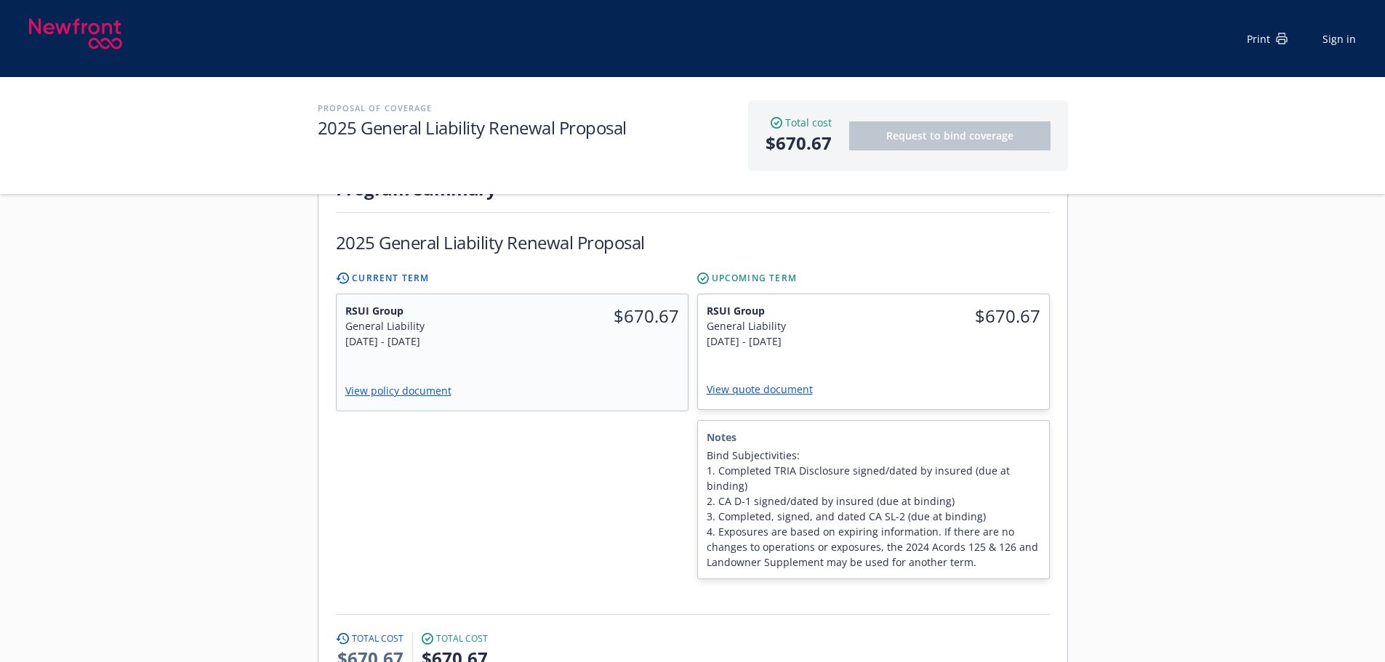
scroll to position [436, 0]
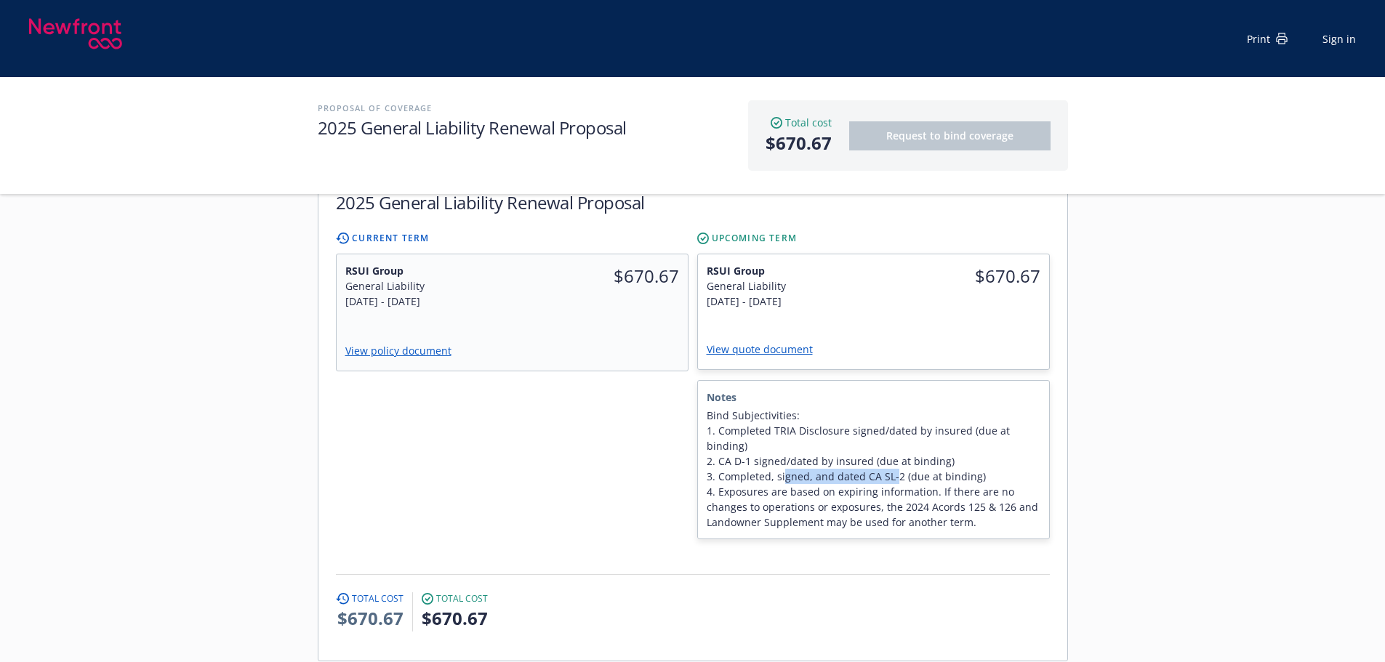
drag, startPoint x: 782, startPoint y: 425, endPoint x: 890, endPoint y: 427, distance: 108.3
click at [890, 427] on span "Bind Subjectivities: 1. Completed TRIA Disclosure signed/dated by insured (due …" at bounding box center [874, 469] width 334 height 122
click at [832, 482] on span "Bind Subjectivities: 1. Completed TRIA Disclosure signed/dated by insured (due …" at bounding box center [874, 469] width 334 height 122
click at [969, 298] on div "RSUI Group General Liability 9/22/2025 - 9/22/2026 $670.67 View quote document" at bounding box center [873, 311] width 351 height 115
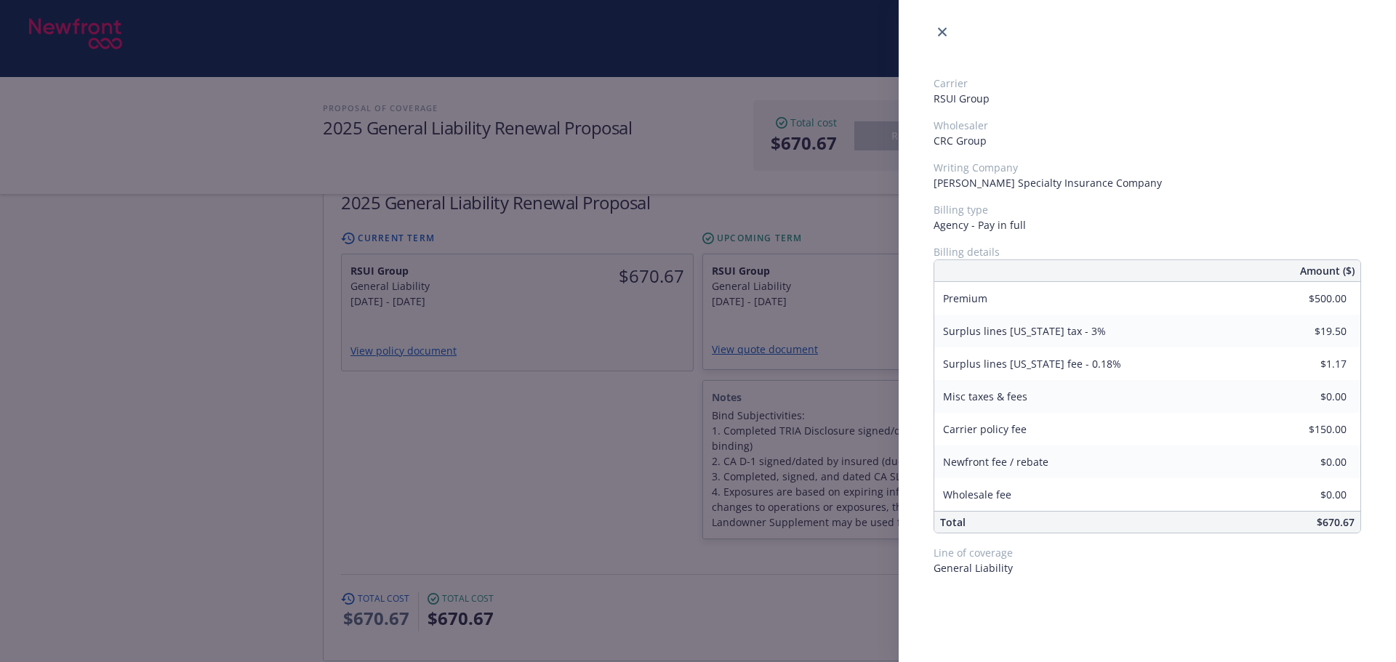
click at [673, 486] on div "Carrier RSUI Group Wholesaler CRC Group Writing Company Covington Specialty Ins…" at bounding box center [698, 331] width 1396 height 662
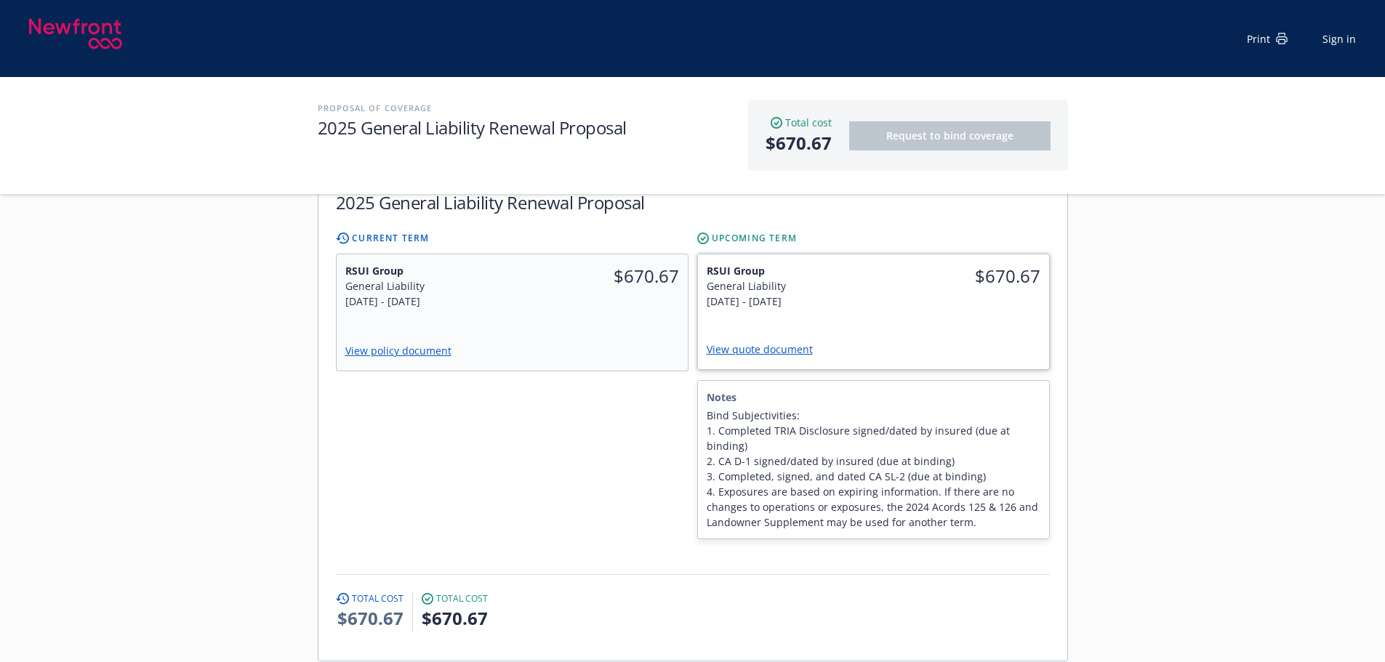
click at [784, 342] on link "View quote document" at bounding box center [766, 349] width 118 height 14
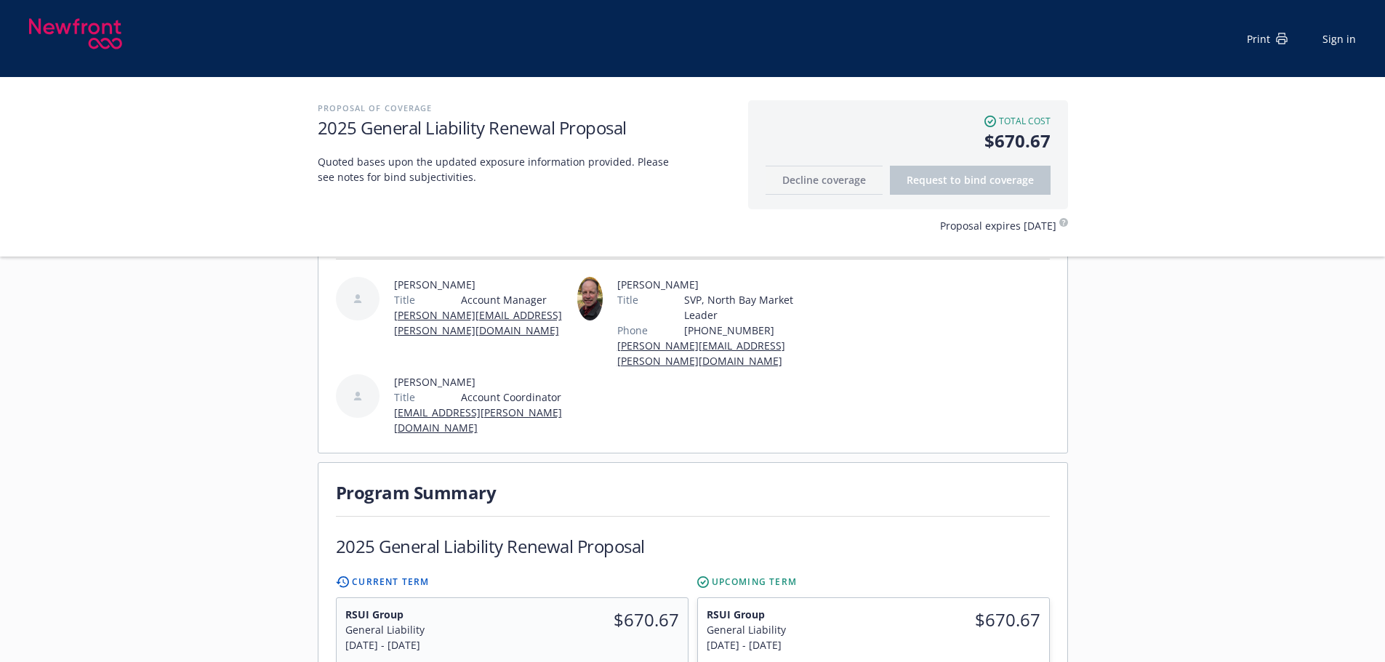
scroll to position [291, 0]
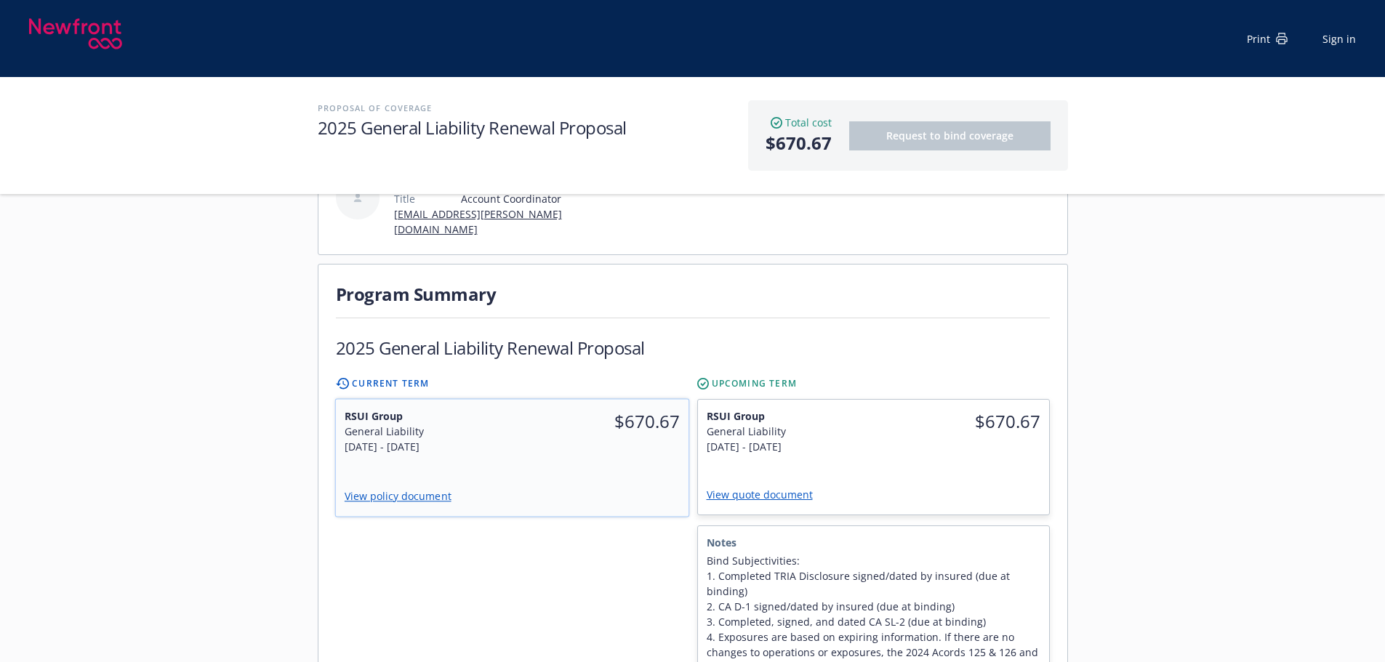
click at [502, 437] on div "RSUI Group General Liability 9/22/2024 - 9/22/2025 $670.67 View policy document" at bounding box center [511, 458] width 353 height 117
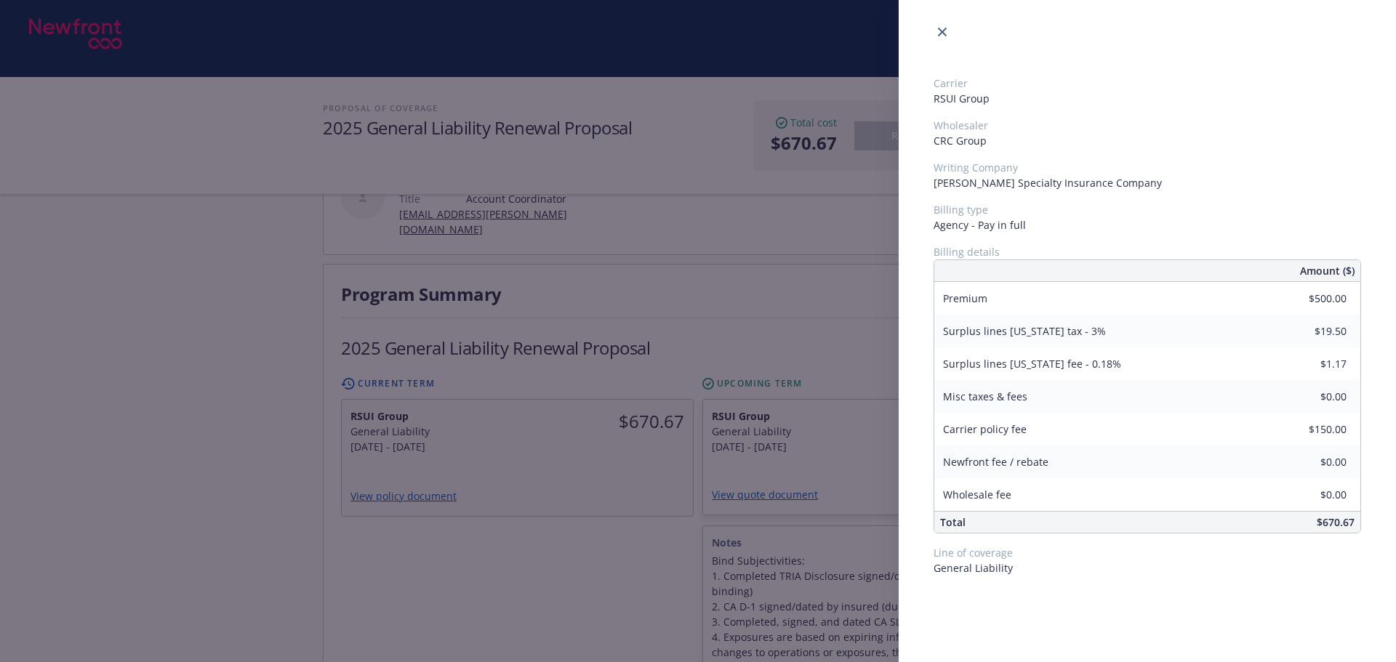
click at [393, 469] on div "Carrier RSUI Group Wholesaler CRC Group Writing Company Covington Specialty Ins…" at bounding box center [698, 331] width 1396 height 662
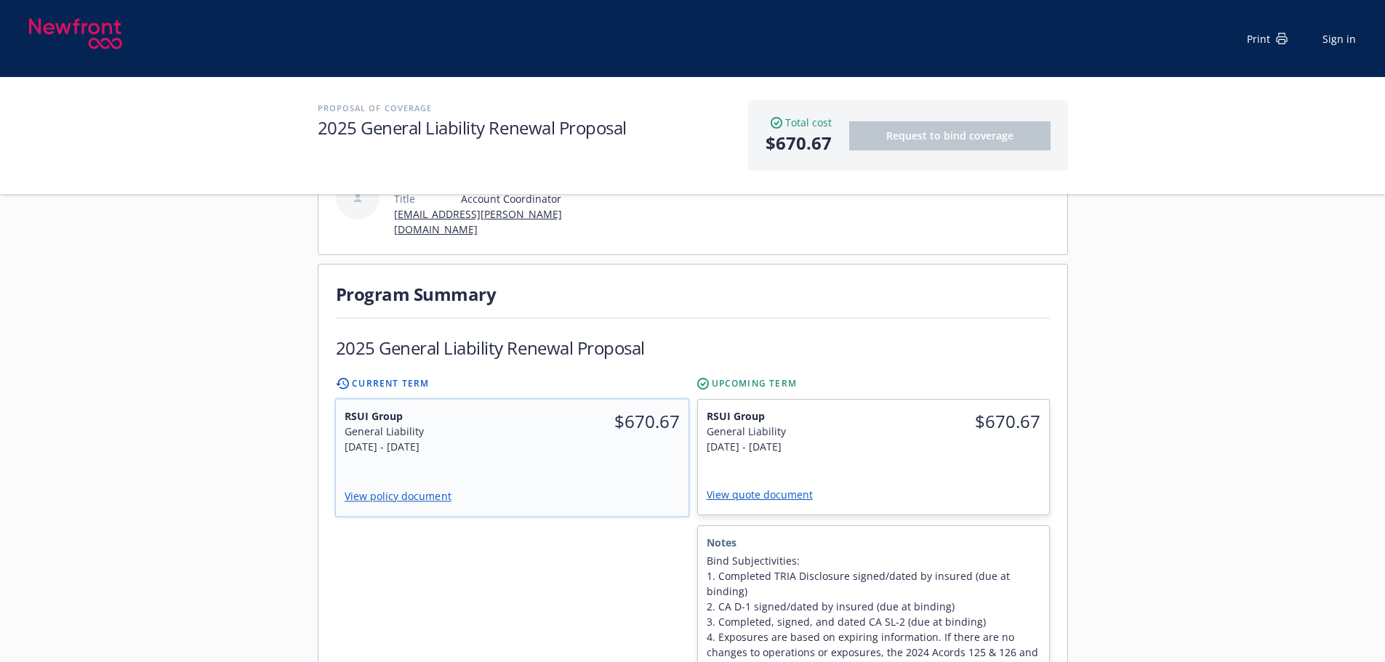
click at [393, 489] on link "View policy document" at bounding box center [403, 496] width 118 height 14
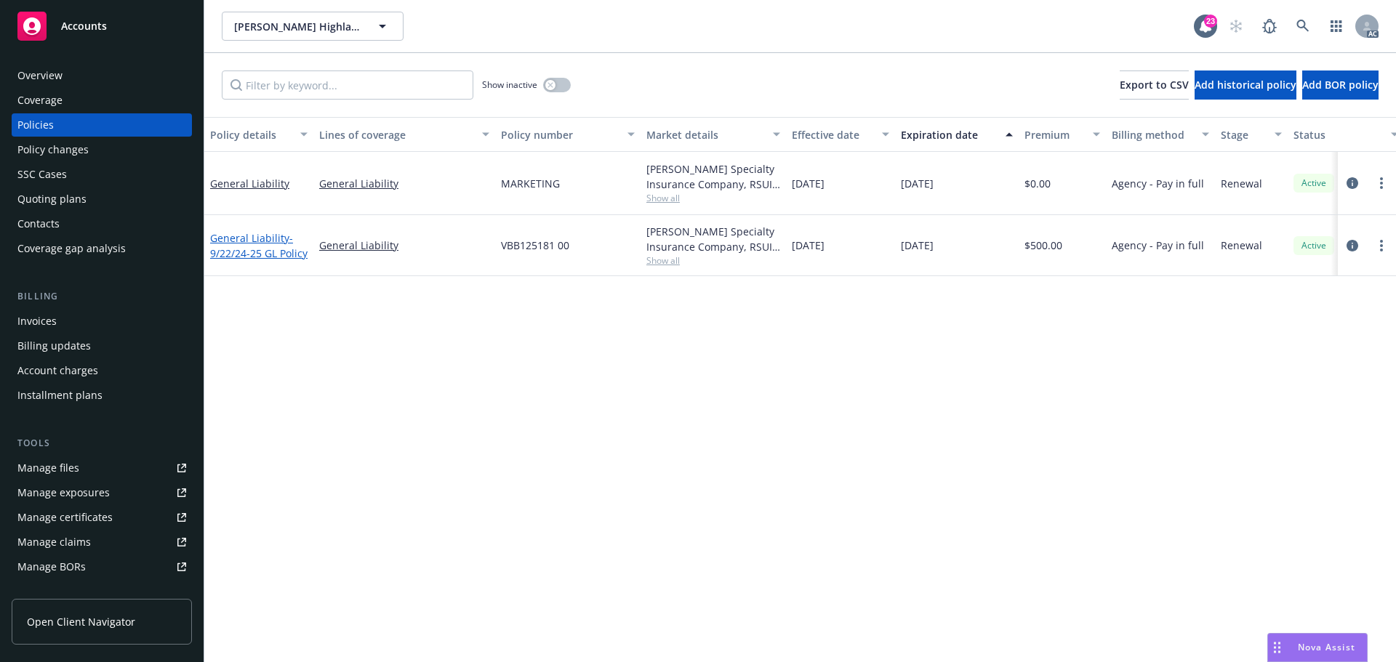
click at [250, 252] on span "- 9/22/24-25 GL Policy" at bounding box center [258, 245] width 97 height 29
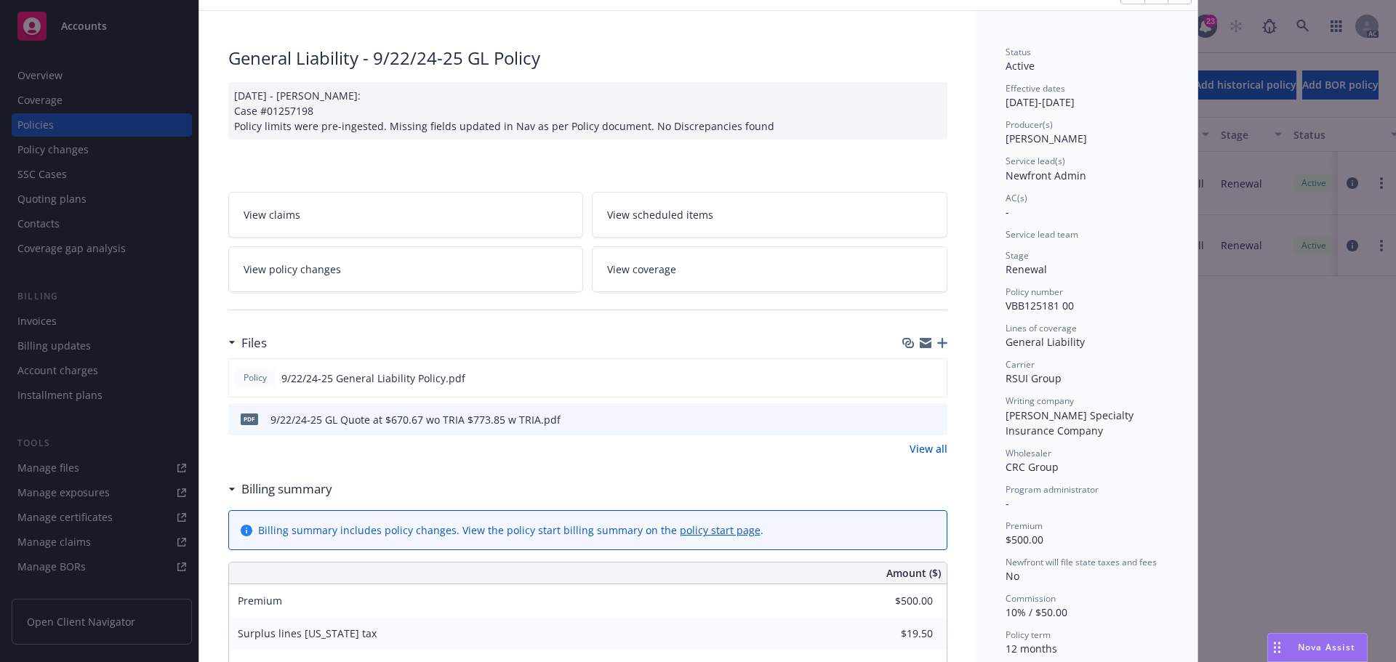
scroll to position [145, 0]
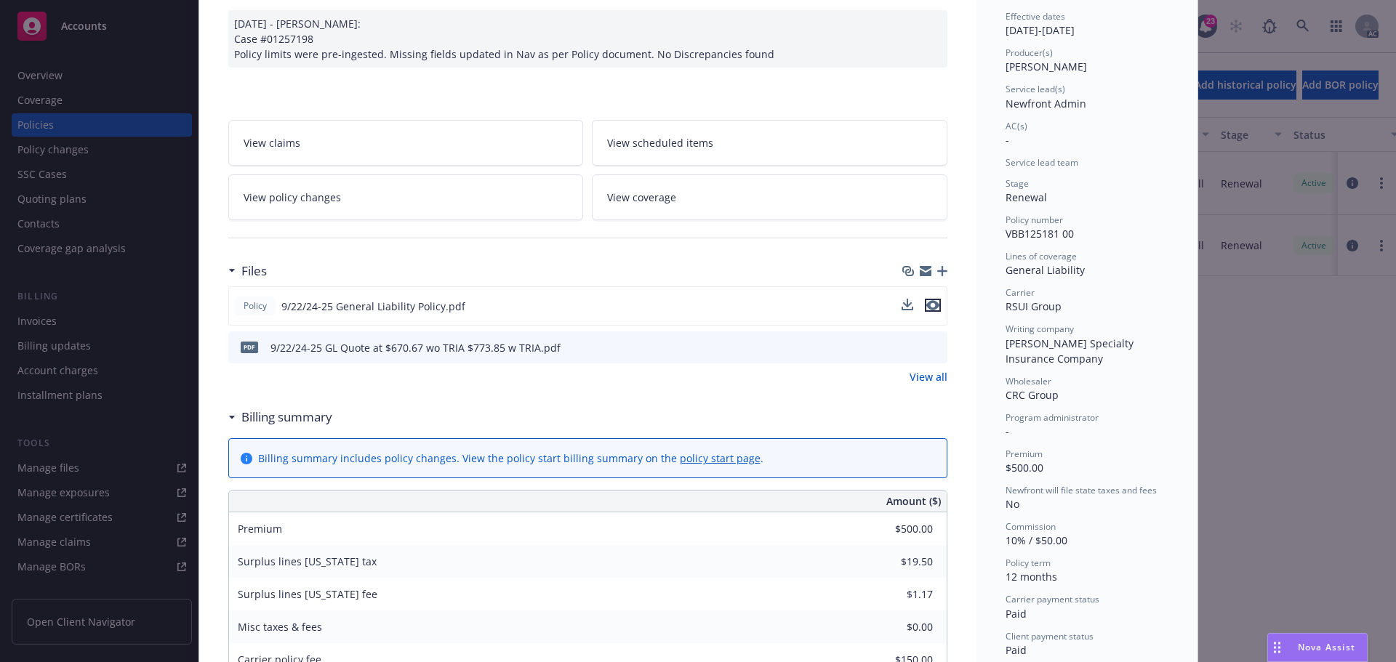
click at [931, 305] on icon "preview file" at bounding box center [932, 305] width 13 height 10
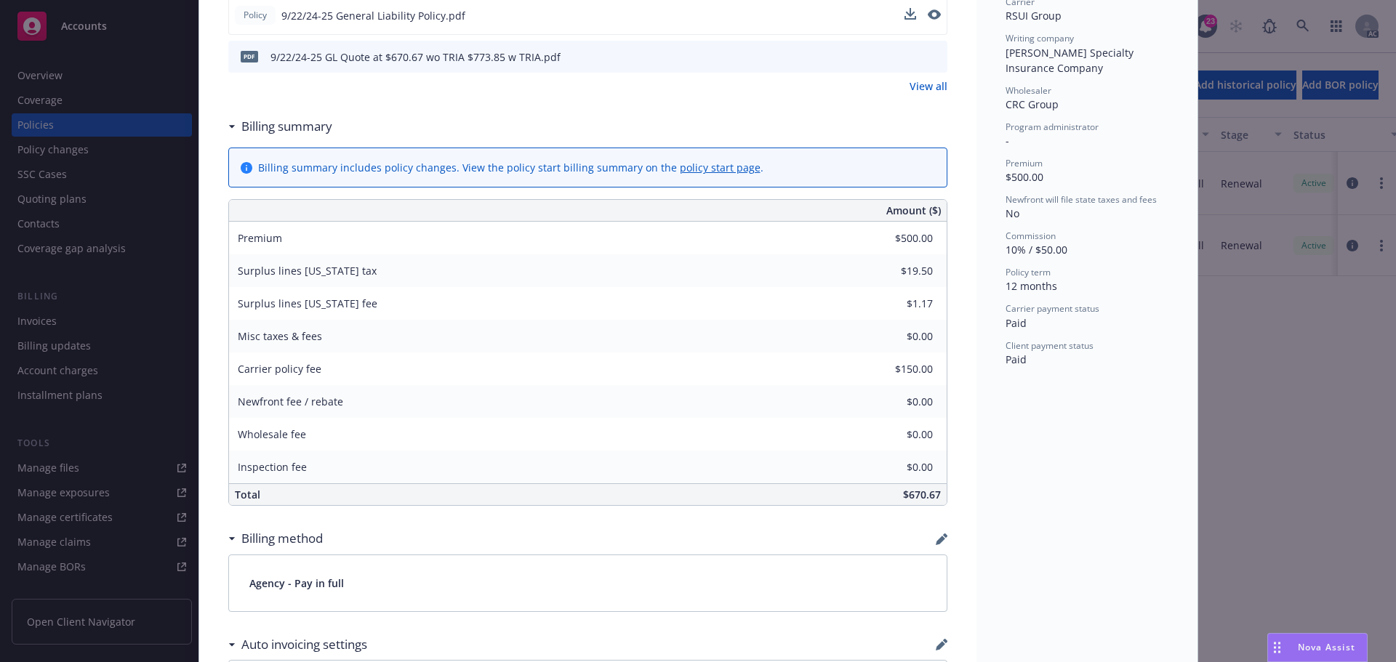
scroll to position [73, 0]
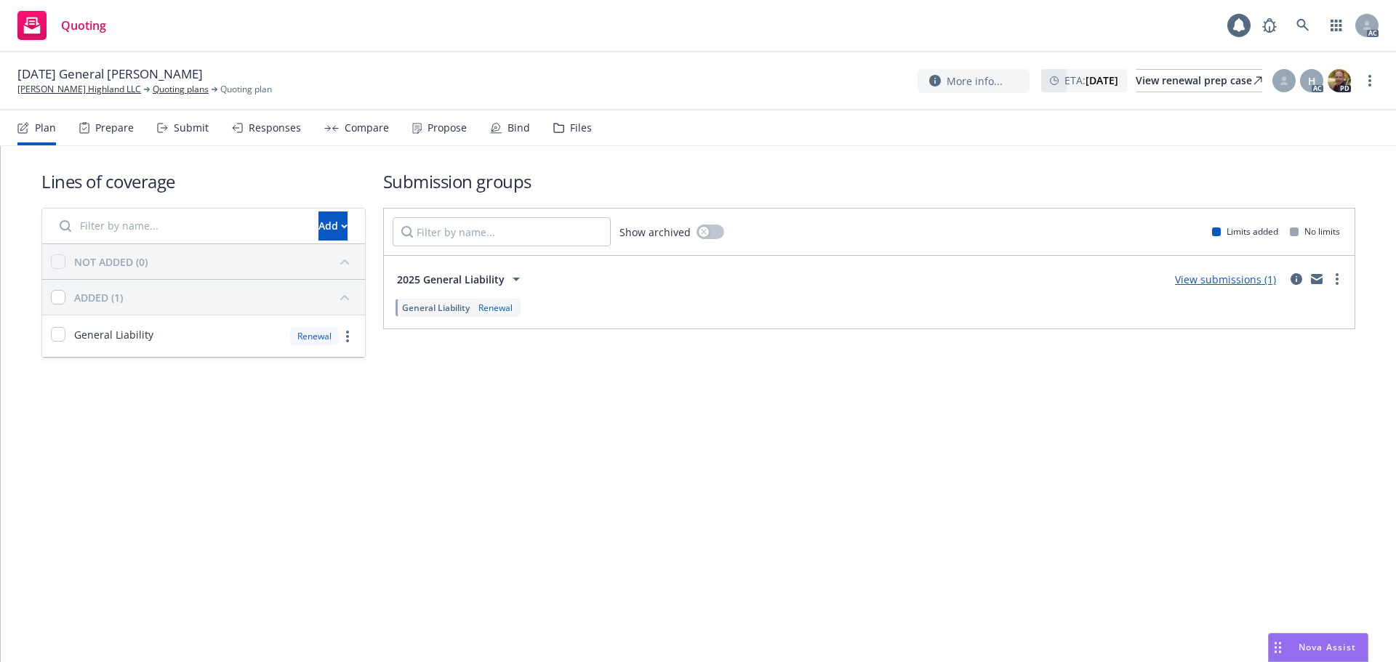
click at [437, 127] on div "Propose" at bounding box center [446, 128] width 39 height 12
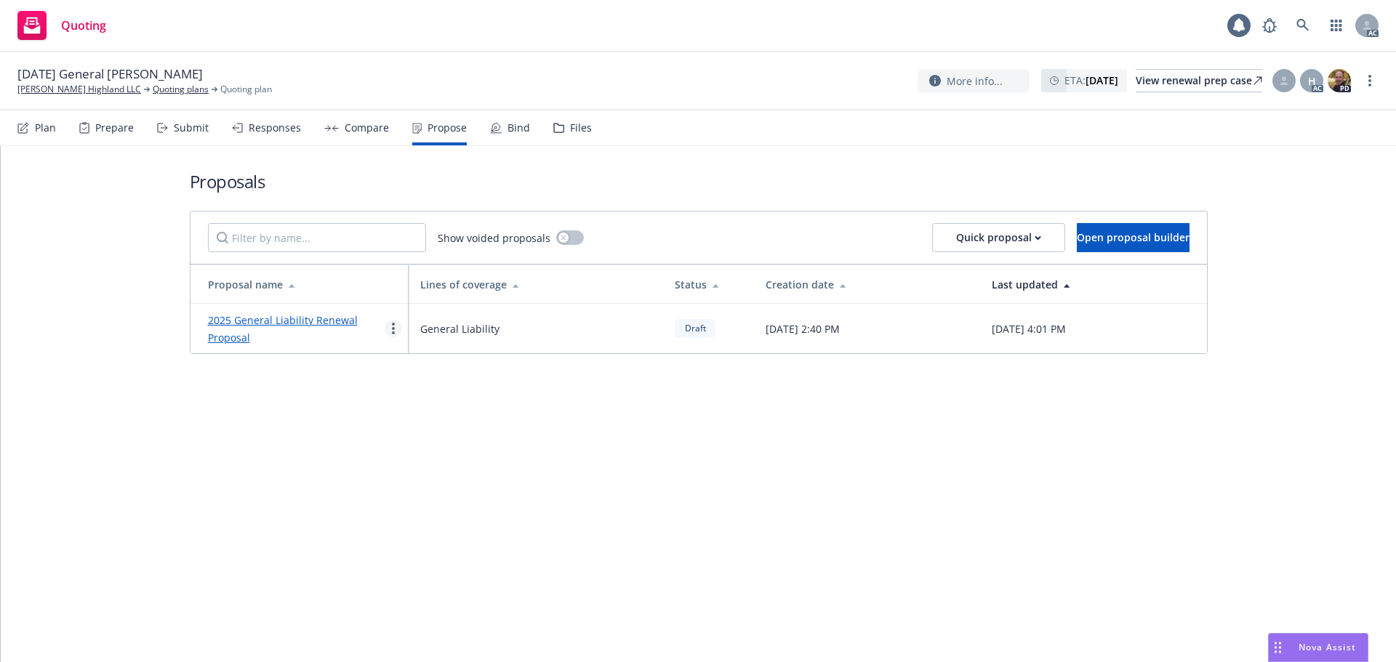
click at [396, 333] on link "more" at bounding box center [393, 328] width 17 height 17
click at [427, 478] on span "See client view" at bounding box center [438, 480] width 107 height 14
click at [286, 139] on div "Responses" at bounding box center [266, 127] width 69 height 35
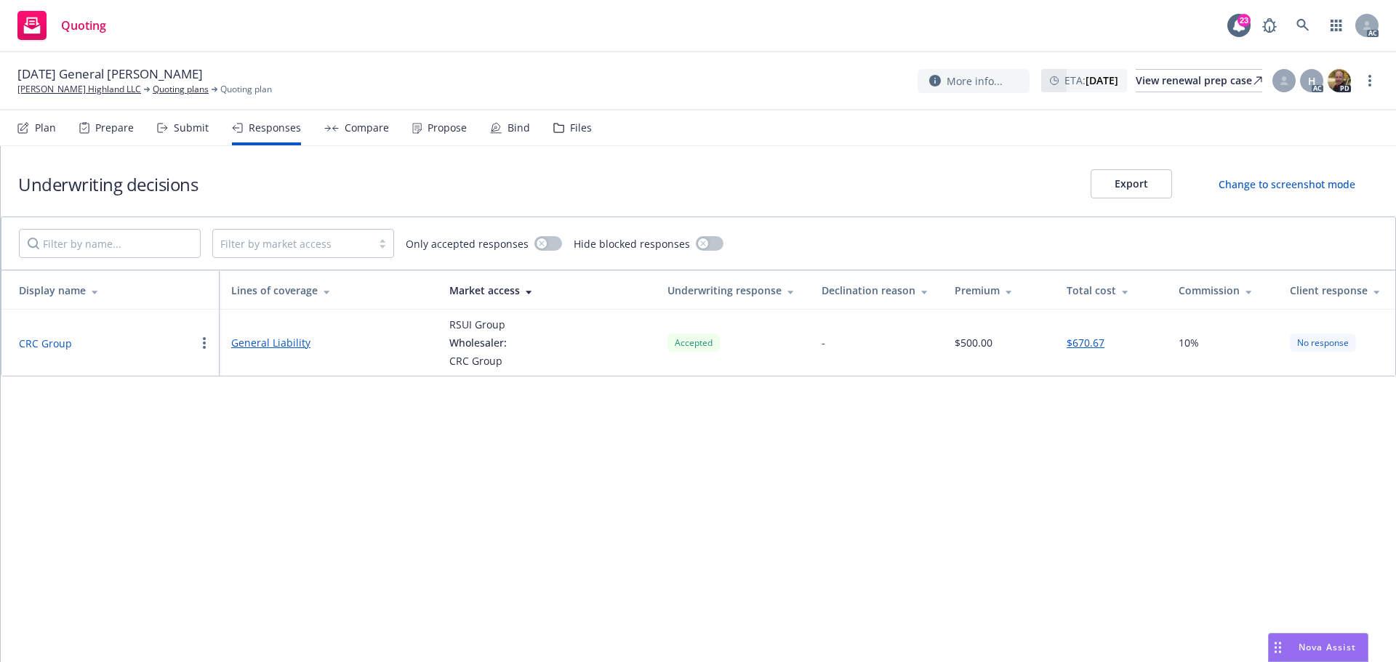
click at [40, 339] on button "CRC Group" at bounding box center [45, 343] width 53 height 15
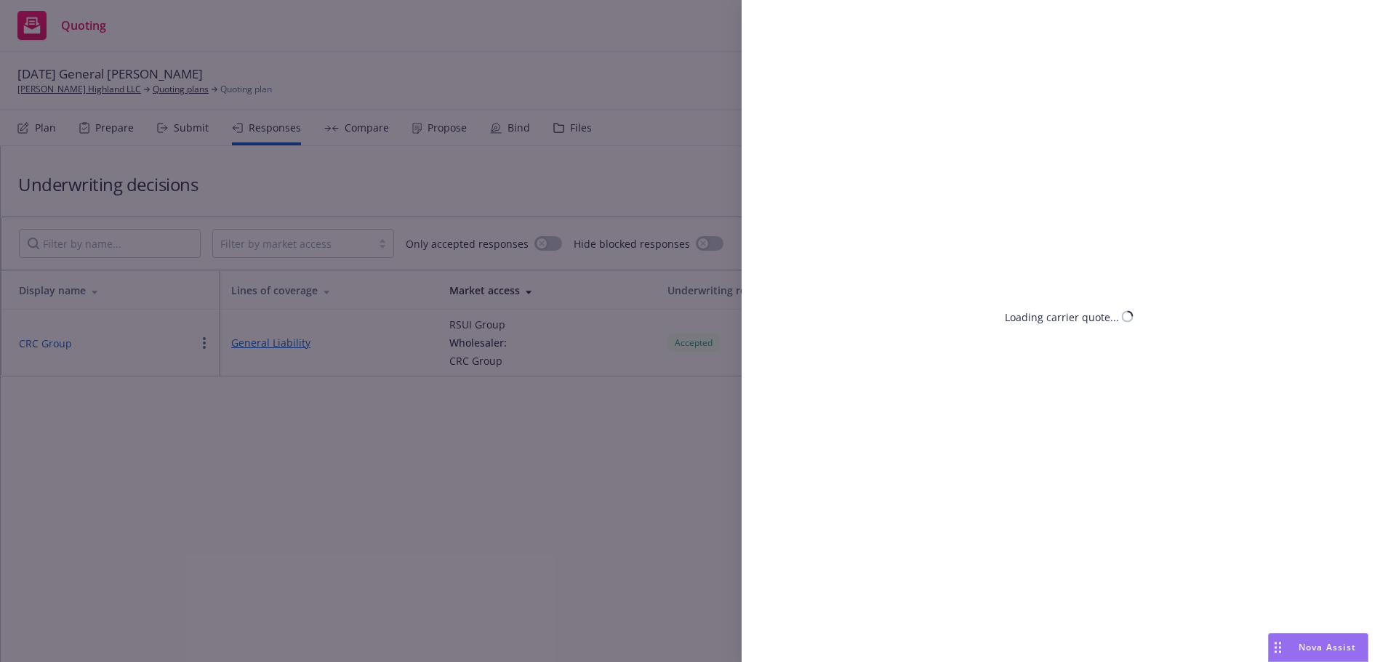
select select "CA"
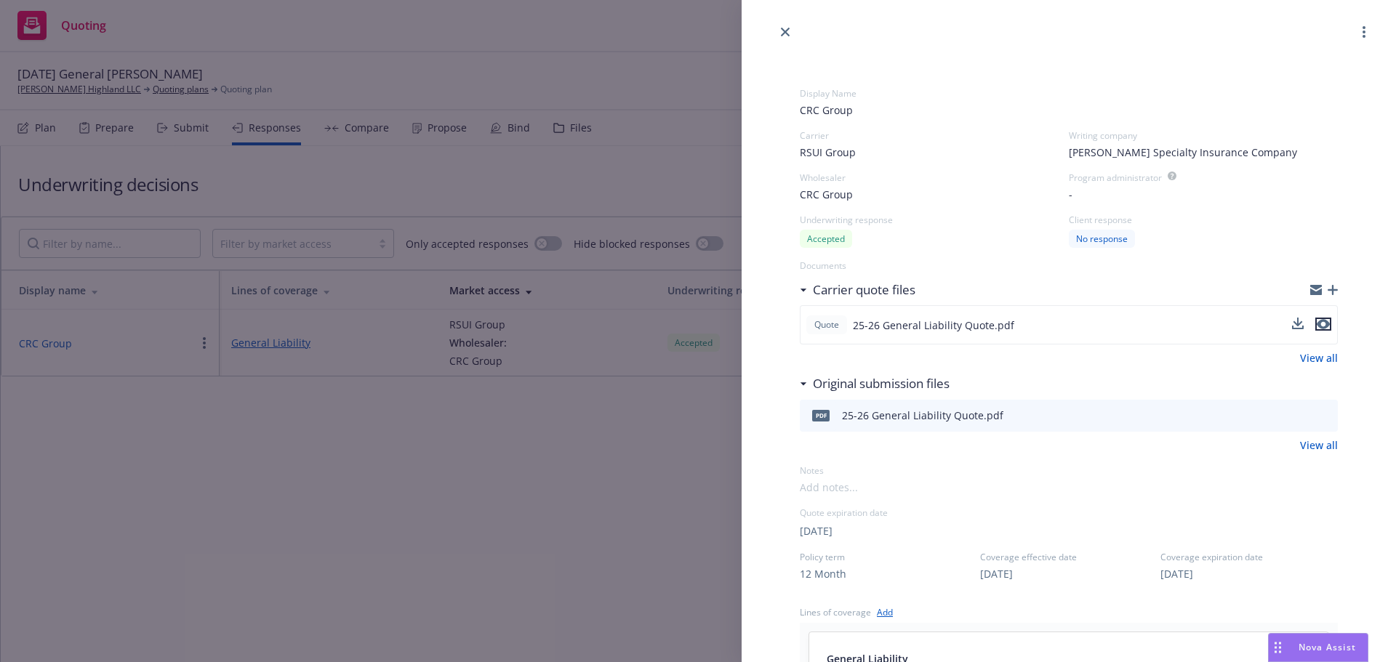
click at [1316, 326] on icon "preview file" at bounding box center [1322, 324] width 13 height 10
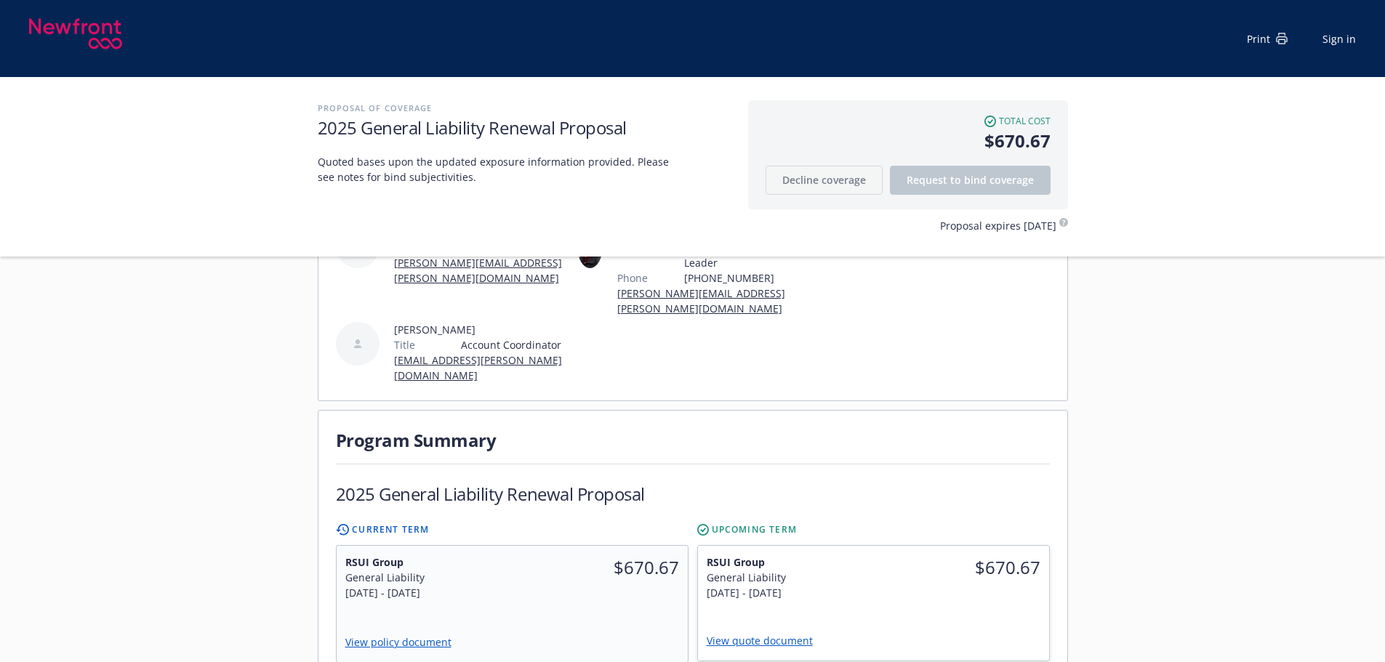
scroll to position [436, 0]
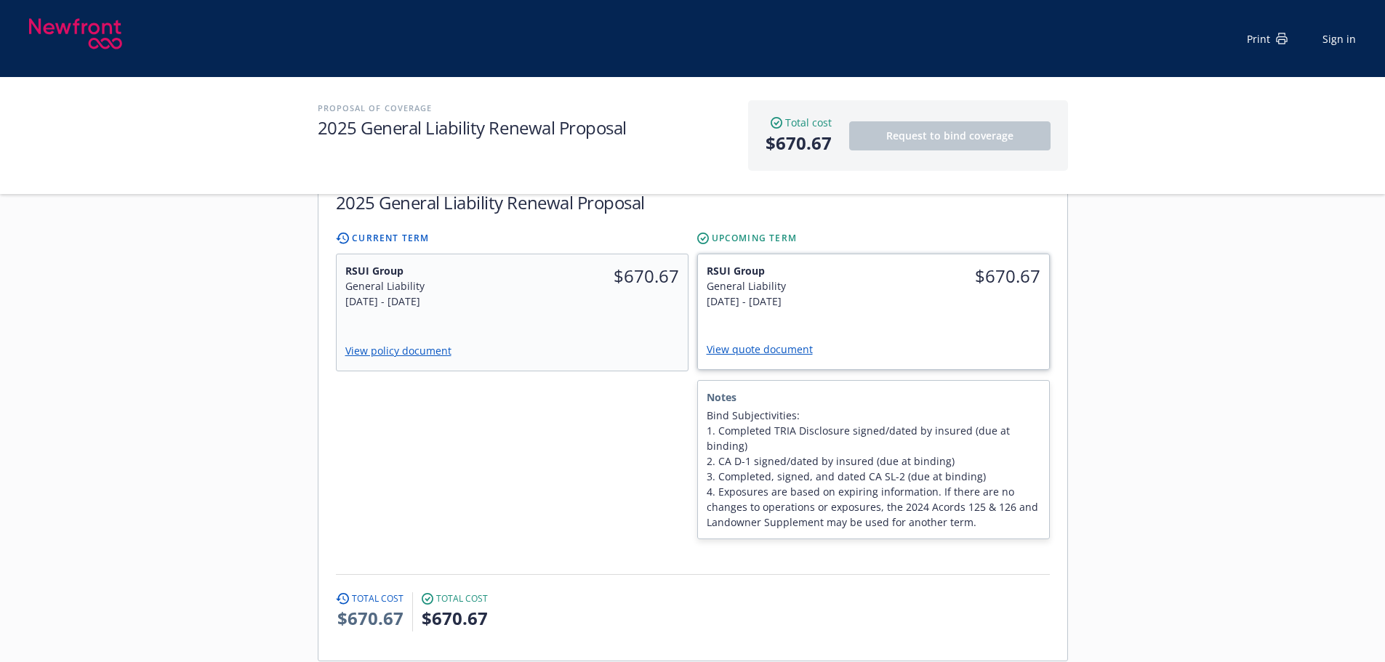
click at [773, 342] on link "View quote document" at bounding box center [766, 349] width 118 height 14
